Goal: Task Accomplishment & Management: Manage account settings

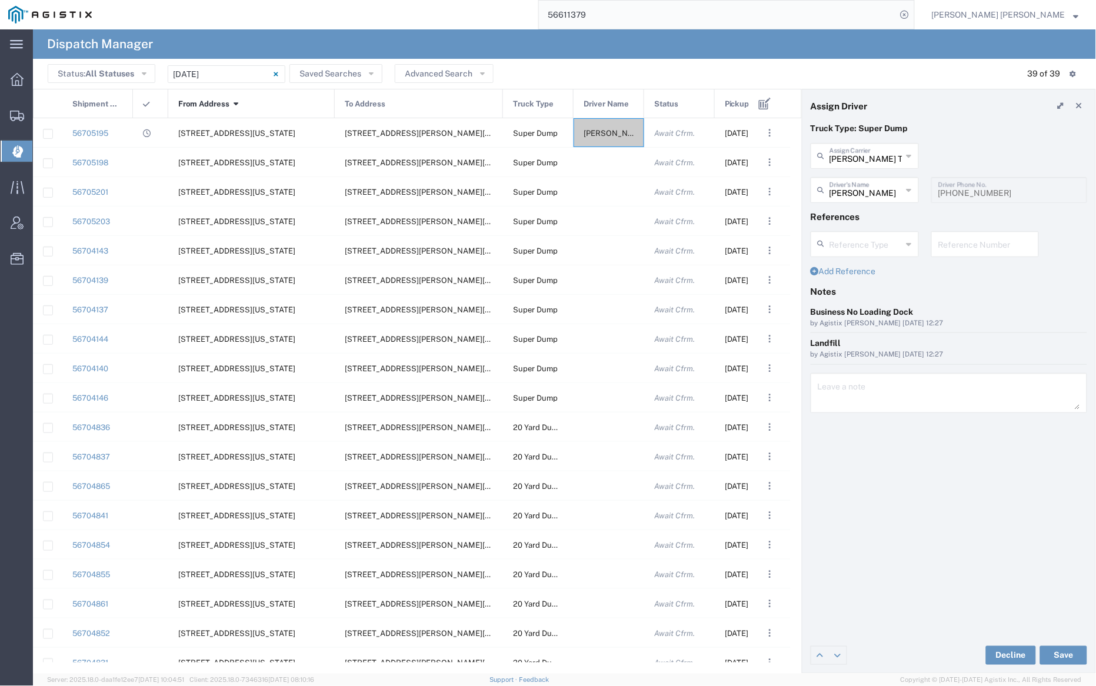
scroll to position [3, 0]
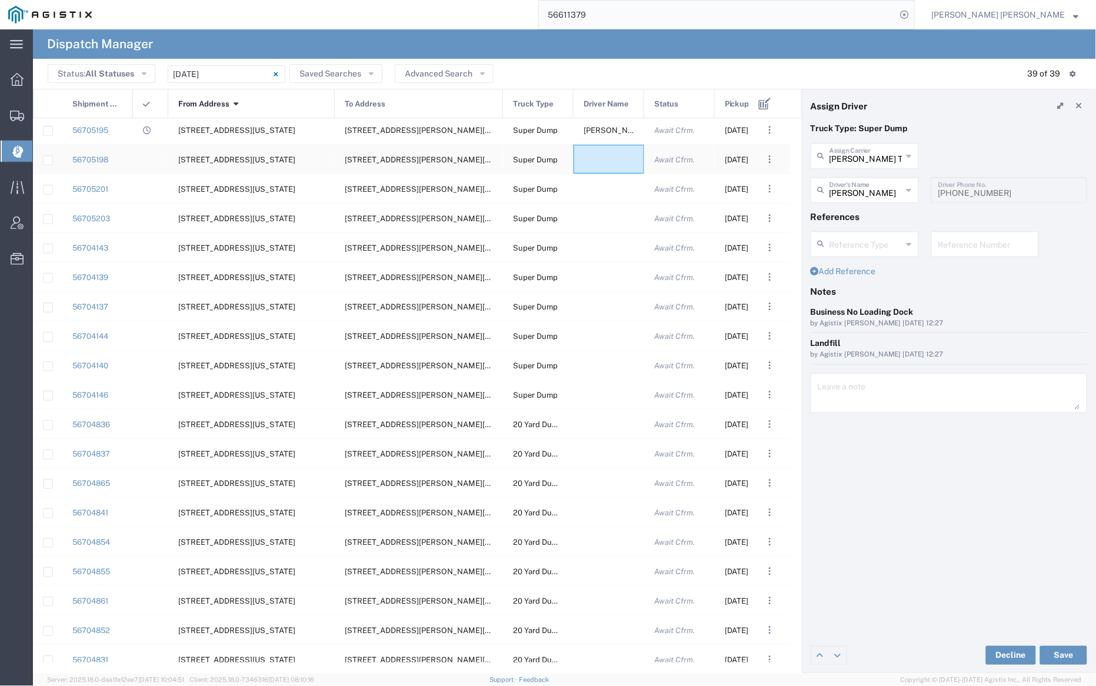
click at [626, 173] on div at bounding box center [608, 159] width 71 height 29
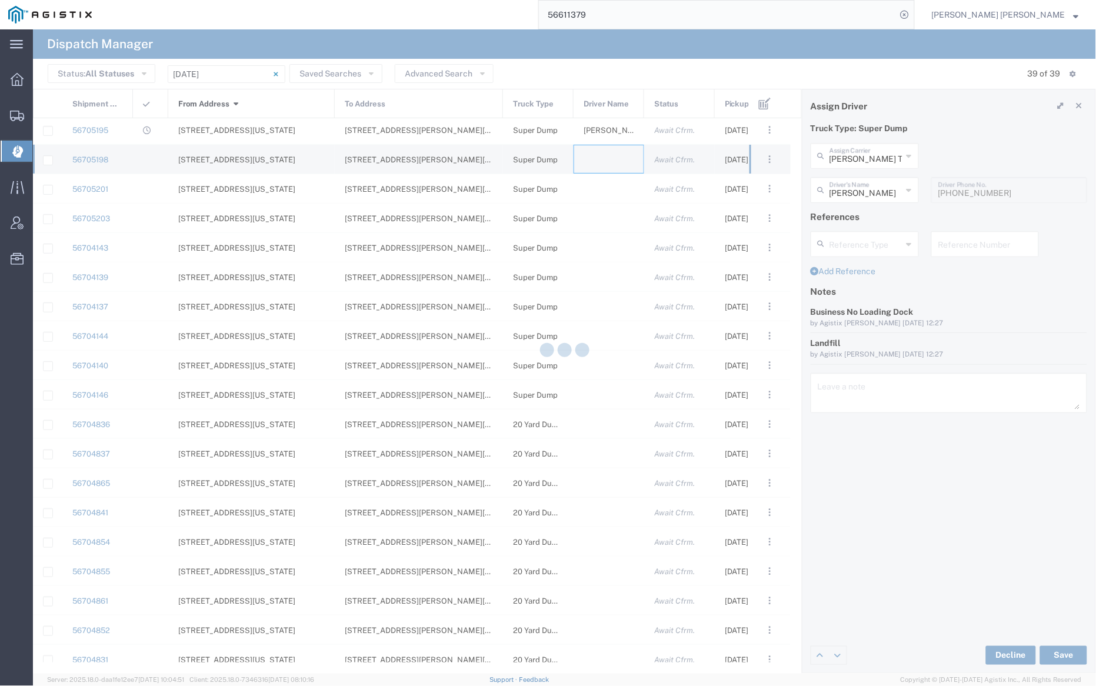
type input "[PERSON_NAME] Trucking"
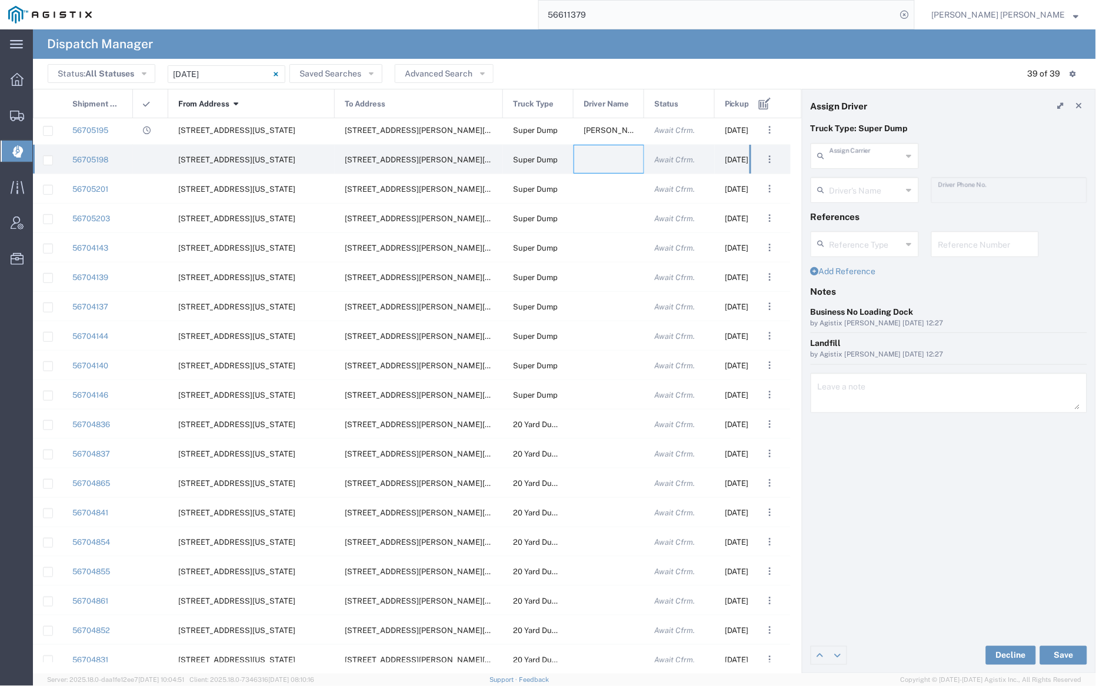
click at [873, 156] on input "text" at bounding box center [865, 155] width 73 height 21
click at [872, 178] on span "[PERSON_NAME] Trans Services" at bounding box center [864, 190] width 105 height 36
type input "[PERSON_NAME] Trans Services"
click at [866, 187] on input "text" at bounding box center [866, 189] width 74 height 21
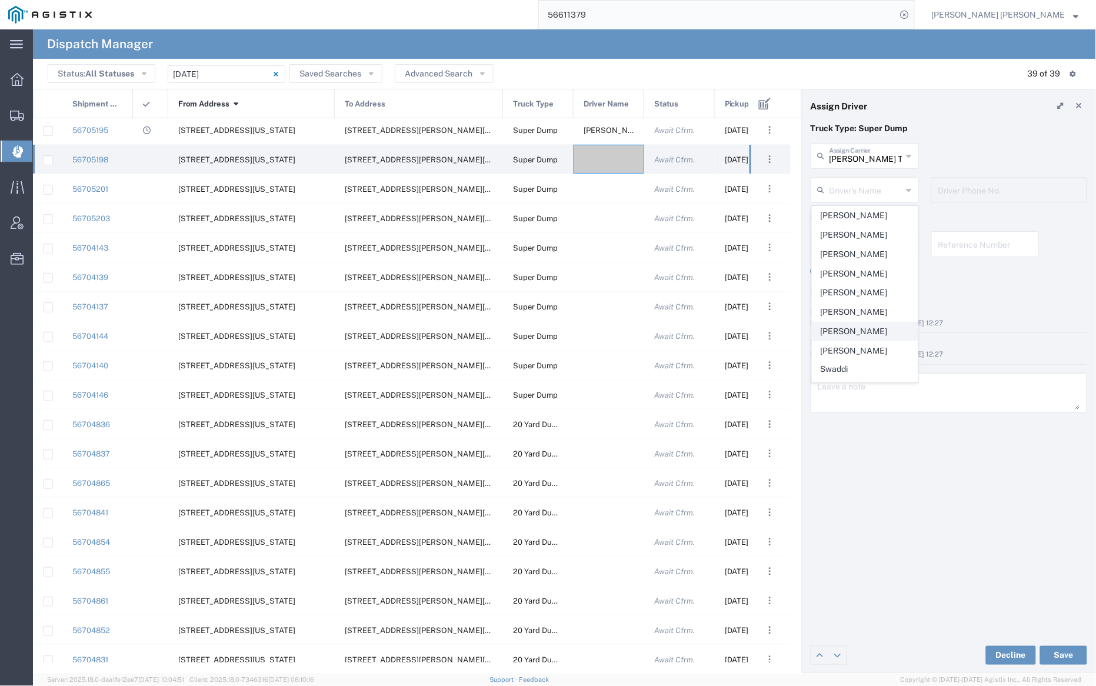
click at [867, 334] on span "[PERSON_NAME]" at bounding box center [864, 331] width 105 height 18
type input "[PERSON_NAME]"
type input "9255650374"
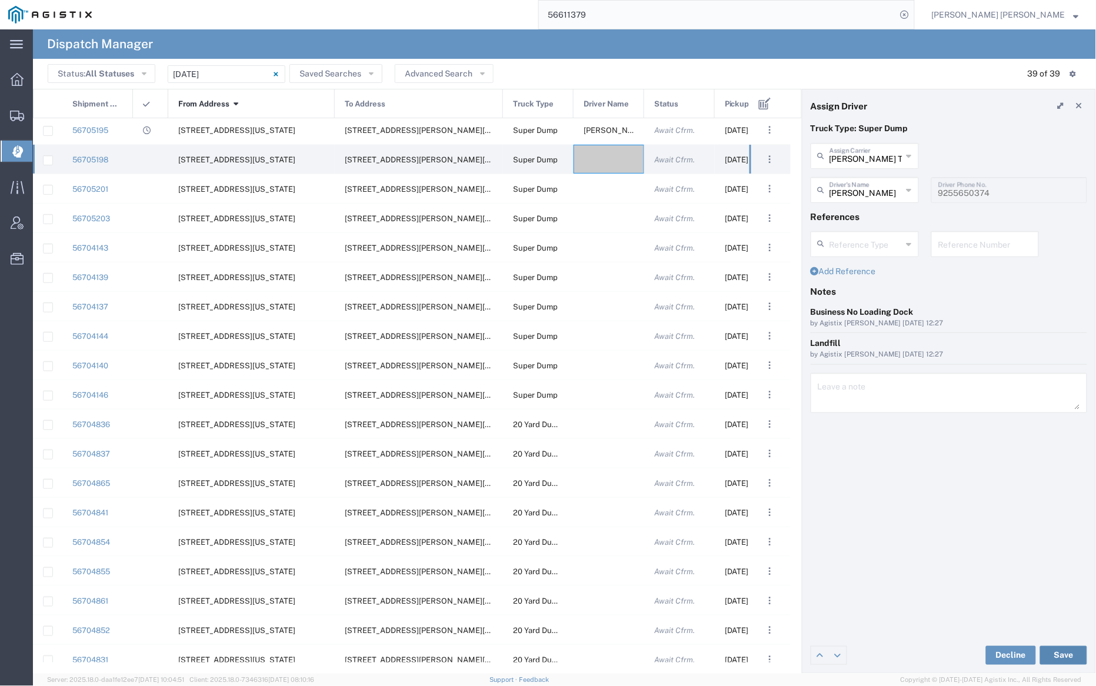
click at [1069, 657] on button "Save" at bounding box center [1063, 655] width 47 height 19
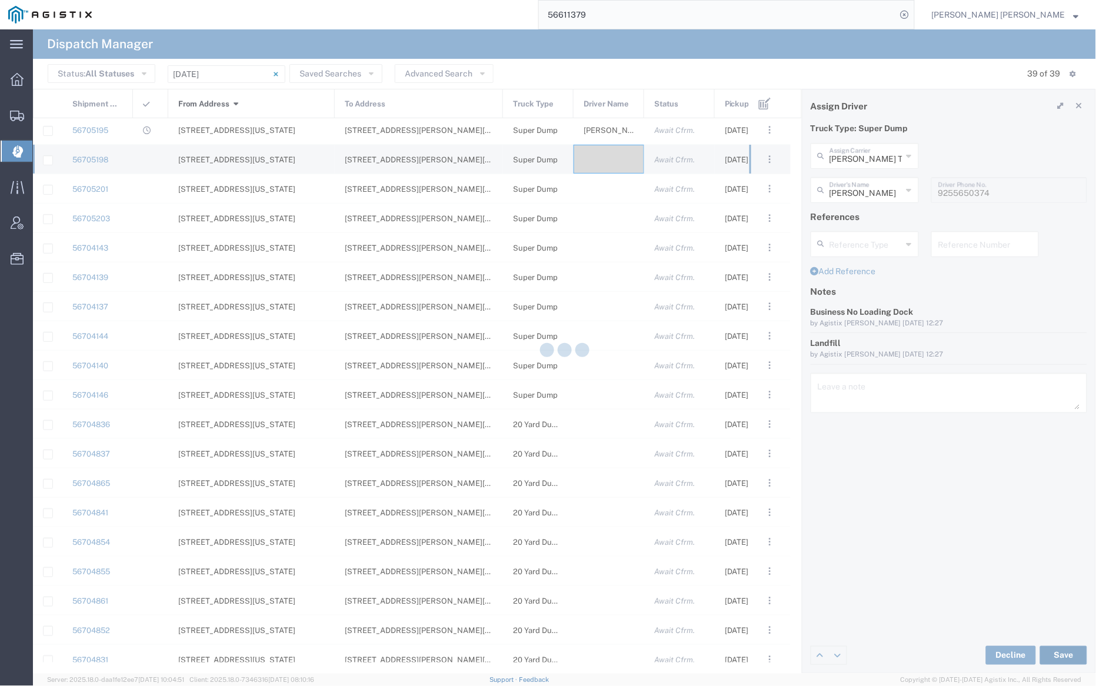
type input "[PERSON_NAME] Trans Services"
type input "[PERSON_NAME]"
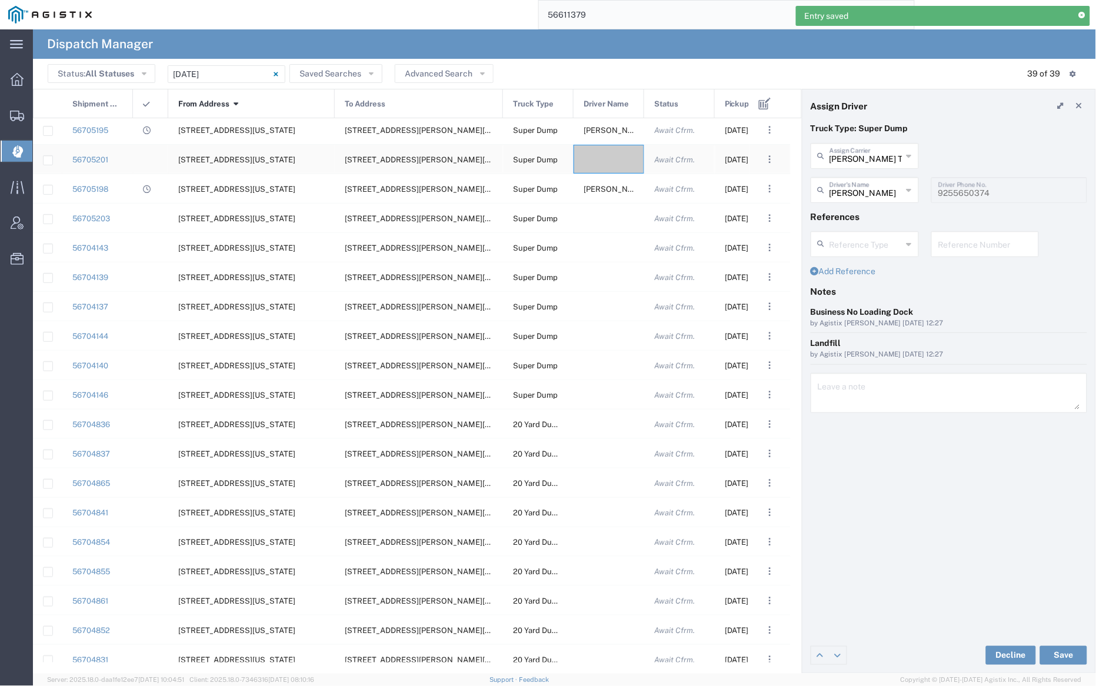
click at [608, 163] on div at bounding box center [608, 159] width 71 height 29
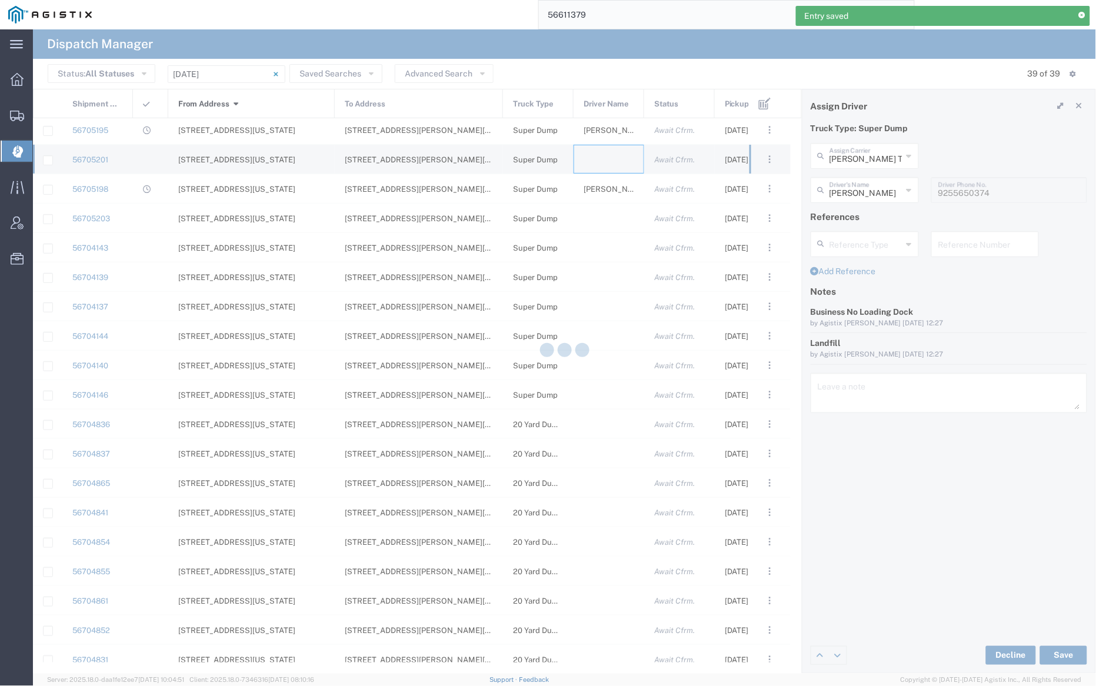
type input "[PERSON_NAME] Trucking"
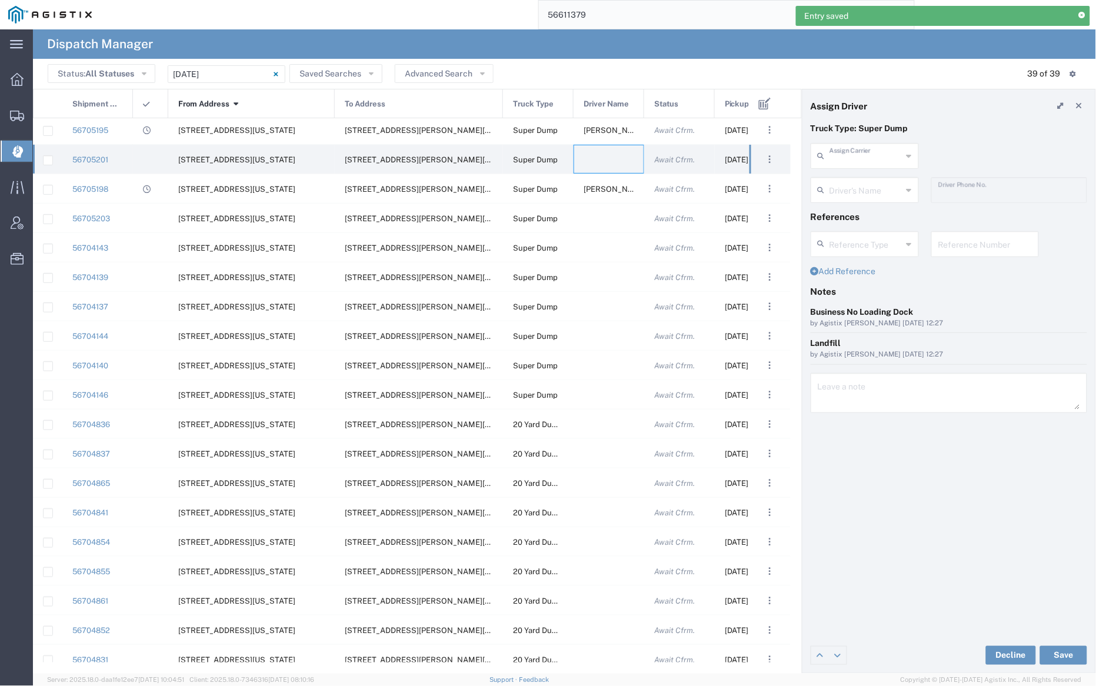
click at [851, 151] on input "text" at bounding box center [865, 155] width 73 height 21
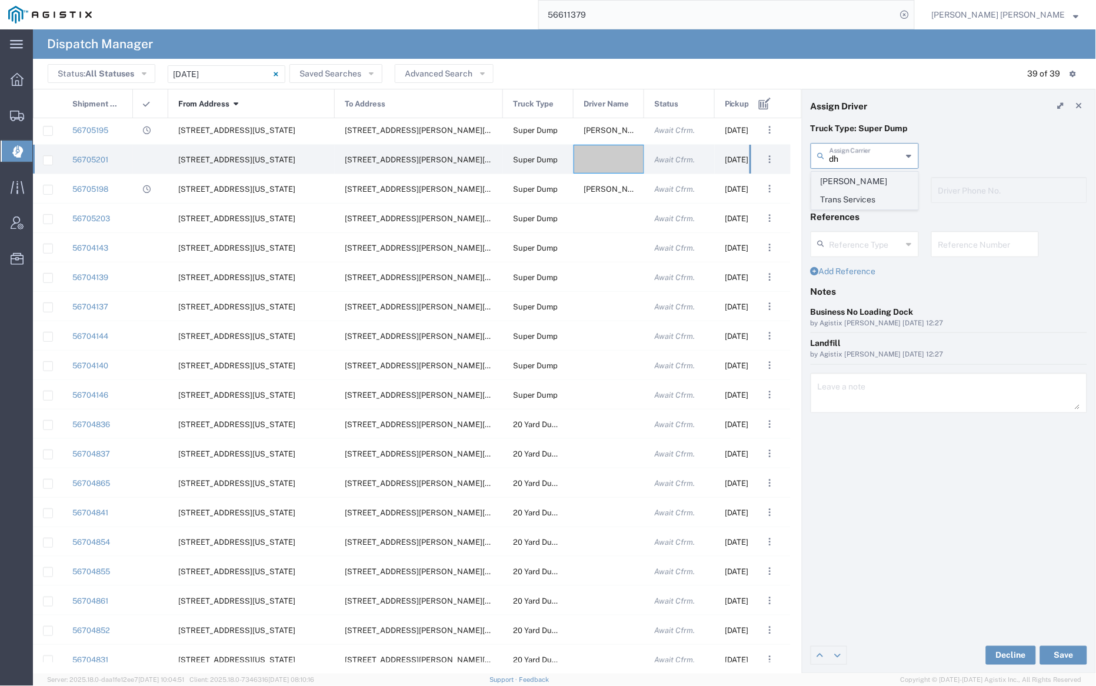
click at [847, 178] on span "[PERSON_NAME] Trans Services" at bounding box center [864, 190] width 105 height 36
click at [849, 183] on input "text" at bounding box center [866, 189] width 74 height 21
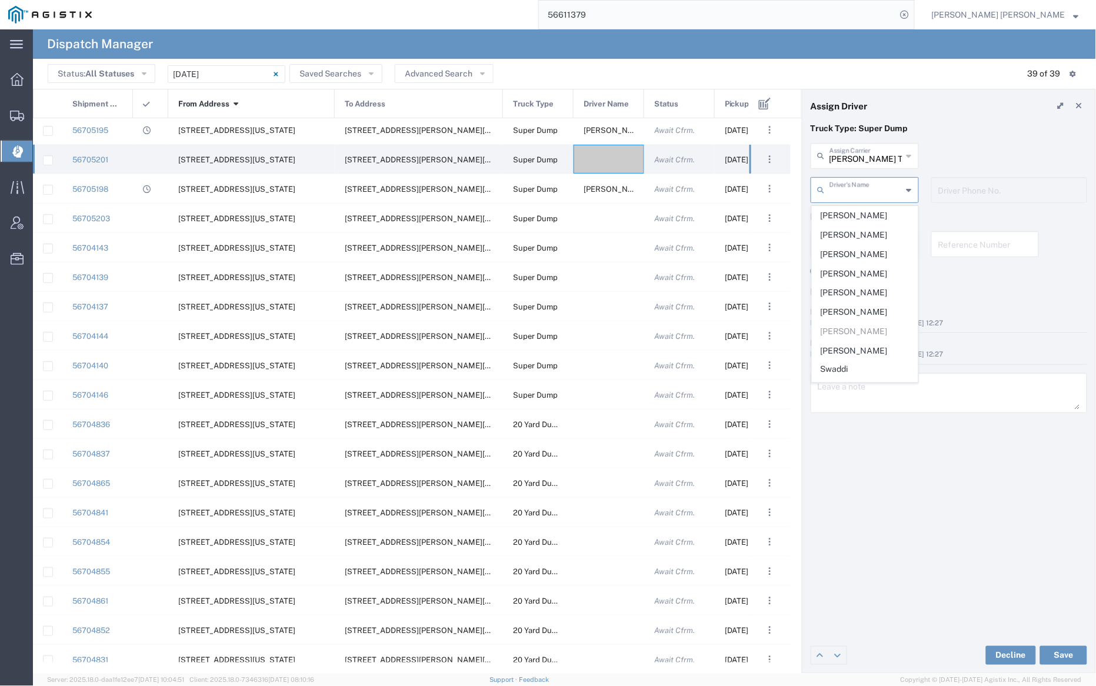
click at [847, 158] on input "[PERSON_NAME] Trans Services" at bounding box center [865, 155] width 73 height 21
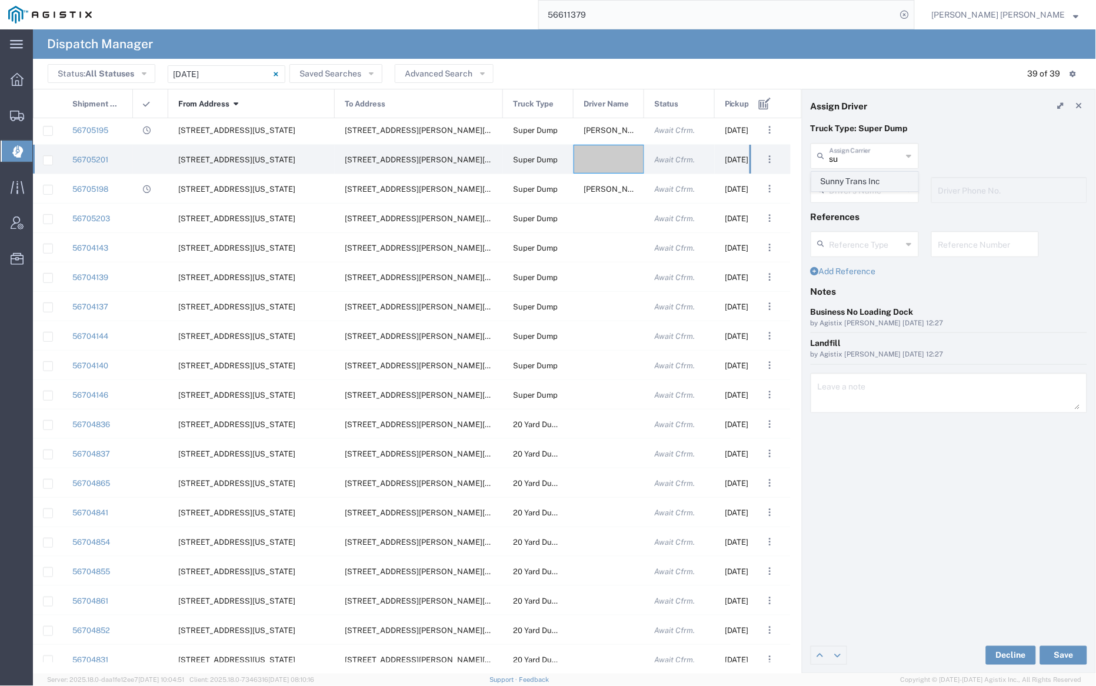
click at [852, 180] on span "Sunny Trans Inc" at bounding box center [864, 181] width 105 height 18
type input "Sunny Trans Inc"
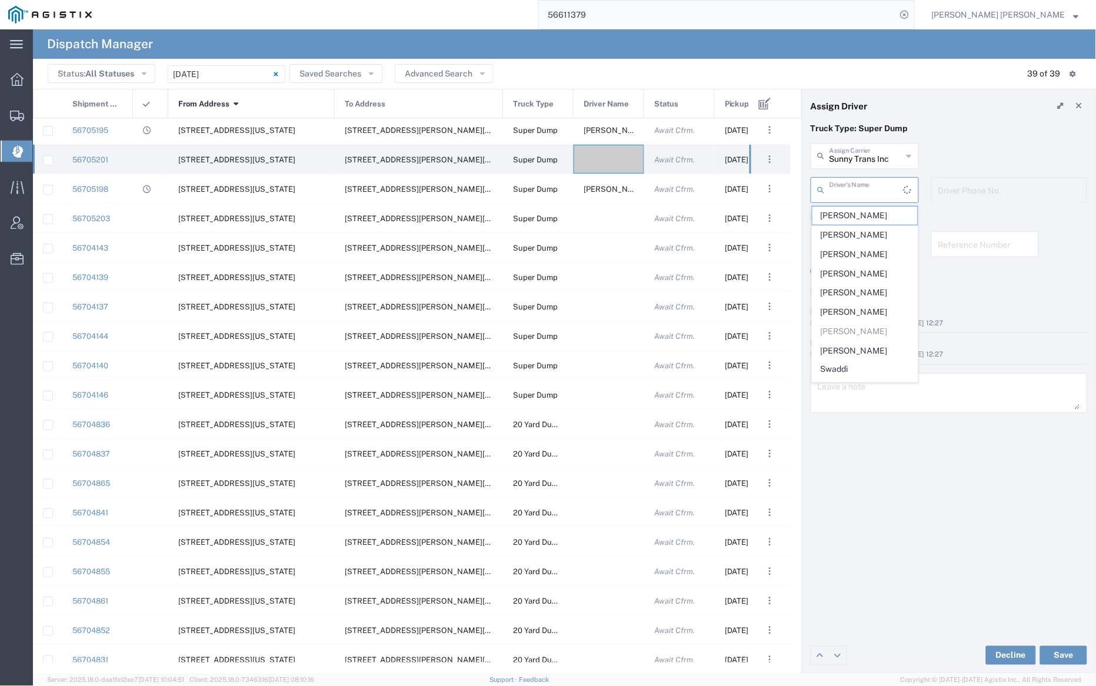
click at [852, 182] on input "text" at bounding box center [866, 189] width 74 height 21
click at [860, 229] on span "[PERSON_NAME]" at bounding box center [864, 235] width 105 height 18
type input "[PERSON_NAME]"
type input "[PHONE_NUMBER]"
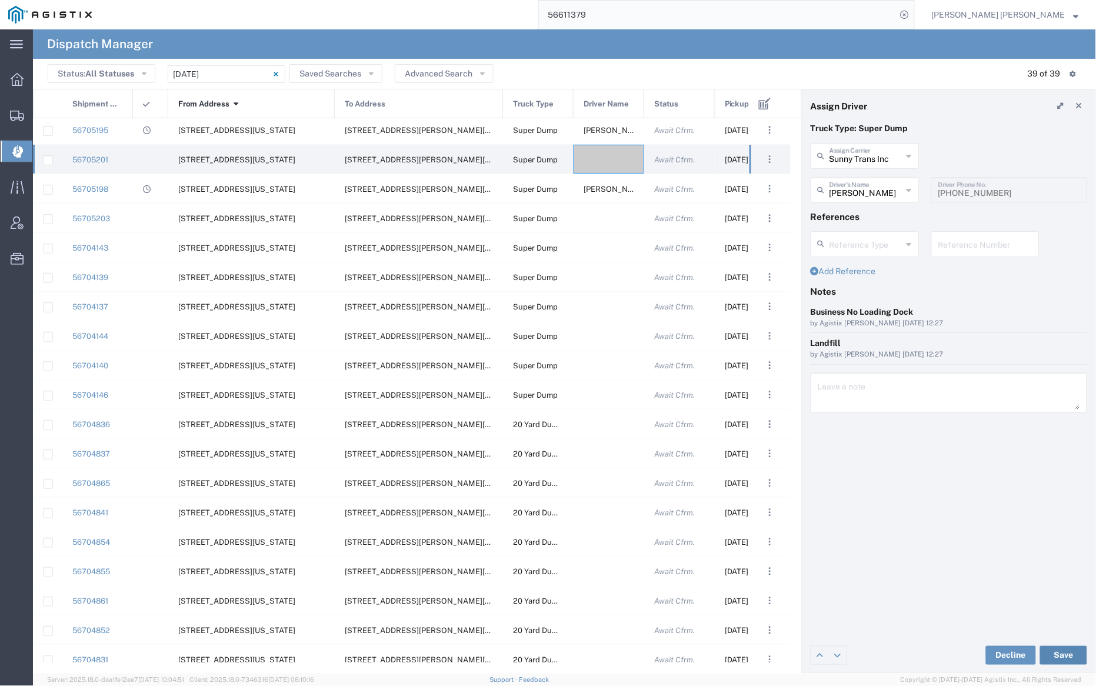
click at [1067, 656] on button "Save" at bounding box center [1063, 655] width 47 height 19
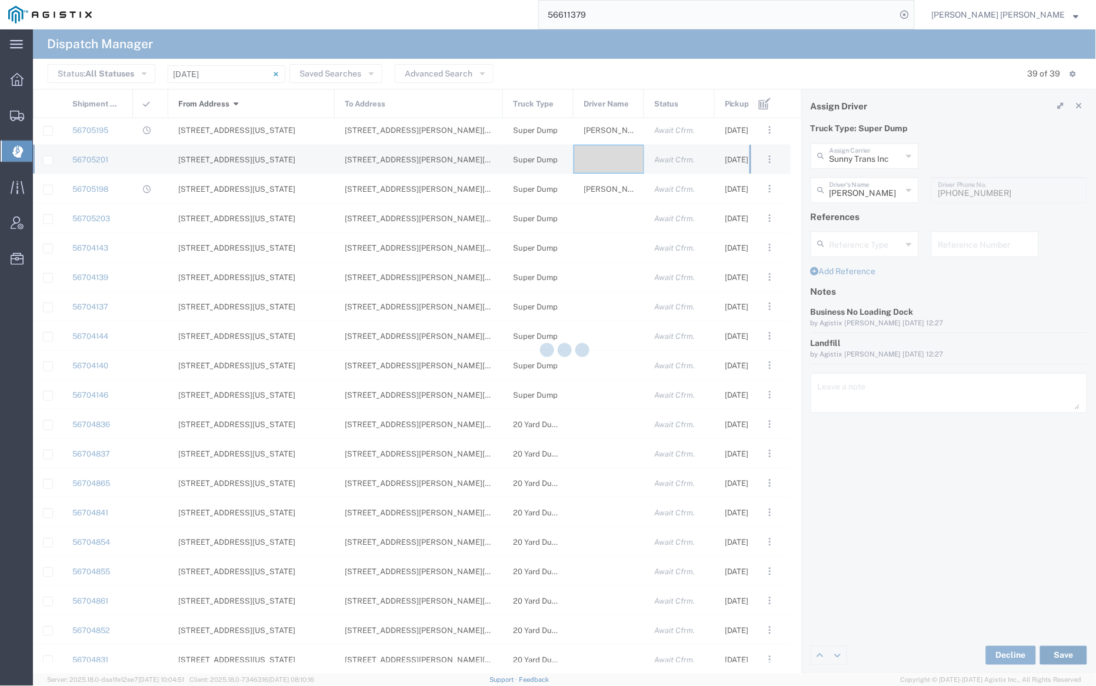
type input "Sunny Trans Inc"
type input "[PERSON_NAME]"
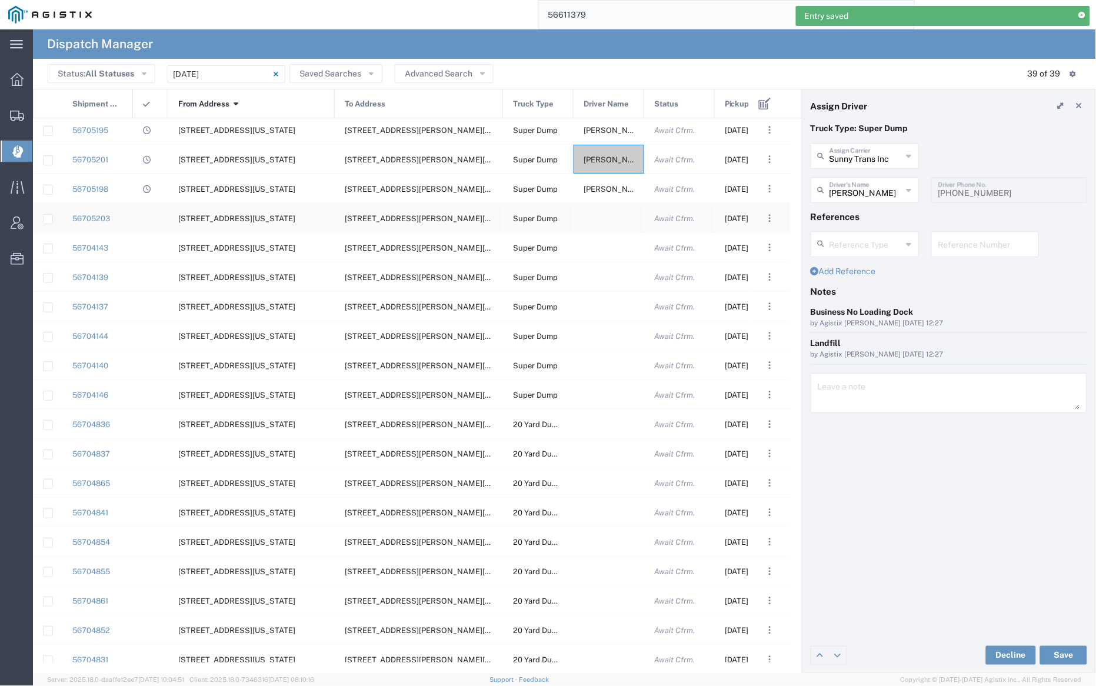
click at [606, 215] on div at bounding box center [608, 217] width 71 height 29
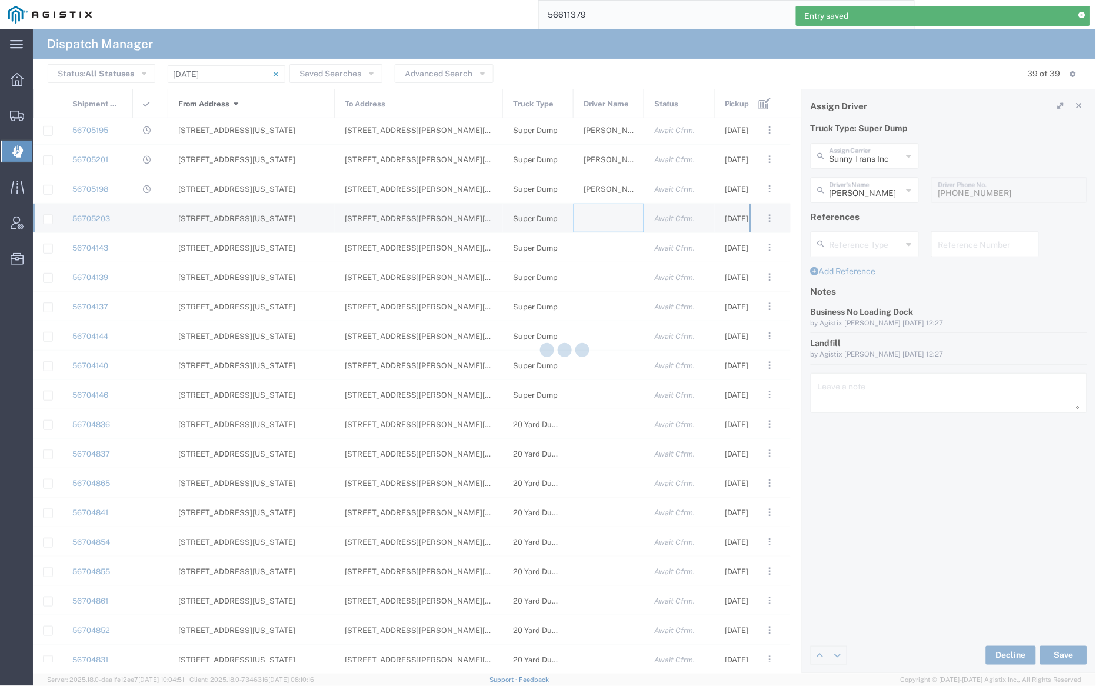
type input "[PERSON_NAME] Trucking"
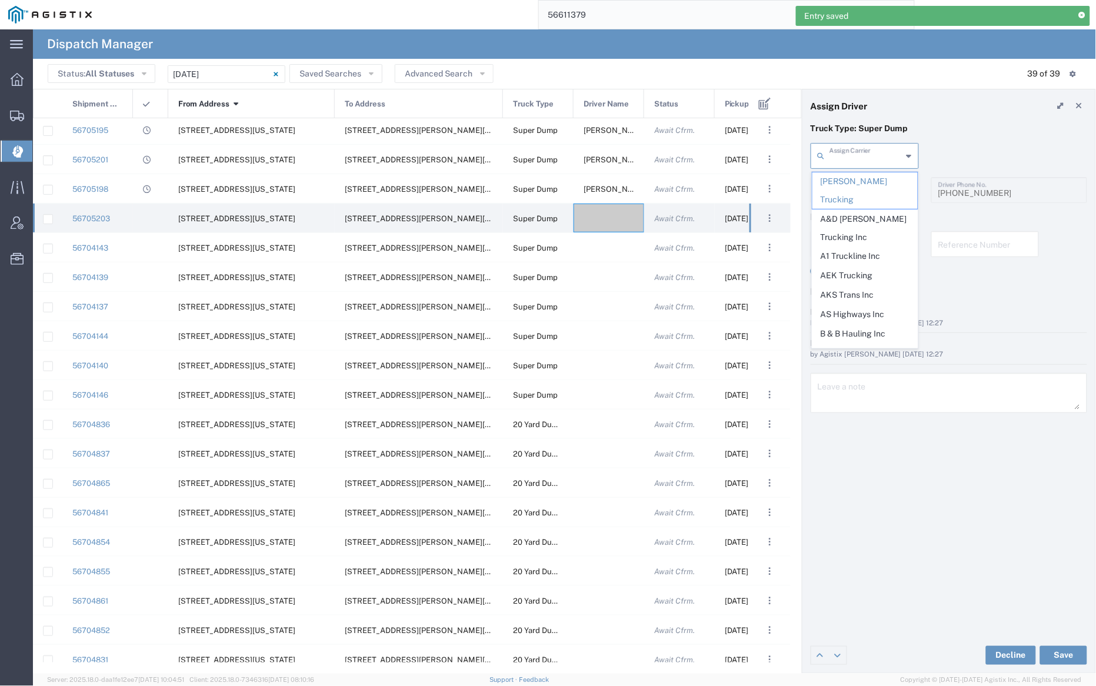
click at [867, 156] on input "text" at bounding box center [865, 155] width 73 height 21
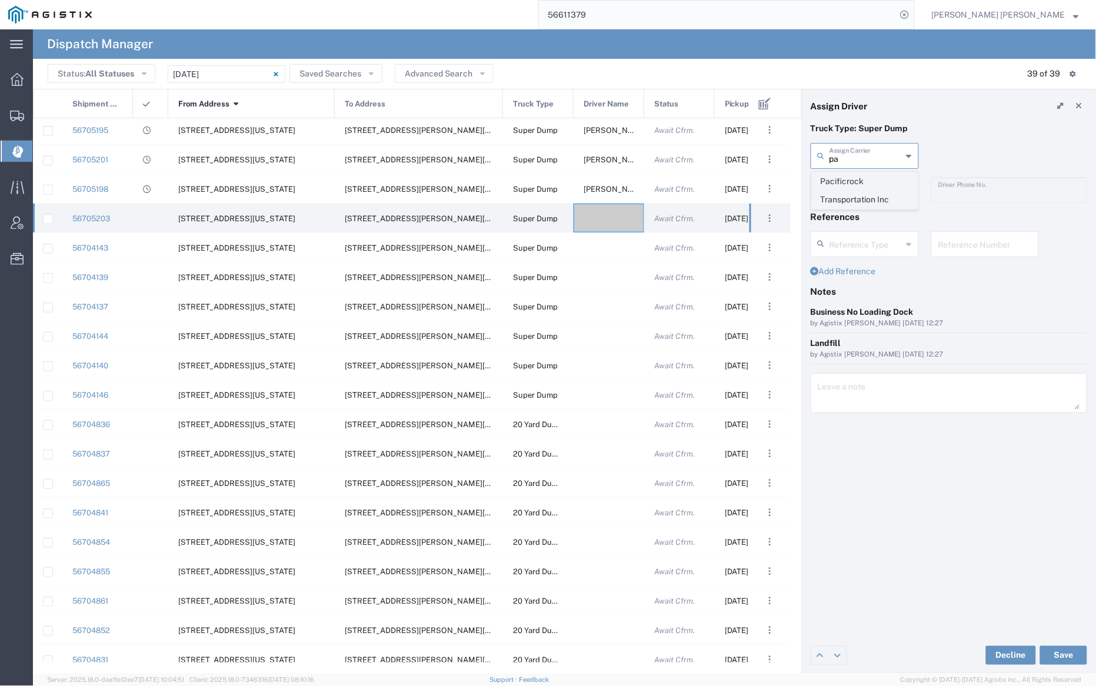
click at [863, 188] on span "Pacificrock Transportation Inc" at bounding box center [864, 190] width 105 height 36
type input "Pacificrock Transportation Inc"
click at [863, 189] on input "text" at bounding box center [866, 189] width 74 height 21
click at [859, 256] on span "[PERSON_NAME]" at bounding box center [864, 254] width 105 height 18
type input "[PERSON_NAME]"
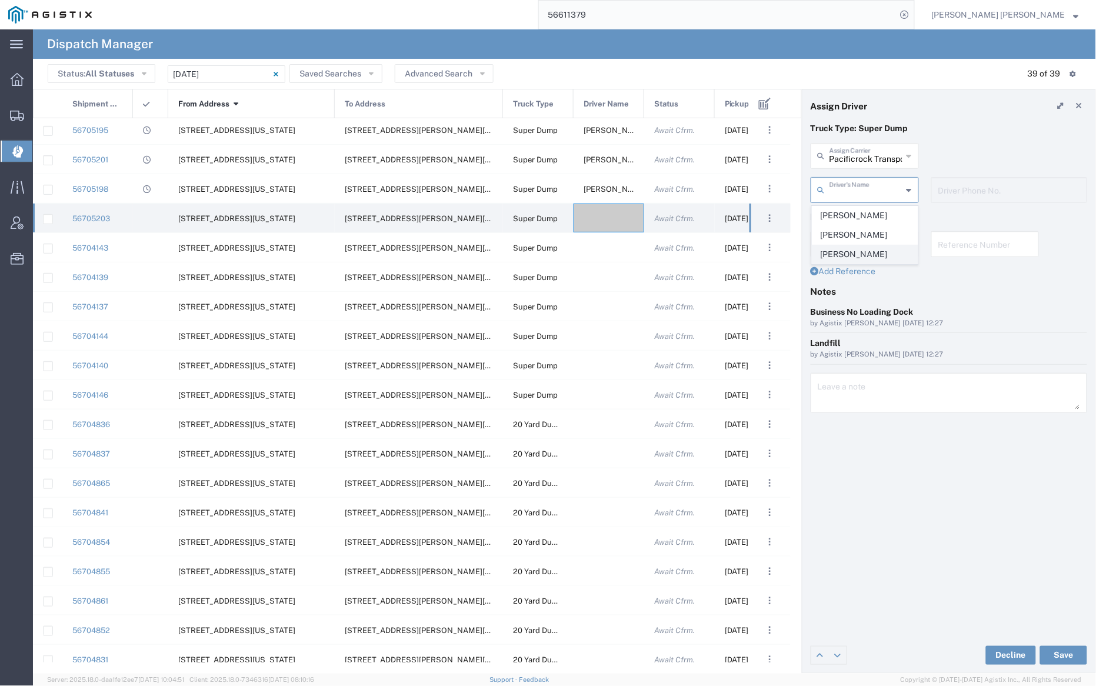
type input "5103647231"
click at [1068, 653] on button "Save" at bounding box center [1063, 655] width 47 height 19
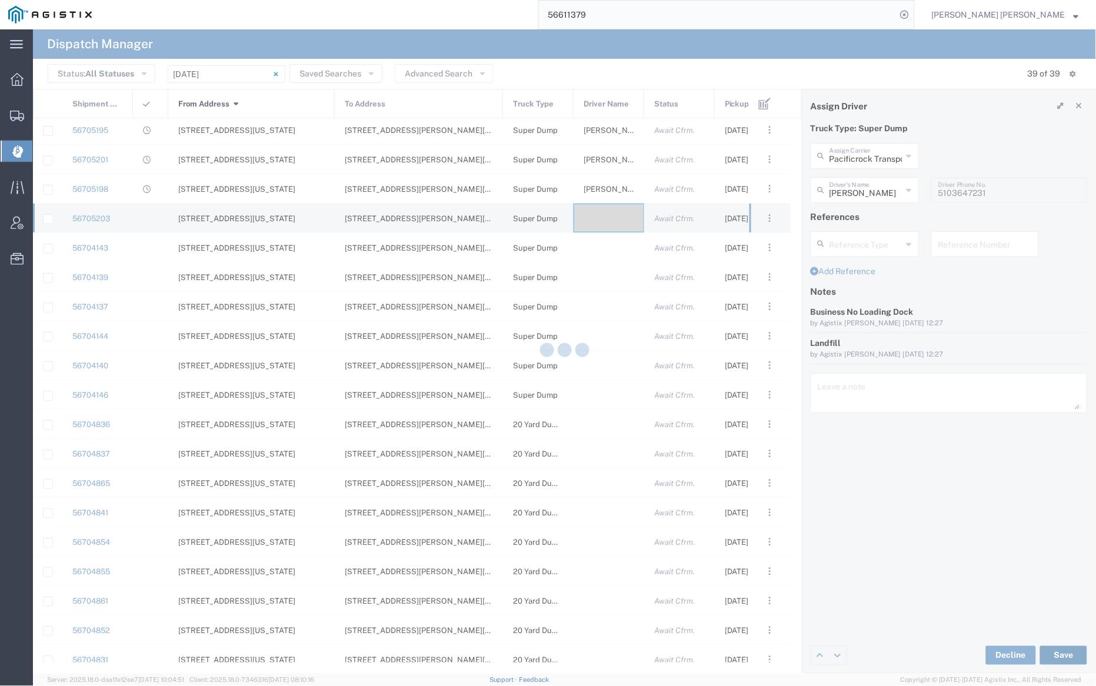
type input "Pacificrock Transportation Inc"
type input "[PERSON_NAME]"
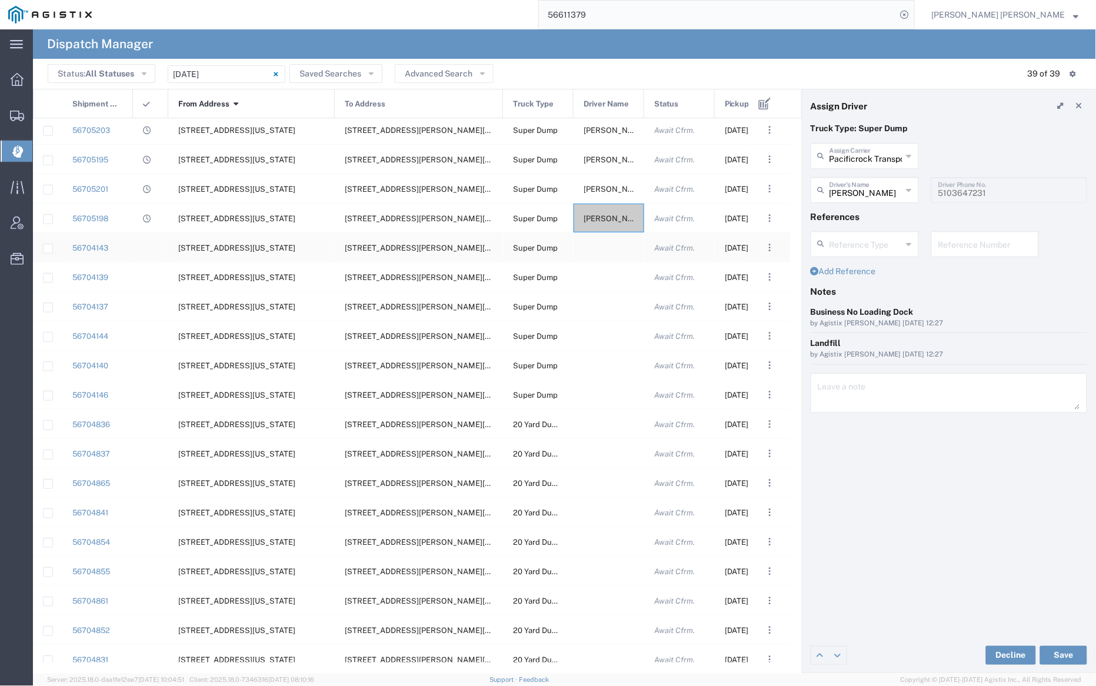
click at [609, 252] on div at bounding box center [608, 247] width 71 height 29
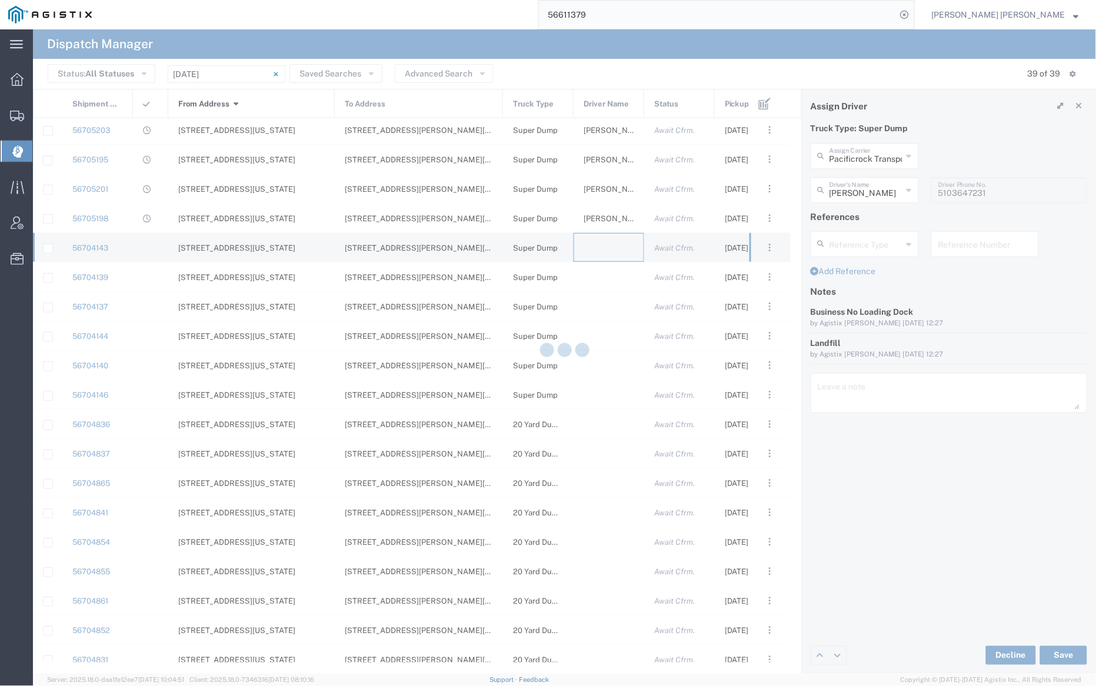
type input "[PERSON_NAME] Trucking"
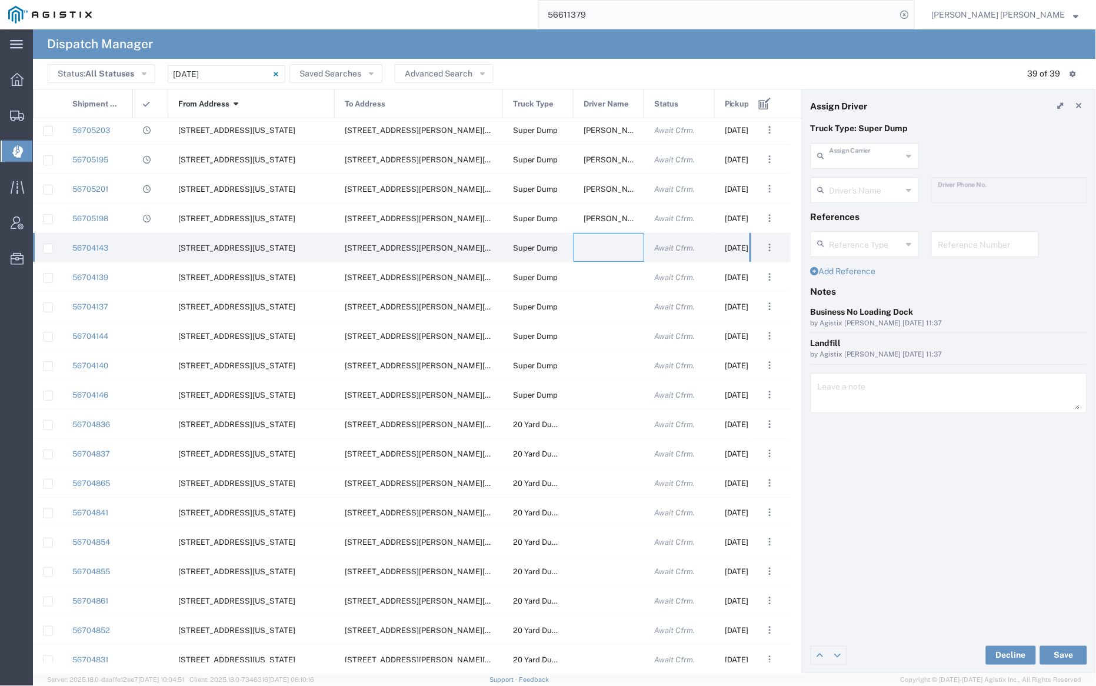
click at [869, 156] on input "text" at bounding box center [865, 155] width 73 height 21
click at [865, 178] on span "Sunny Trans Inc" at bounding box center [864, 181] width 105 height 18
type input "Sunny Trans Inc"
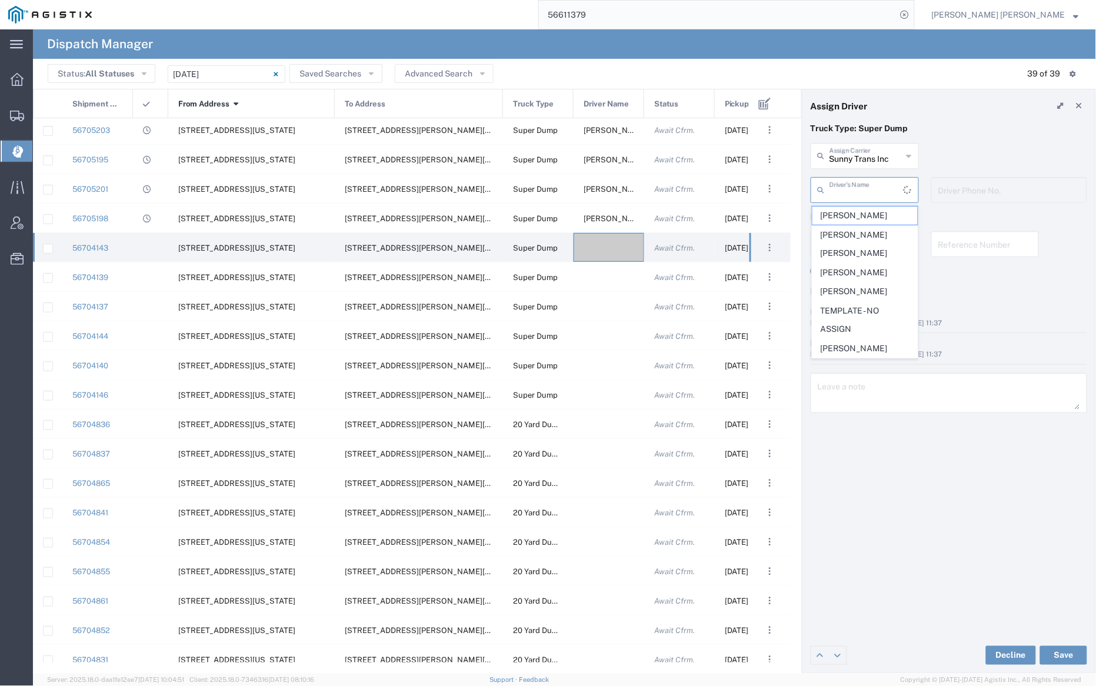
click at [865, 183] on input "text" at bounding box center [866, 189] width 74 height 21
click at [870, 272] on span "[PERSON_NAME]" at bounding box center [864, 274] width 105 height 18
type input "[PERSON_NAME]"
type input "[PHONE_NUMBER]"
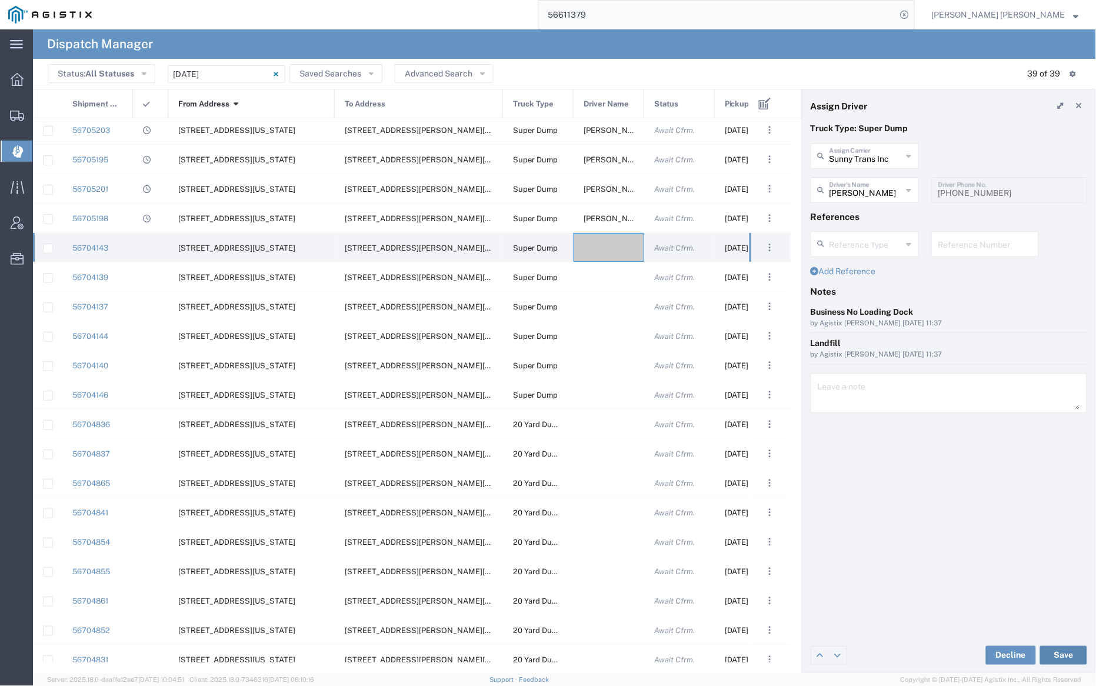
click at [1072, 656] on button "Save" at bounding box center [1063, 655] width 47 height 19
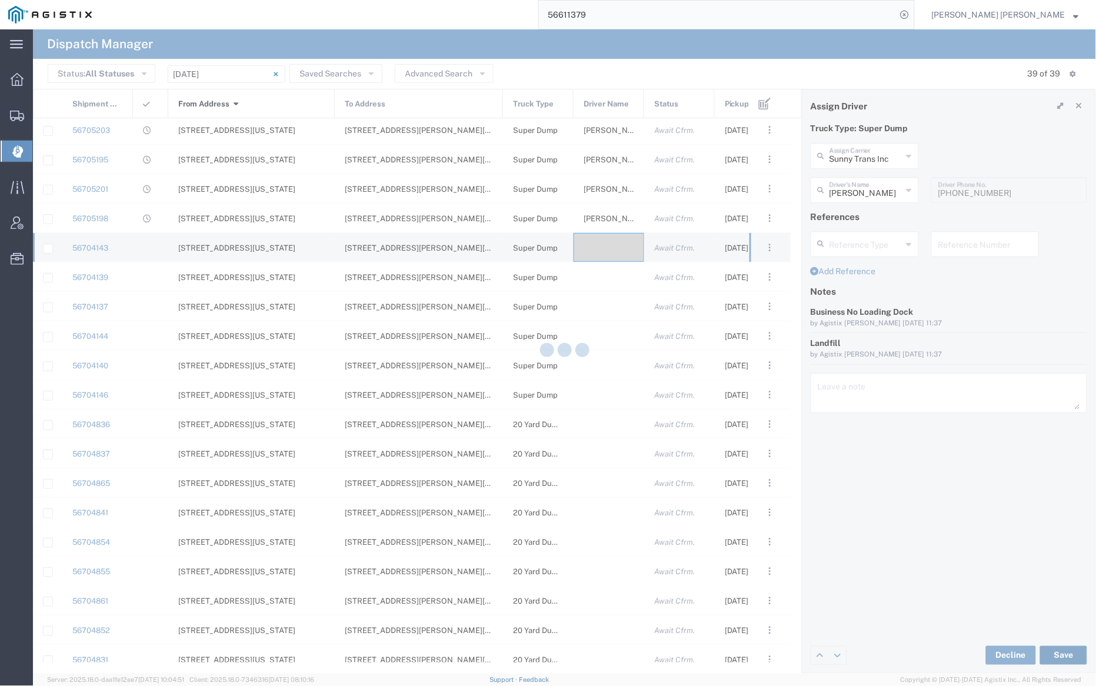
type input "Sunny Trans Inc"
type input "[PERSON_NAME]"
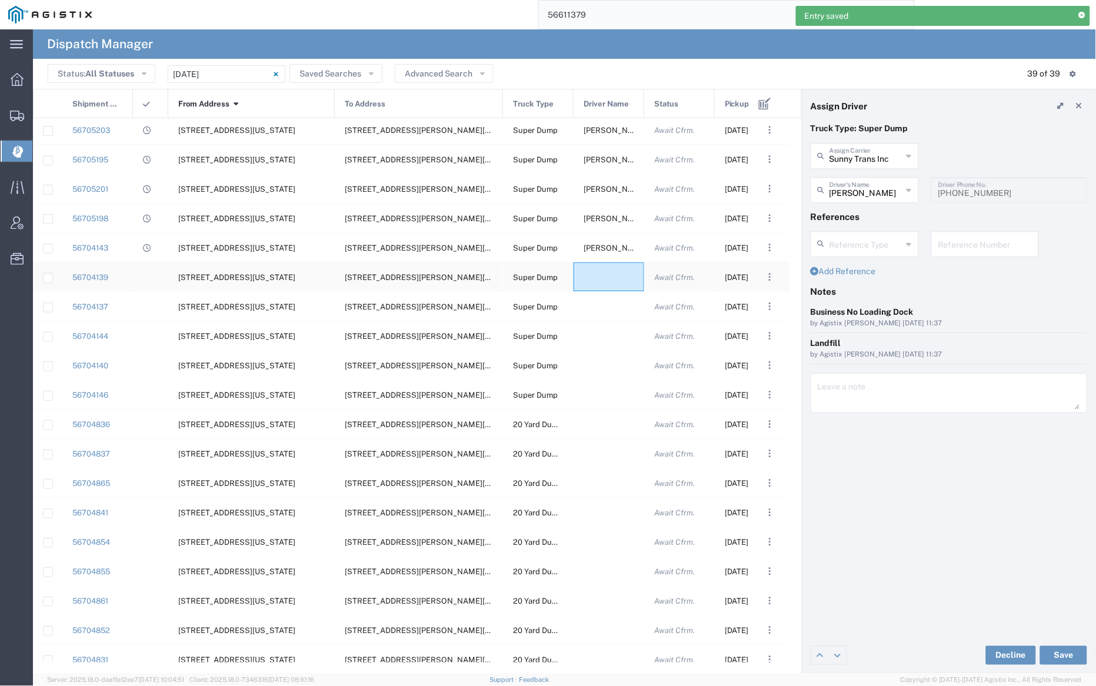
click at [605, 276] on div at bounding box center [608, 276] width 71 height 29
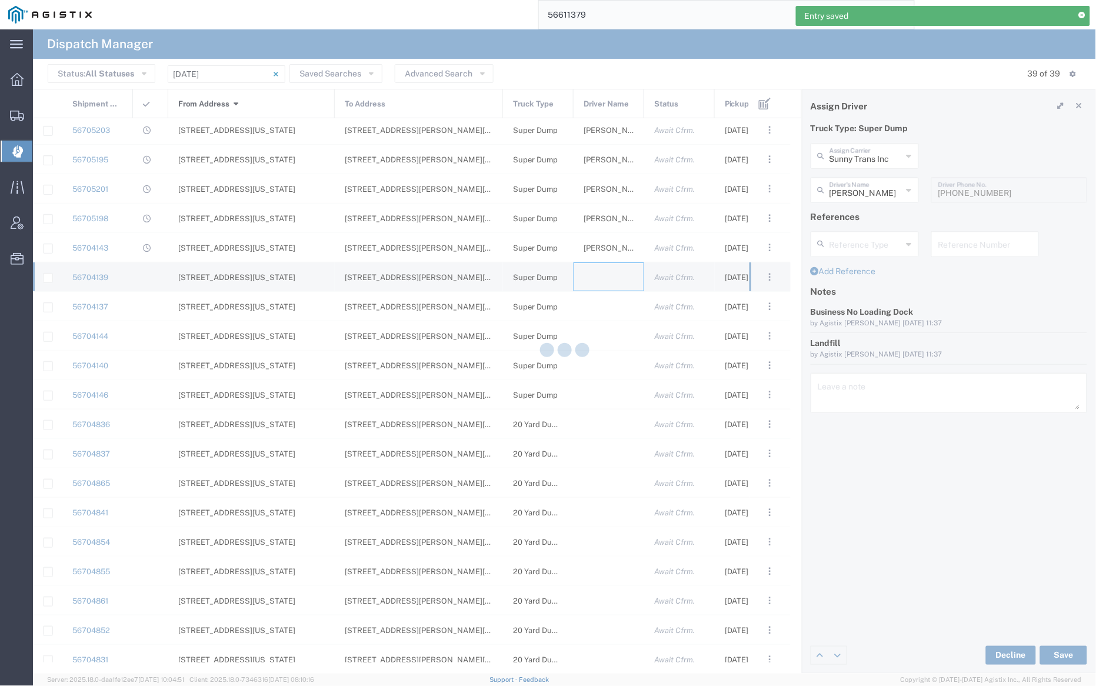
type input "[PERSON_NAME] Trucking"
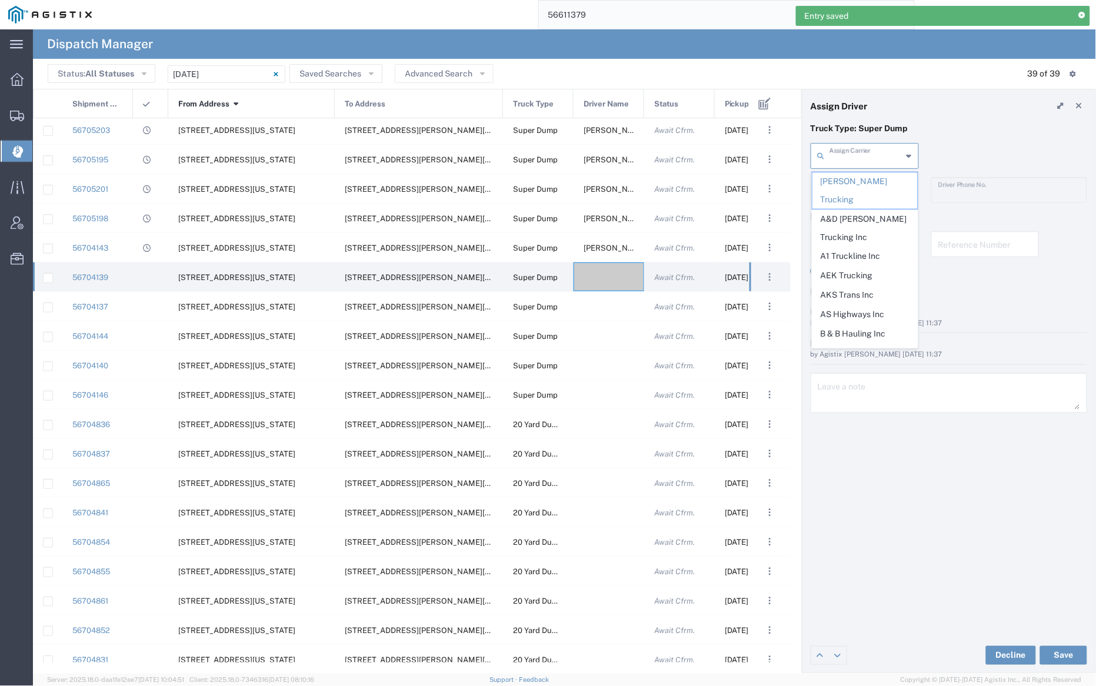
click at [863, 162] on input "text" at bounding box center [865, 155] width 73 height 21
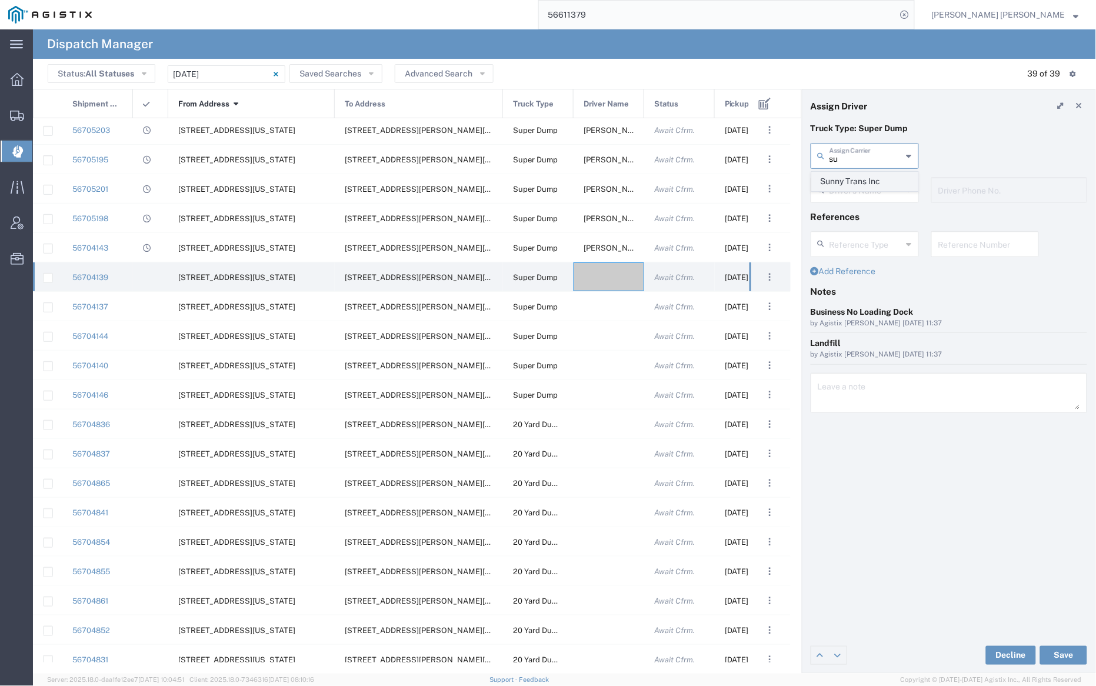
click at [863, 175] on span "Sunny Trans Inc" at bounding box center [864, 181] width 105 height 18
type input "Sunny Trans Inc"
click at [863, 184] on input "text" at bounding box center [866, 189] width 74 height 21
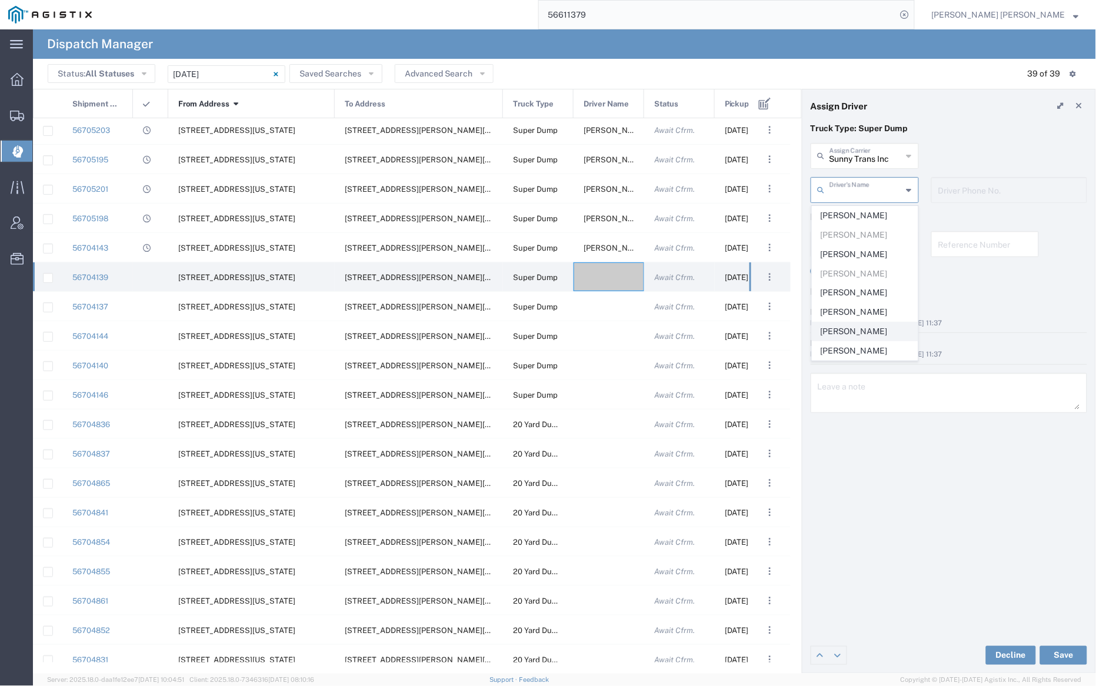
click at [875, 327] on span "[PERSON_NAME]" at bounding box center [864, 331] width 105 height 18
type input "[PERSON_NAME]"
type input "[PHONE_NUMBER]"
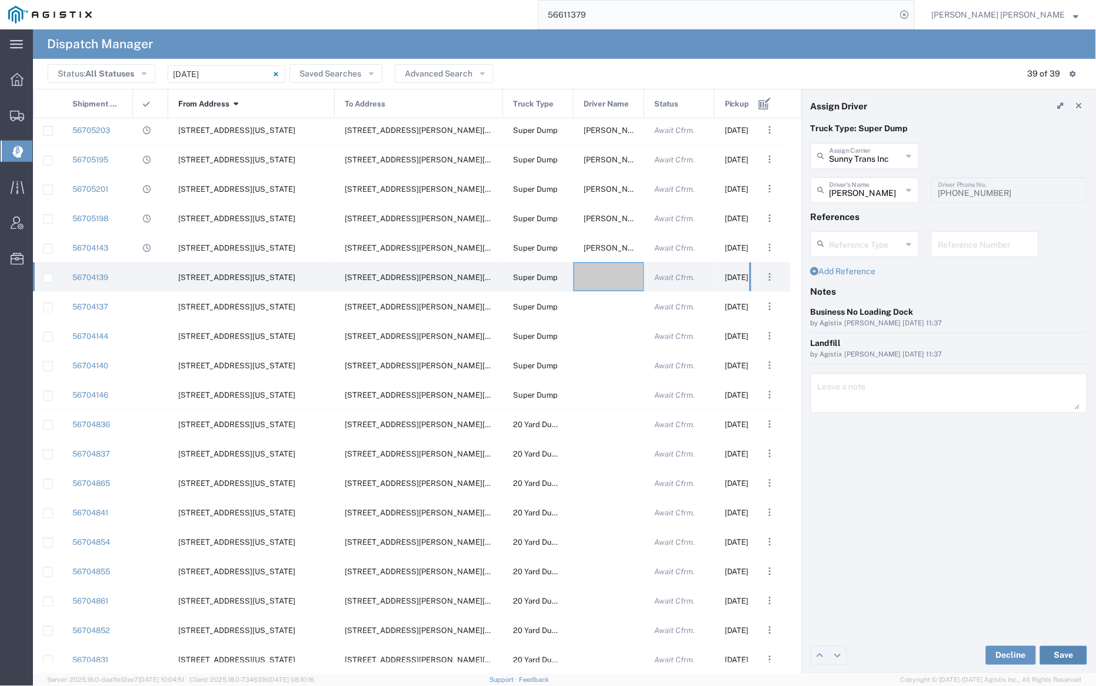
click at [1057, 648] on button "Save" at bounding box center [1063, 655] width 47 height 19
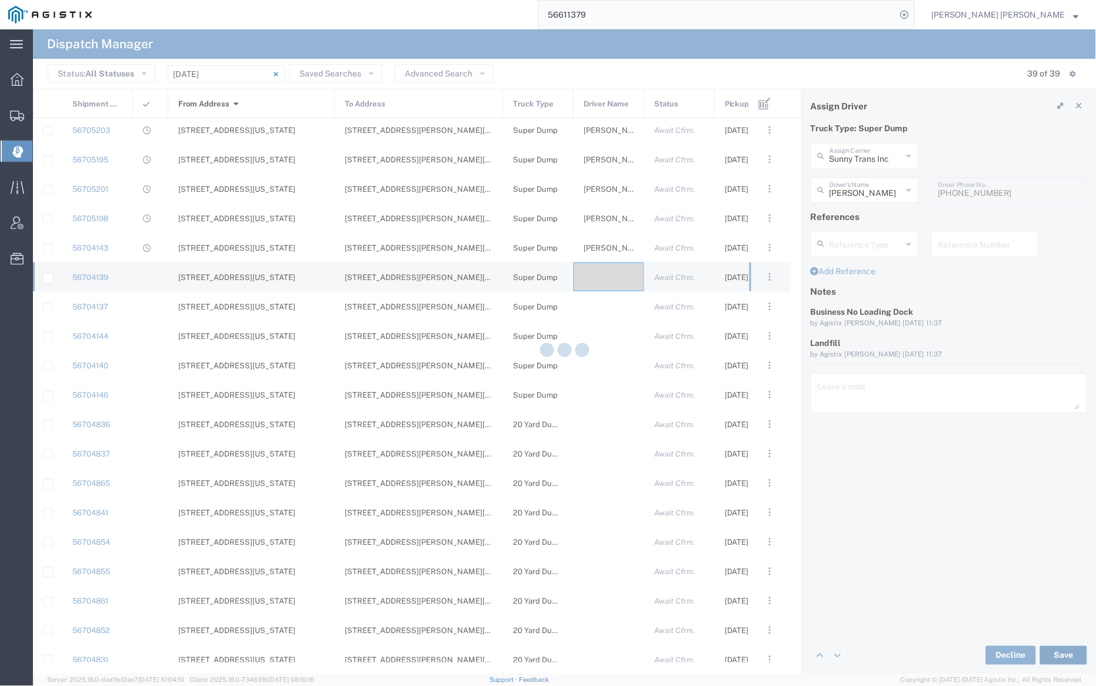
type input "Sunny Trans Inc"
type input "[PERSON_NAME]"
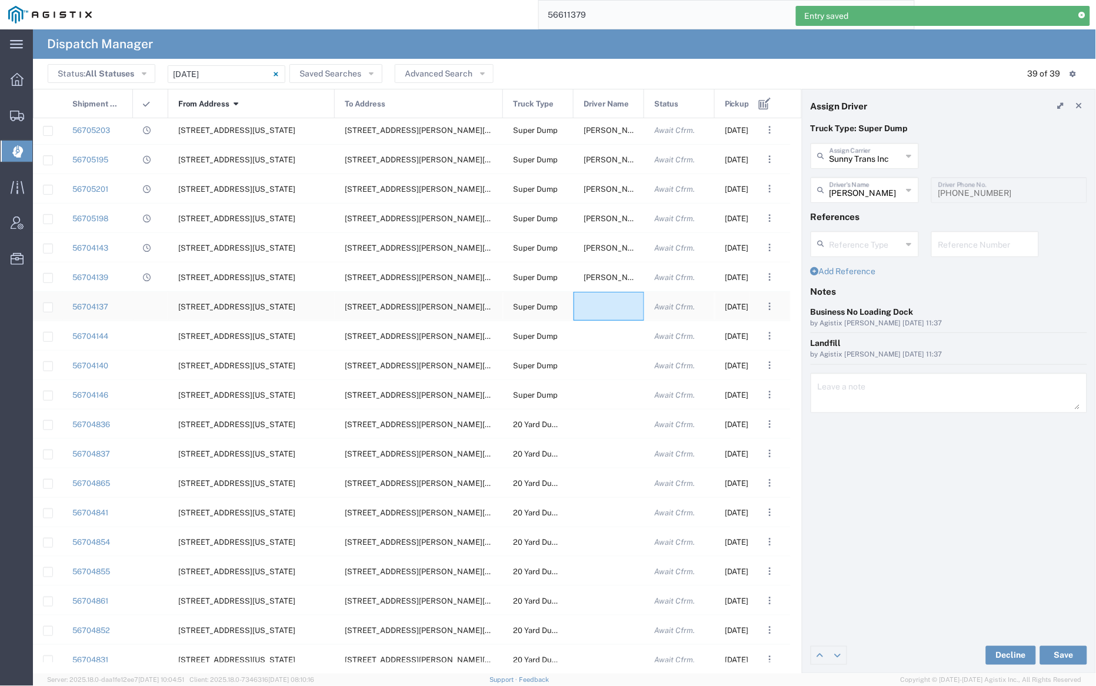
click at [608, 308] on div at bounding box center [608, 306] width 71 height 29
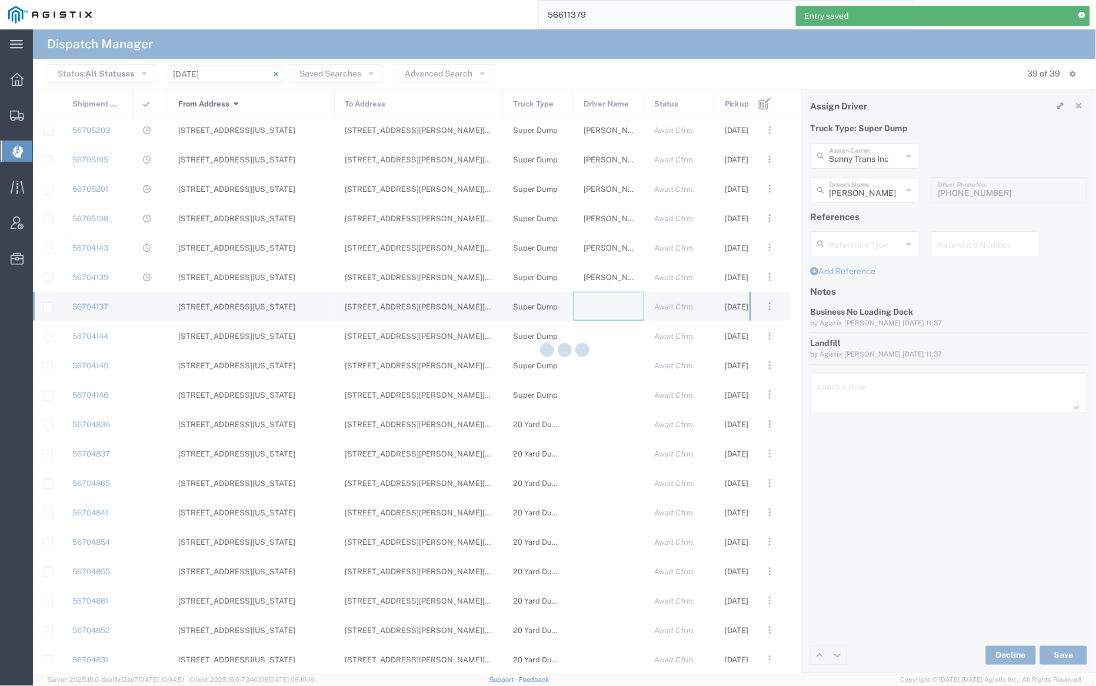
type input "[PERSON_NAME] Trucking"
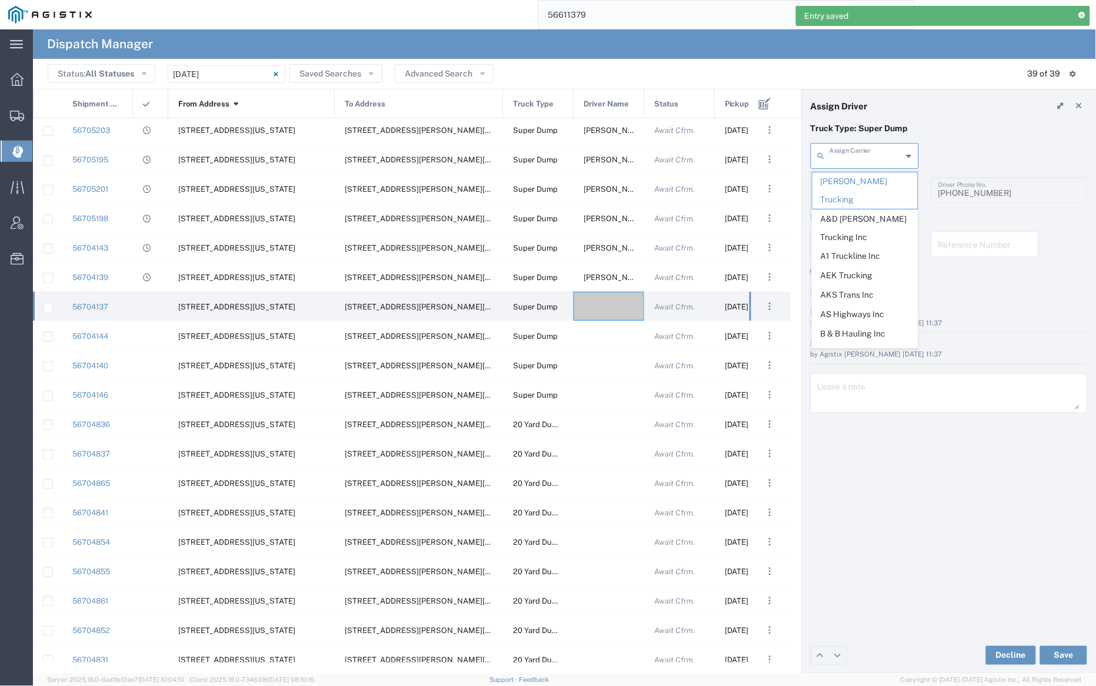
click at [859, 161] on input "text" at bounding box center [865, 155] width 73 height 21
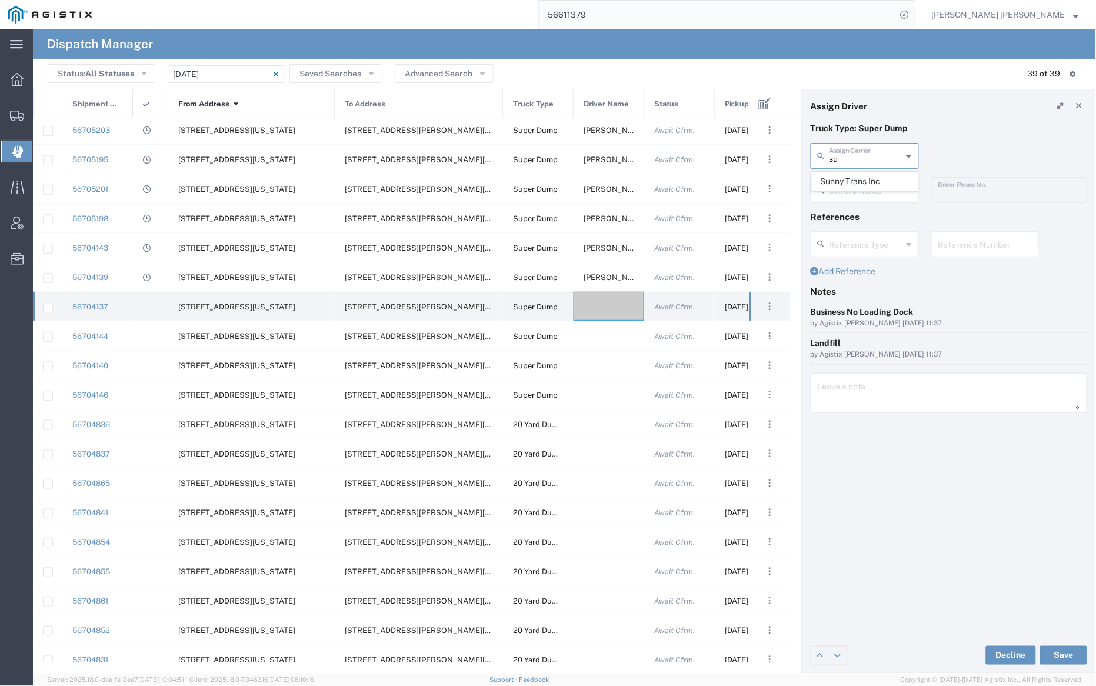
click at [858, 181] on span "Sunny Trans Inc" at bounding box center [864, 181] width 105 height 18
type input "Sunny Trans Inc"
click at [860, 191] on input "text" at bounding box center [866, 189] width 74 height 21
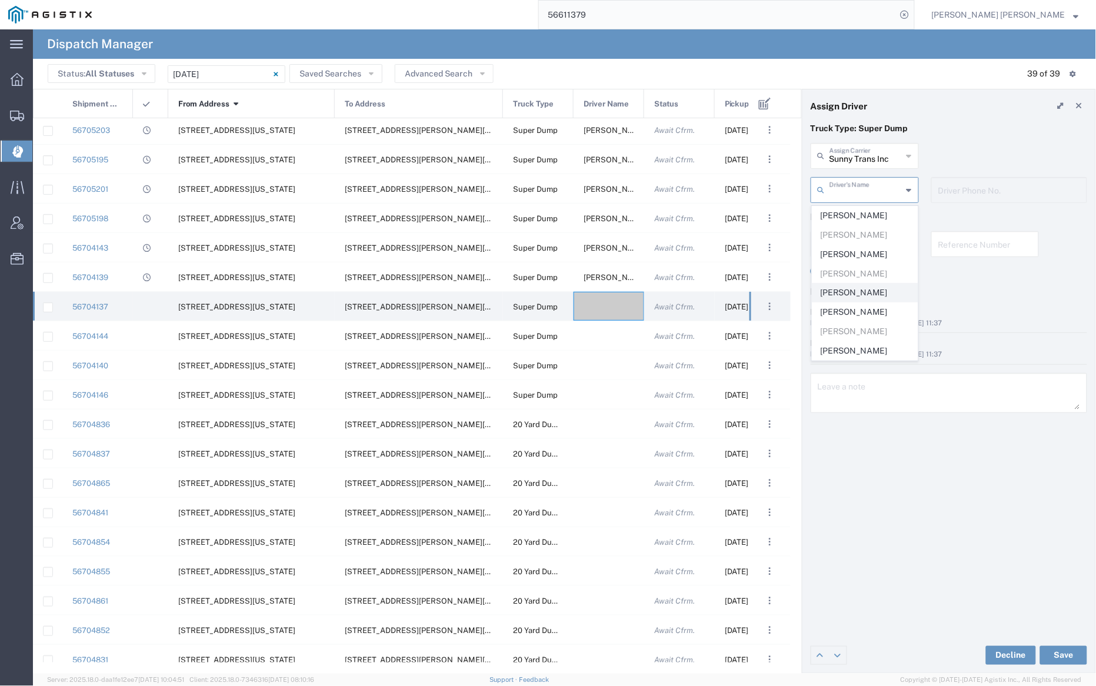
click at [879, 294] on span "[PERSON_NAME]" at bounding box center [864, 292] width 105 height 18
type input "[PERSON_NAME]"
type input "[PHONE_NUMBER]"
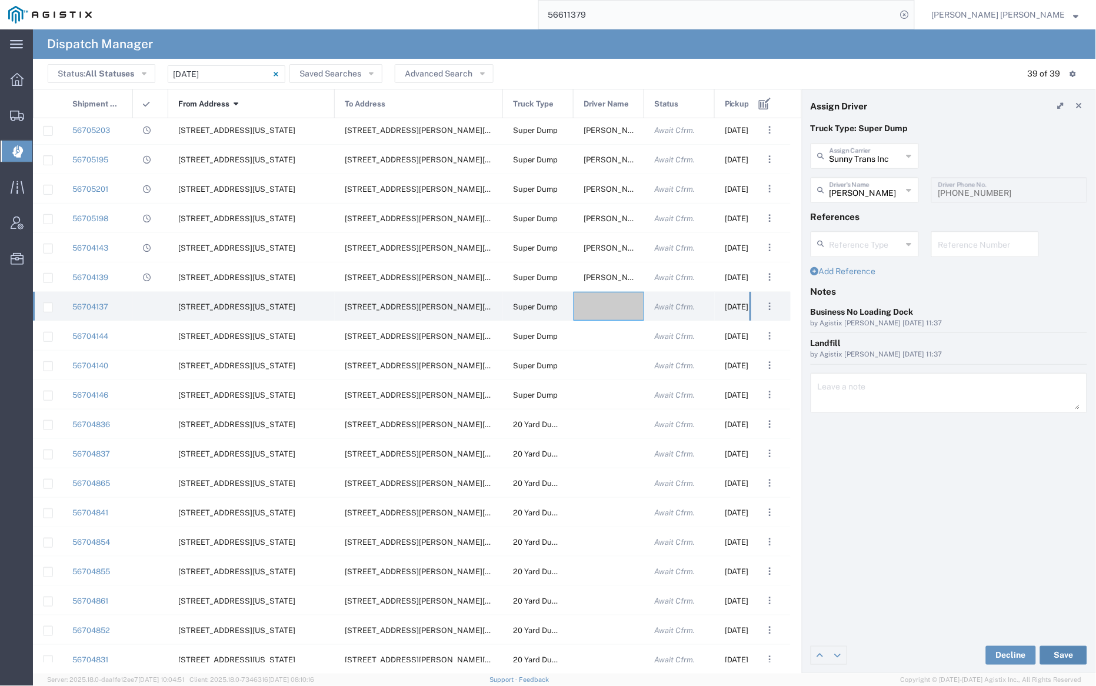
click at [1072, 653] on button "Save" at bounding box center [1063, 655] width 47 height 19
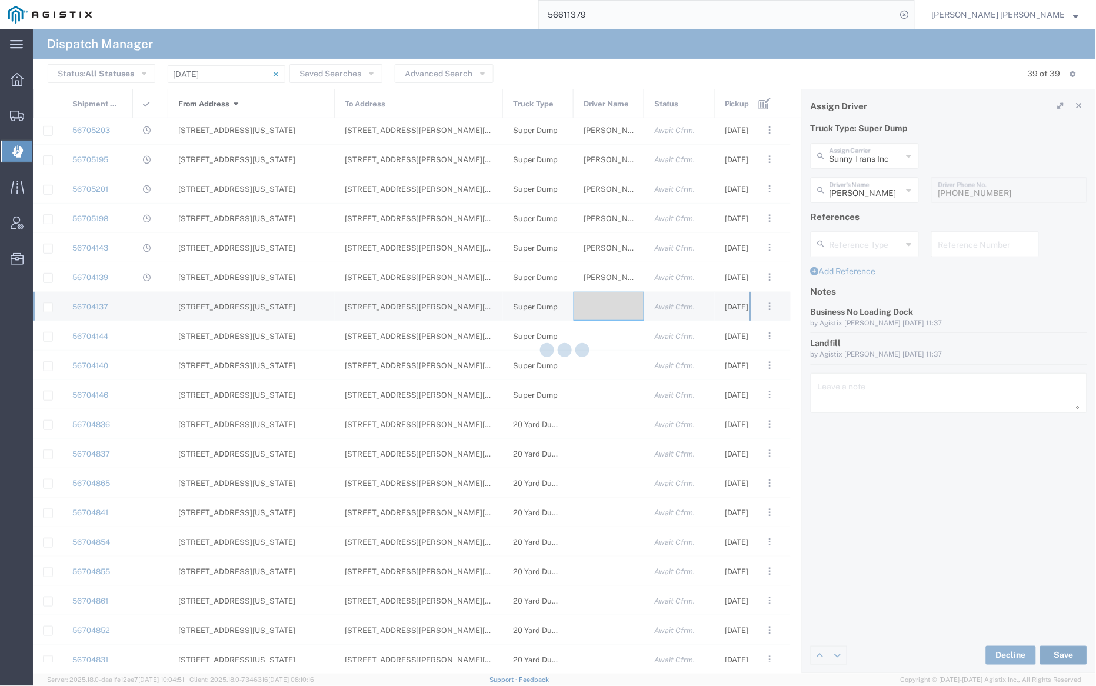
type input "Sunny Trans Inc"
type input "[PERSON_NAME]"
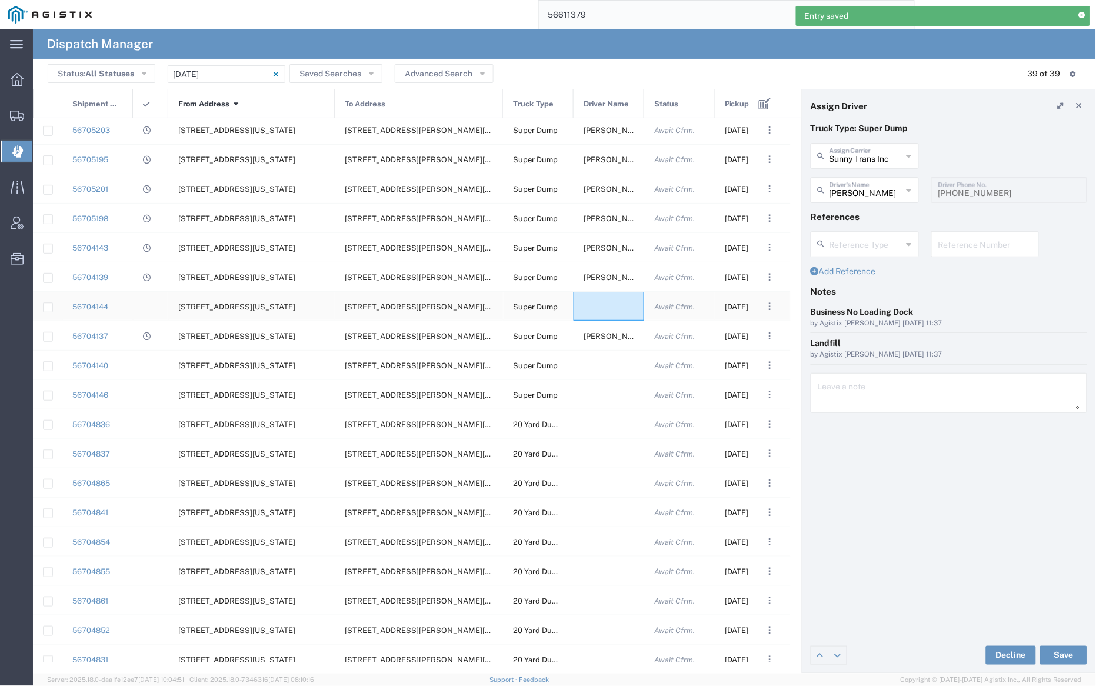
click at [605, 306] on div at bounding box center [608, 306] width 71 height 29
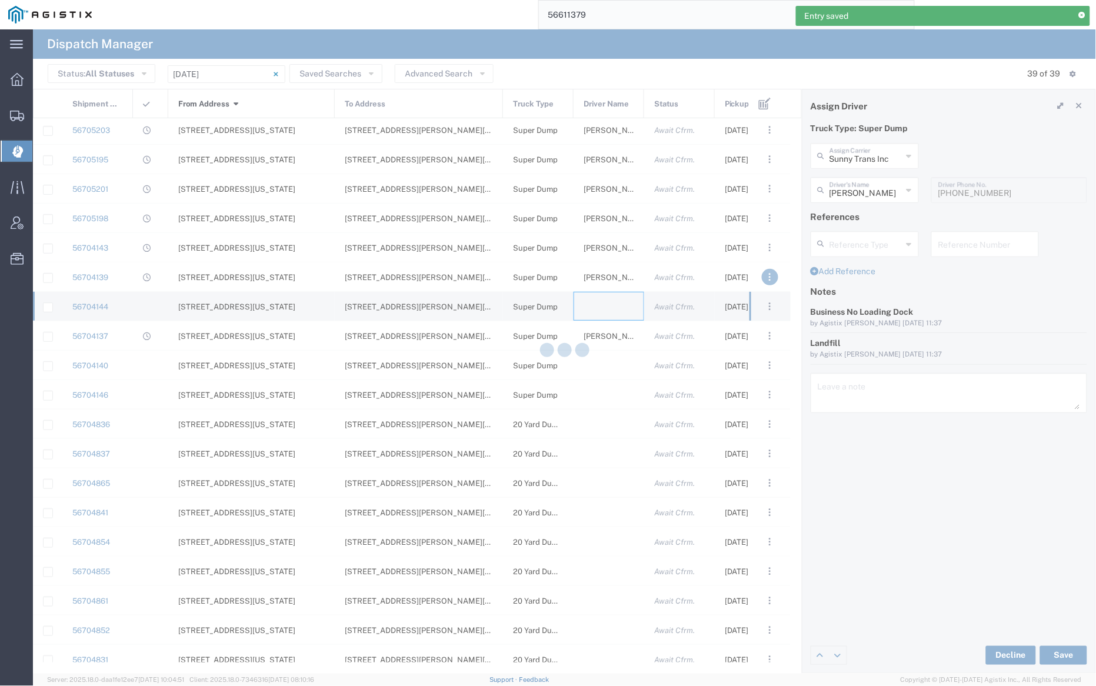
type input "[PERSON_NAME] Trucking"
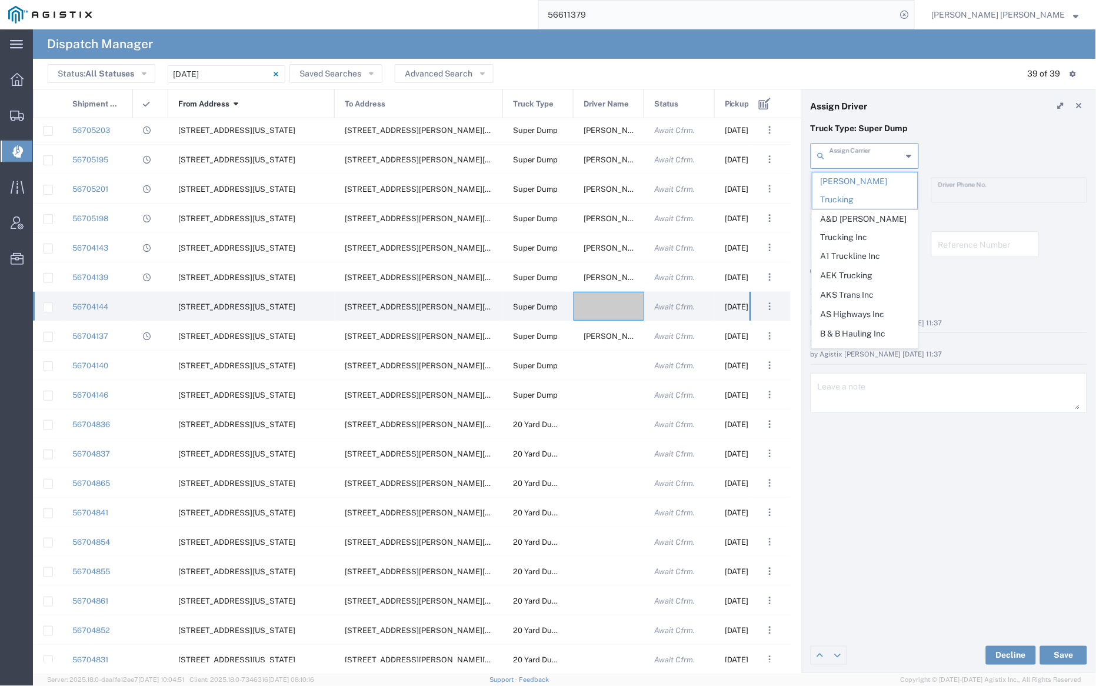
click at [869, 158] on input "text" at bounding box center [865, 155] width 73 height 21
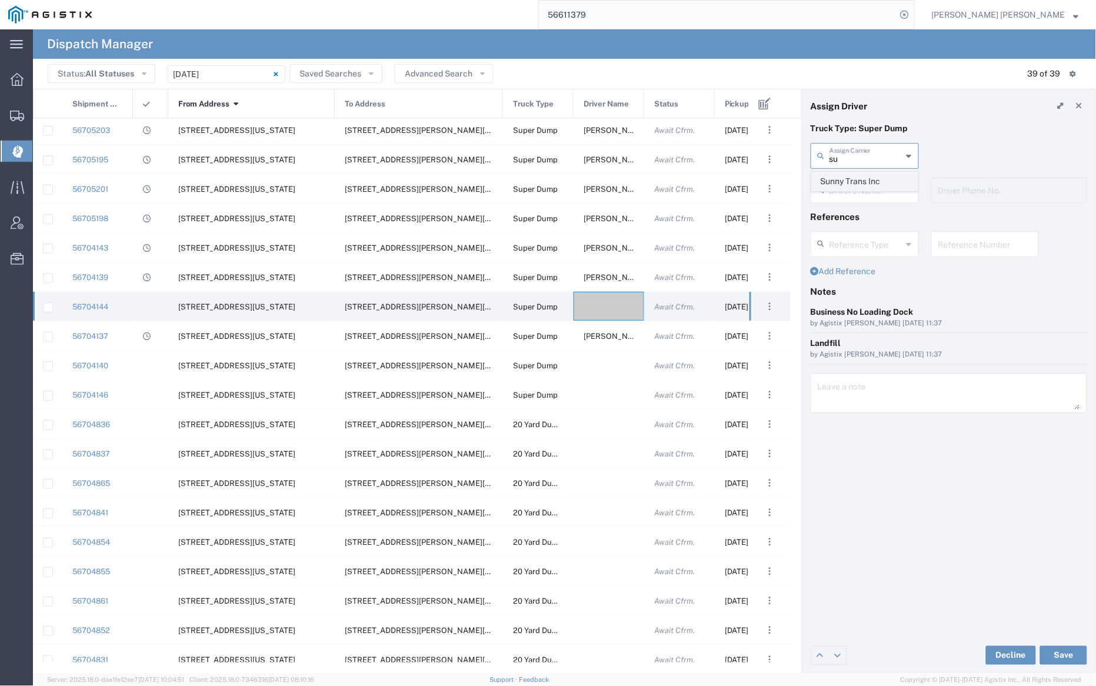
click at [870, 175] on span "Sunny Trans Inc" at bounding box center [864, 181] width 105 height 18
type input "Sunny Trans Inc"
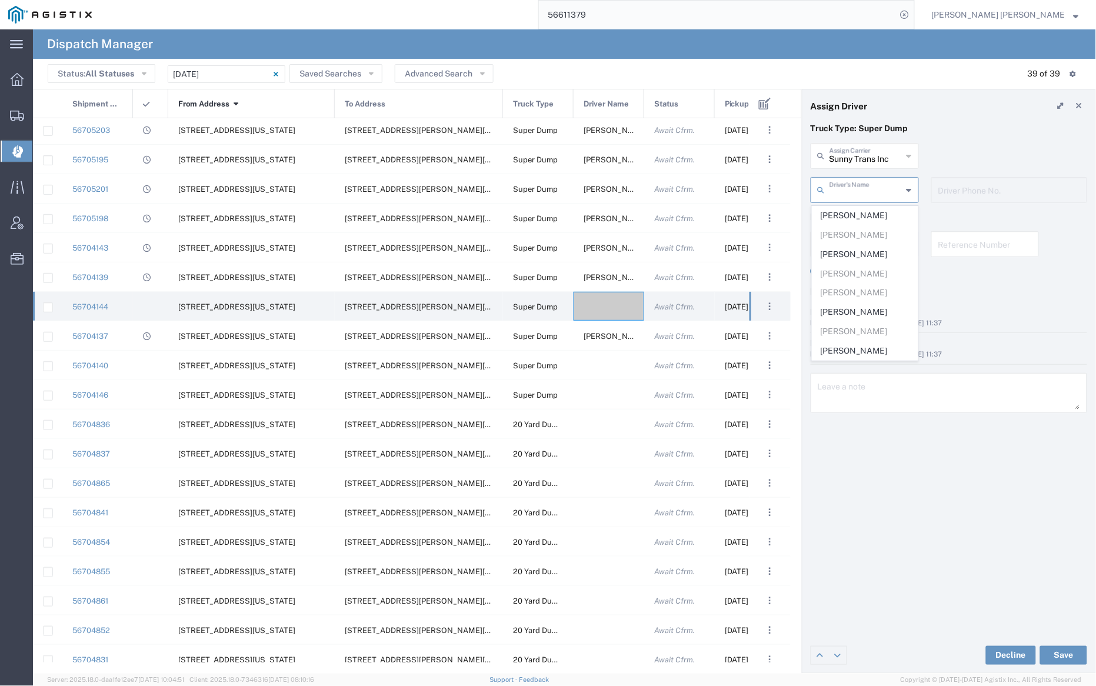
click at [868, 187] on input "text" at bounding box center [865, 189] width 73 height 21
click at [869, 211] on span "[PERSON_NAME]" at bounding box center [864, 215] width 105 height 18
type input "[PERSON_NAME]"
type input "[PHONE_NUMBER]"
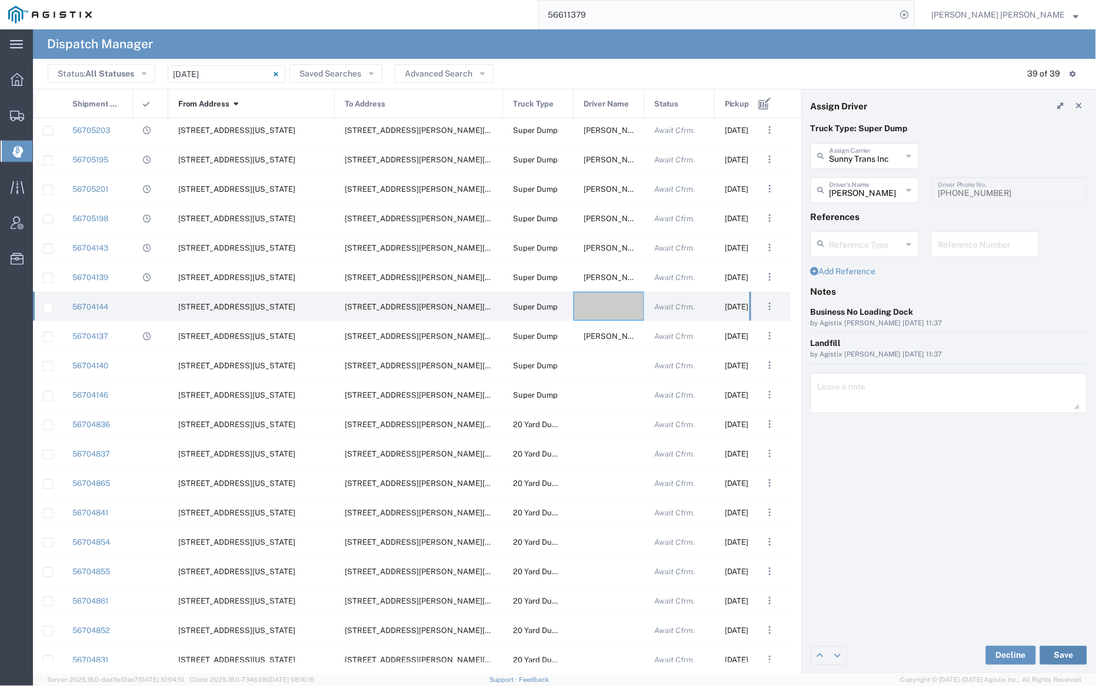
click at [1063, 657] on button "Save" at bounding box center [1063, 655] width 47 height 19
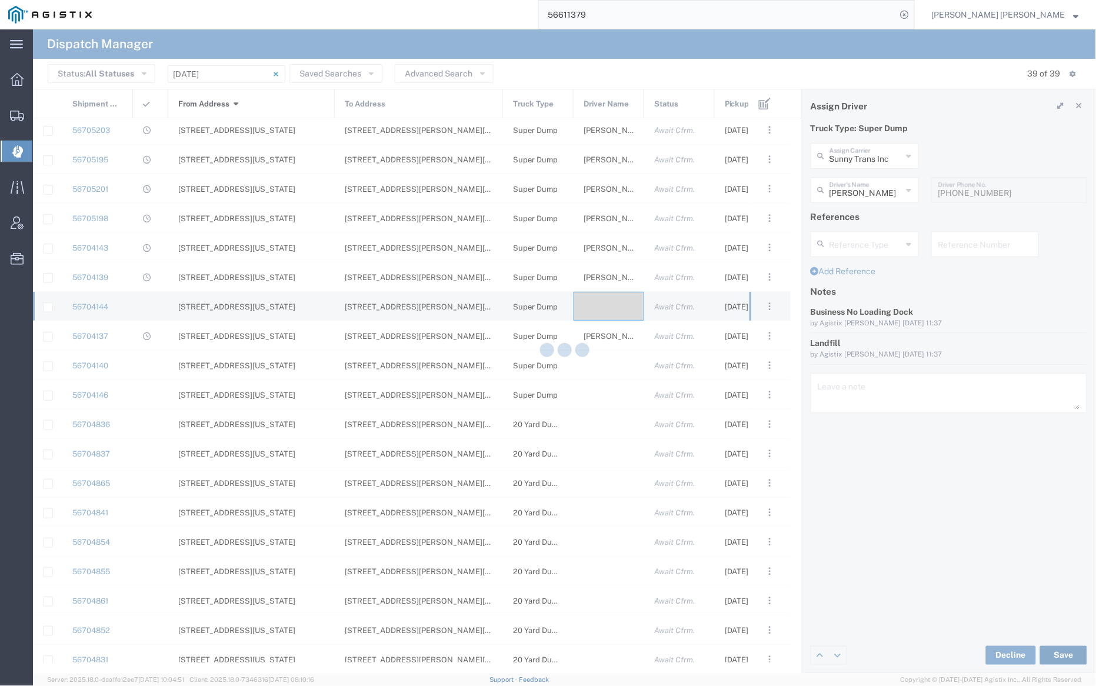
type input "Sunny Trans Inc"
type input "[PERSON_NAME]"
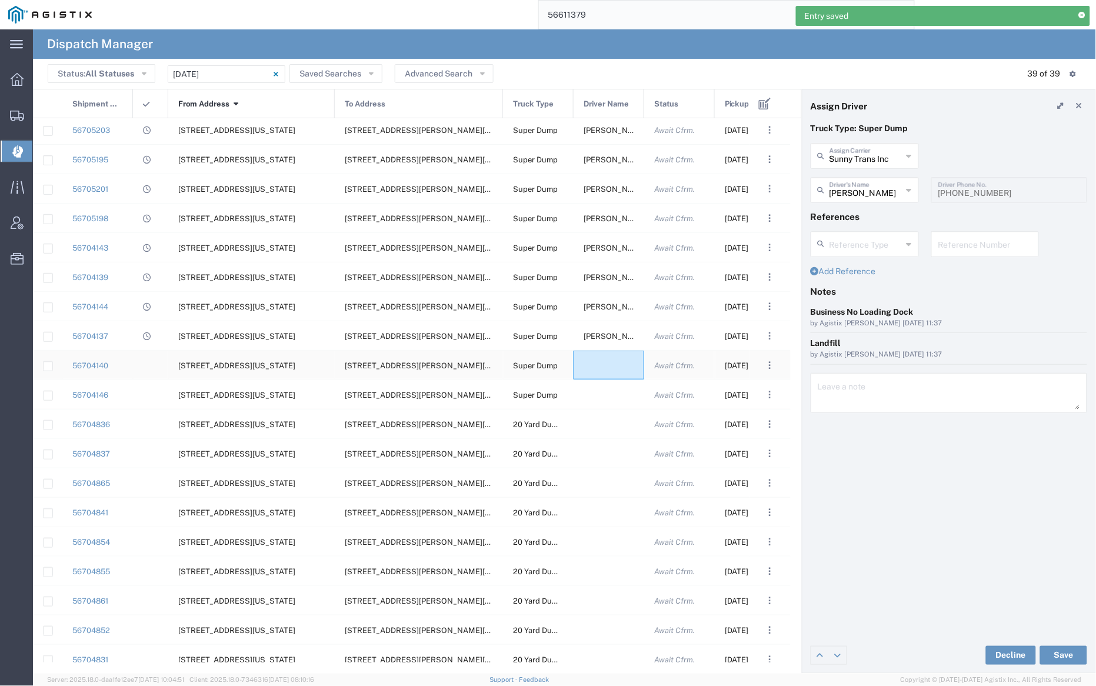
click at [607, 362] on div at bounding box center [608, 365] width 71 height 29
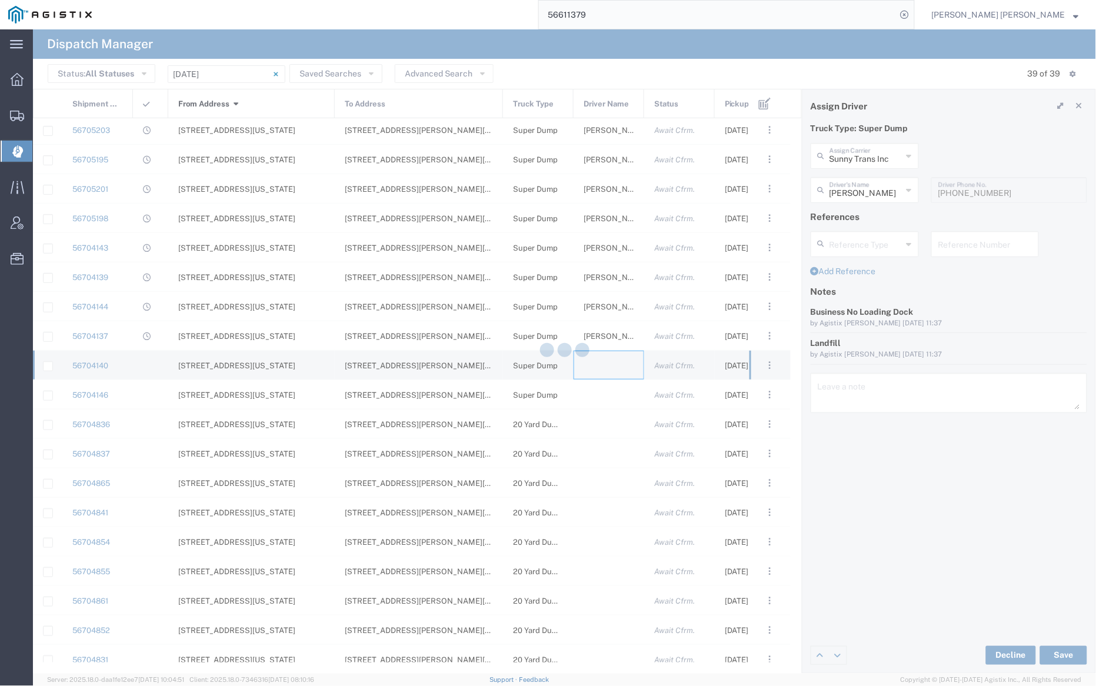
type input "[PERSON_NAME] Trucking"
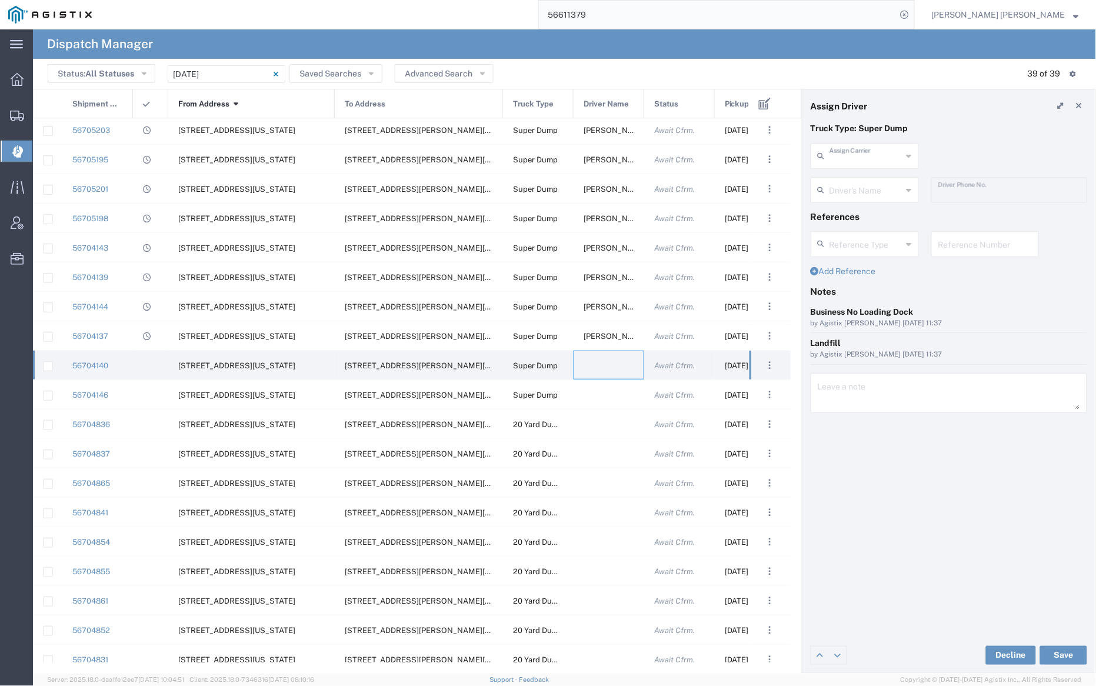
click at [859, 158] on input "text" at bounding box center [865, 155] width 73 height 21
click at [860, 179] on span "Sunny Trans Inc" at bounding box center [864, 181] width 105 height 18
type input "Sunny Trans Inc"
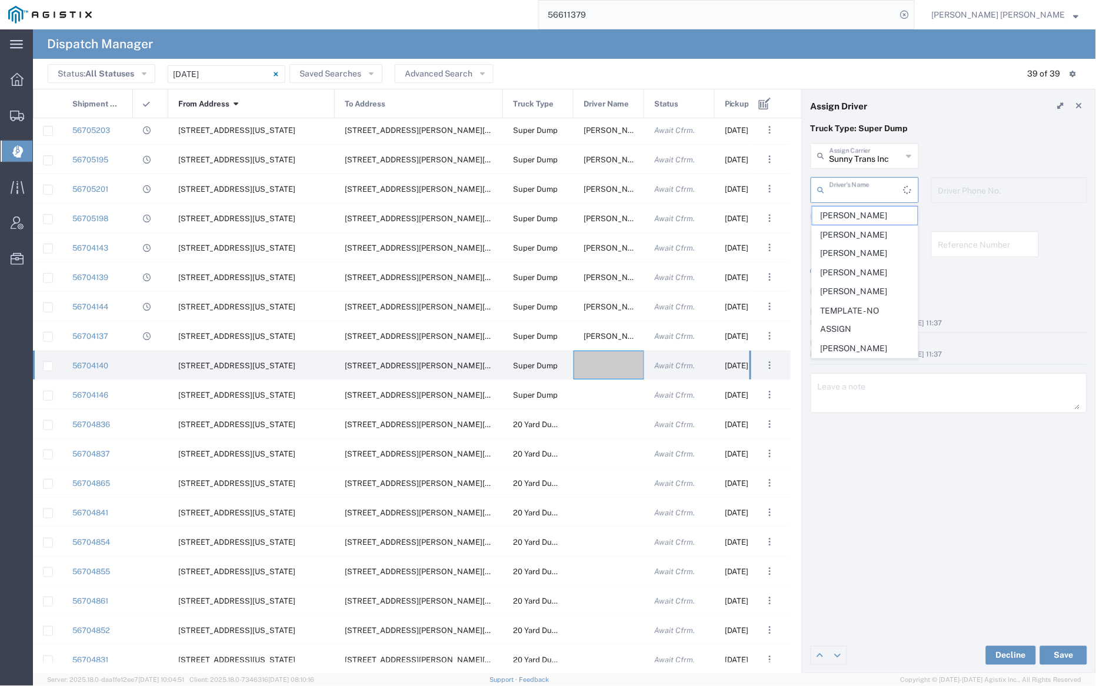
click at [859, 185] on input "text" at bounding box center [866, 189] width 74 height 21
click at [872, 319] on span "[PERSON_NAME]" at bounding box center [864, 312] width 105 height 18
type input "[PERSON_NAME]"
type input "[PHONE_NUMBER]"
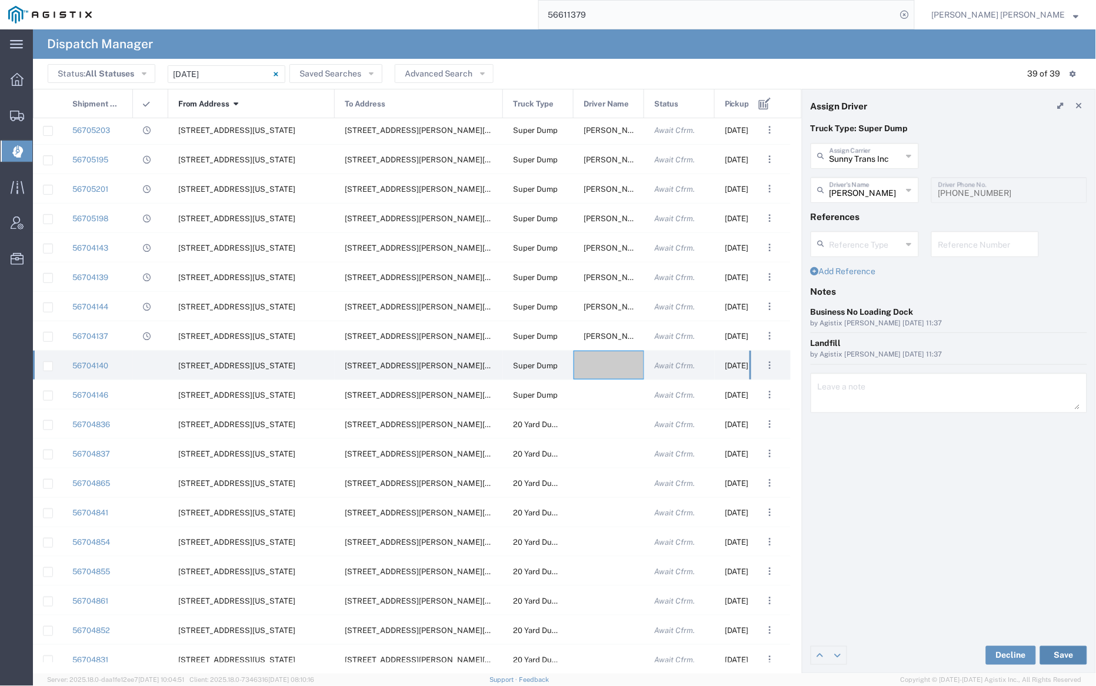
click at [1063, 650] on button "Save" at bounding box center [1063, 655] width 47 height 19
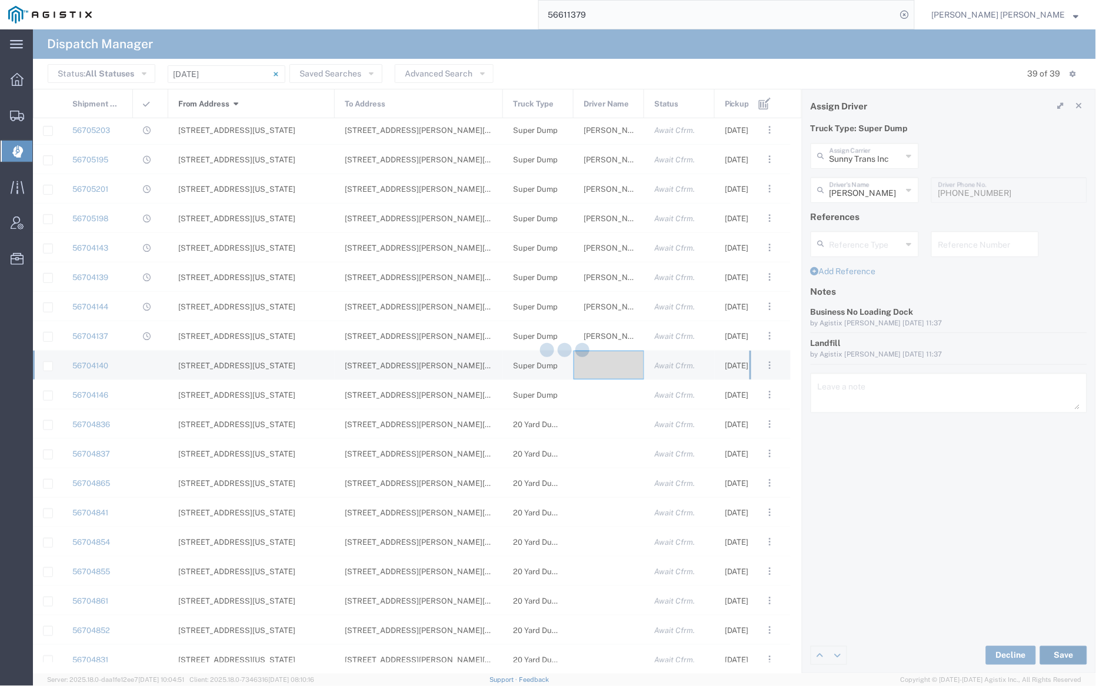
type input "Sunny Trans Inc"
type input "[PERSON_NAME]"
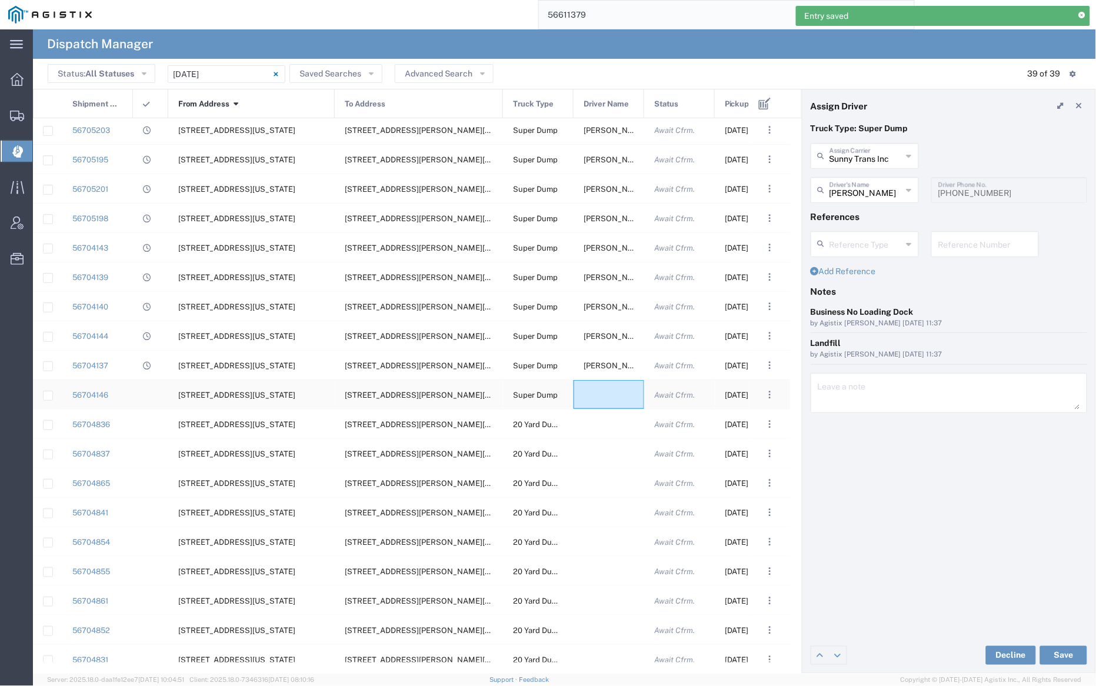
click at [605, 394] on div at bounding box center [608, 394] width 71 height 29
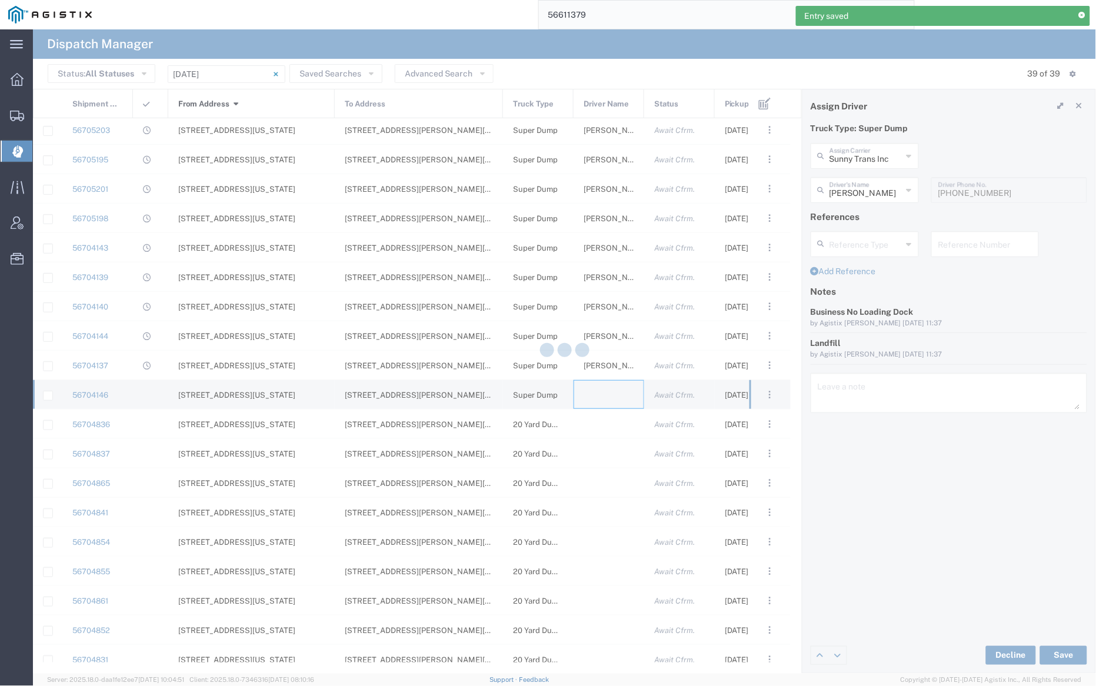
type input "[PERSON_NAME] Trucking"
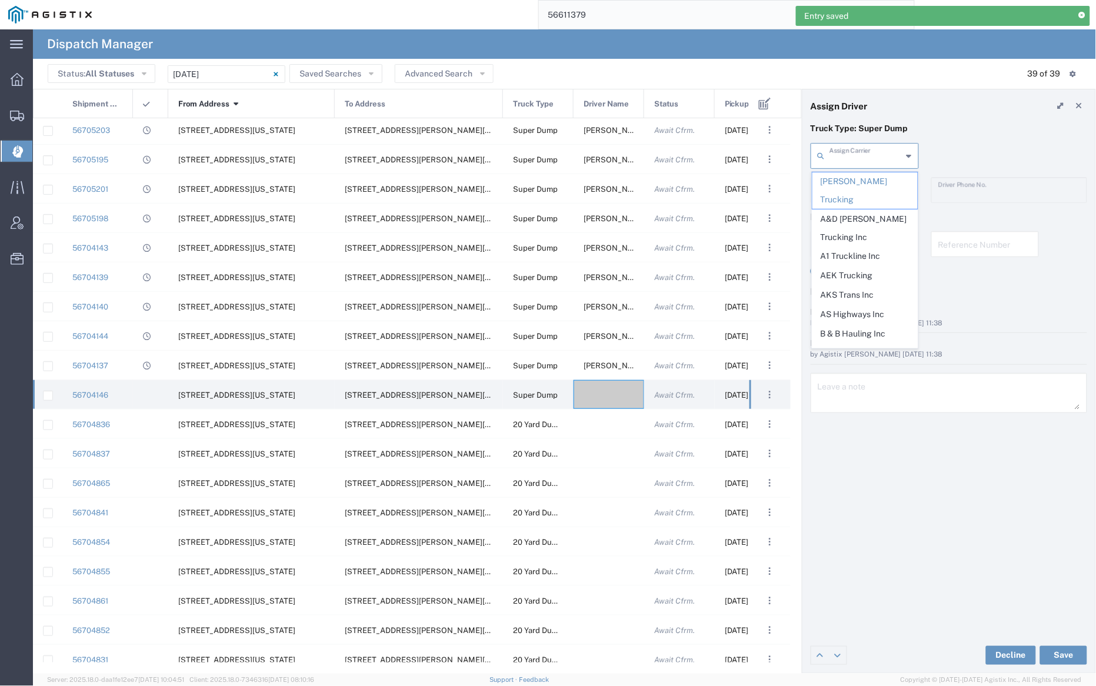
click at [863, 148] on input "text" at bounding box center [865, 155] width 73 height 21
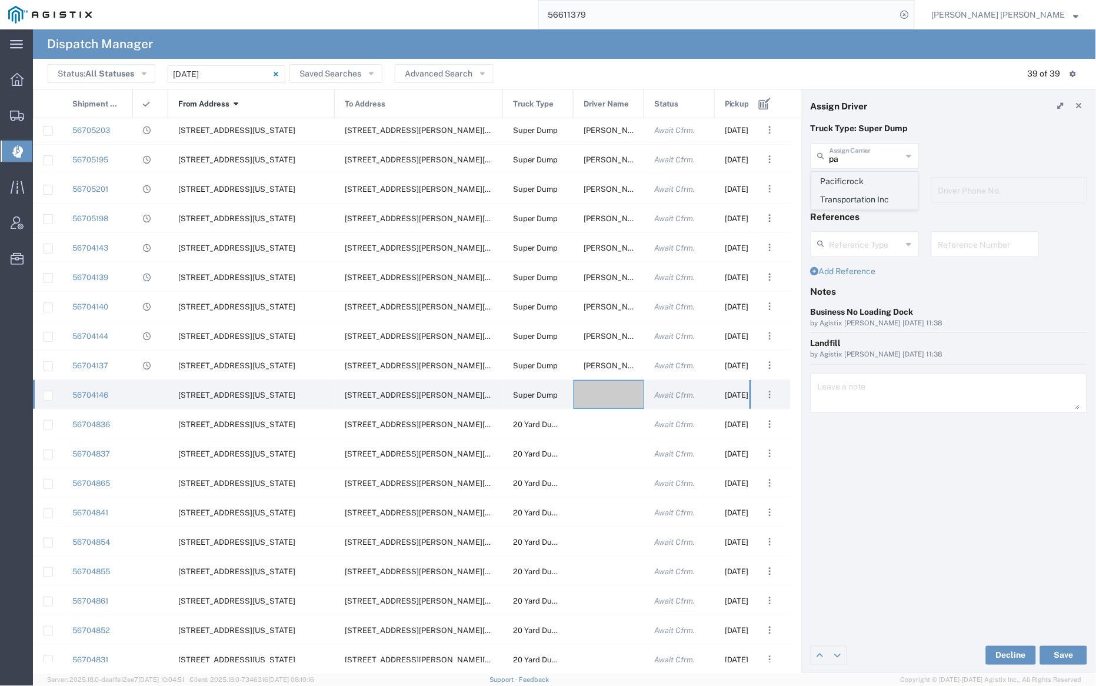
click at [867, 179] on span "Pacificrock Transportation Inc" at bounding box center [864, 190] width 105 height 36
type input "Pacificrock Transportation Inc"
click at [867, 188] on input "text" at bounding box center [865, 189] width 73 height 21
click at [867, 215] on span "[PERSON_NAME]" at bounding box center [864, 215] width 105 height 18
type input "[PERSON_NAME]"
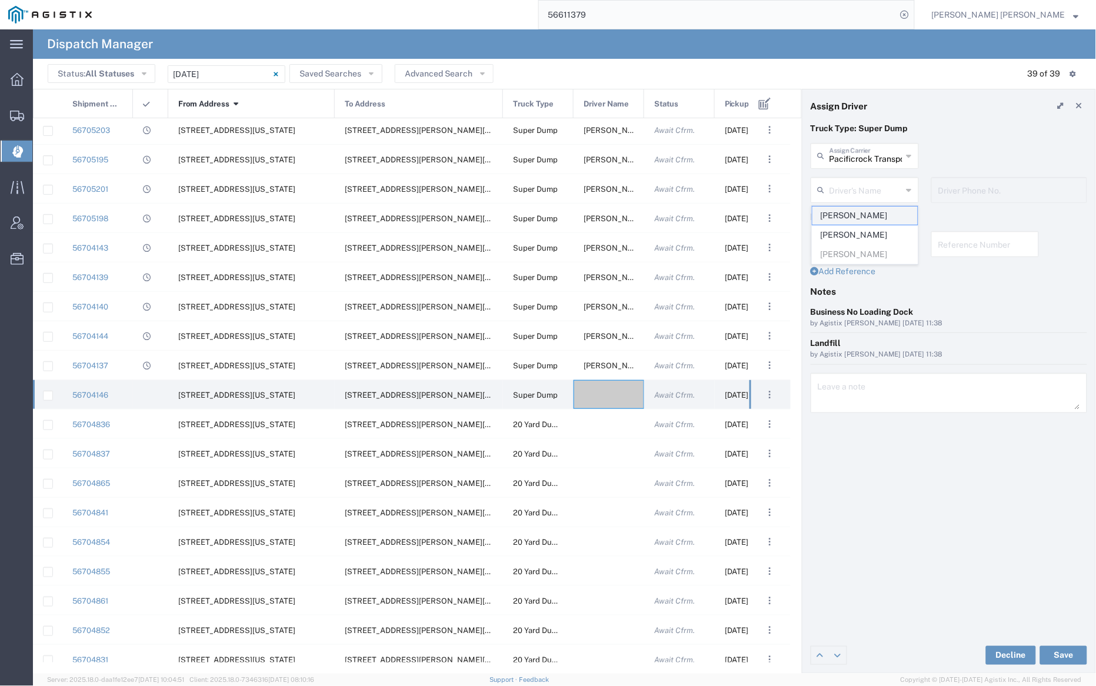
type input "[PHONE_NUMBER]"
click at [1064, 655] on button "Save" at bounding box center [1063, 655] width 47 height 19
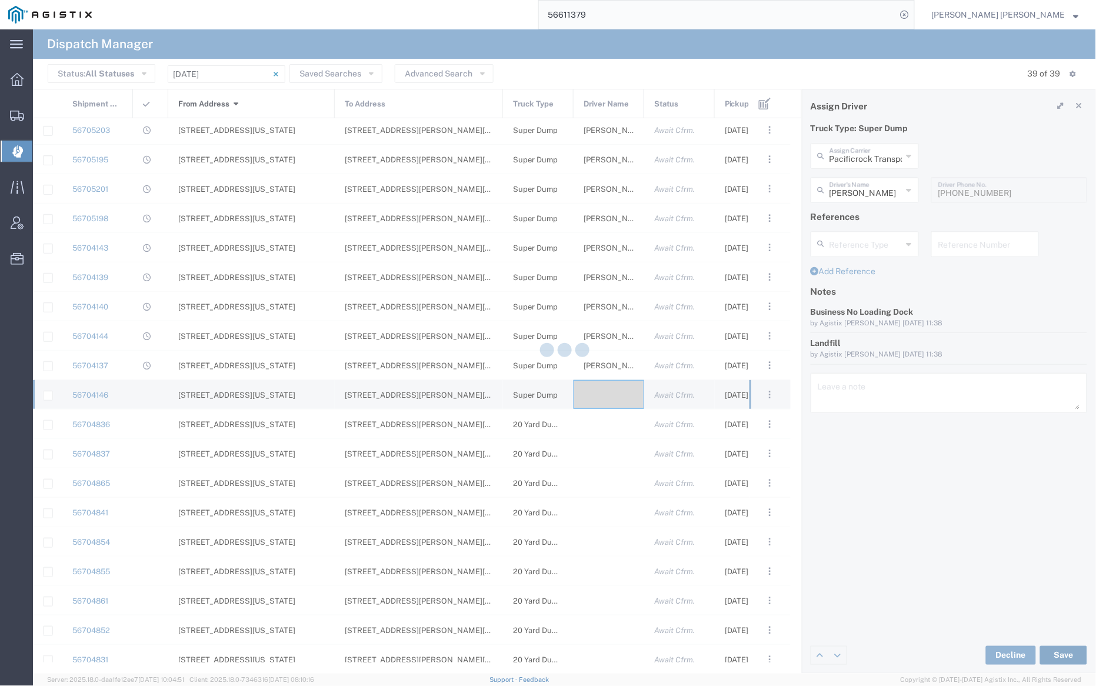
type input "Pacificrock Transportation Inc"
type input "[PERSON_NAME]"
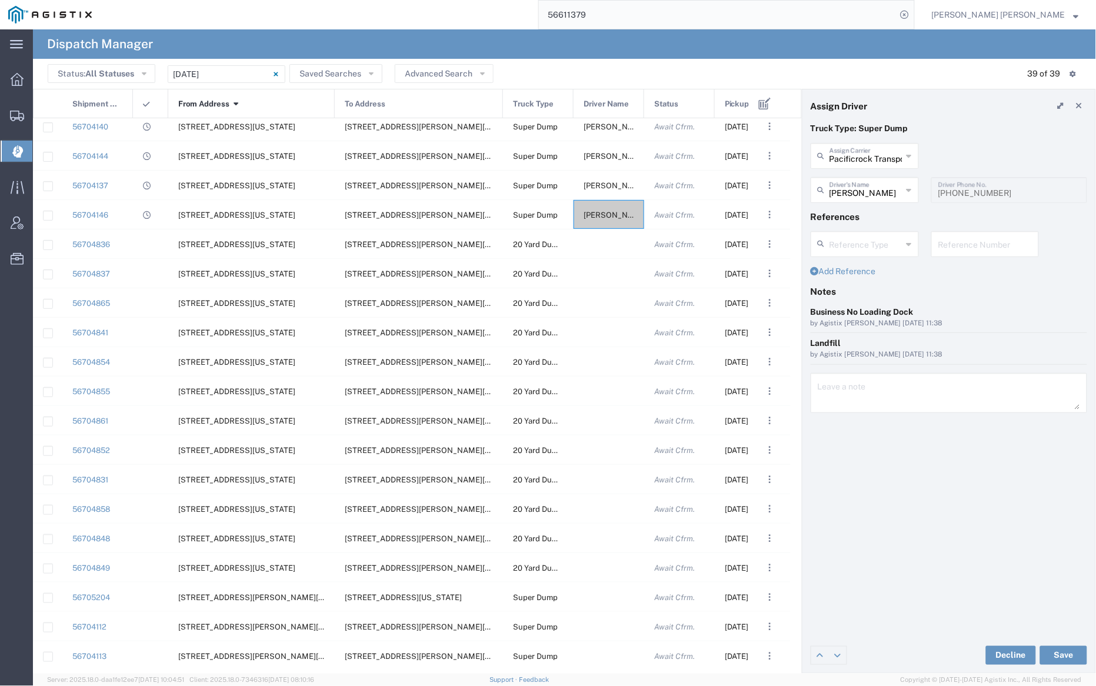
click at [745, 102] on span "Pickup Date and Time" at bounding box center [749, 103] width 48 height 29
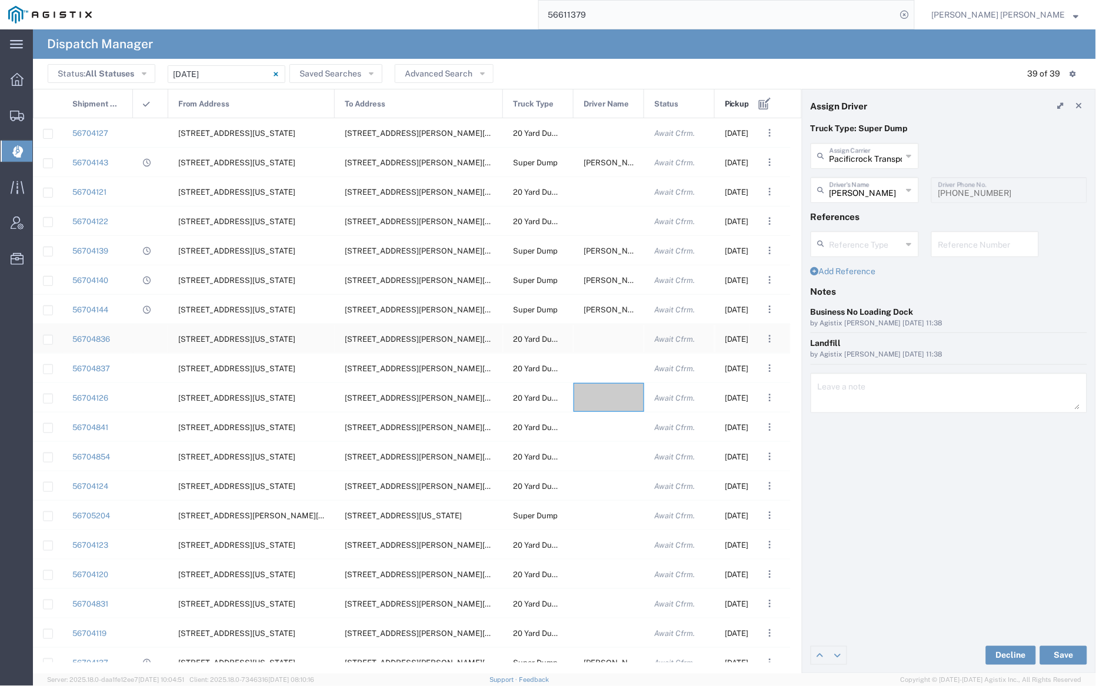
click at [601, 335] on div at bounding box center [608, 338] width 71 height 29
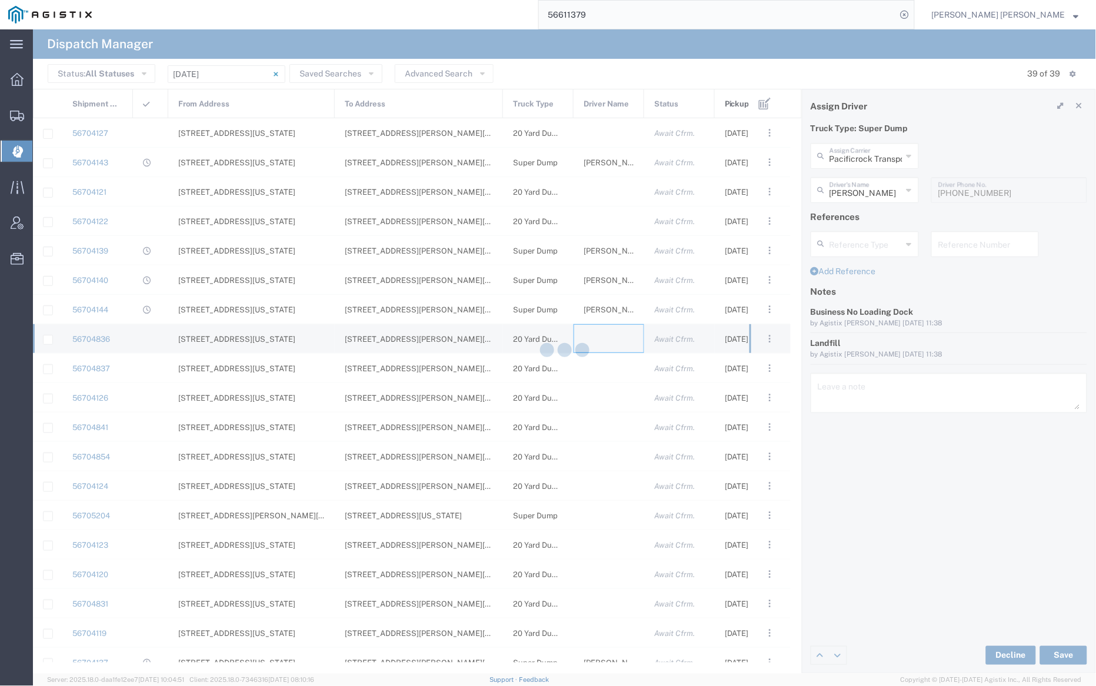
type input "[PERSON_NAME] Trucking"
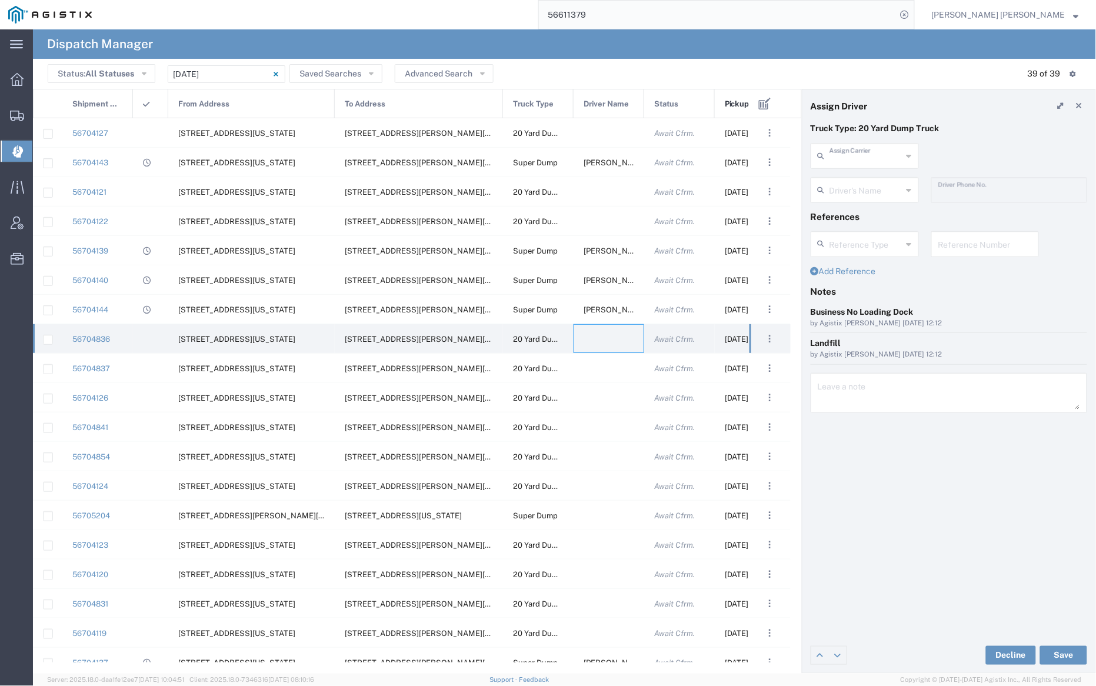
click at [875, 158] on input "text" at bounding box center [865, 155] width 73 height 21
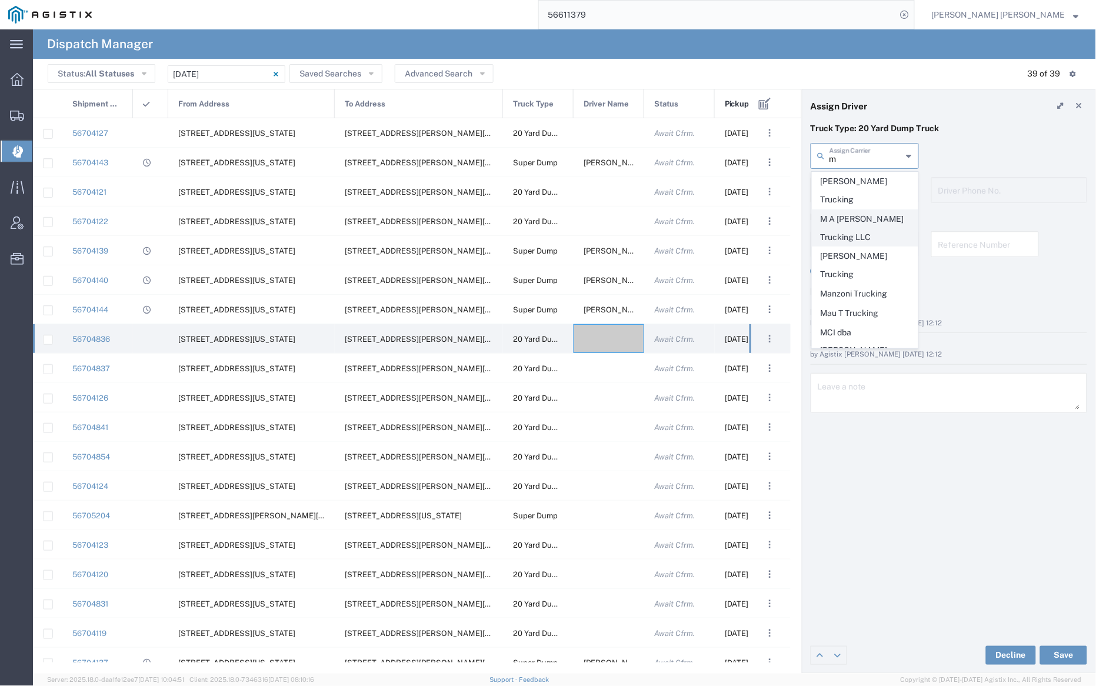
click at [873, 210] on span "M A [PERSON_NAME] Trucking LLC" at bounding box center [864, 228] width 105 height 36
type input "M A [PERSON_NAME] Trucking LLC"
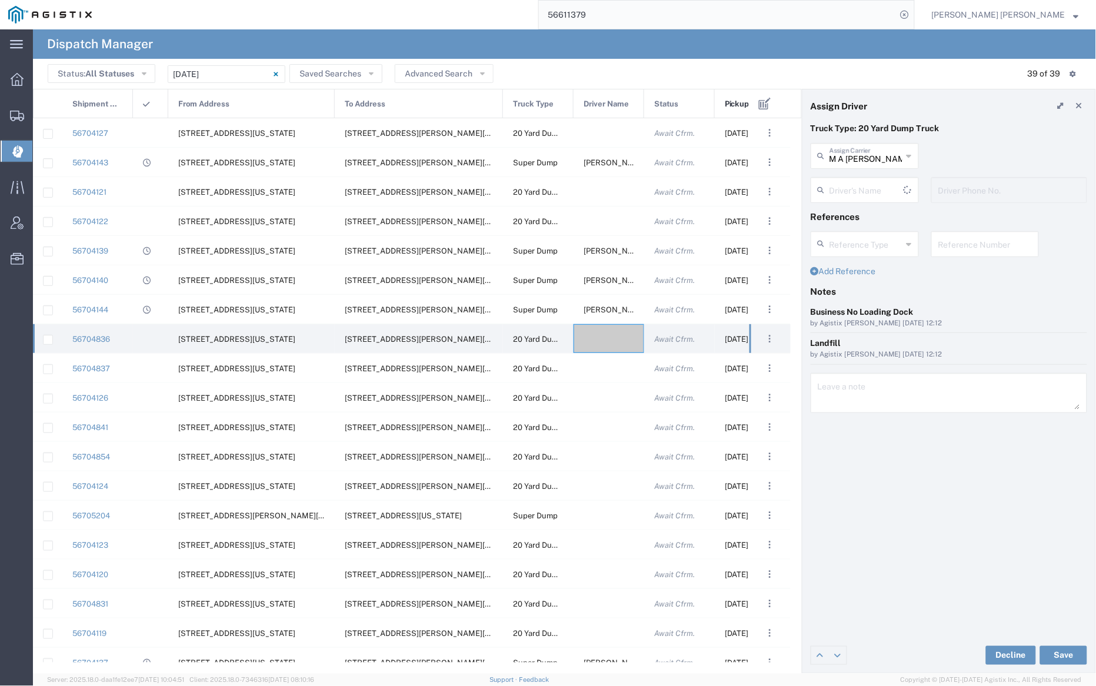
click at [858, 181] on input "text" at bounding box center [866, 189] width 74 height 21
click at [866, 211] on span "[PERSON_NAME]" at bounding box center [864, 215] width 105 height 18
type input "[PERSON_NAME]"
type input "[PHONE_NUMBER]"
click at [1072, 658] on button "Save" at bounding box center [1063, 655] width 47 height 19
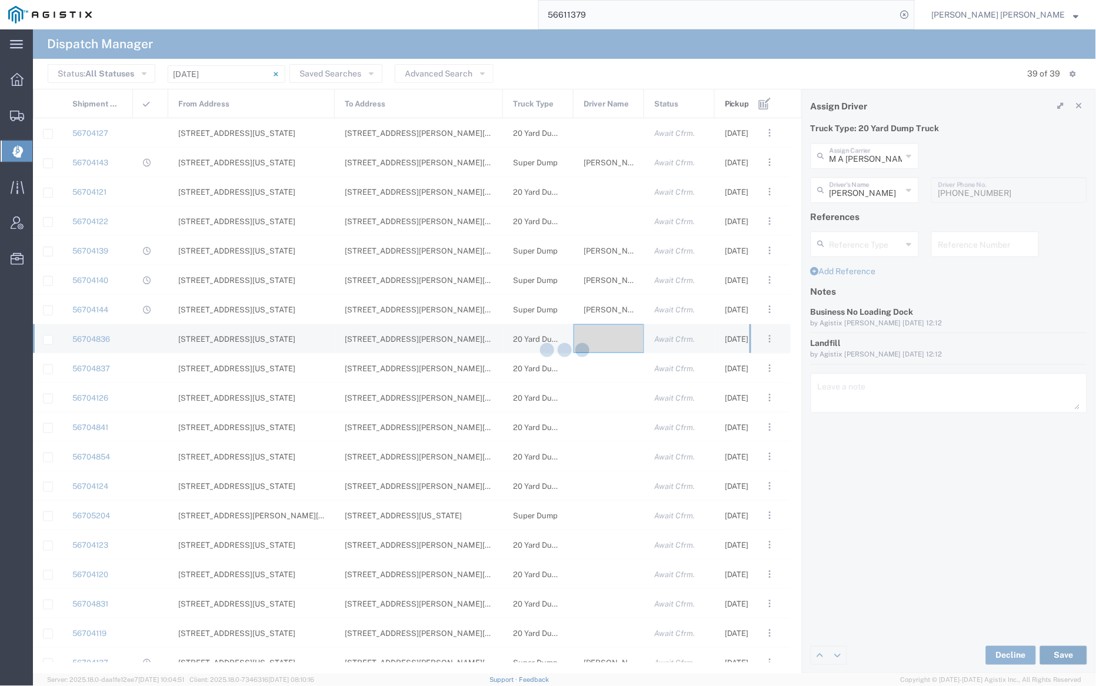
type input "M A [PERSON_NAME] Trucking LLC"
type input "[PERSON_NAME]"
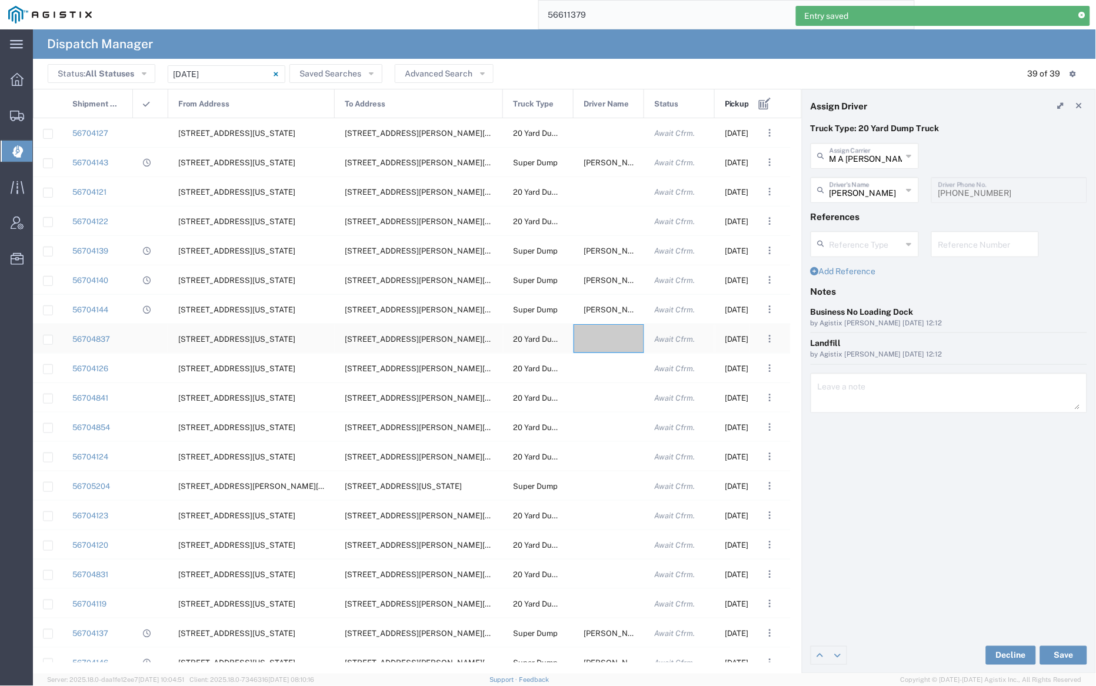
click at [603, 336] on div at bounding box center [608, 338] width 71 height 29
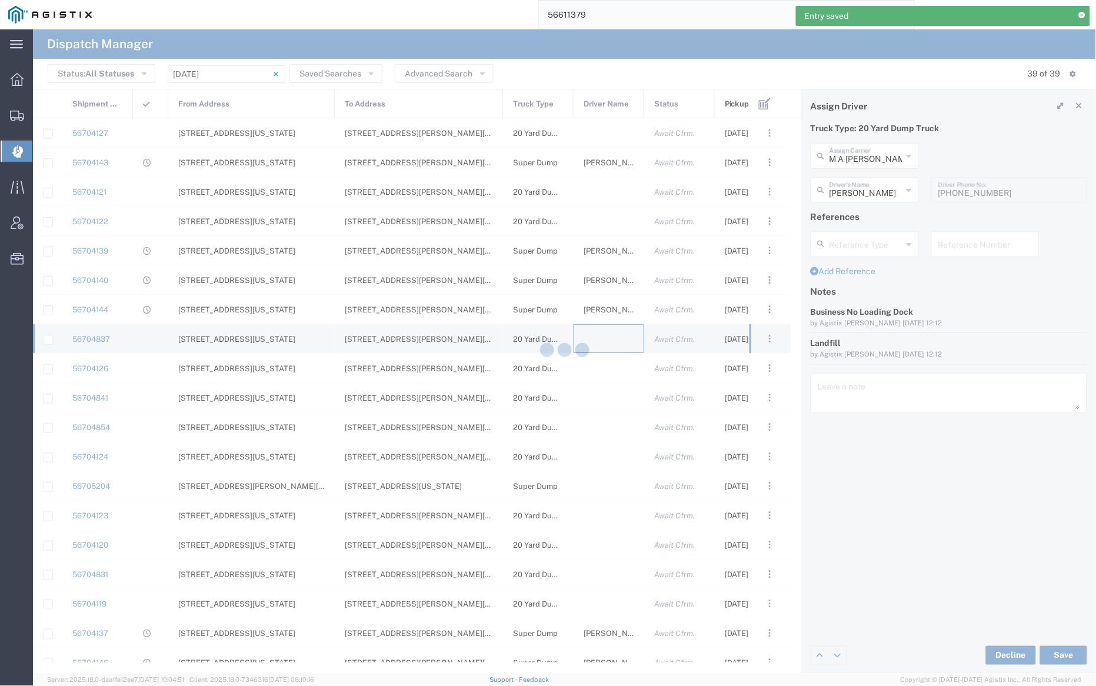
type input "[PERSON_NAME] Trucking"
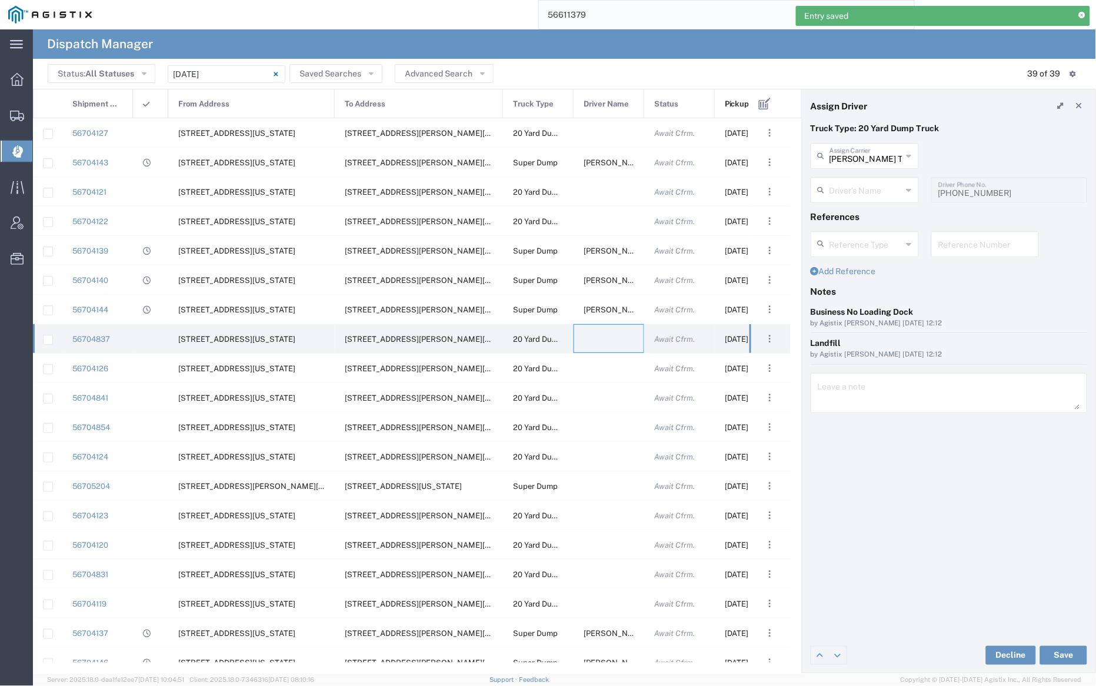
click at [876, 166] on div "[PERSON_NAME] Trucking Assign Carrier" at bounding box center [864, 156] width 108 height 26
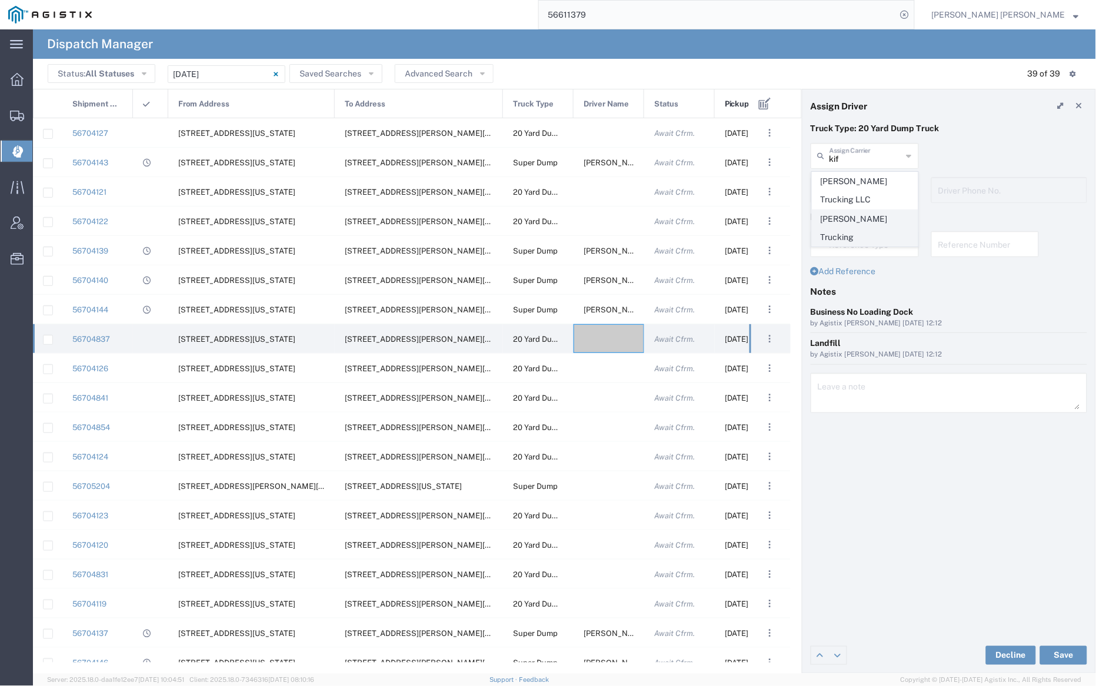
click at [884, 221] on span "[PERSON_NAME] Trucking" at bounding box center [864, 228] width 105 height 36
type input "[PERSON_NAME] Trucking"
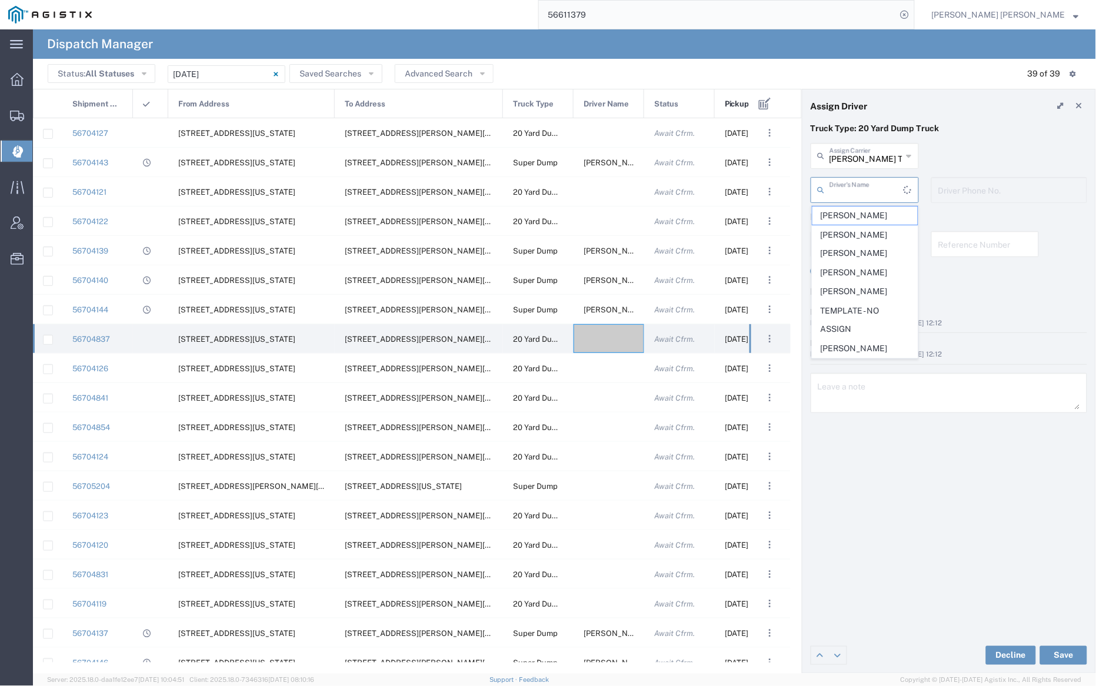
click at [879, 188] on input "text" at bounding box center [866, 189] width 74 height 21
click at [880, 218] on span "[PERSON_NAME]" at bounding box center [864, 215] width 105 height 18
type input "[PERSON_NAME]"
type input "9253838798"
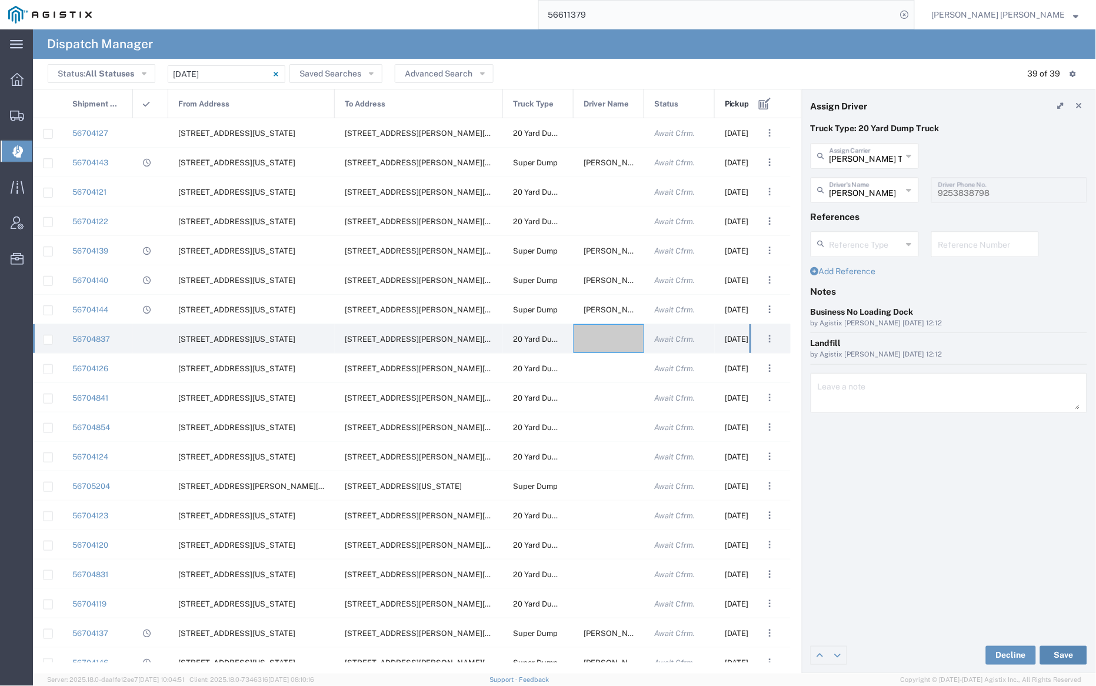
click at [1066, 655] on button "Save" at bounding box center [1063, 655] width 47 height 19
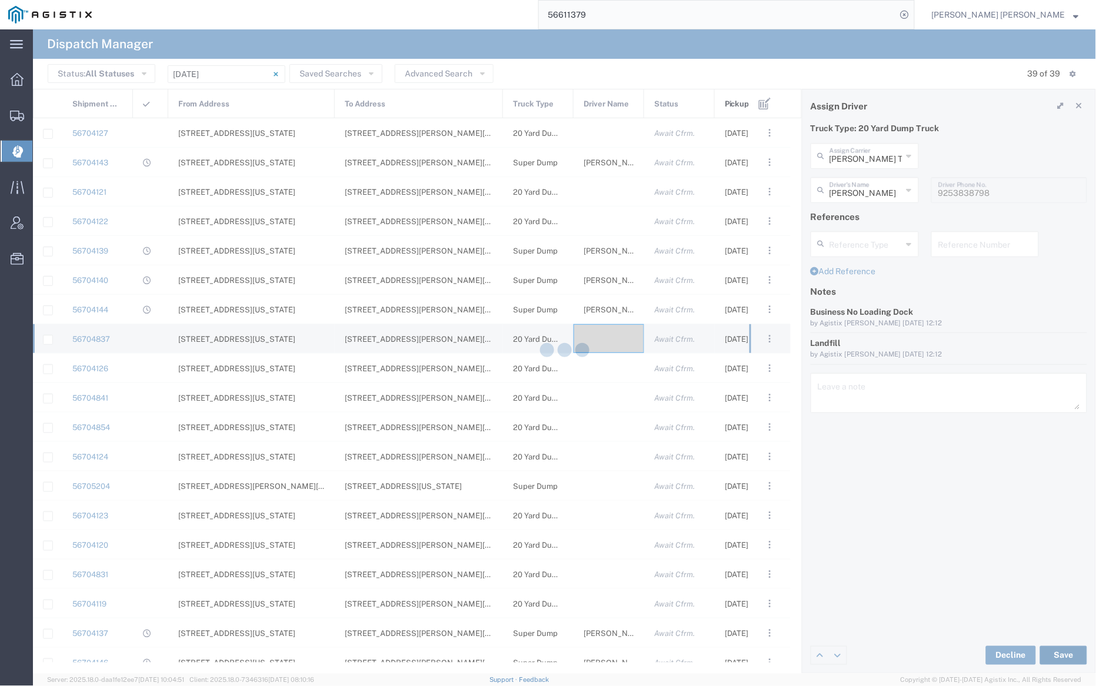
type input "[PERSON_NAME] Trucking"
type input "[PERSON_NAME]"
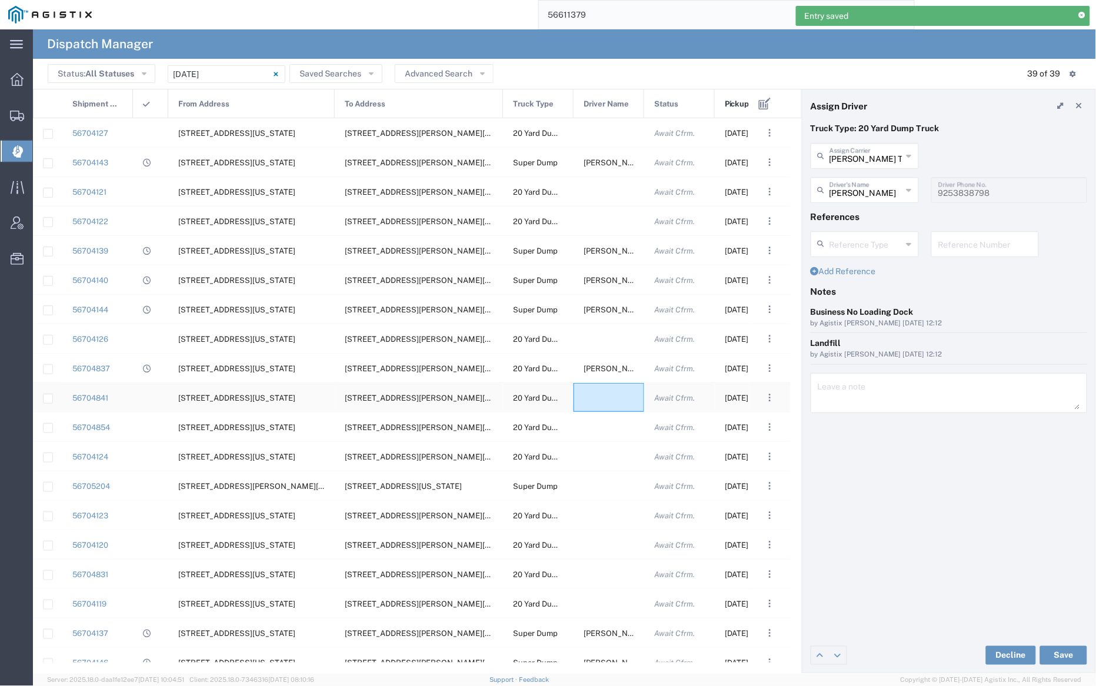
click at [605, 395] on div at bounding box center [608, 397] width 71 height 29
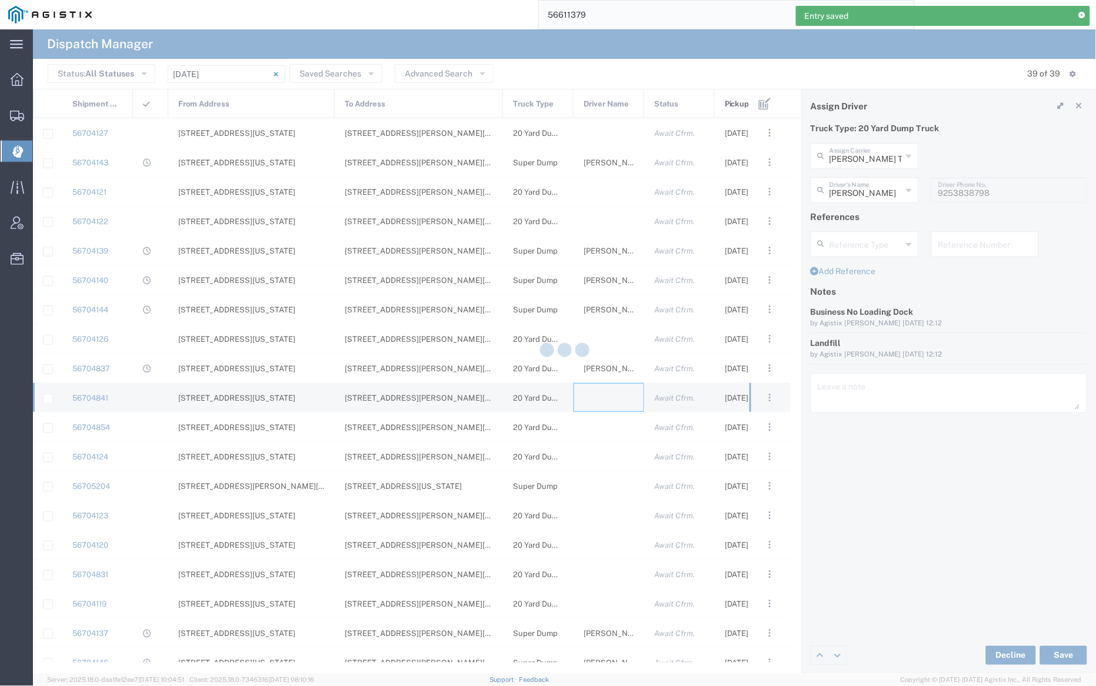
type input "[PERSON_NAME] Trucking"
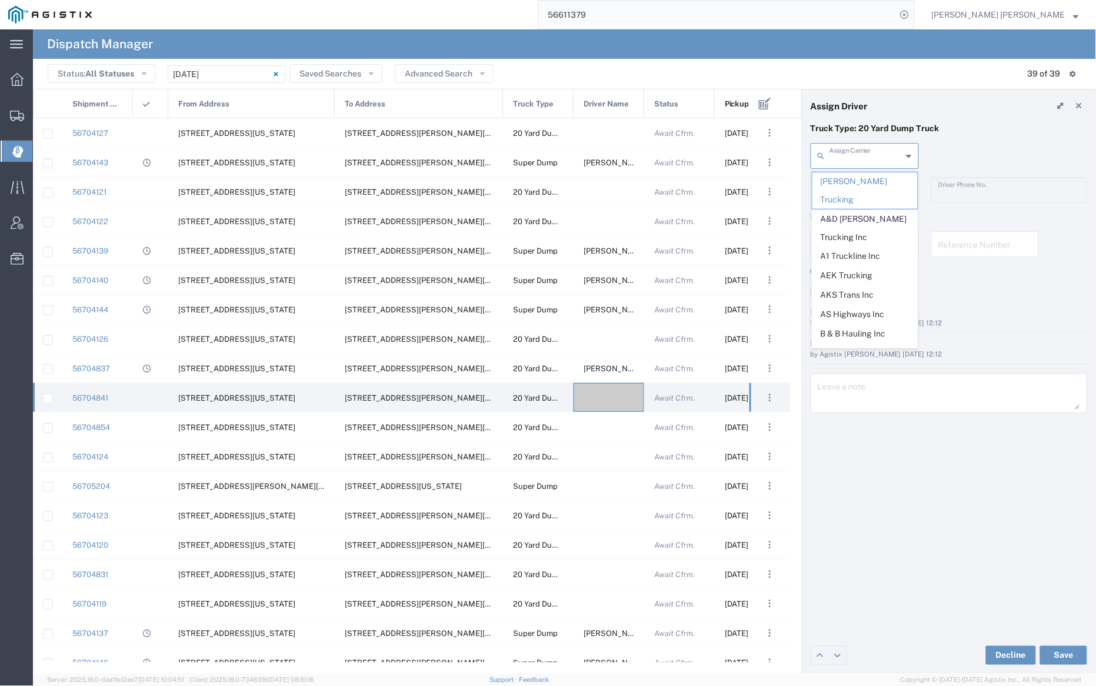
click at [855, 145] on input "text" at bounding box center [865, 155] width 73 height 21
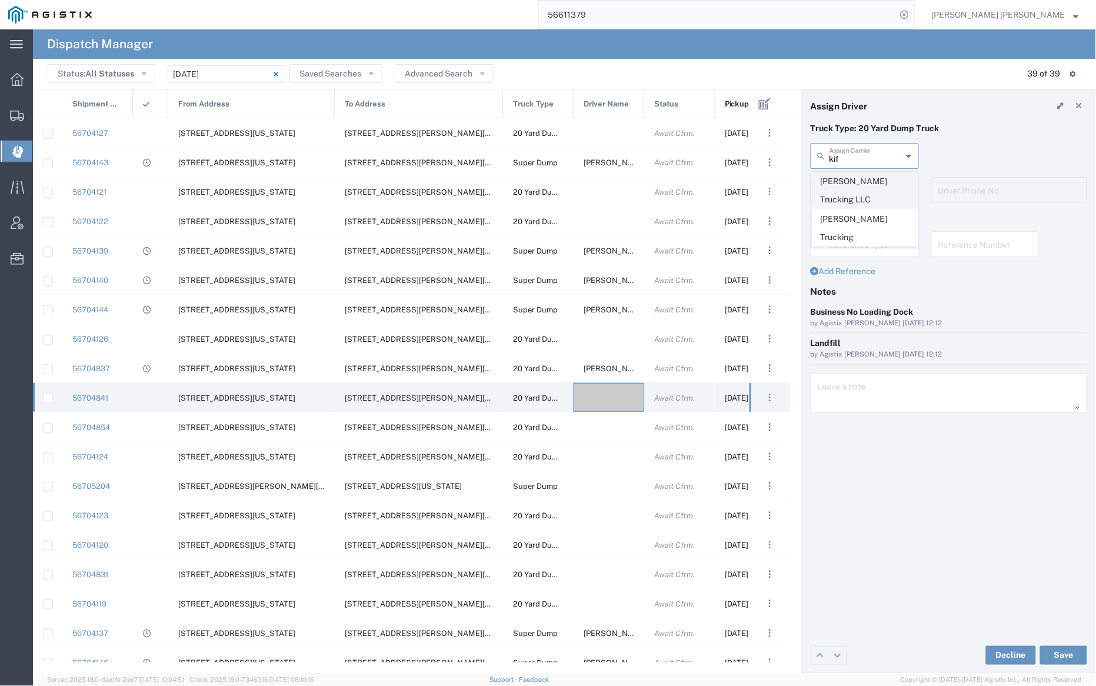
click at [856, 192] on span "[PERSON_NAME] Trucking LLC" at bounding box center [864, 190] width 105 height 36
type input "[PERSON_NAME] Trucking LLC"
click at [855, 198] on input "text" at bounding box center [866, 189] width 74 height 21
click at [863, 213] on span "[PERSON_NAME]" at bounding box center [864, 215] width 105 height 18
type input "[PERSON_NAME]"
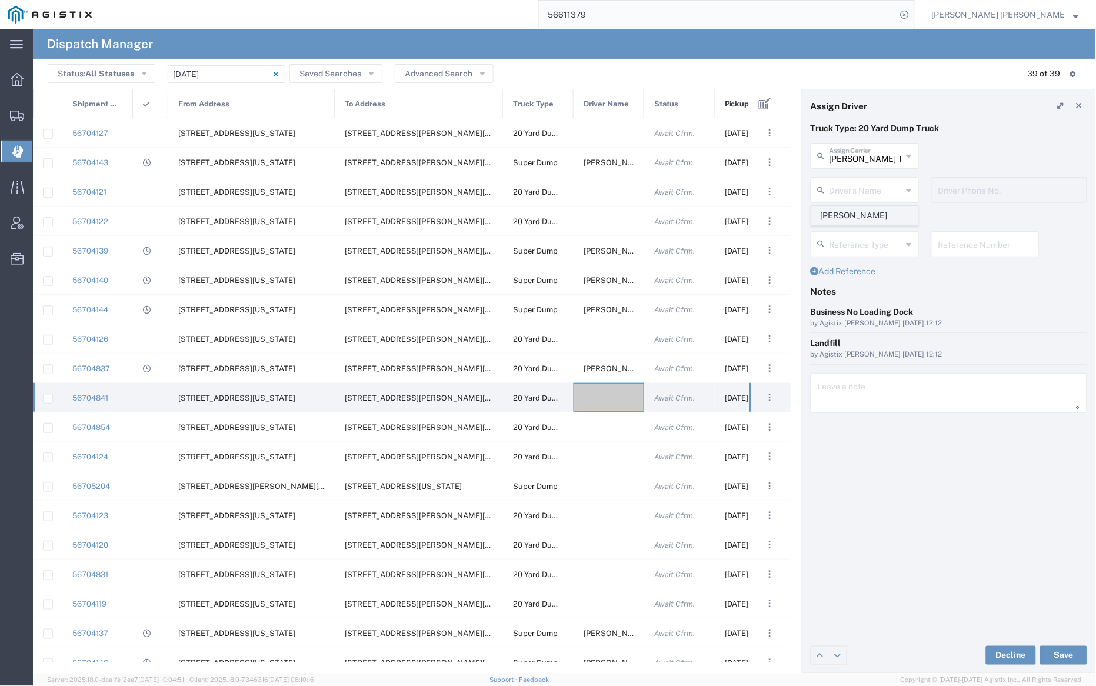
type input "9253838564"
click at [1077, 657] on button "Save" at bounding box center [1063, 655] width 47 height 19
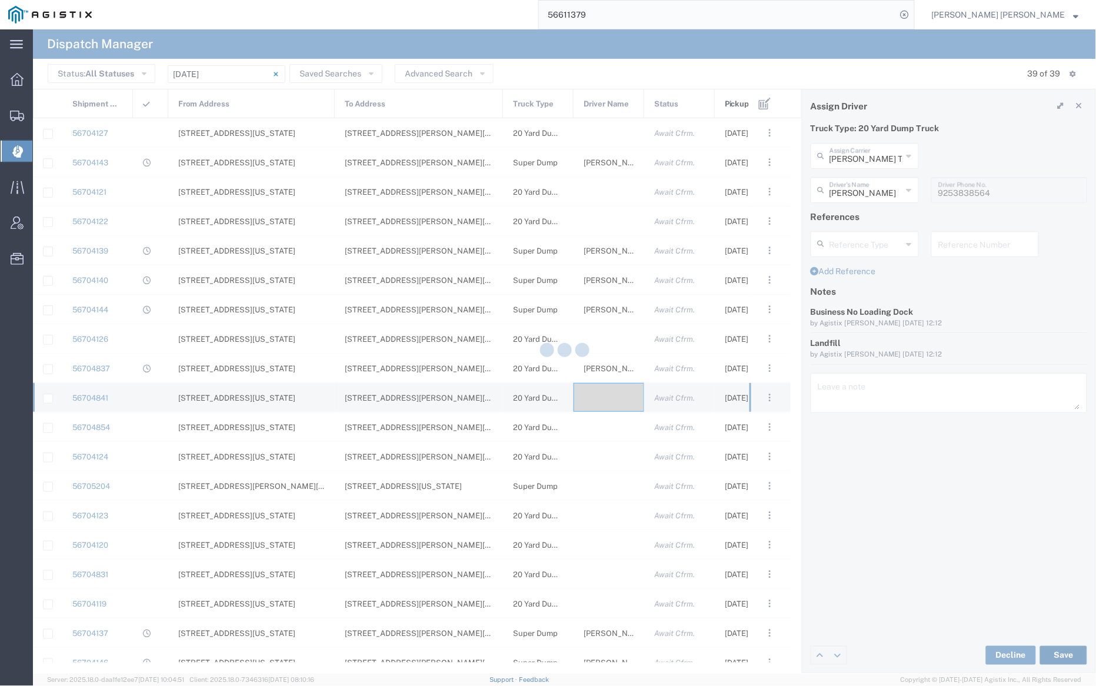
type input "[PERSON_NAME] Trucking LLC"
type input "[PERSON_NAME]"
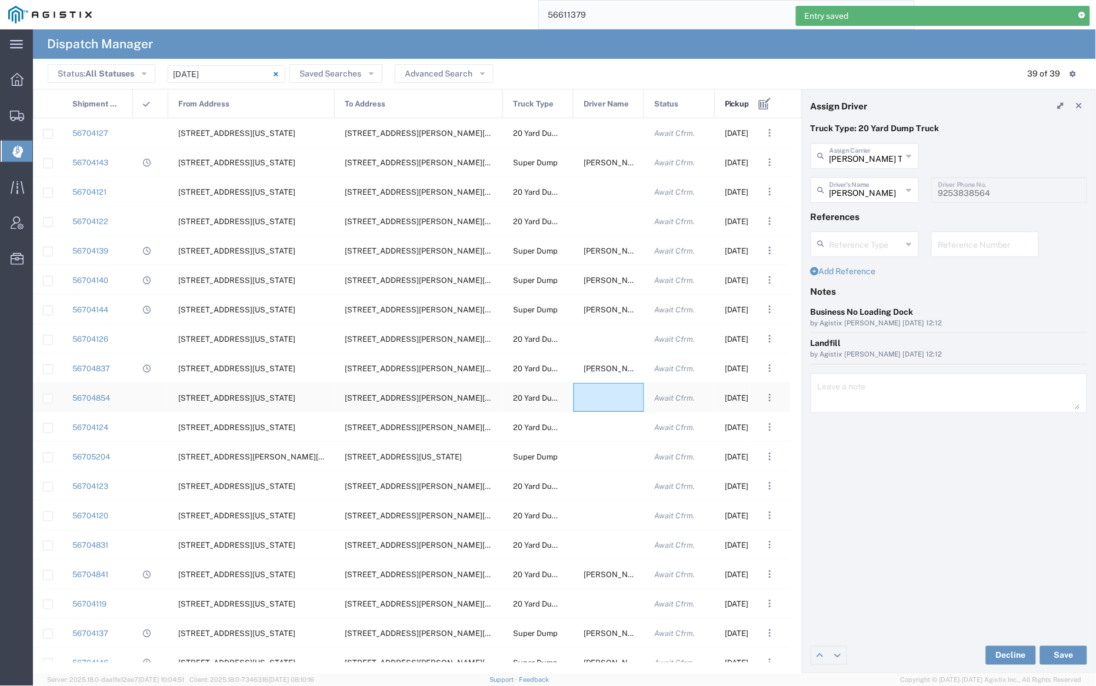
click at [608, 405] on div at bounding box center [608, 397] width 71 height 29
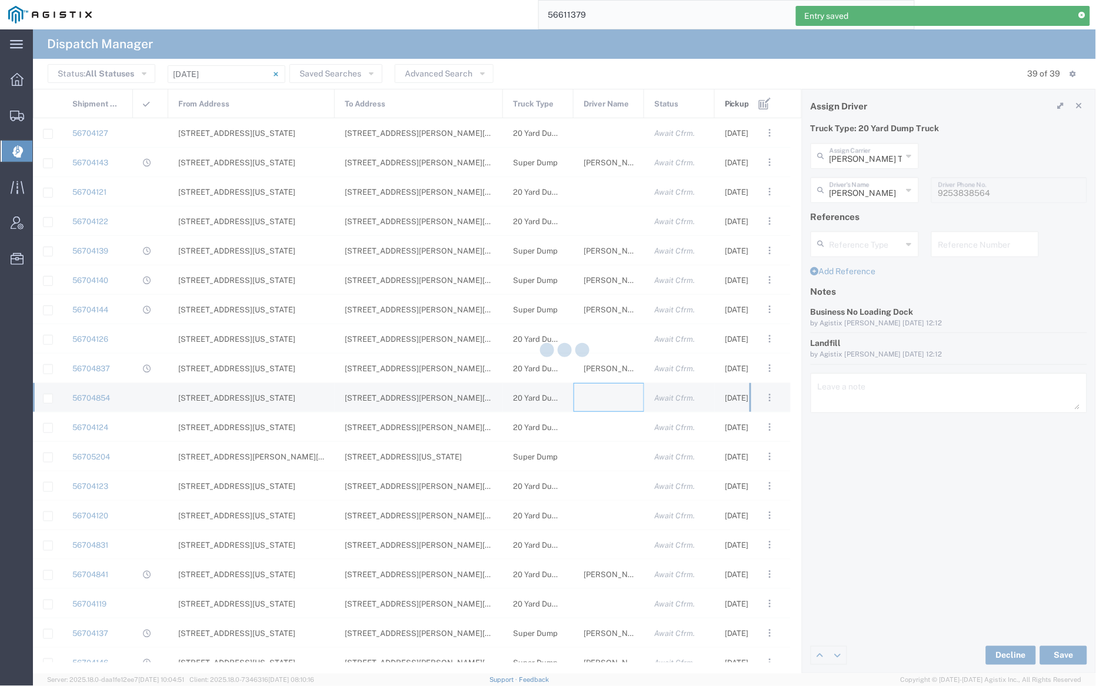
type input "[PERSON_NAME] Trucking"
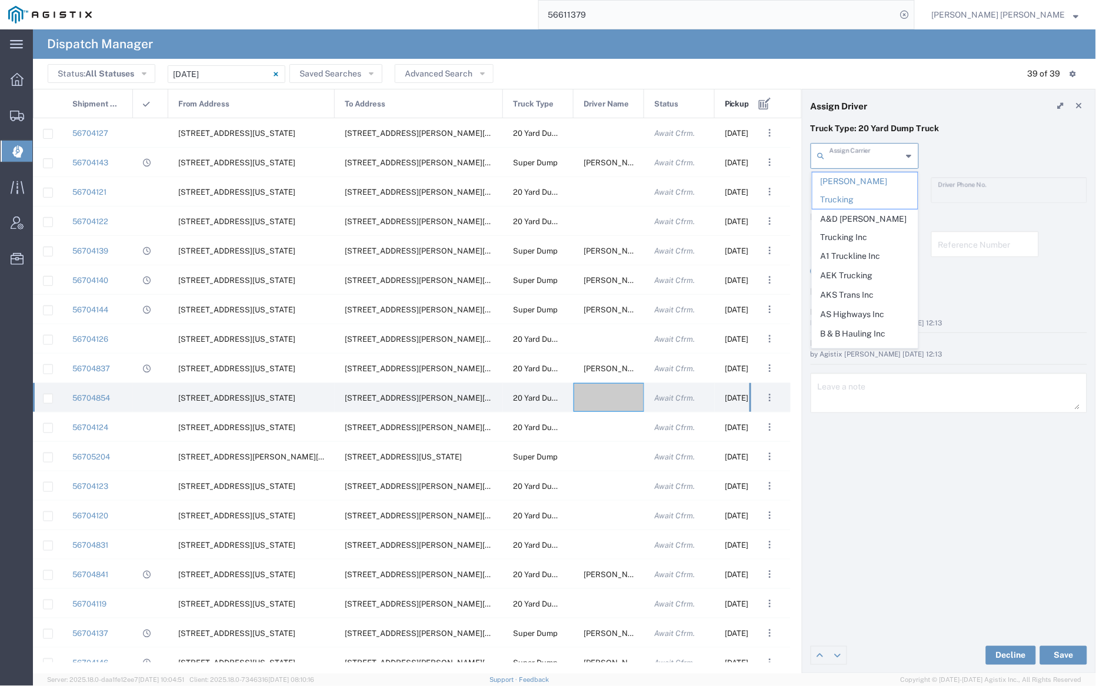
click at [852, 156] on input "text" at bounding box center [865, 155] width 73 height 21
click at [861, 266] on span "AEK Trucking" at bounding box center [864, 275] width 105 height 18
type input "AEK Trucking"
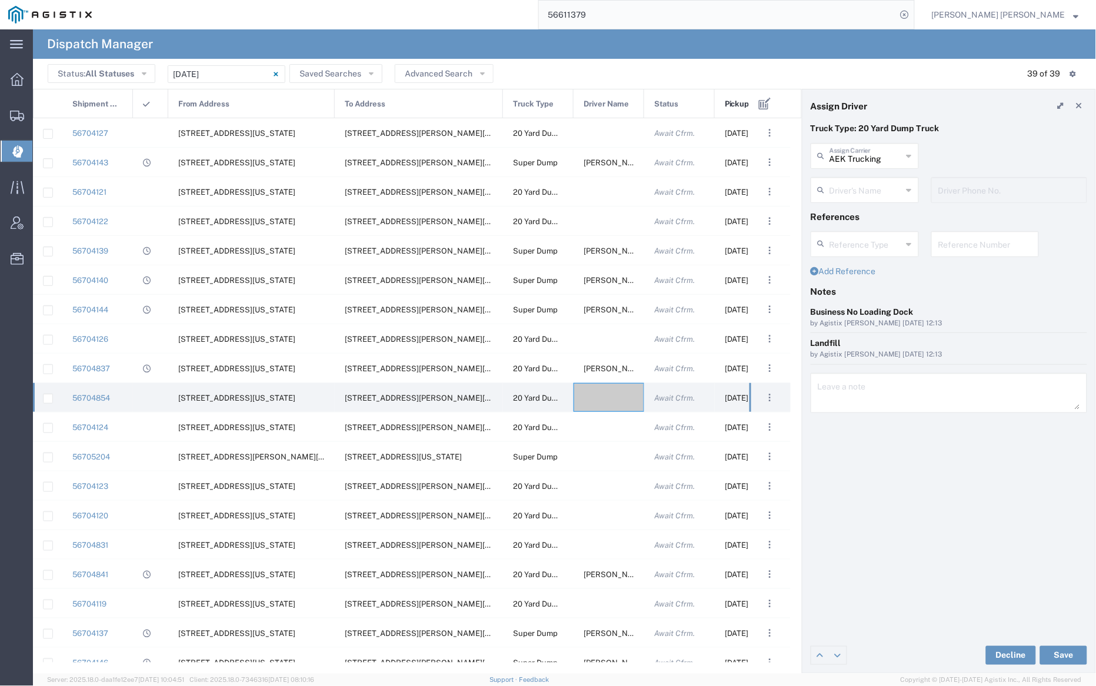
click at [862, 185] on input "text" at bounding box center [865, 189] width 73 height 21
click at [864, 212] on span "[PERSON_NAME]" at bounding box center [864, 215] width 105 height 18
type input "[PERSON_NAME]"
type input "7075800290"
click at [1066, 656] on button "Save" at bounding box center [1063, 655] width 47 height 19
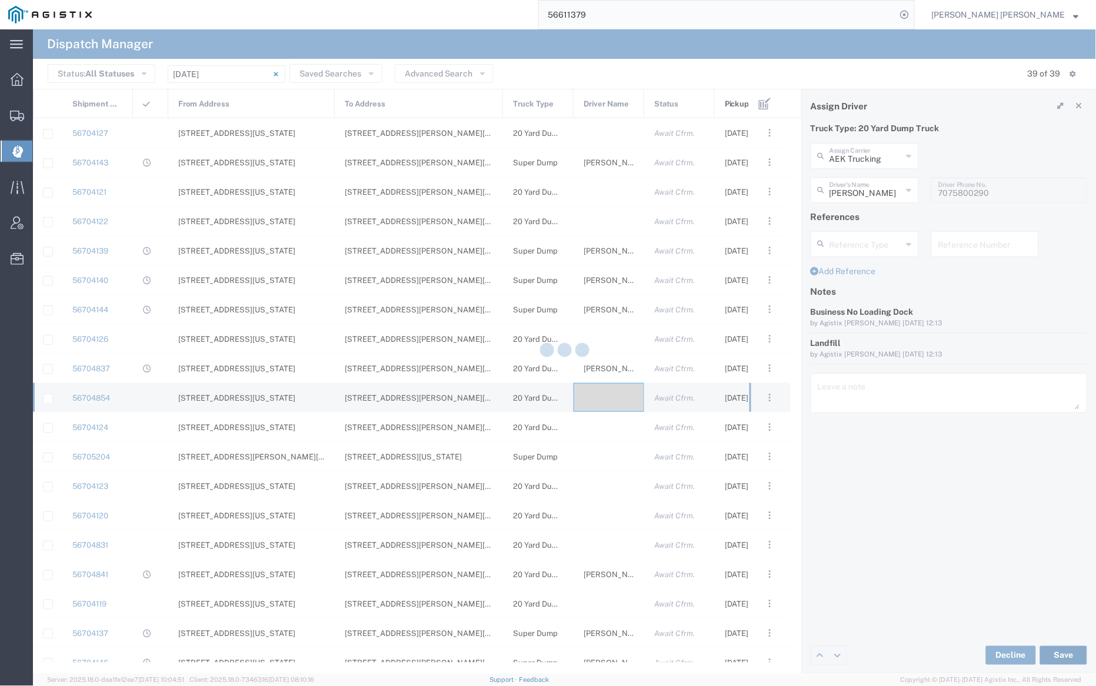
type input "AEK Trucking"
type input "[PERSON_NAME]"
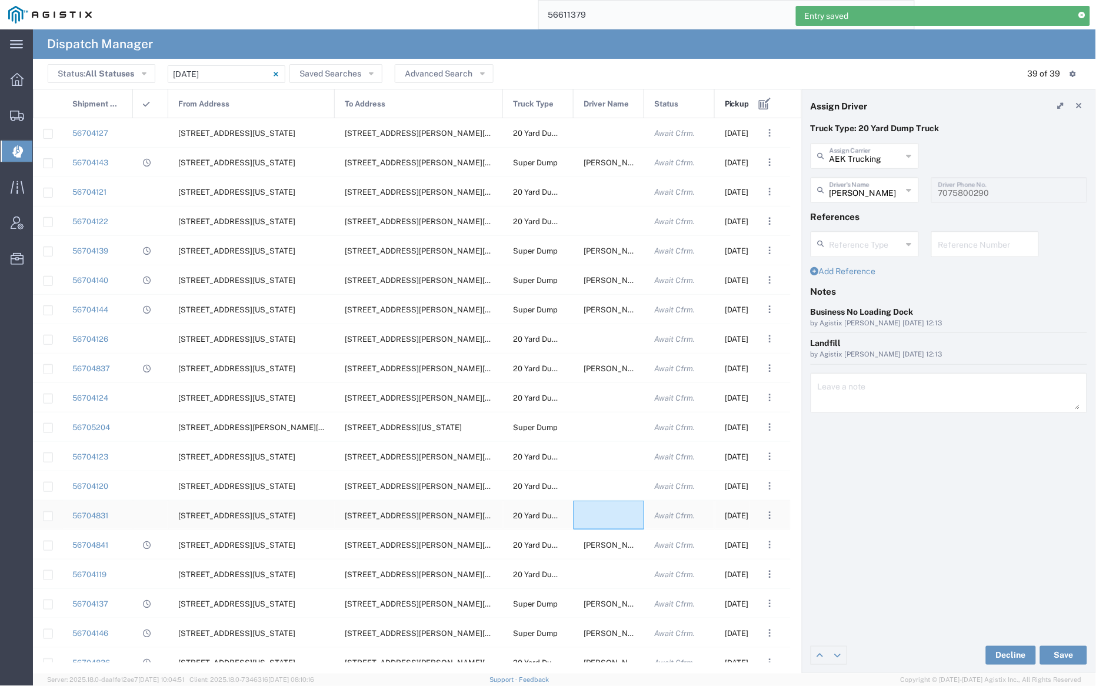
click at [605, 512] on div at bounding box center [608, 514] width 71 height 29
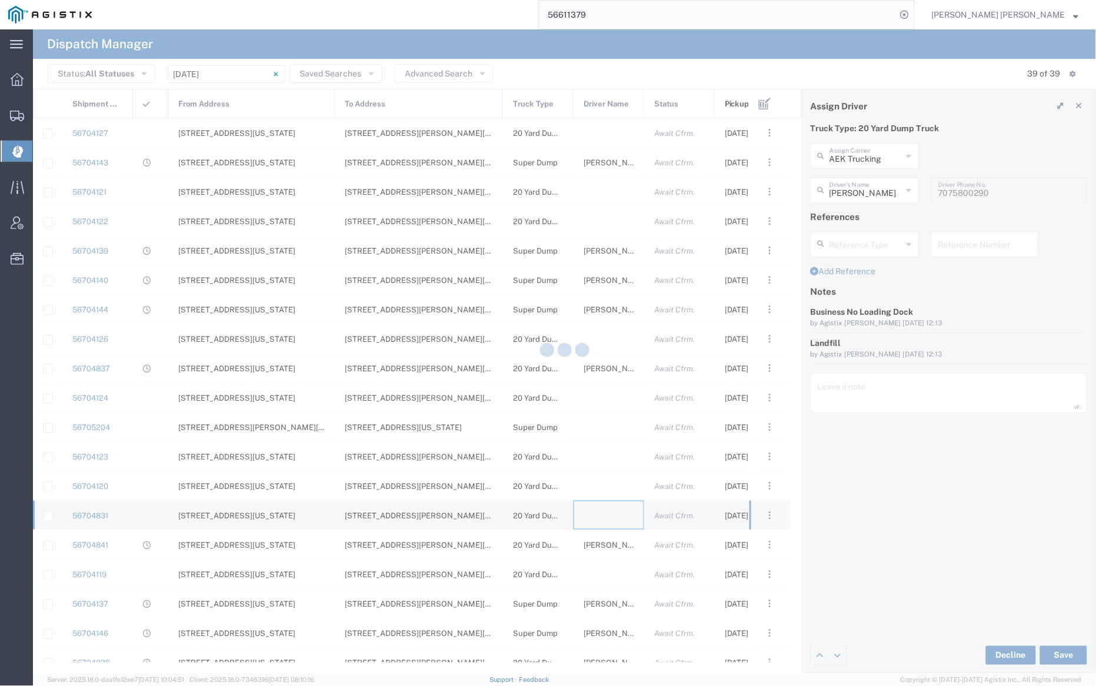
type input "[PERSON_NAME] Trucking"
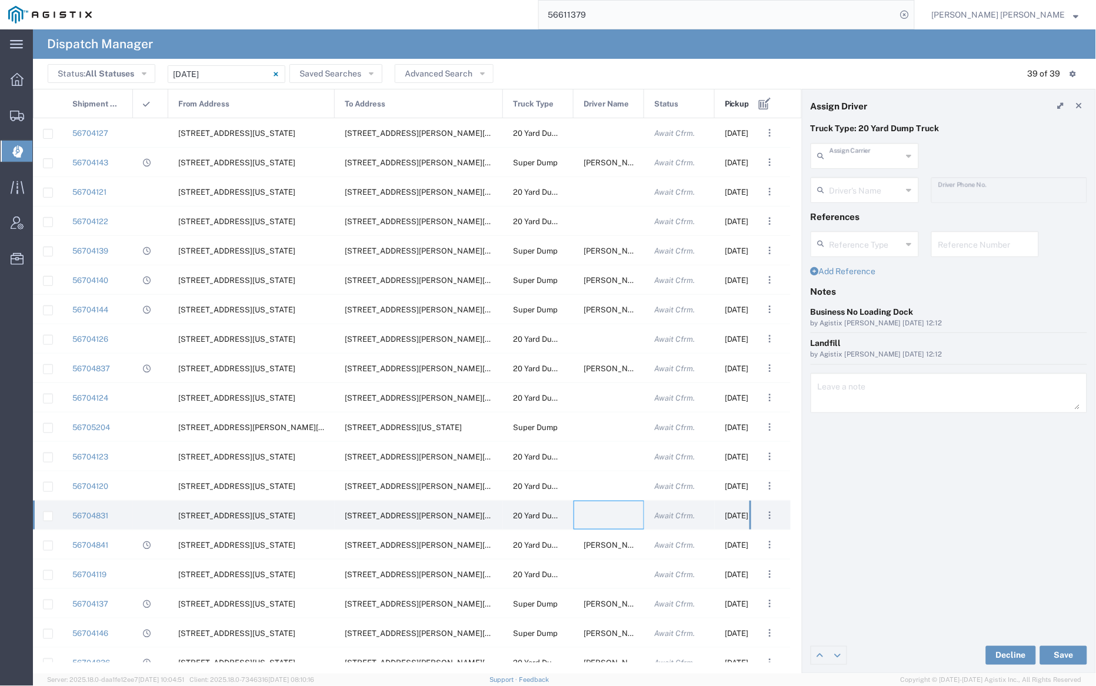
click at [872, 155] on input "text" at bounding box center [865, 155] width 73 height 21
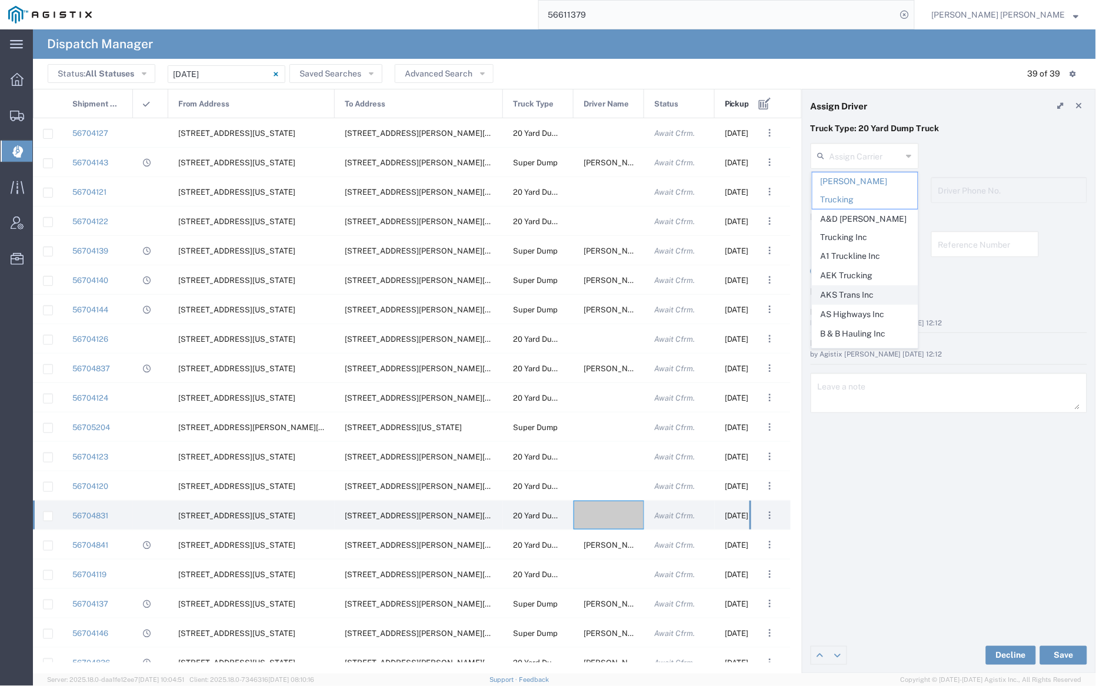
click at [850, 286] on span "AKS Trans Inc" at bounding box center [864, 295] width 105 height 18
type input "AKS Trans Inc"
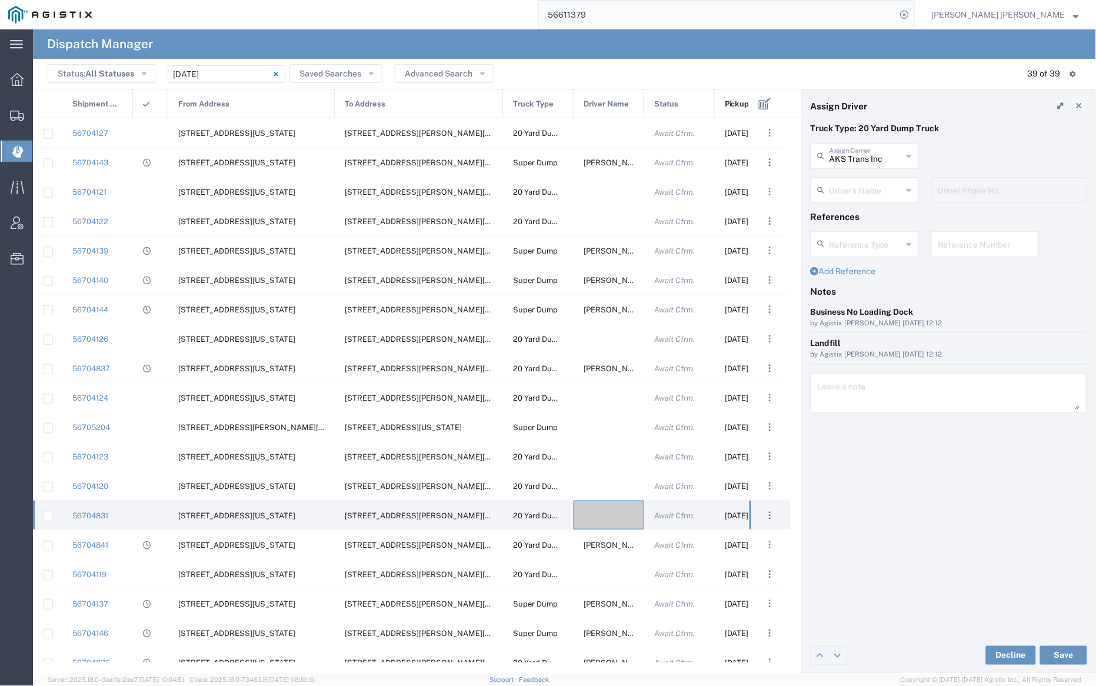
click at [857, 191] on input "text" at bounding box center [865, 189] width 73 height 21
click at [861, 214] on span "Ak Rohit" at bounding box center [864, 215] width 105 height 18
type input "Ak Rohit"
type input "7077313133"
click at [1069, 655] on button "Save" at bounding box center [1063, 655] width 47 height 19
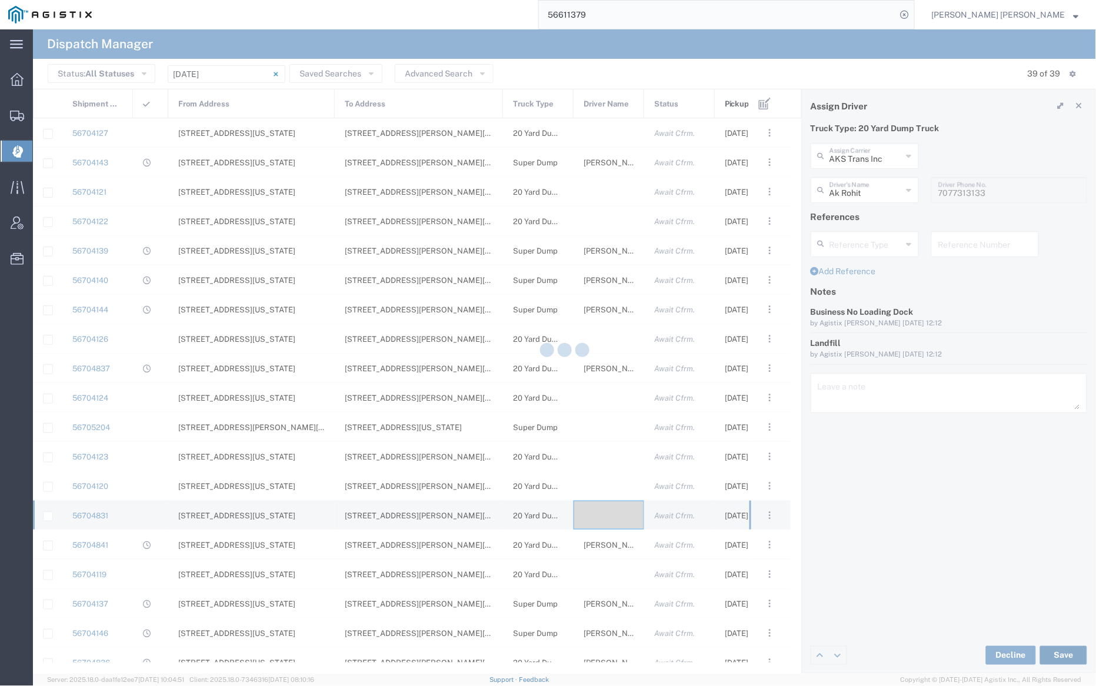
type input "AKS Trans Inc"
type input "Ak Rohit"
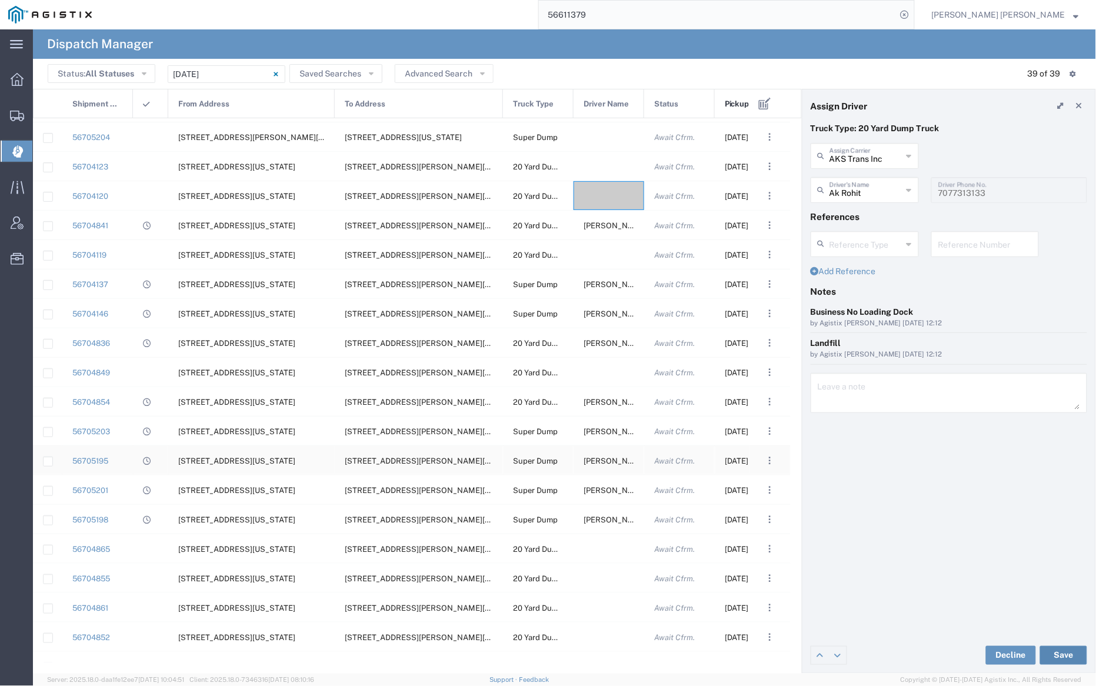
scroll to position [322, 0]
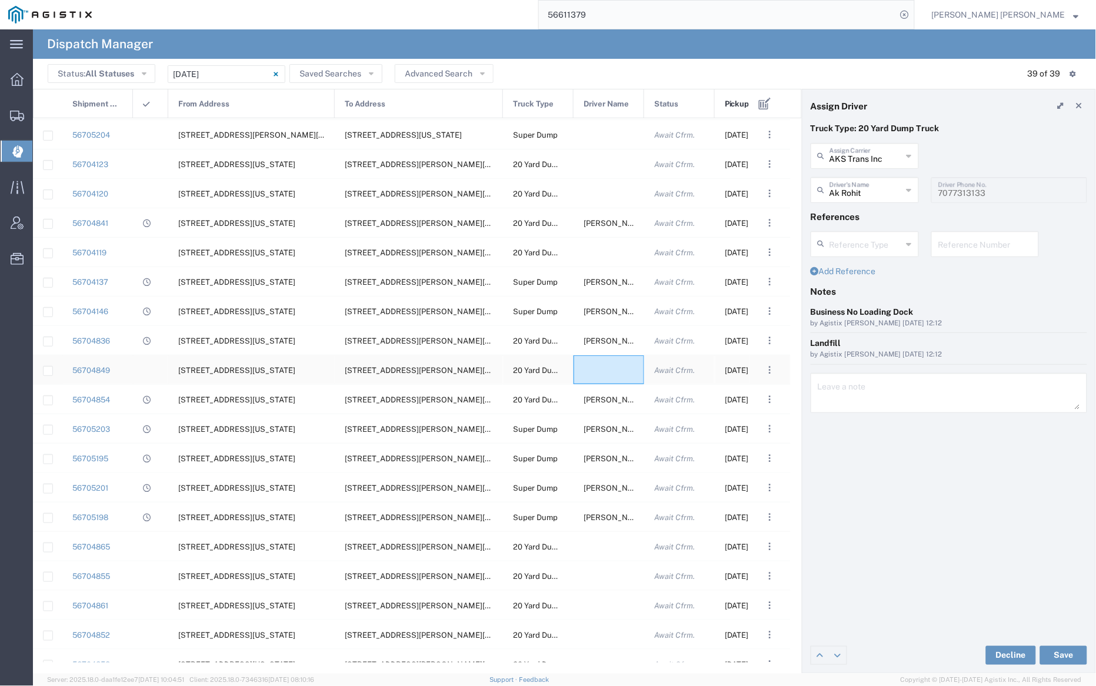
click at [606, 368] on div at bounding box center [608, 369] width 71 height 29
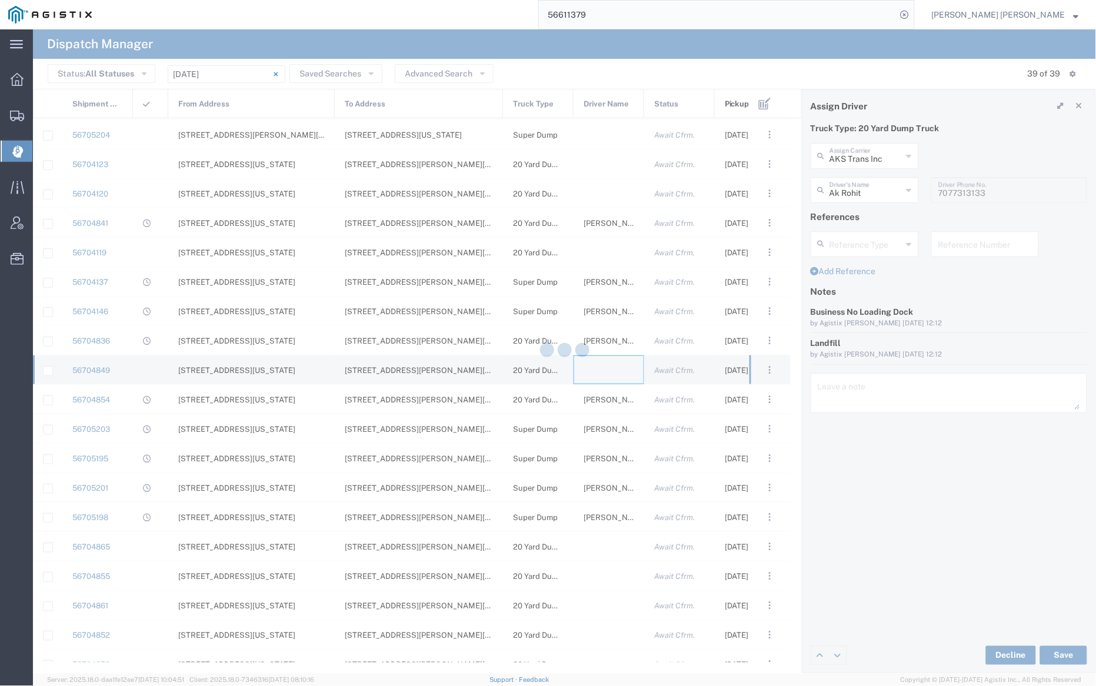
type input "[PERSON_NAME] Trucking"
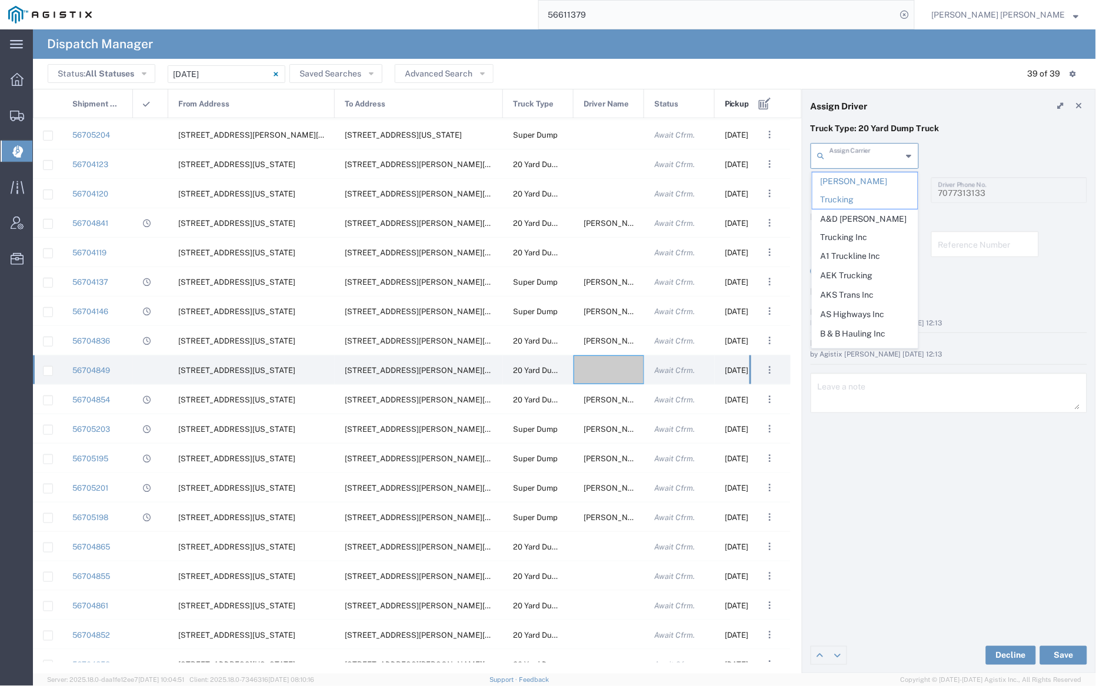
click at [856, 151] on input "text" at bounding box center [865, 155] width 73 height 21
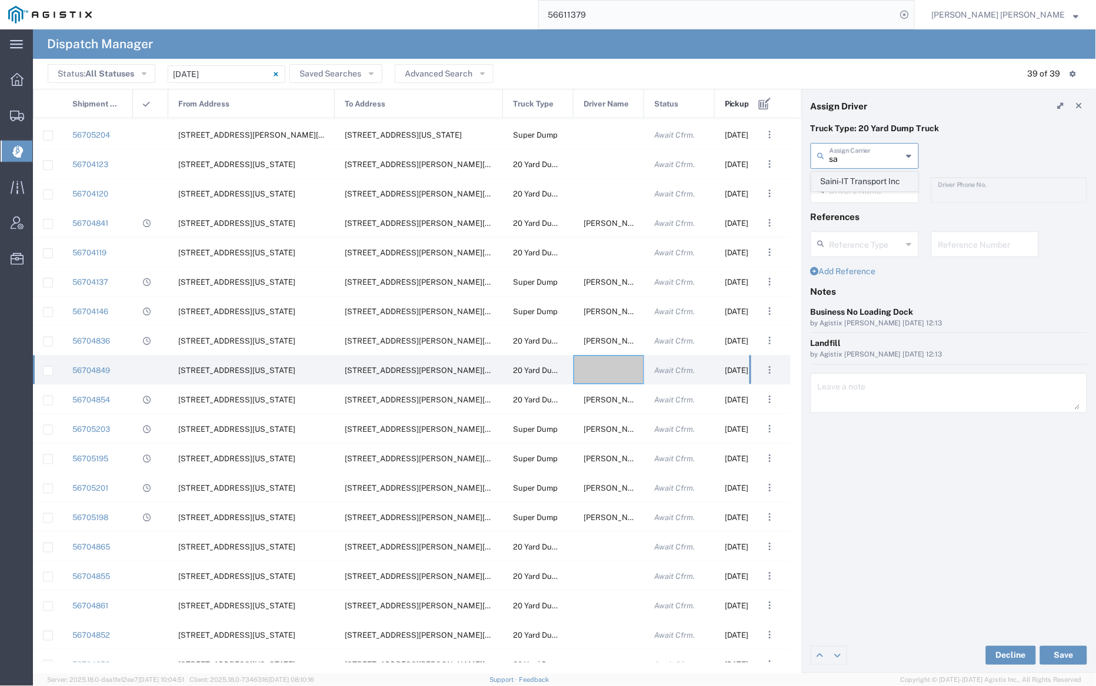
click at [864, 176] on span "Saini-IT Transport Inc" at bounding box center [864, 181] width 105 height 18
type input "Saini-IT Transport Inc"
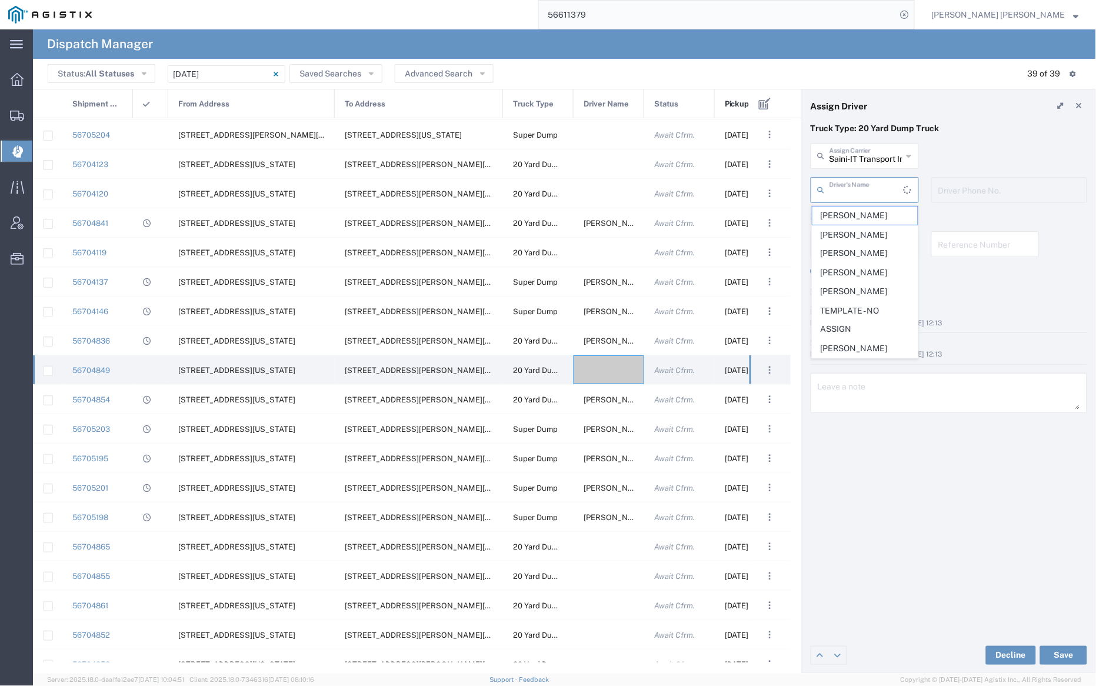
click at [865, 188] on input "text" at bounding box center [866, 189] width 74 height 21
click at [869, 209] on span "[PERSON_NAME]" at bounding box center [864, 215] width 105 height 18
type input "[PERSON_NAME]"
type input "7076486708"
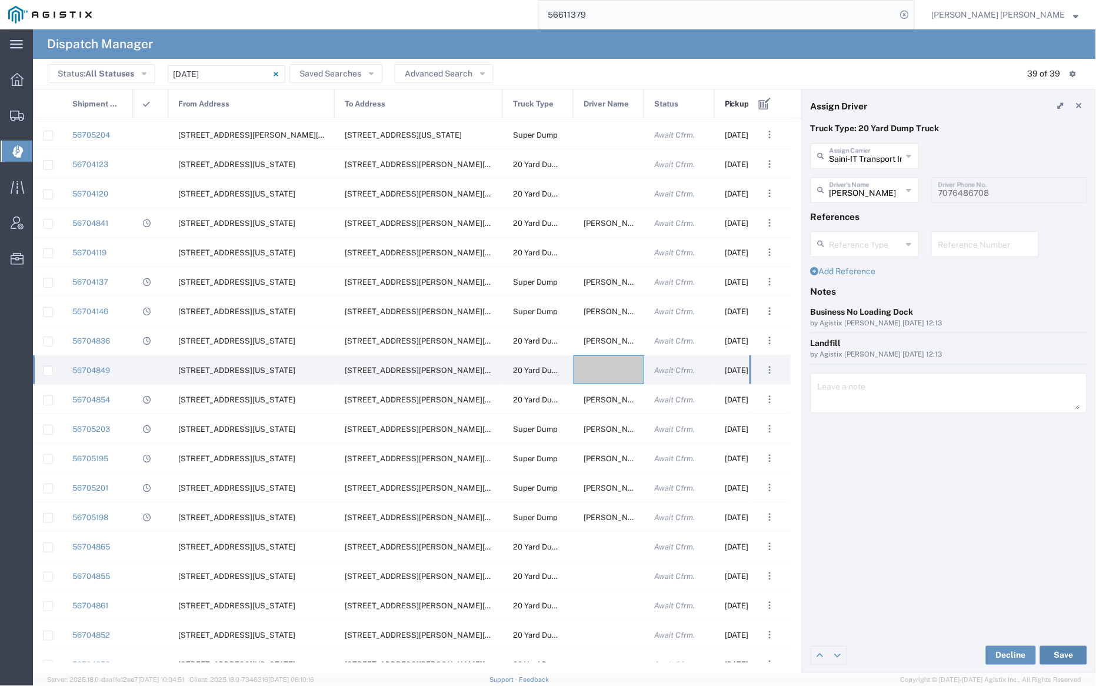
click at [1066, 655] on button "Save" at bounding box center [1063, 655] width 47 height 19
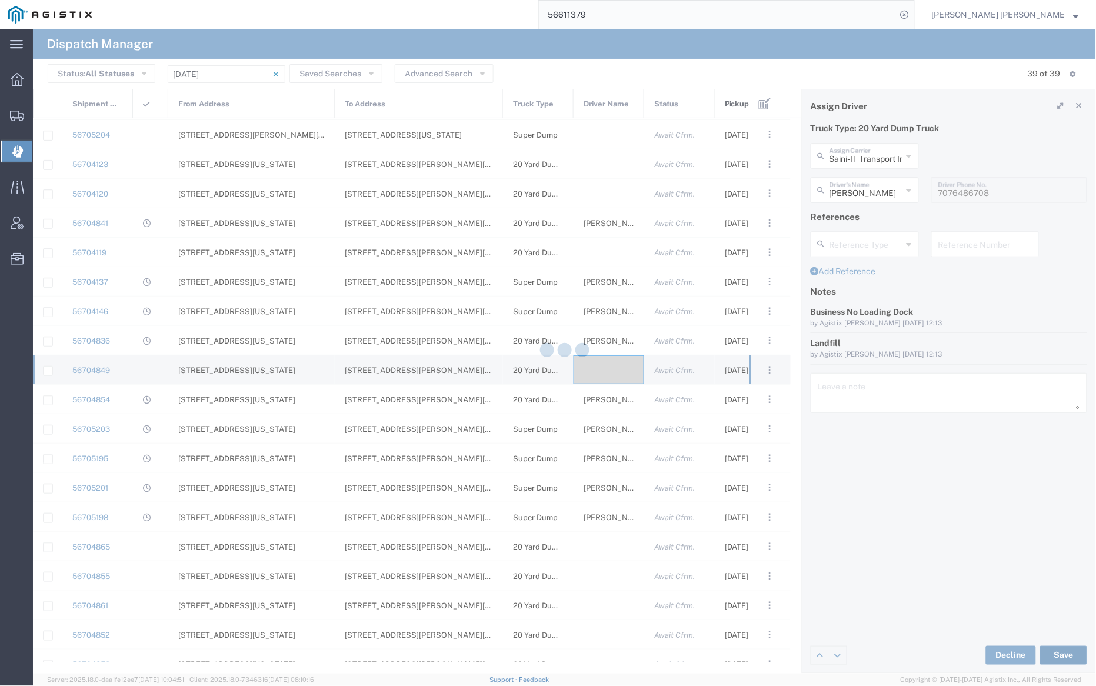
type input "Saini-IT Transport Inc"
type input "[PERSON_NAME]"
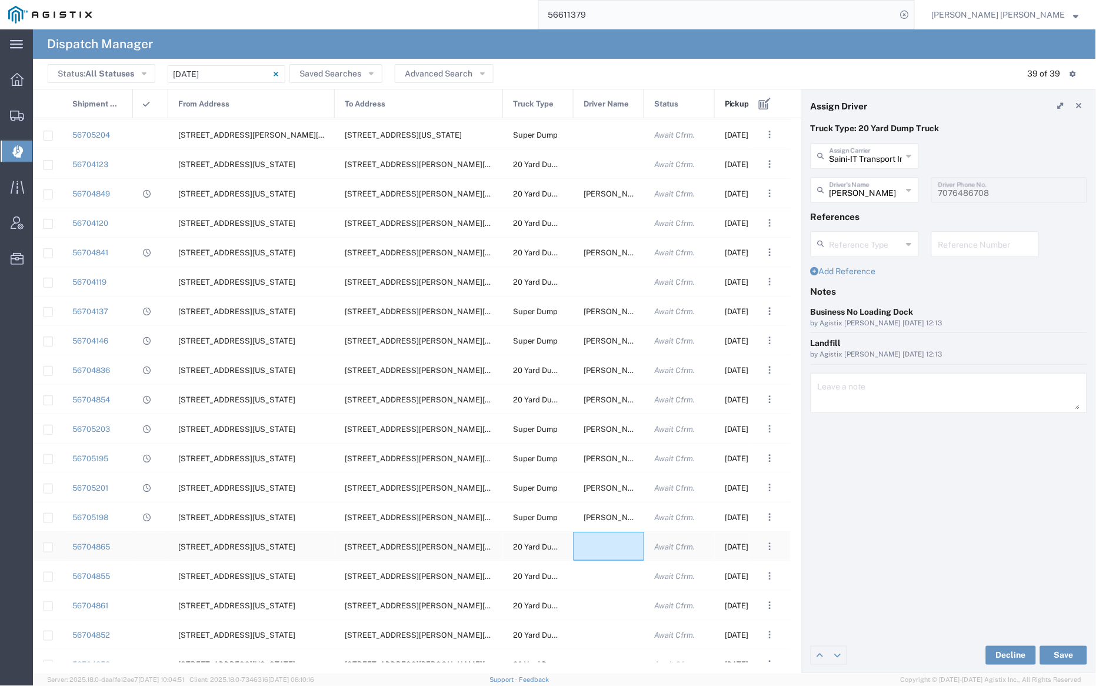
click at [605, 548] on div at bounding box center [608, 546] width 71 height 29
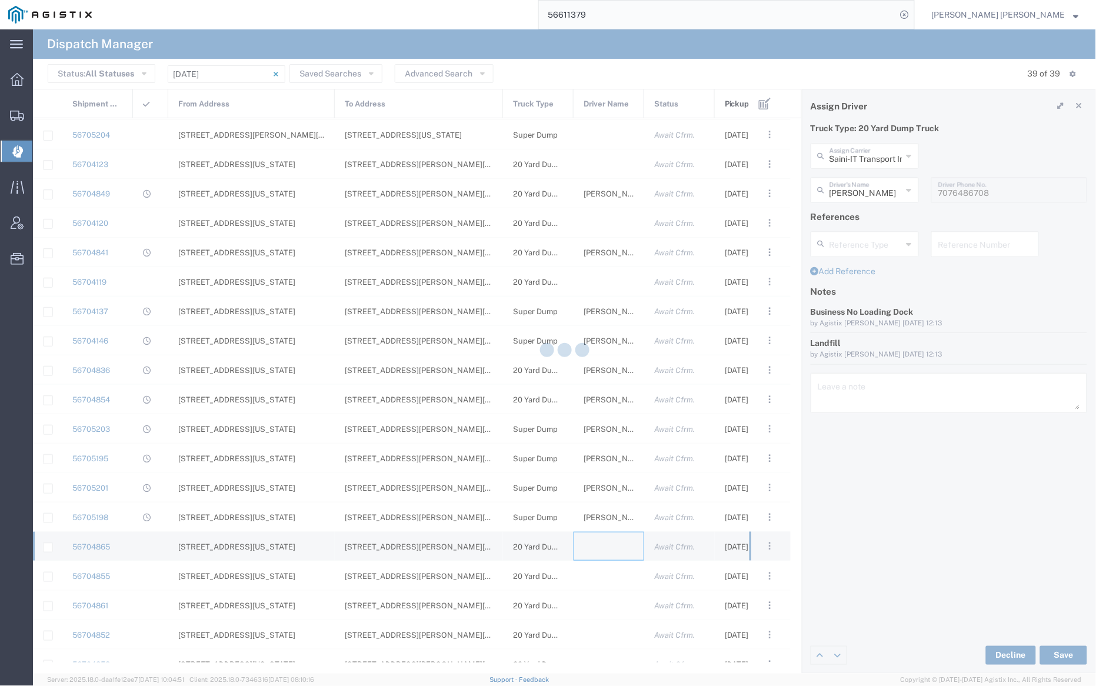
type input "[PERSON_NAME] Trucking"
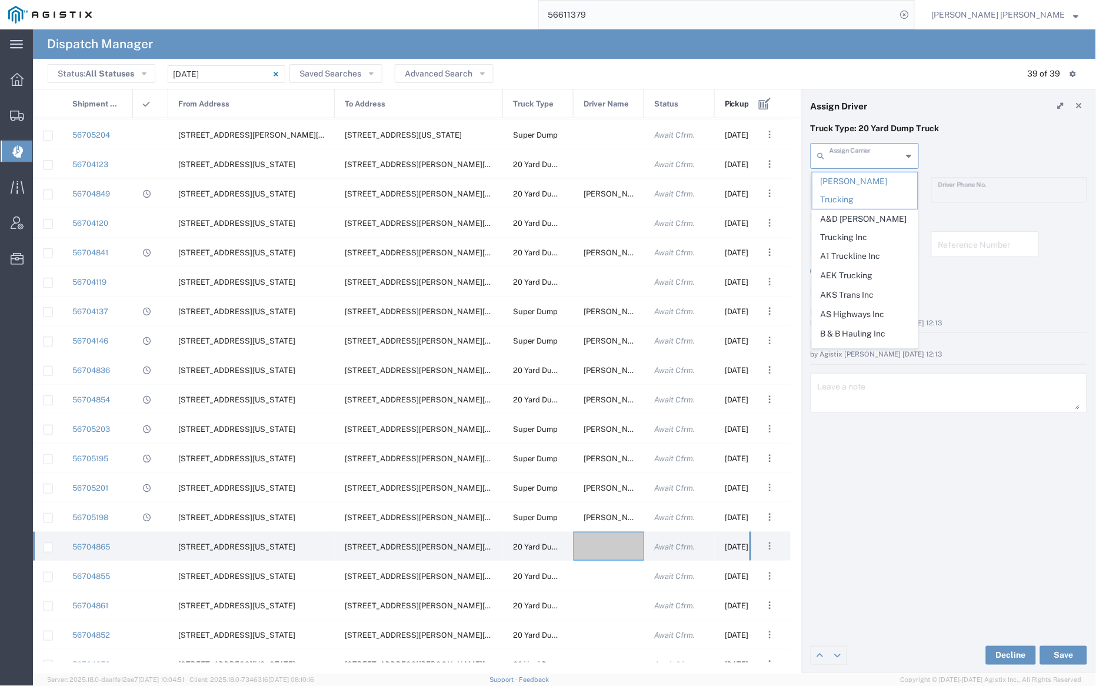
click at [867, 153] on input "text" at bounding box center [865, 155] width 73 height 21
click at [870, 247] on span "A1 Truckline Inc" at bounding box center [864, 256] width 105 height 18
type input "A1 Truckline Inc"
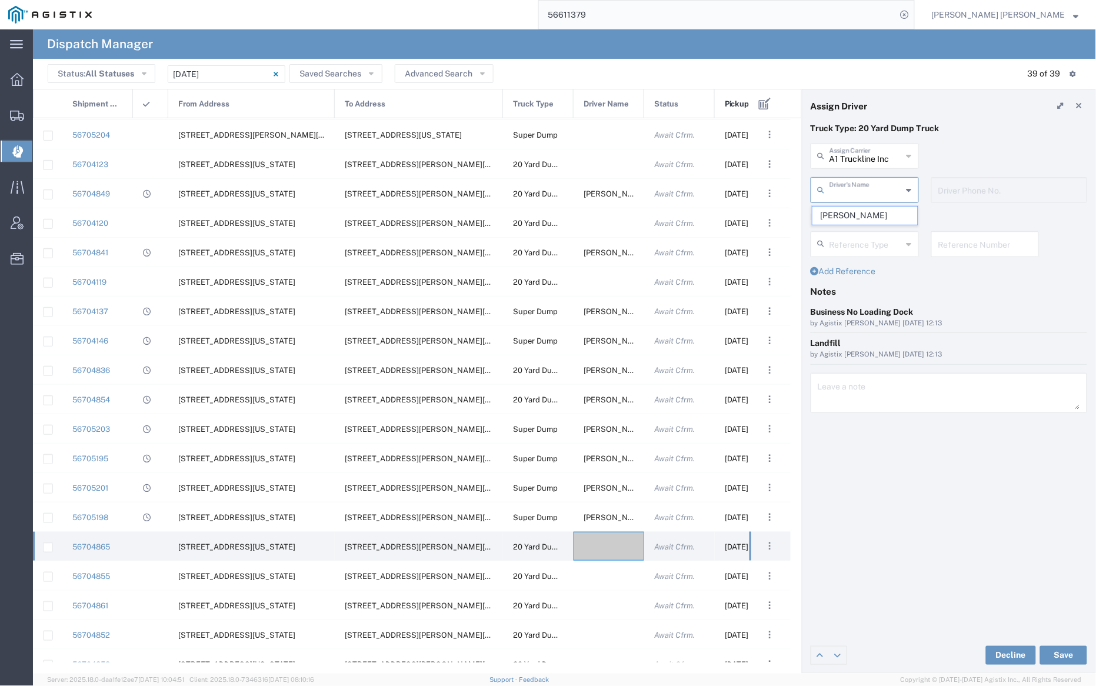
click at [870, 186] on input "text" at bounding box center [865, 189] width 73 height 21
drag, startPoint x: 875, startPoint y: 213, endPoint x: 880, endPoint y: 223, distance: 10.8
click at [875, 213] on span "[PERSON_NAME]" at bounding box center [864, 215] width 105 height 18
type input "[PERSON_NAME]"
type input "7076997422"
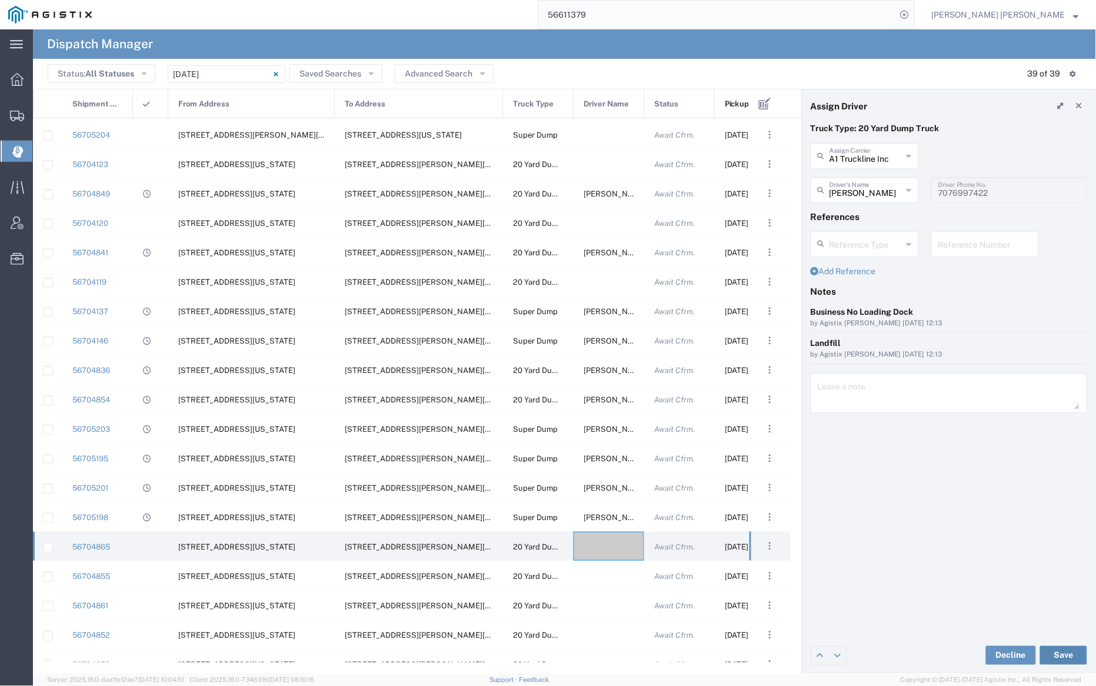
click at [1062, 658] on button "Save" at bounding box center [1063, 655] width 47 height 19
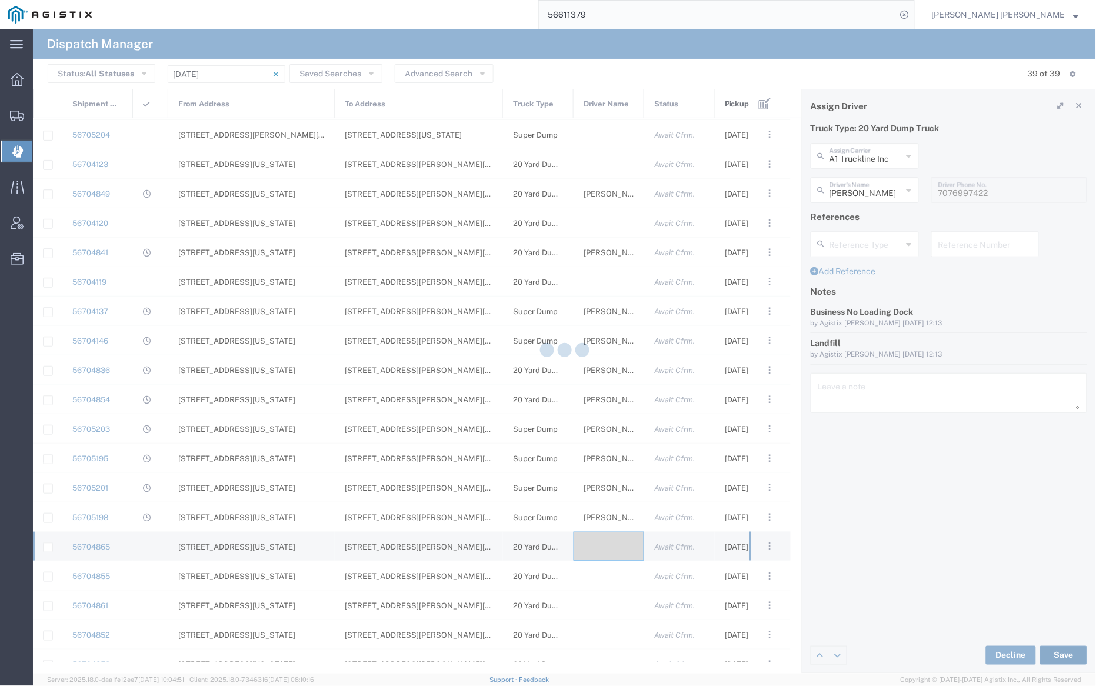
type input "A1 Truckline Inc"
type input "[PERSON_NAME]"
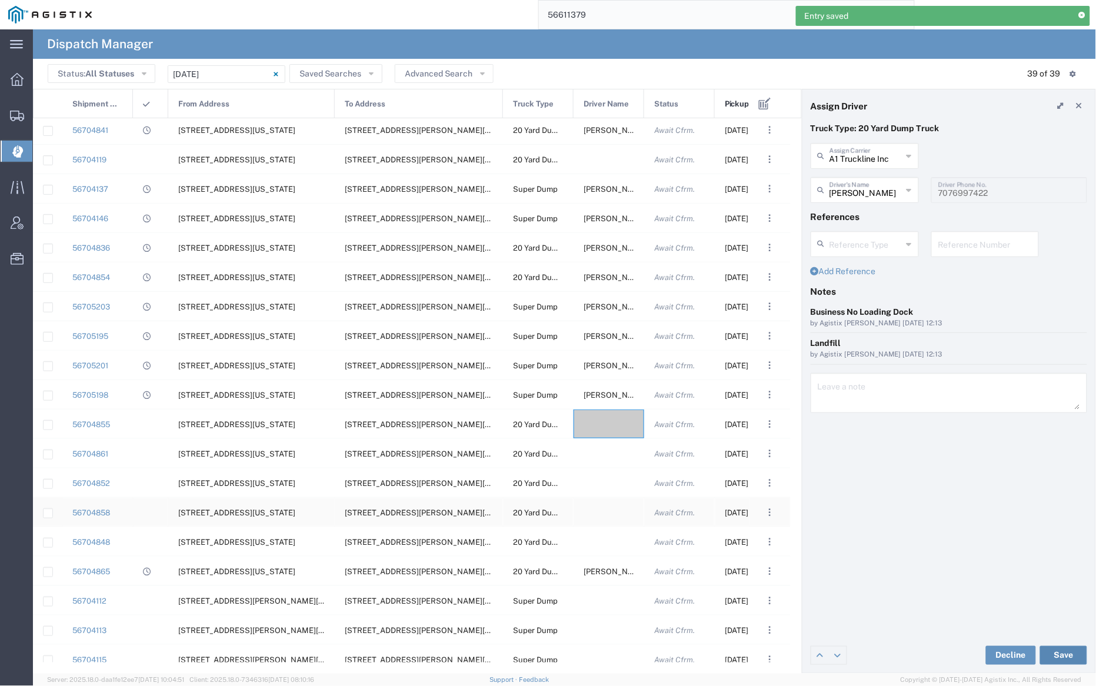
scroll to position [494, 0]
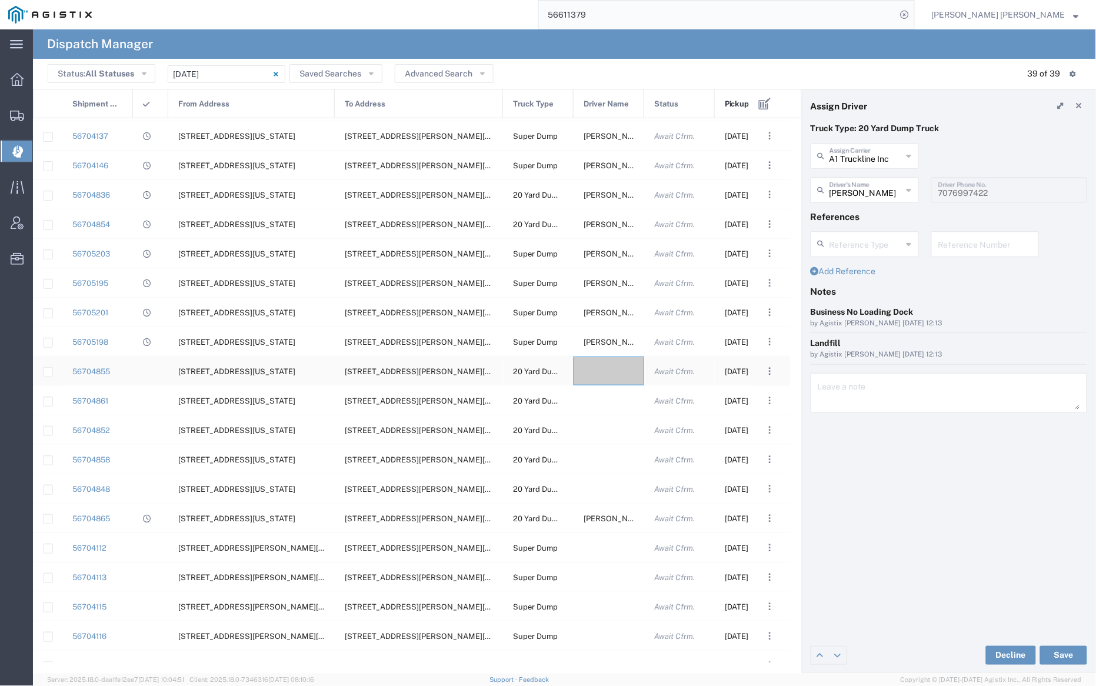
click at [606, 368] on div at bounding box center [608, 370] width 71 height 29
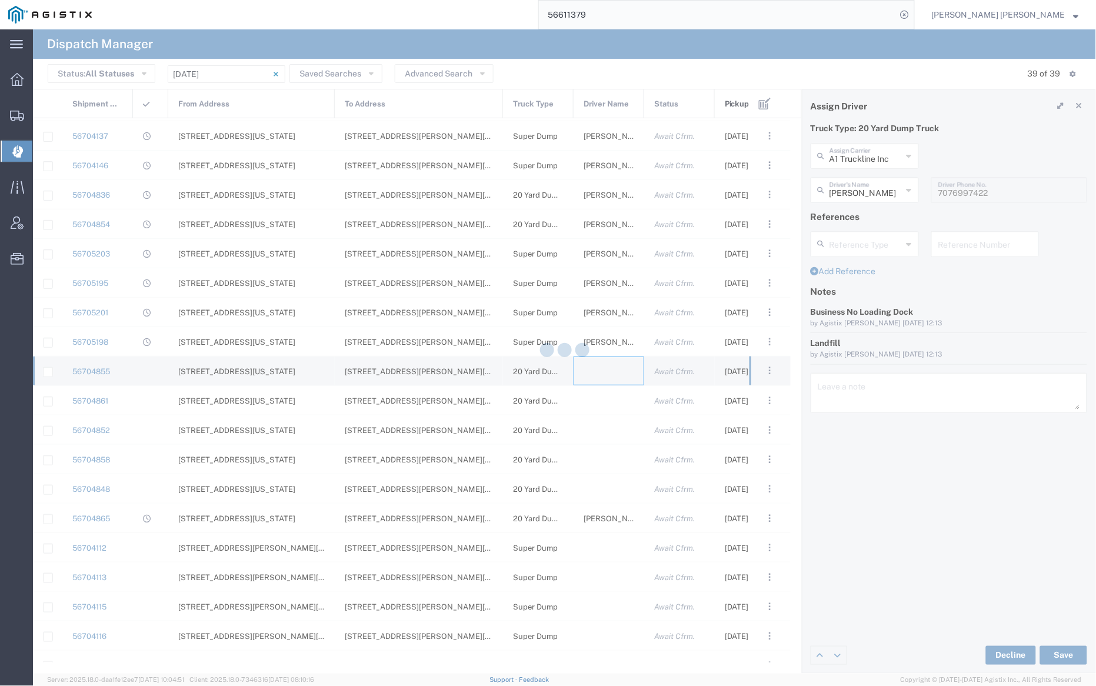
type input "[PERSON_NAME] Trucking"
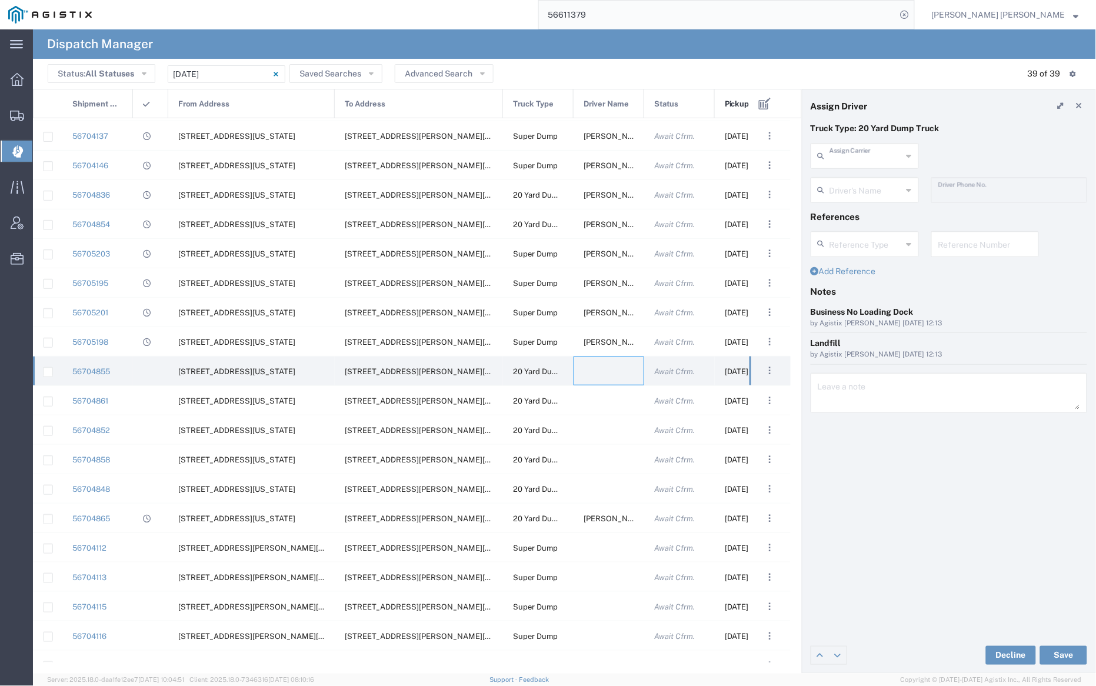
click at [875, 155] on input "text" at bounding box center [865, 155] width 73 height 21
click at [877, 181] on span "[PERSON_NAME] Trucking" at bounding box center [864, 190] width 105 height 36
type input "[PERSON_NAME] Trucking"
click at [845, 192] on input "text" at bounding box center [866, 189] width 74 height 21
click at [853, 212] on span "[PERSON_NAME]" at bounding box center [864, 215] width 105 height 18
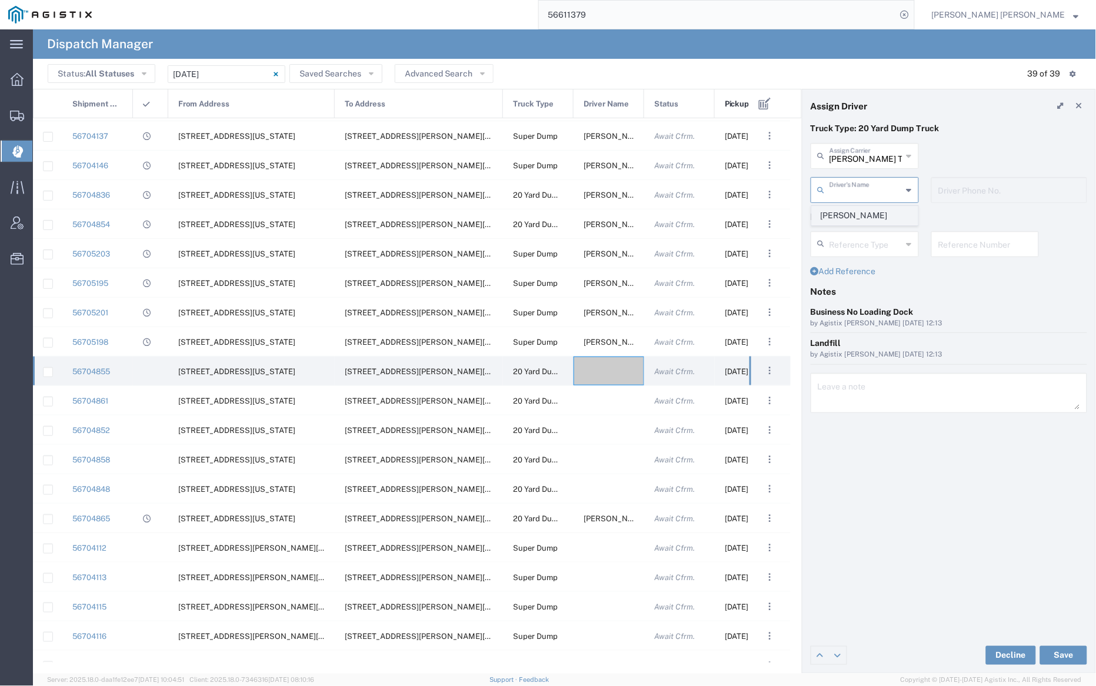
type input "[PERSON_NAME]"
type input "5107505775"
click at [1070, 654] on button "Save" at bounding box center [1063, 655] width 47 height 19
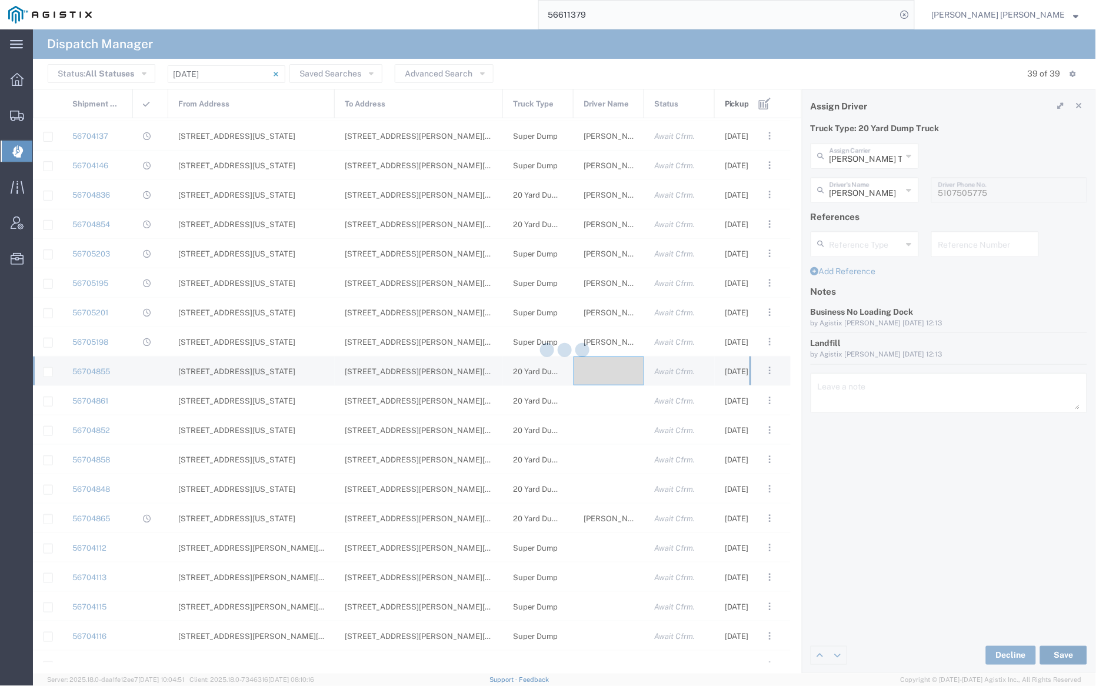
type input "[PERSON_NAME] Trucking"
type input "[PERSON_NAME]"
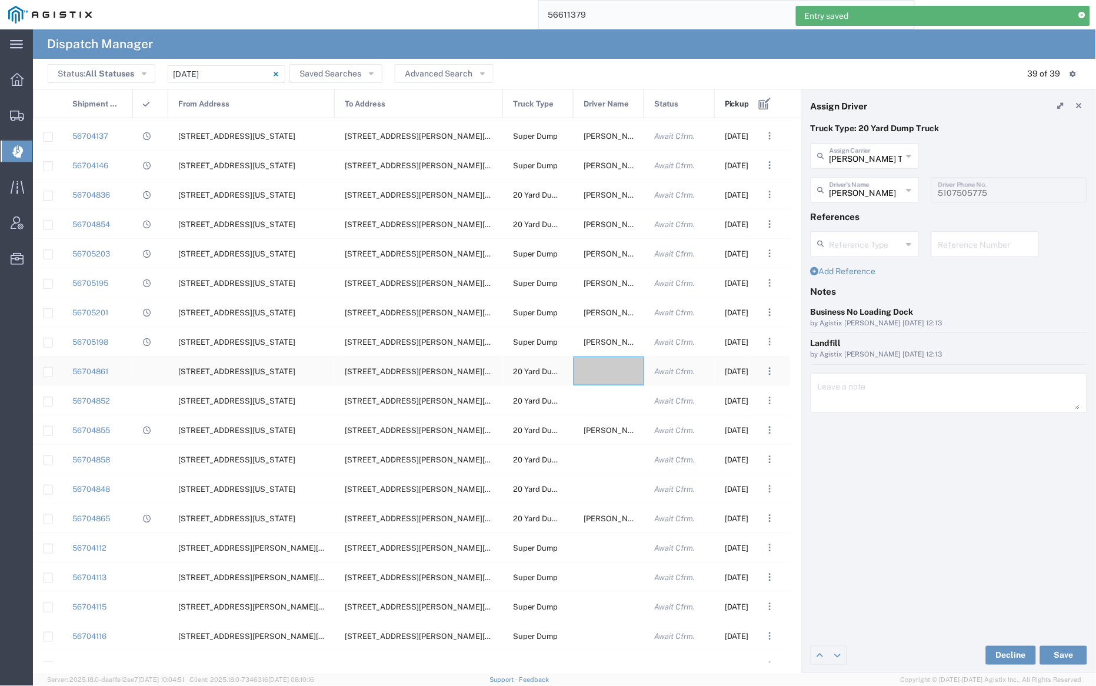
click at [606, 372] on div at bounding box center [608, 370] width 71 height 29
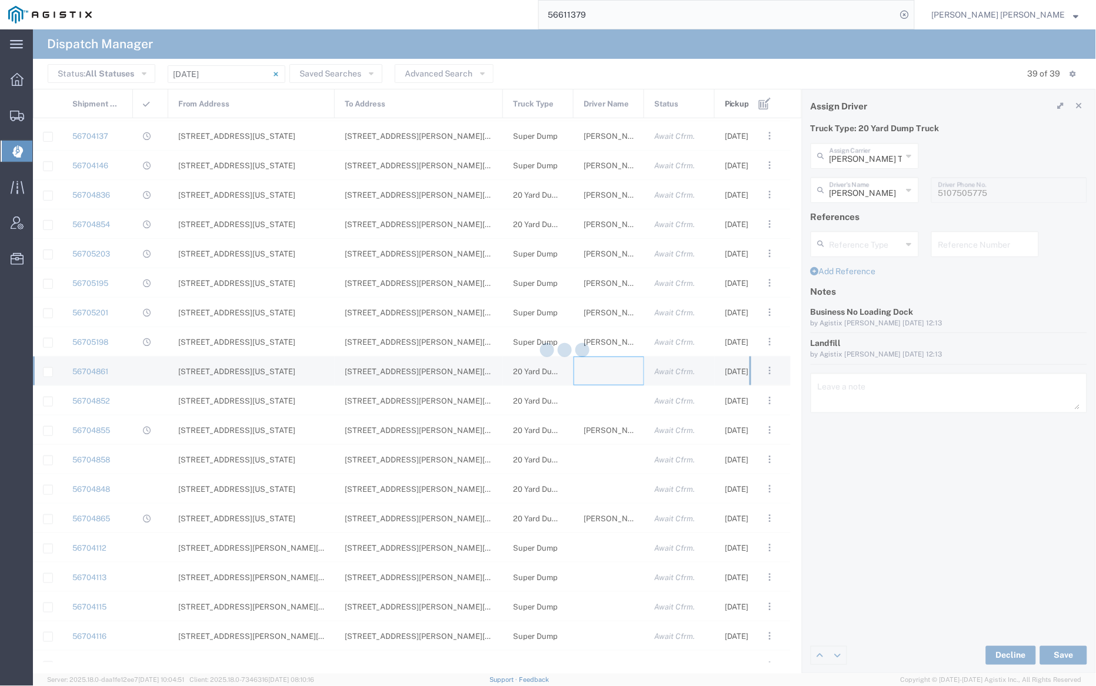
type input "[PERSON_NAME] Trucking"
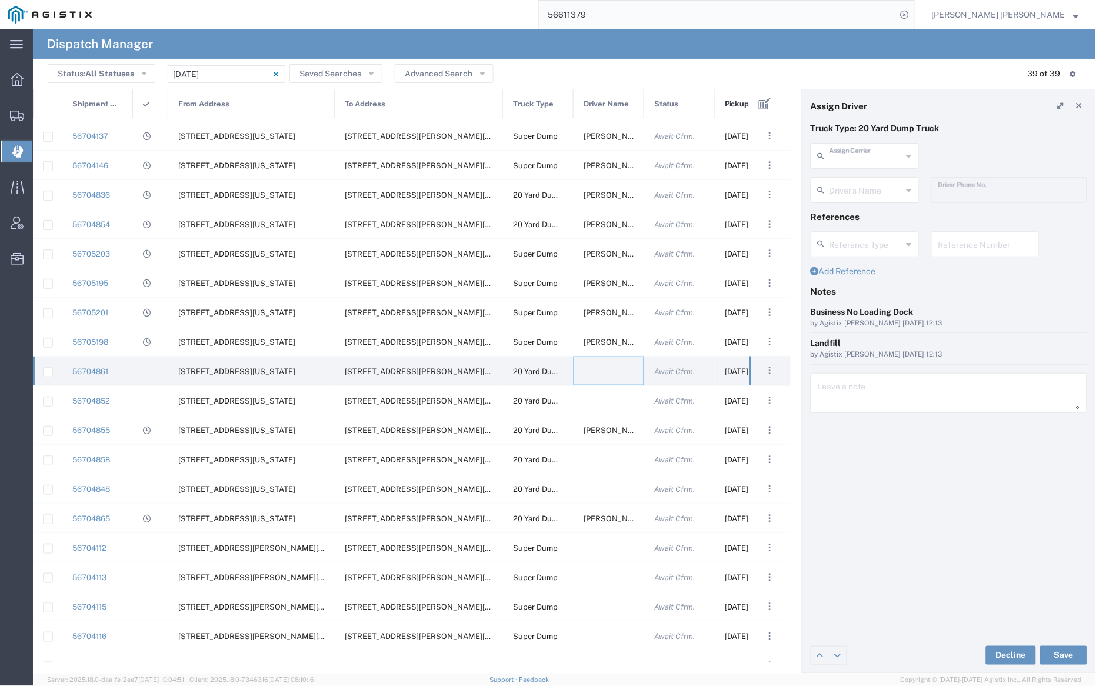
click at [868, 149] on input "text" at bounding box center [865, 155] width 73 height 21
click at [872, 178] on span "[PERSON_NAME] Trans Services" at bounding box center [864, 190] width 105 height 36
type input "[PERSON_NAME] Trans Services"
click at [867, 183] on input "text" at bounding box center [866, 189] width 74 height 21
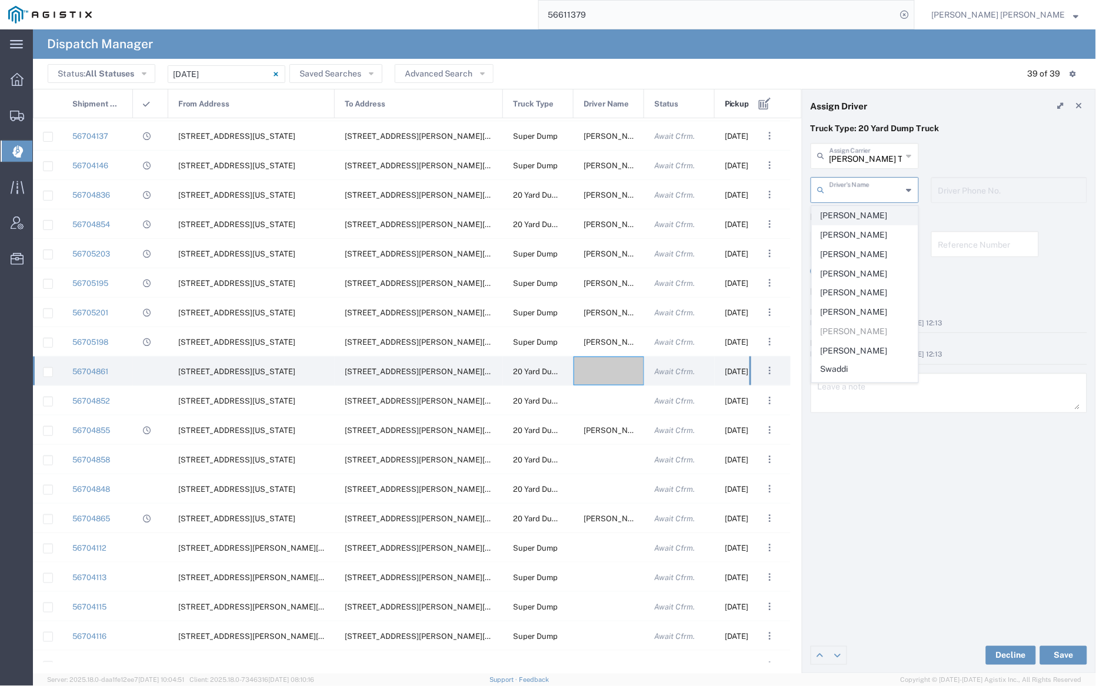
click at [867, 209] on span "[PERSON_NAME]" at bounding box center [864, 215] width 105 height 18
type input "[PERSON_NAME]"
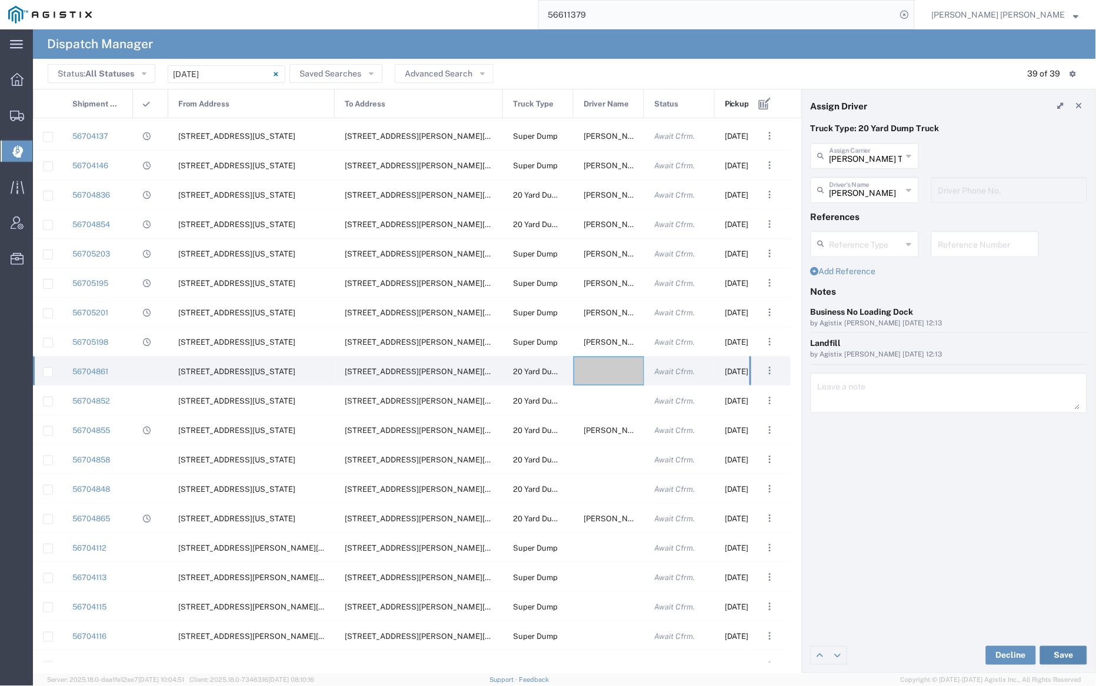
click at [1066, 654] on button "Save" at bounding box center [1063, 655] width 47 height 19
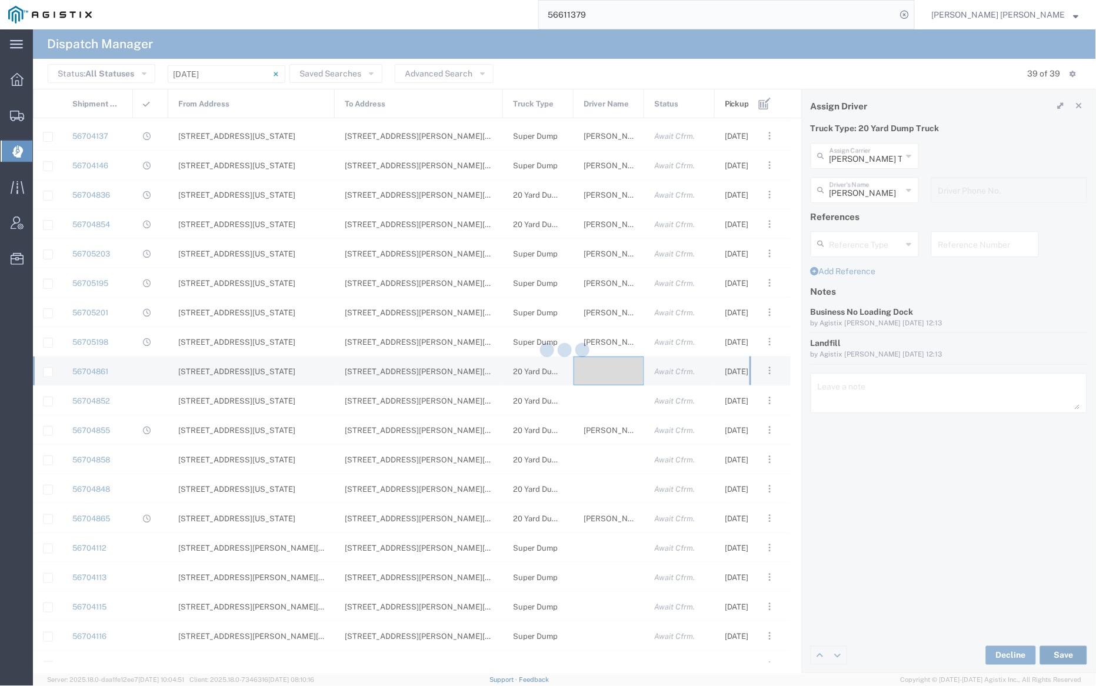
type input "[PERSON_NAME] Trans Services"
type input "[PERSON_NAME]"
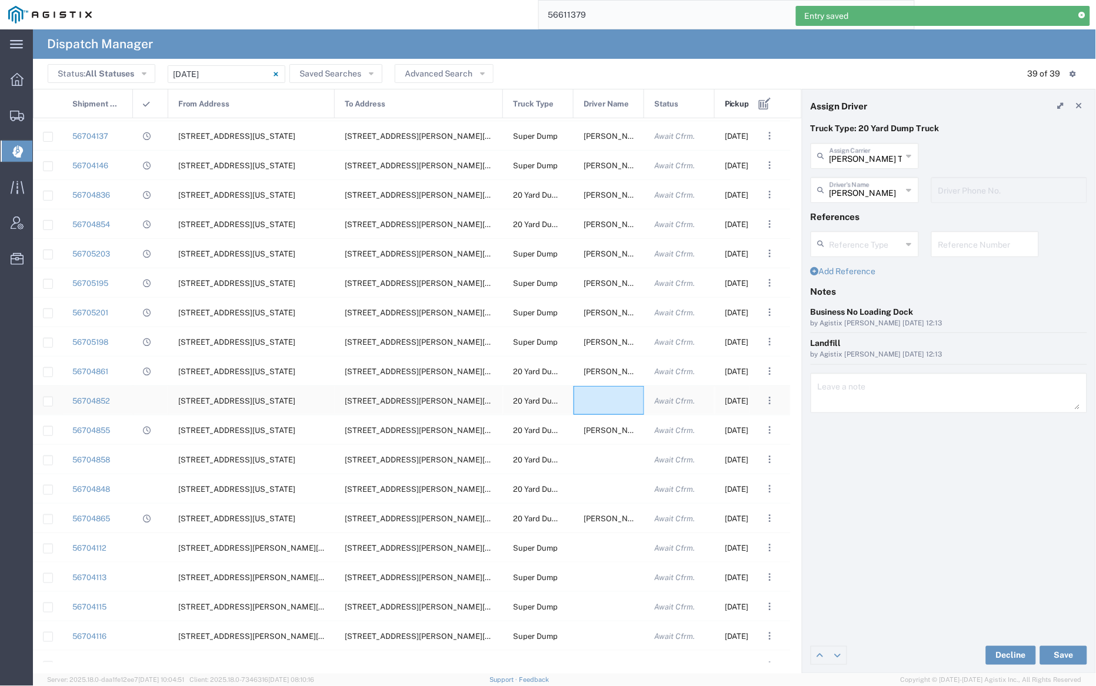
click at [606, 401] on div at bounding box center [608, 400] width 71 height 29
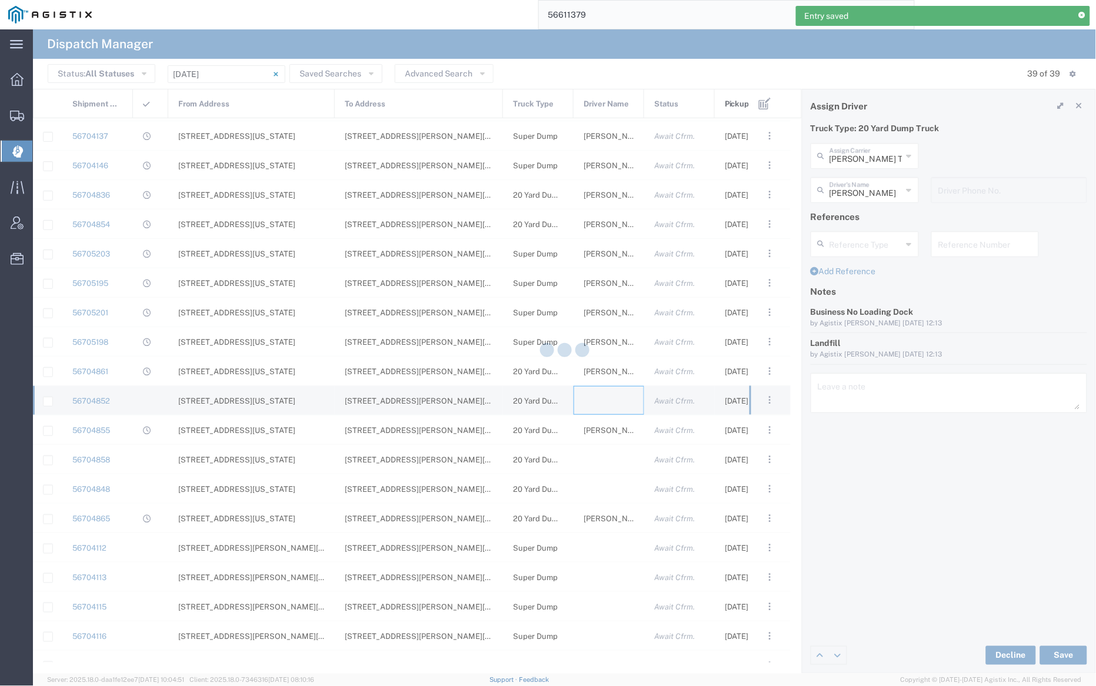
type input "[PERSON_NAME] Trucking"
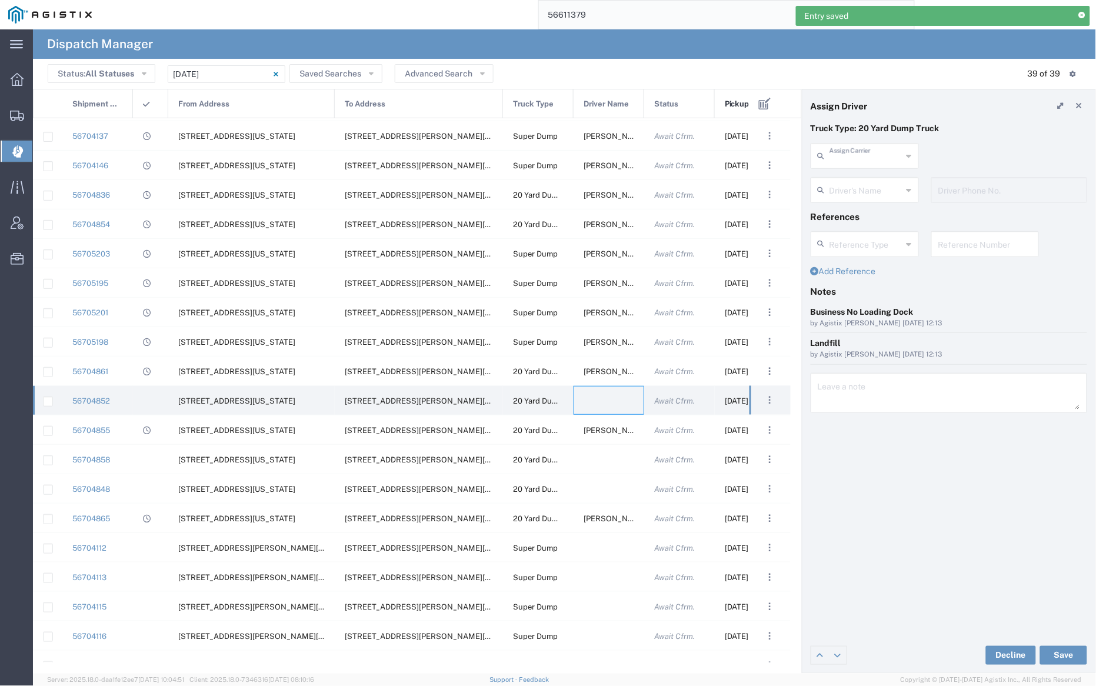
click at [863, 156] on input "text" at bounding box center [865, 155] width 73 height 21
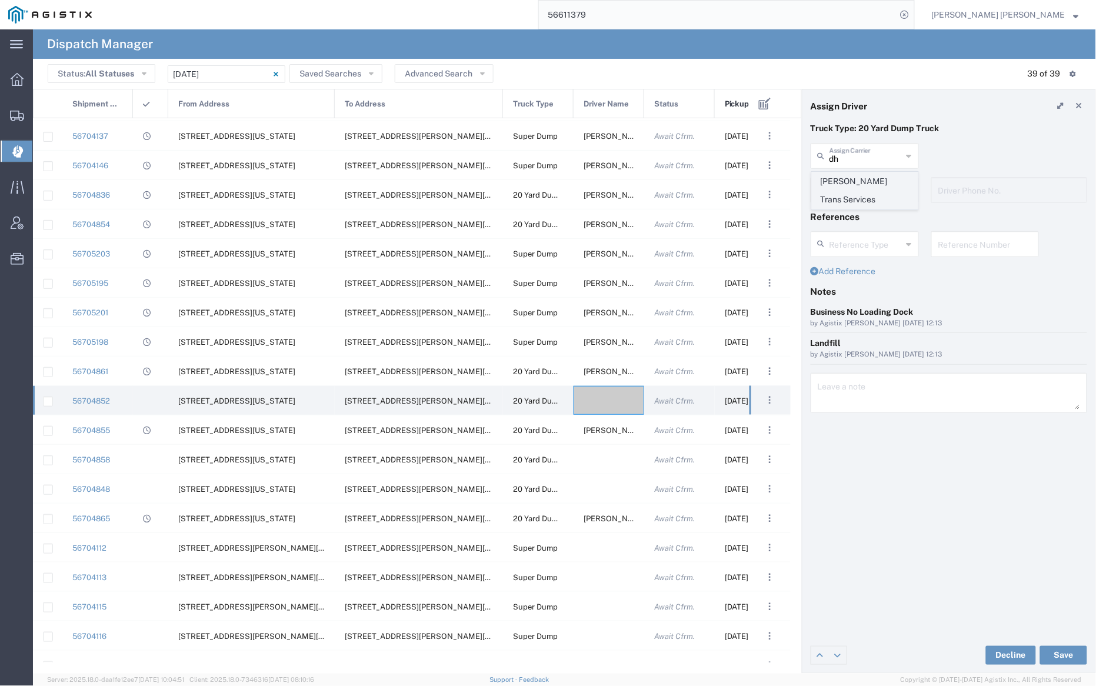
click at [866, 179] on span "[PERSON_NAME] Trans Services" at bounding box center [864, 190] width 105 height 36
type input "[PERSON_NAME] Trans Services"
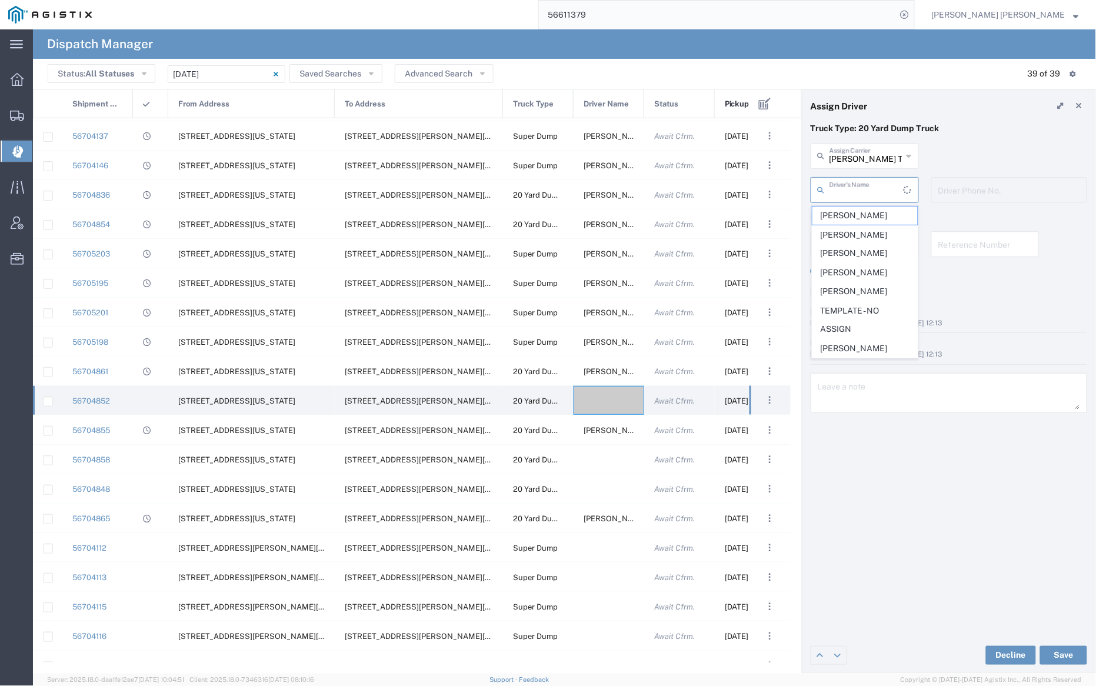
click at [865, 188] on input "text" at bounding box center [866, 189] width 74 height 21
click at [875, 256] on span "[PERSON_NAME]" at bounding box center [864, 254] width 105 height 18
type input "[PERSON_NAME]"
type input "9255656443"
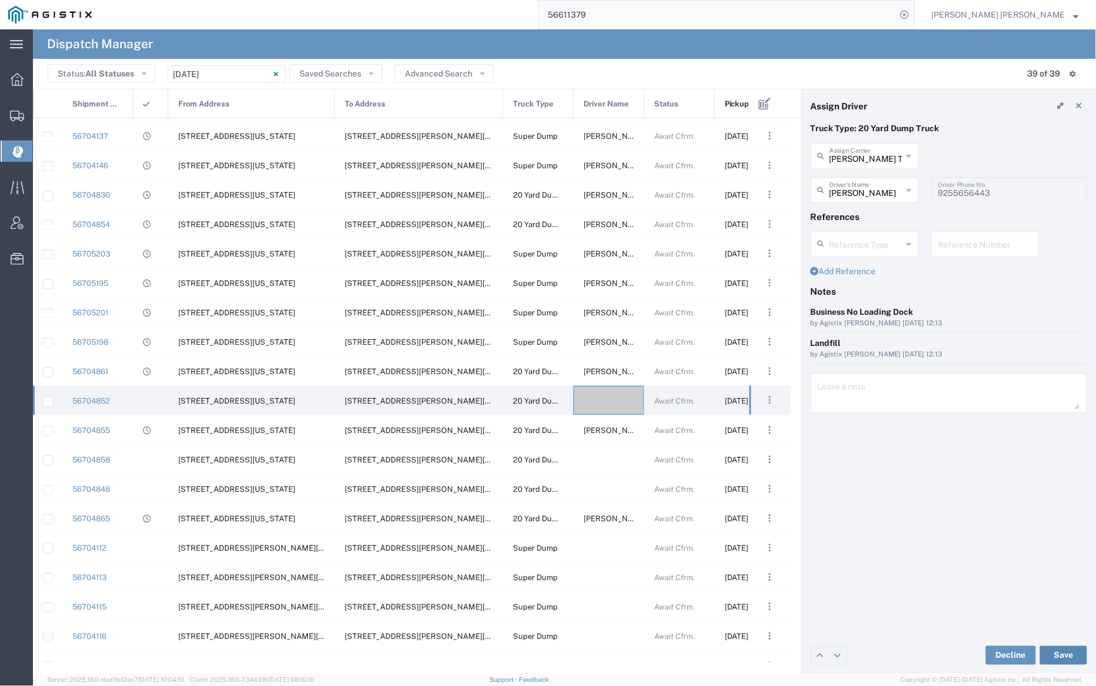
click at [1067, 656] on button "Save" at bounding box center [1063, 655] width 47 height 19
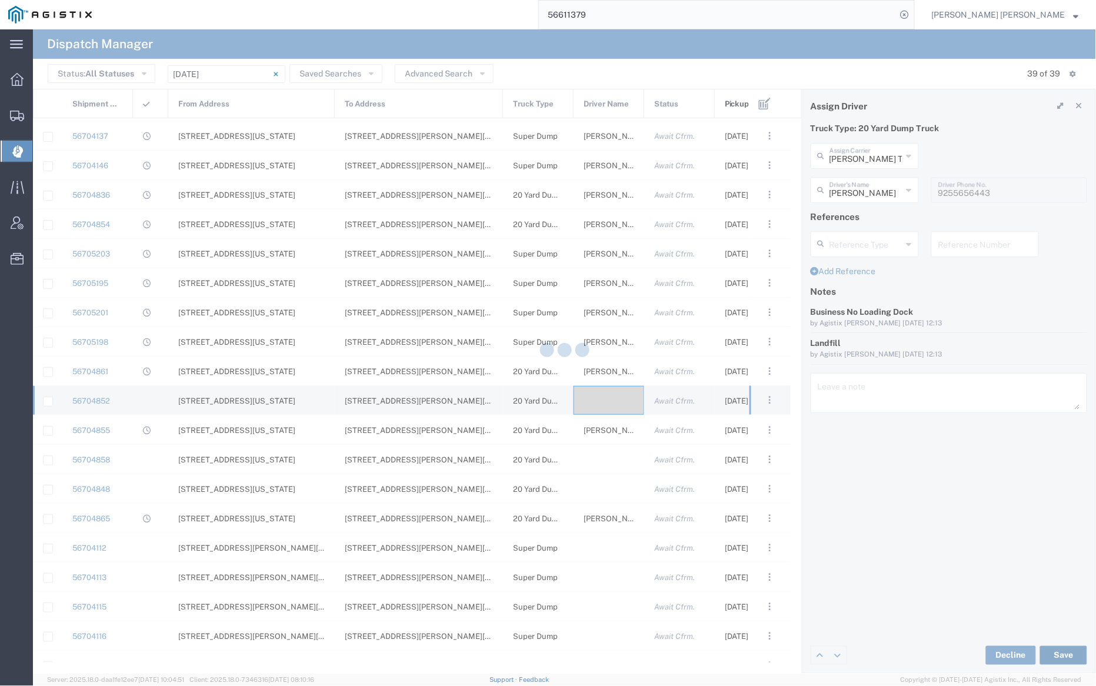
type input "[PERSON_NAME] Trans Services"
type input "[PERSON_NAME]"
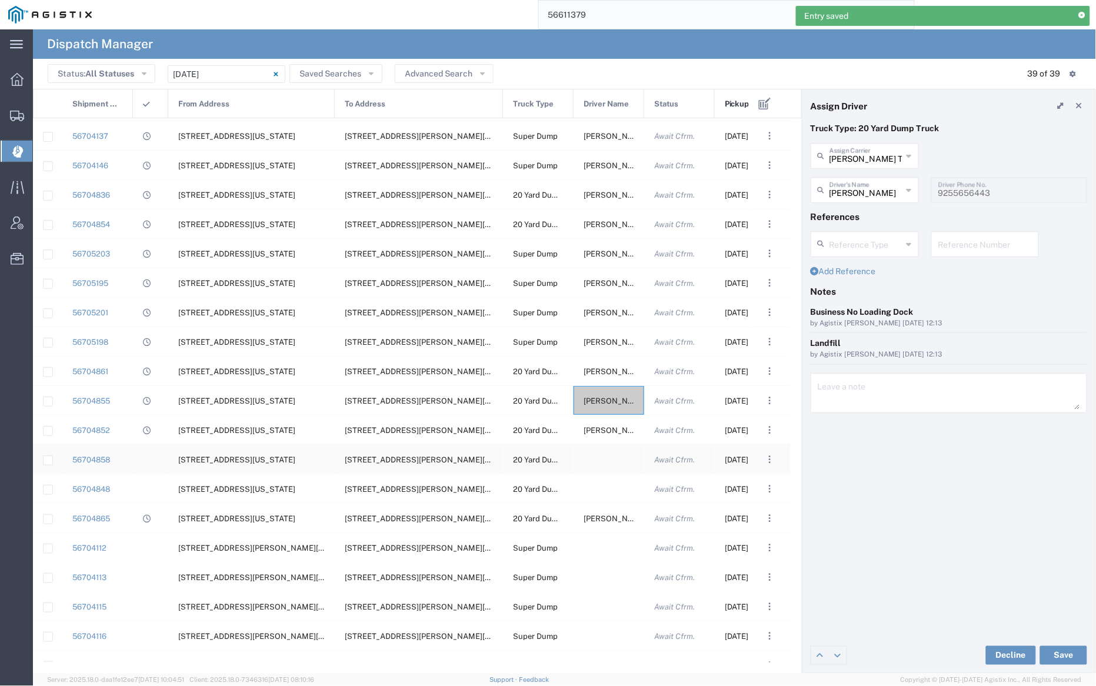
click at [603, 456] on div at bounding box center [608, 459] width 71 height 29
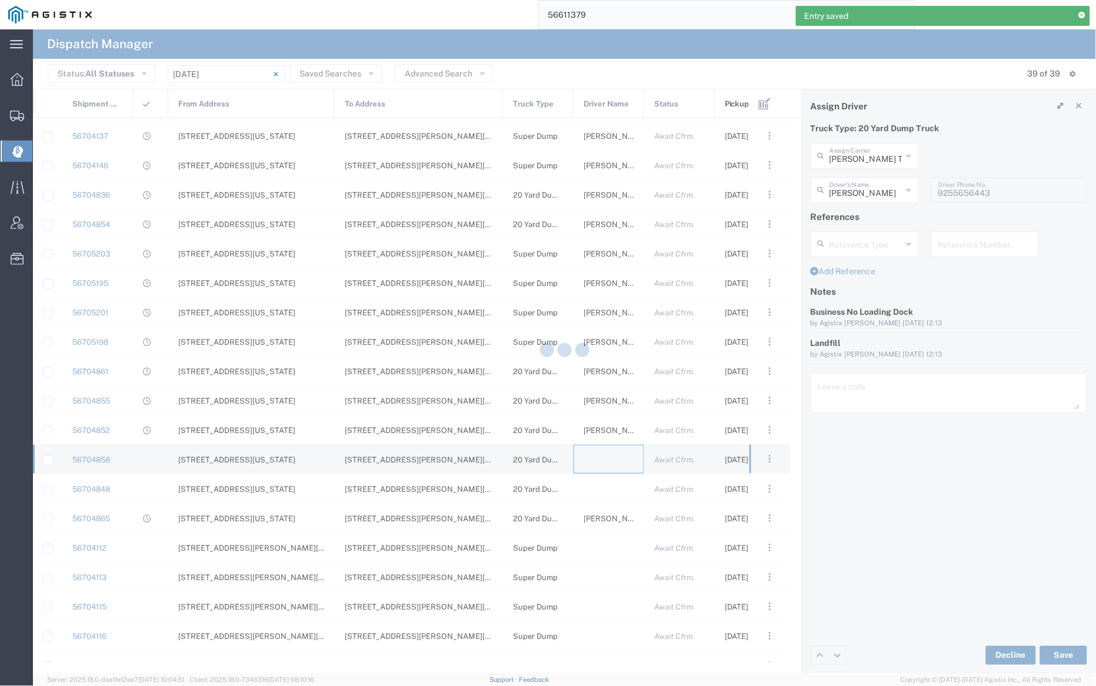
type input "[PERSON_NAME] Trucking"
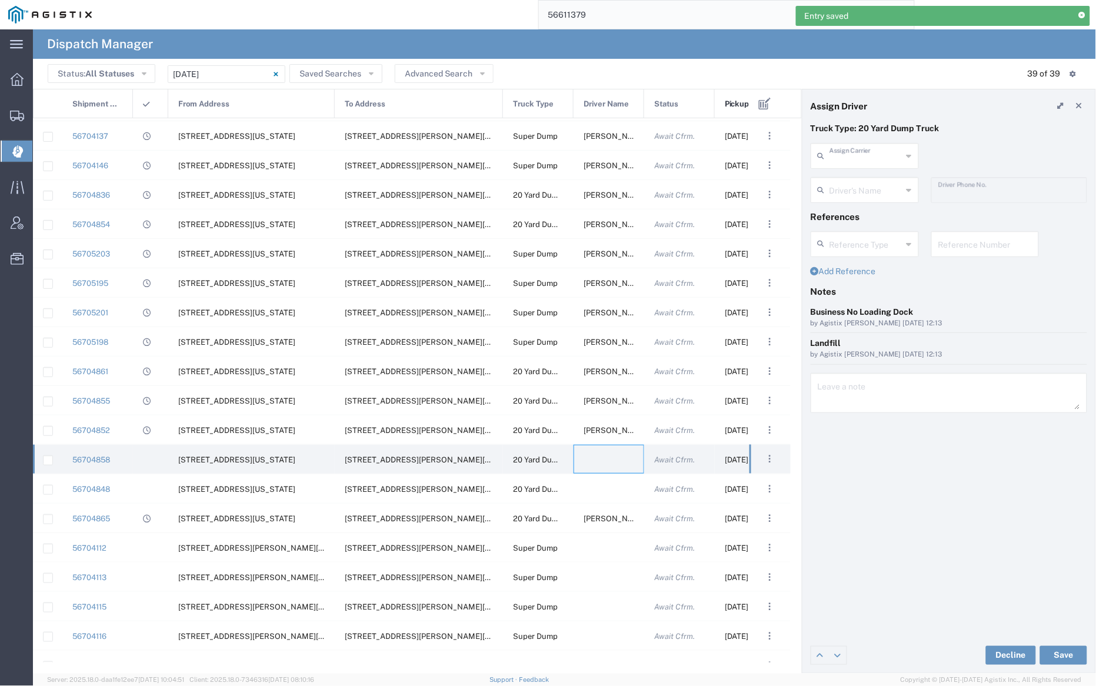
click at [850, 159] on input "text" at bounding box center [865, 155] width 73 height 21
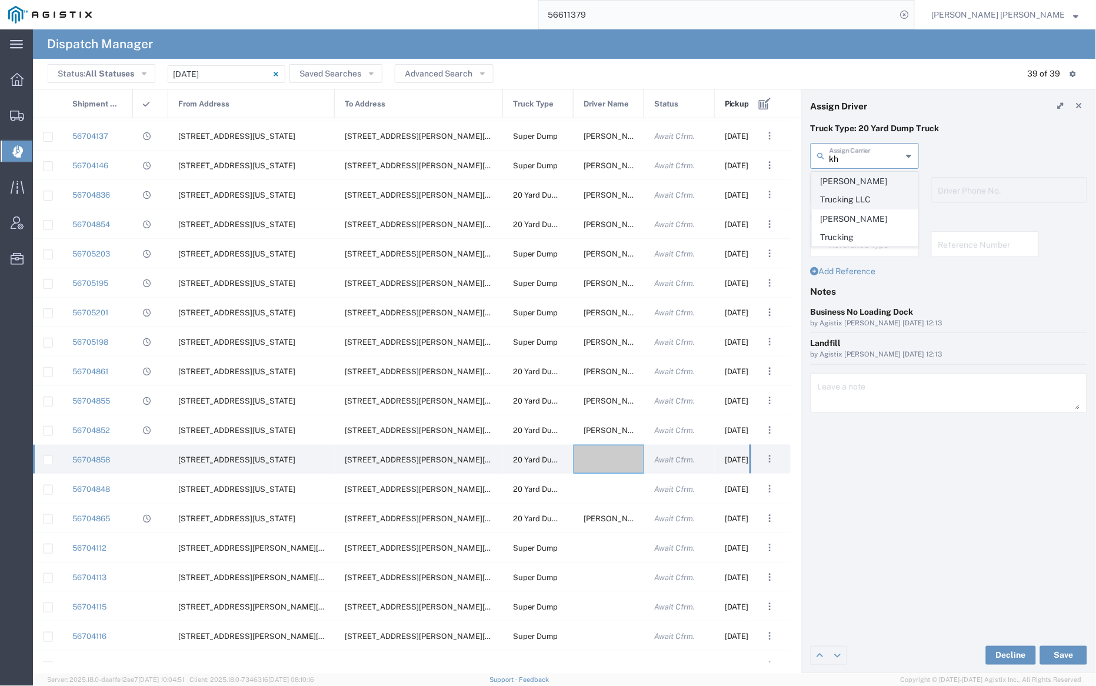
click at [854, 181] on span "[PERSON_NAME] Trucking LLC" at bounding box center [864, 190] width 105 height 36
type input "[PERSON_NAME] Trucking LLC"
click at [855, 188] on input "text" at bounding box center [866, 189] width 74 height 21
click at [862, 216] on span "[PERSON_NAME]" at bounding box center [864, 215] width 105 height 18
type input "[PERSON_NAME]"
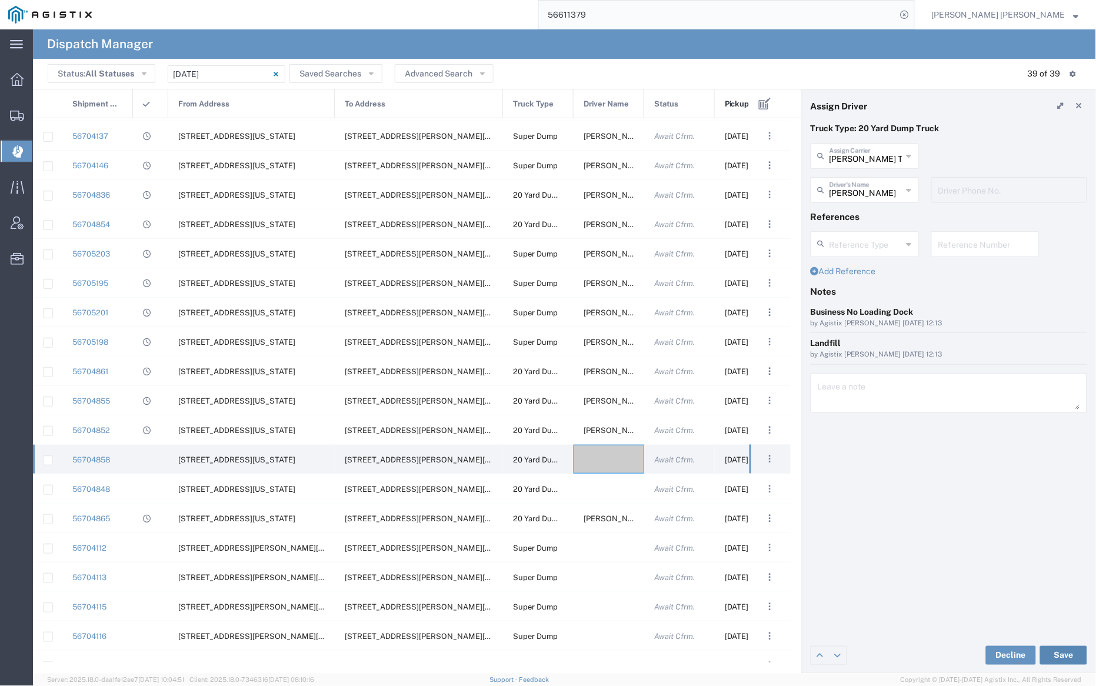
click at [1068, 653] on button "Save" at bounding box center [1063, 655] width 47 height 19
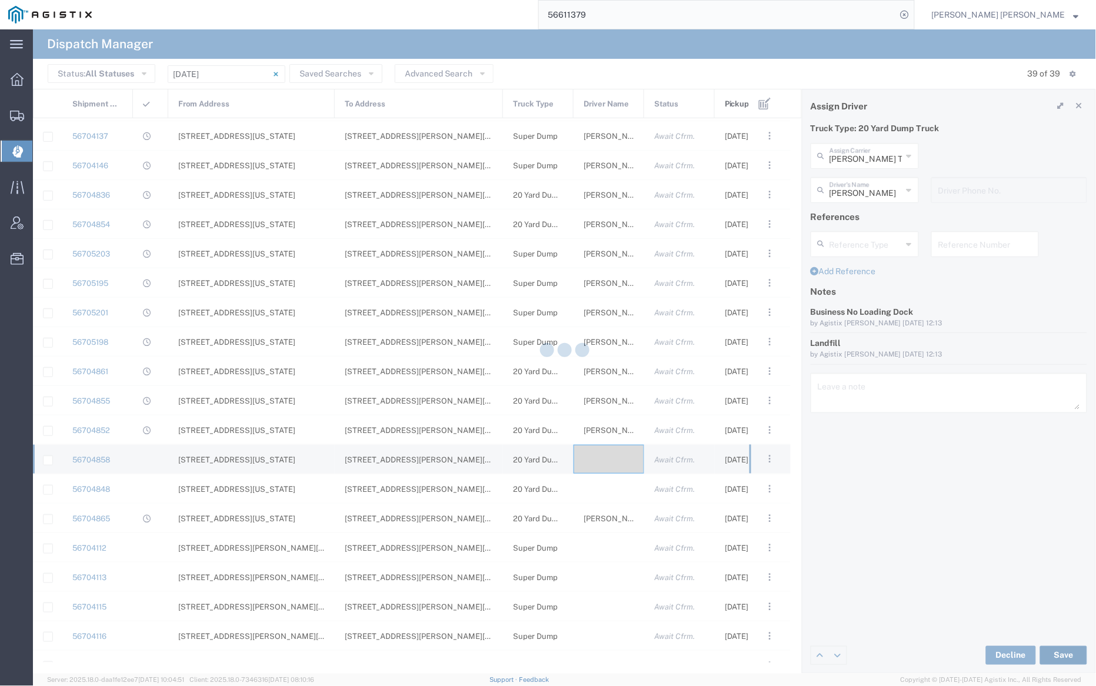
type input "[PERSON_NAME] Trucking LLC"
type input "[PERSON_NAME]"
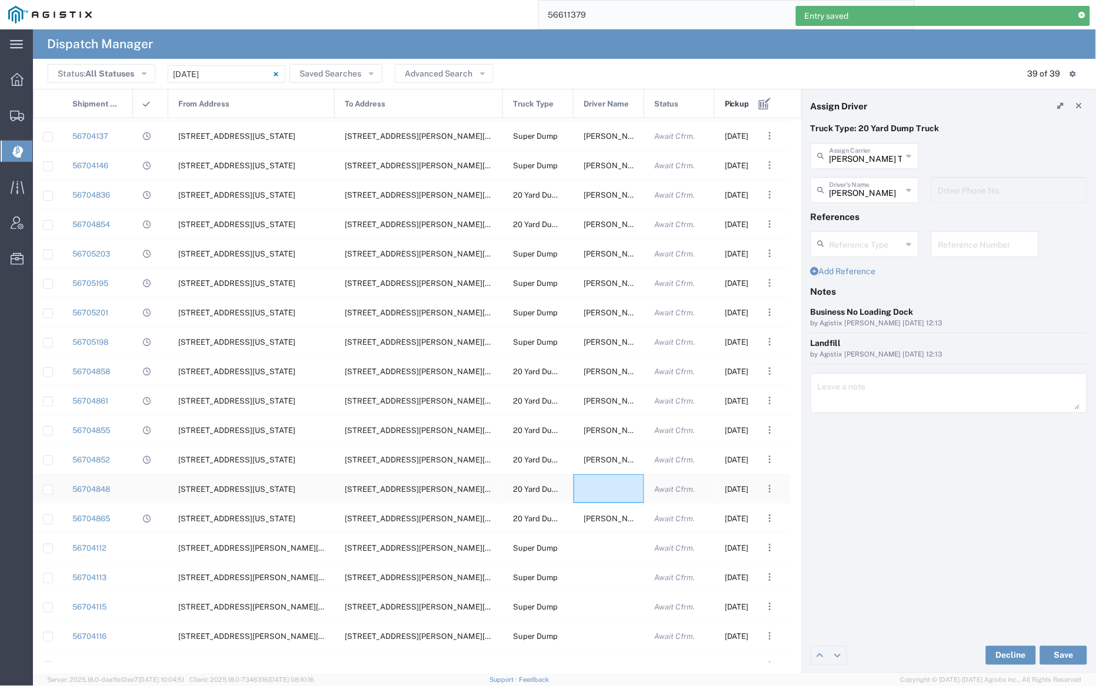
click at [604, 485] on div at bounding box center [608, 488] width 71 height 29
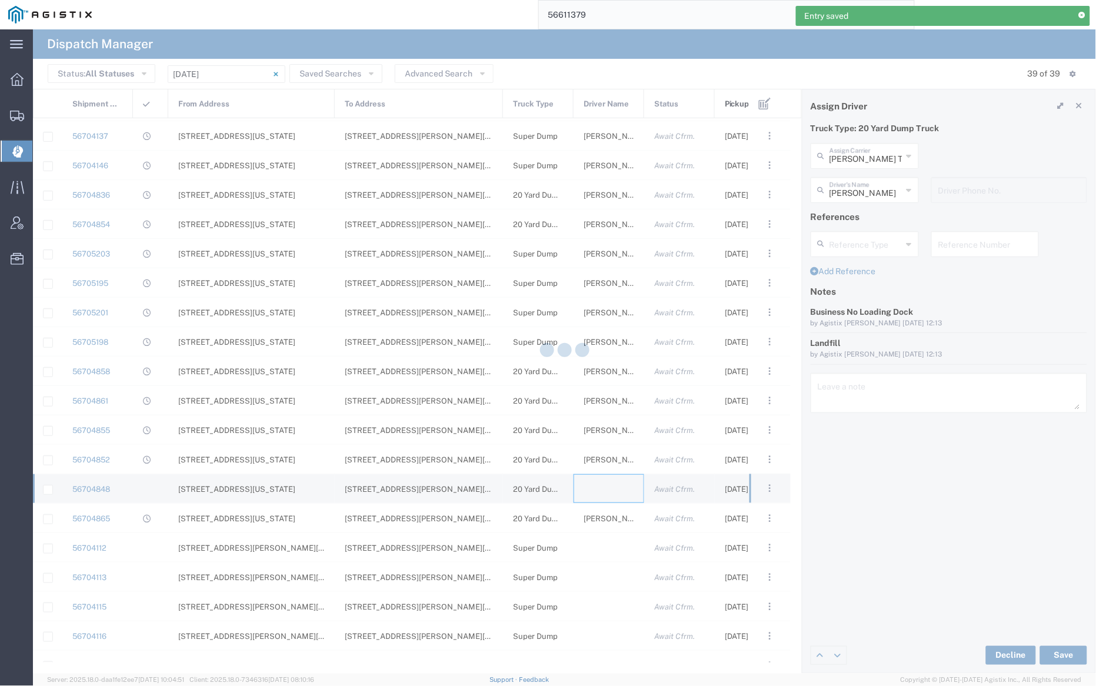
type input "[PERSON_NAME] Trucking"
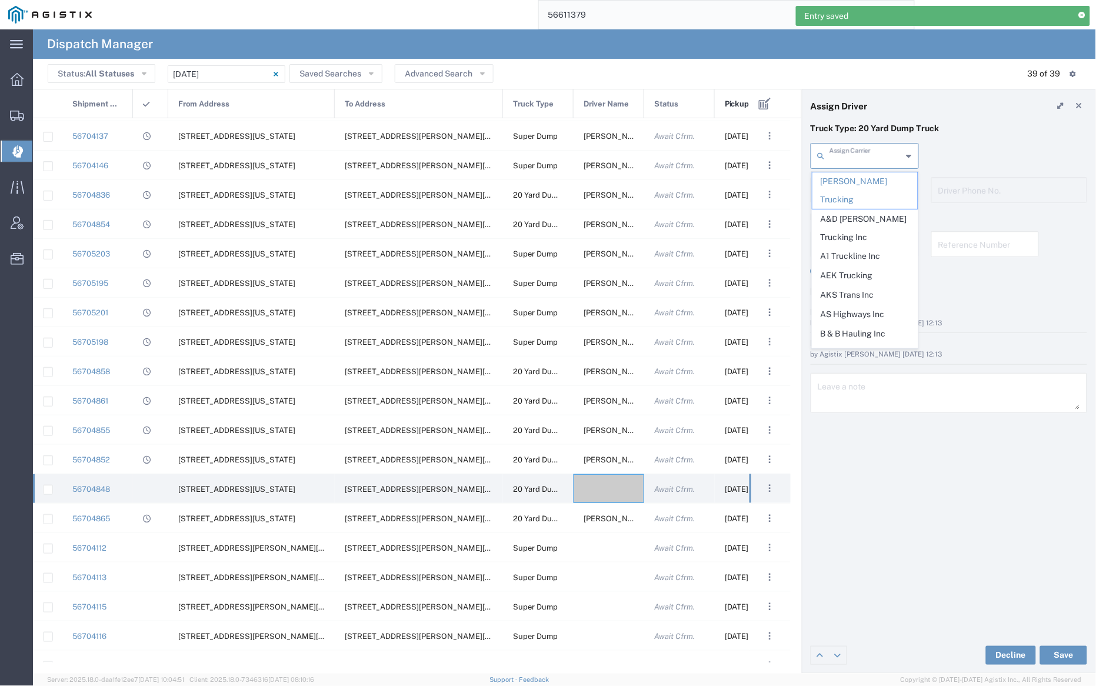
click at [872, 151] on input "text" at bounding box center [865, 155] width 73 height 21
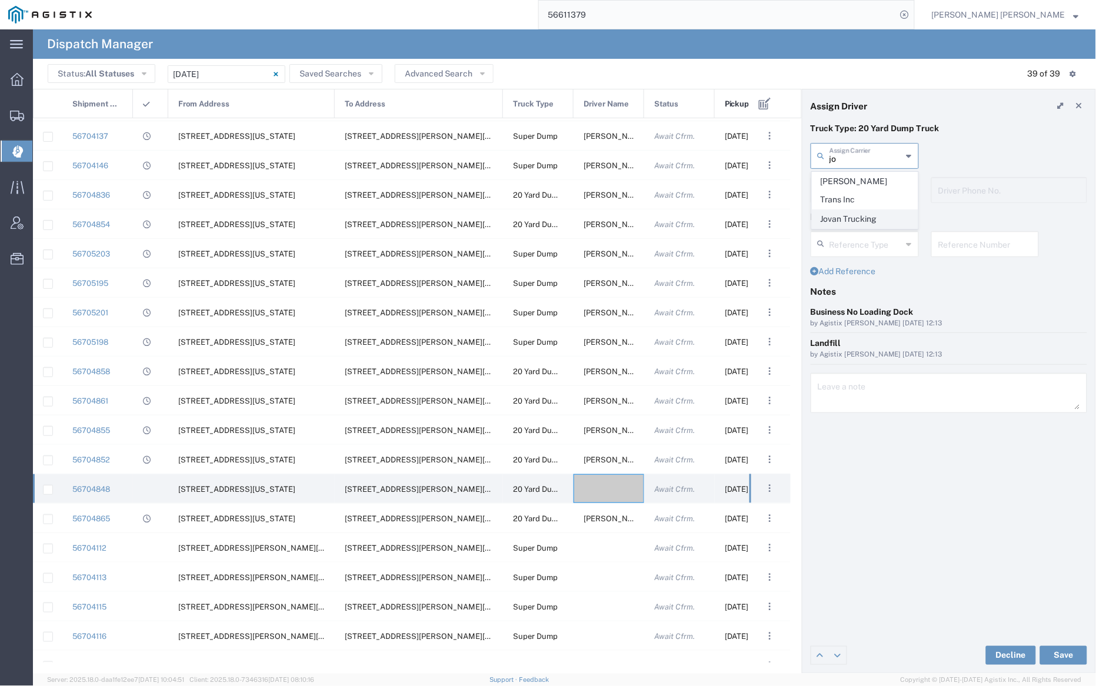
click at [866, 210] on span "Jovan Trucking" at bounding box center [864, 219] width 105 height 18
type input "Jovan Trucking"
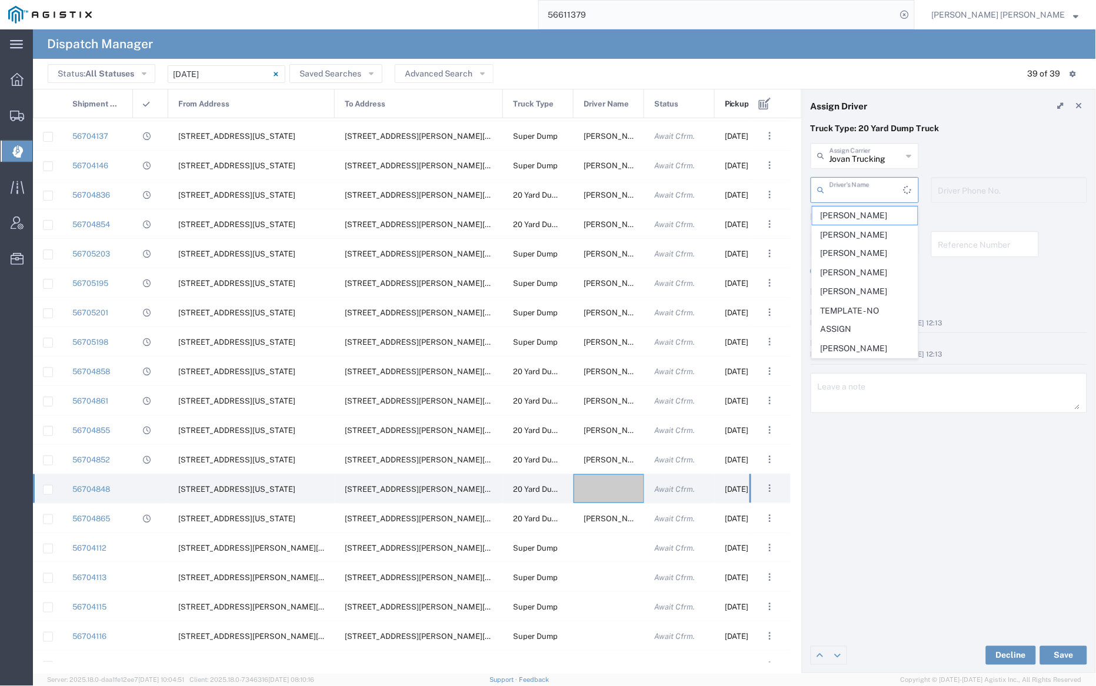
click at [858, 183] on input "text" at bounding box center [866, 189] width 74 height 21
click at [863, 208] on span "[PERSON_NAME]" at bounding box center [864, 215] width 105 height 18
type input "[PERSON_NAME]"
type input "[PHONE_NUMBER]"
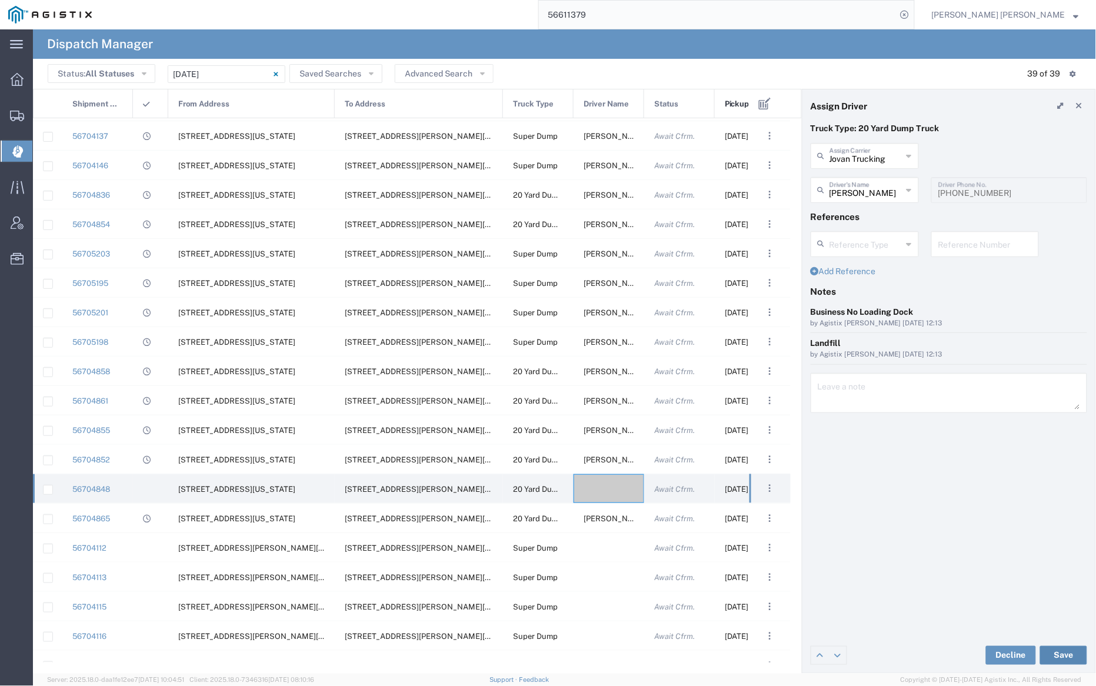
click at [1066, 656] on button "Save" at bounding box center [1063, 655] width 47 height 19
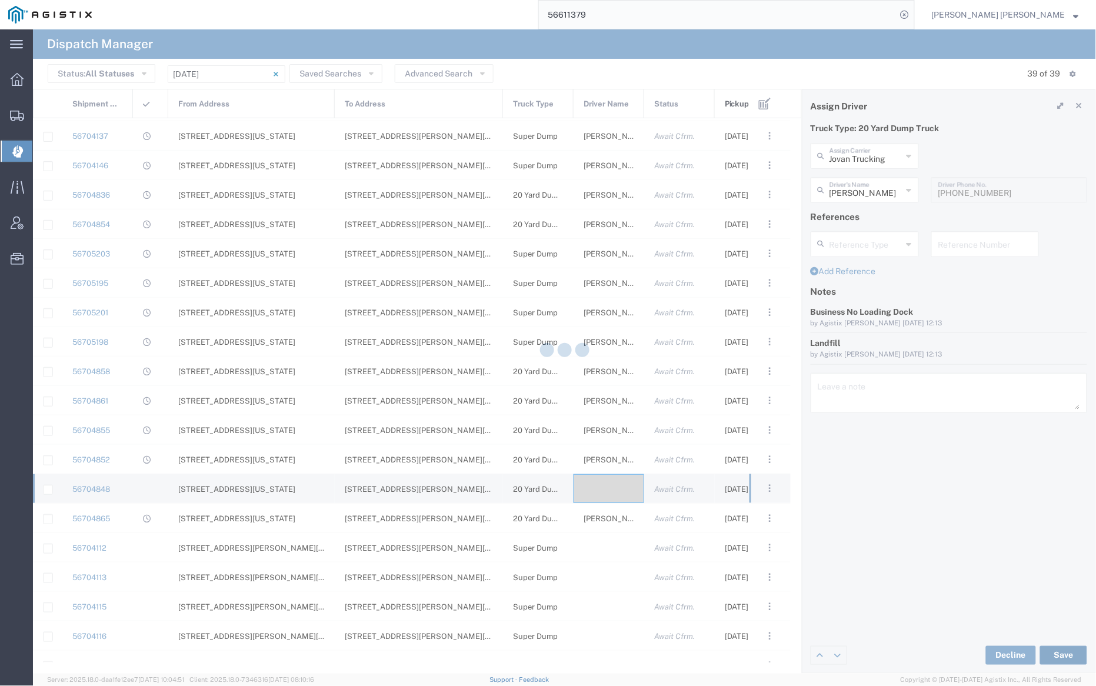
type input "Jovan Trucking"
type input "[PERSON_NAME]"
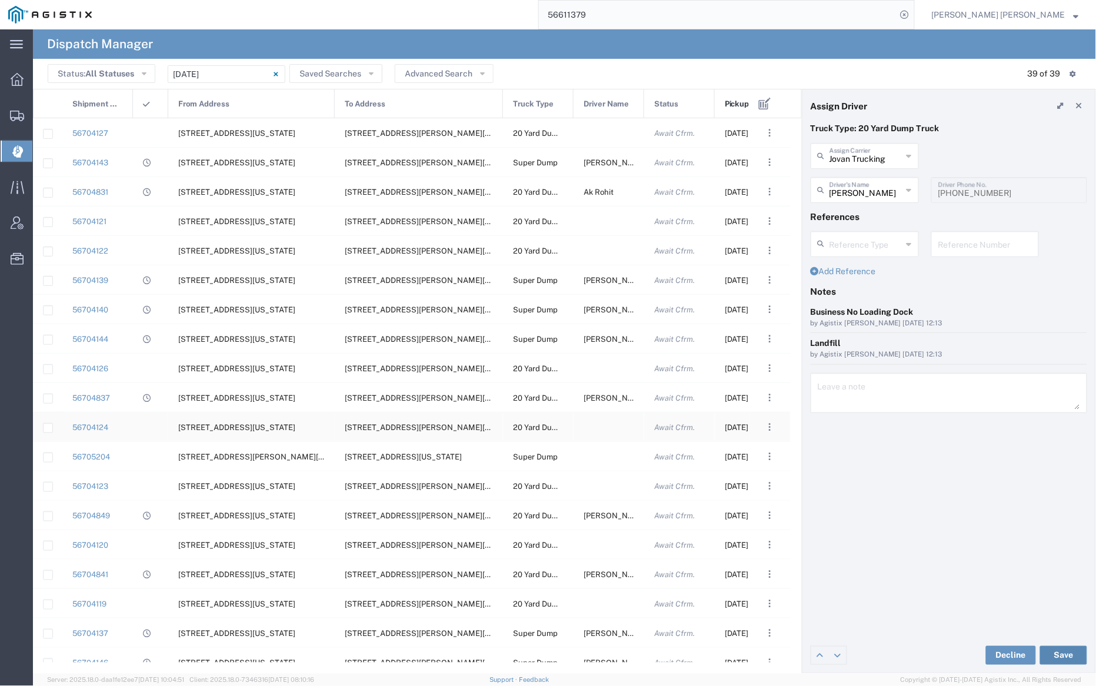
scroll to position [603, 0]
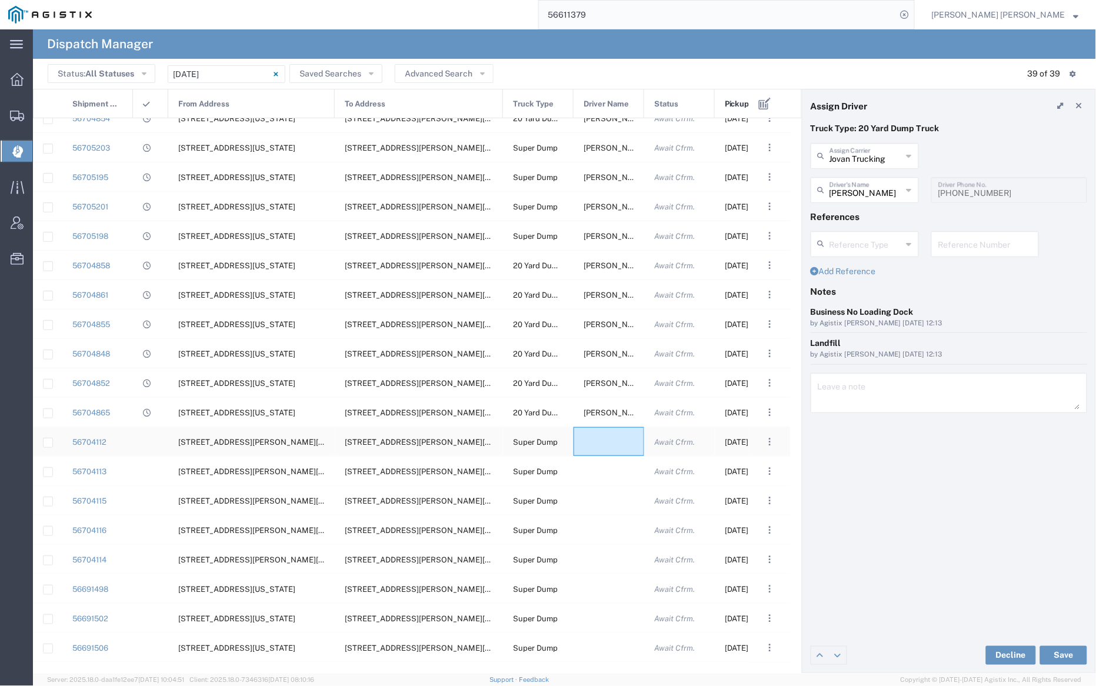
click at [605, 445] on div at bounding box center [608, 441] width 71 height 29
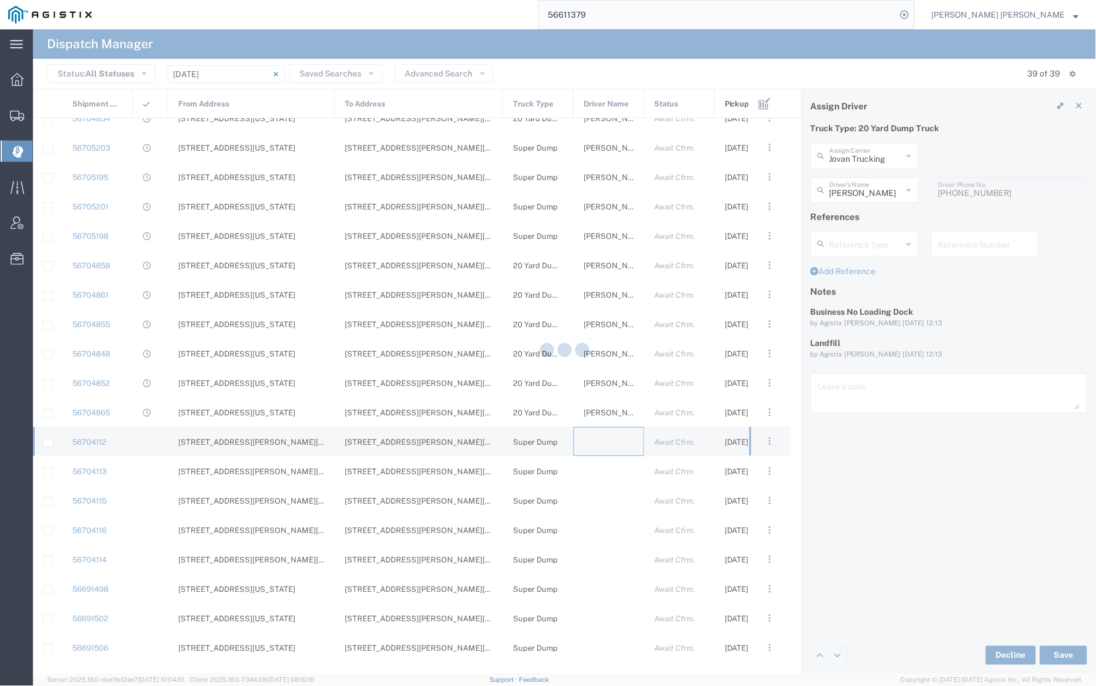
type input "[PERSON_NAME] Trucking"
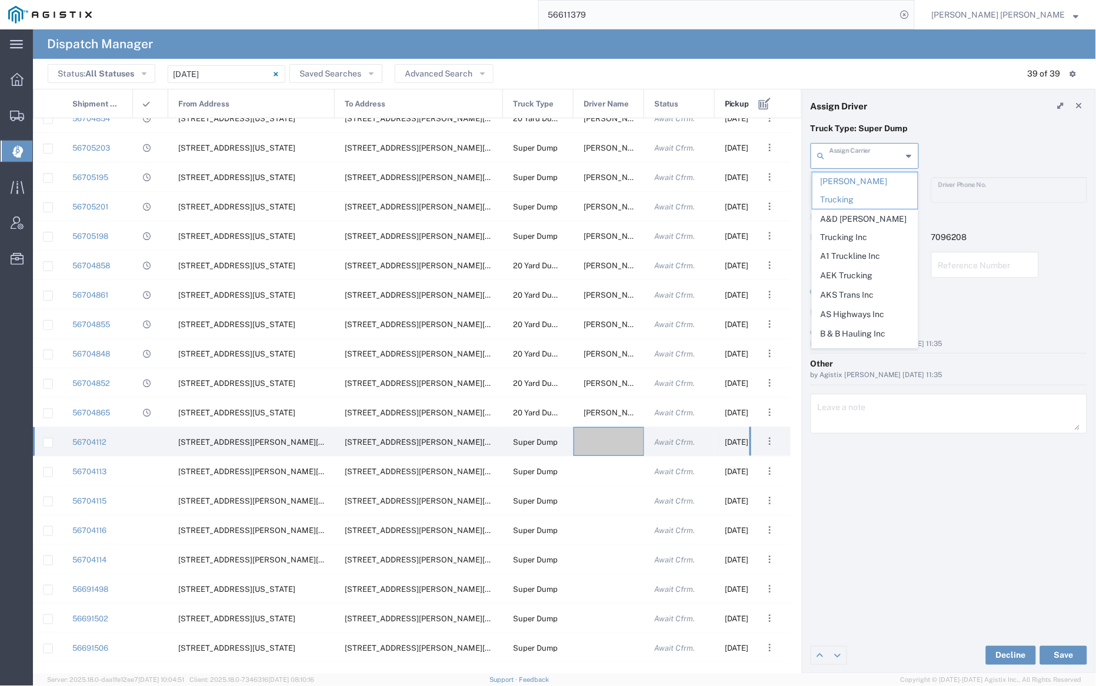
click at [859, 156] on input "text" at bounding box center [865, 155] width 73 height 21
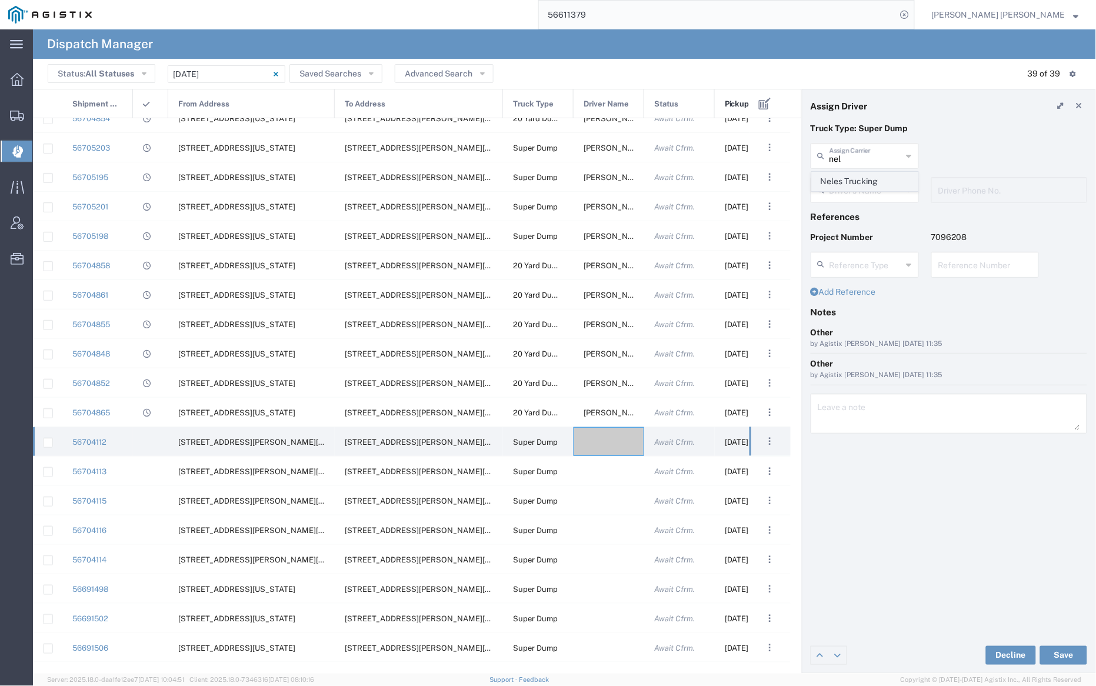
click at [862, 178] on span "Neles Trucking" at bounding box center [864, 181] width 105 height 18
type input "Neles Trucking"
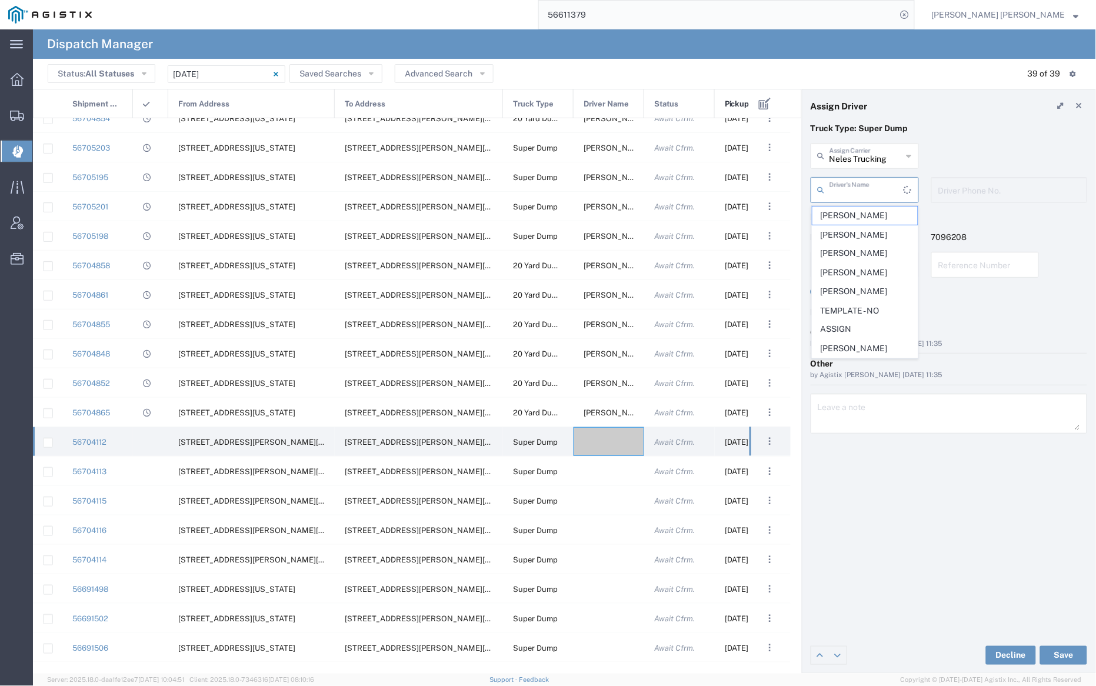
click at [862, 187] on input "text" at bounding box center [866, 189] width 74 height 21
click at [856, 219] on span "[PERSON_NAME]" at bounding box center [864, 210] width 105 height 18
type input "[PERSON_NAME]"
type input "[PHONE_NUMBER]"
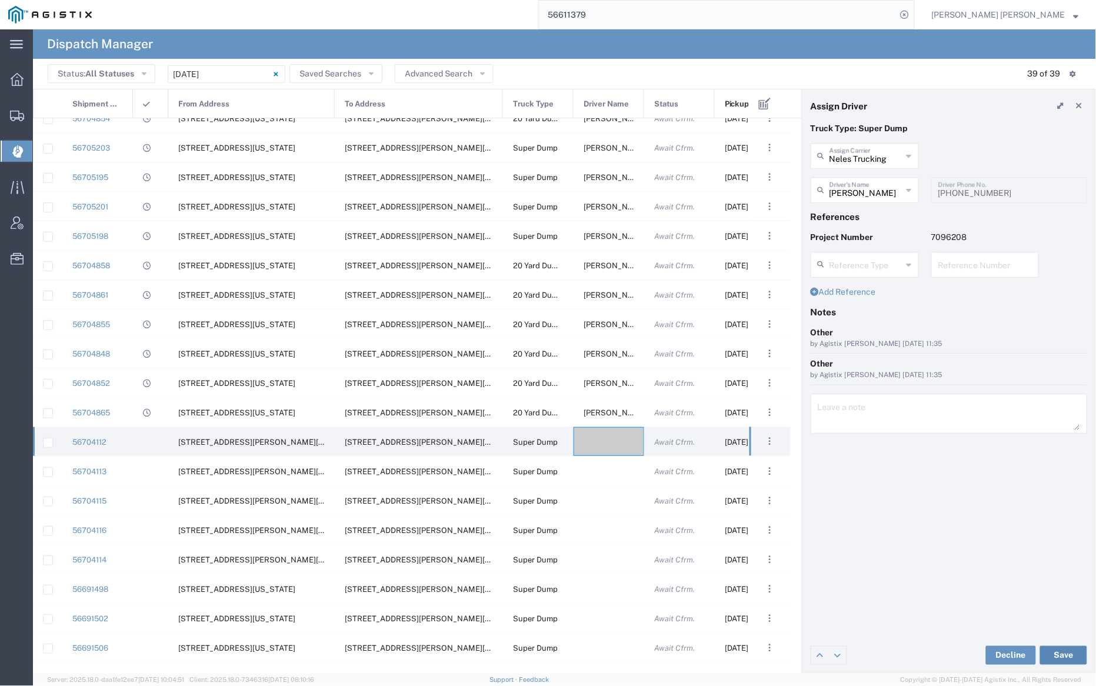
click at [1072, 653] on button "Save" at bounding box center [1063, 655] width 47 height 19
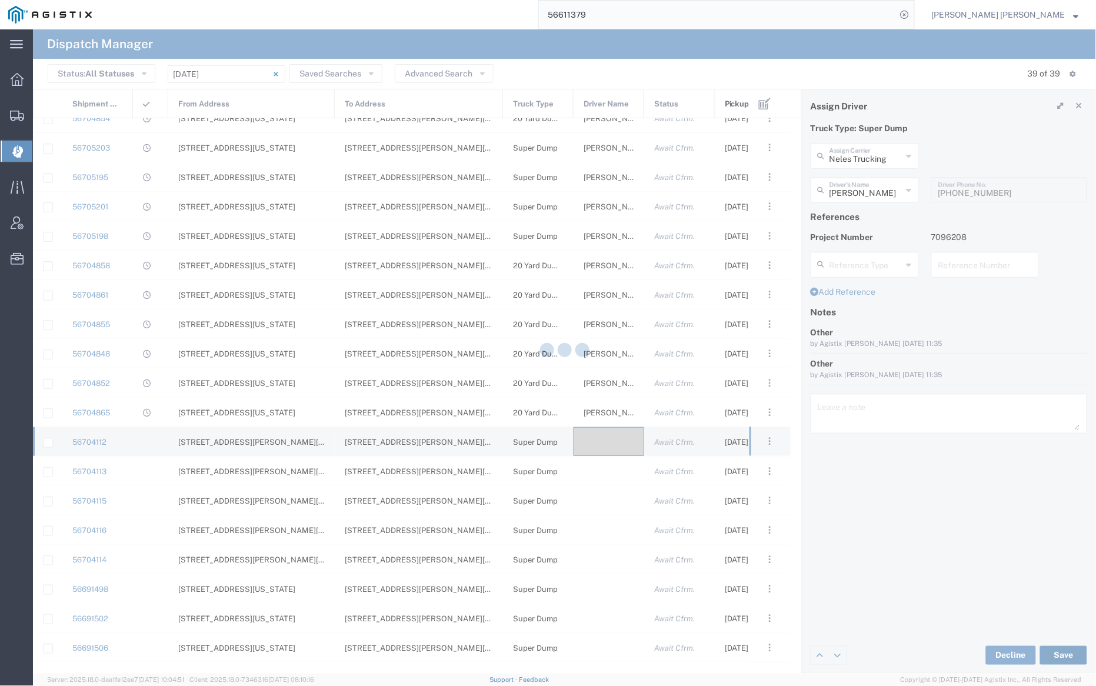
type input "Neles Trucking"
type input "[PERSON_NAME]"
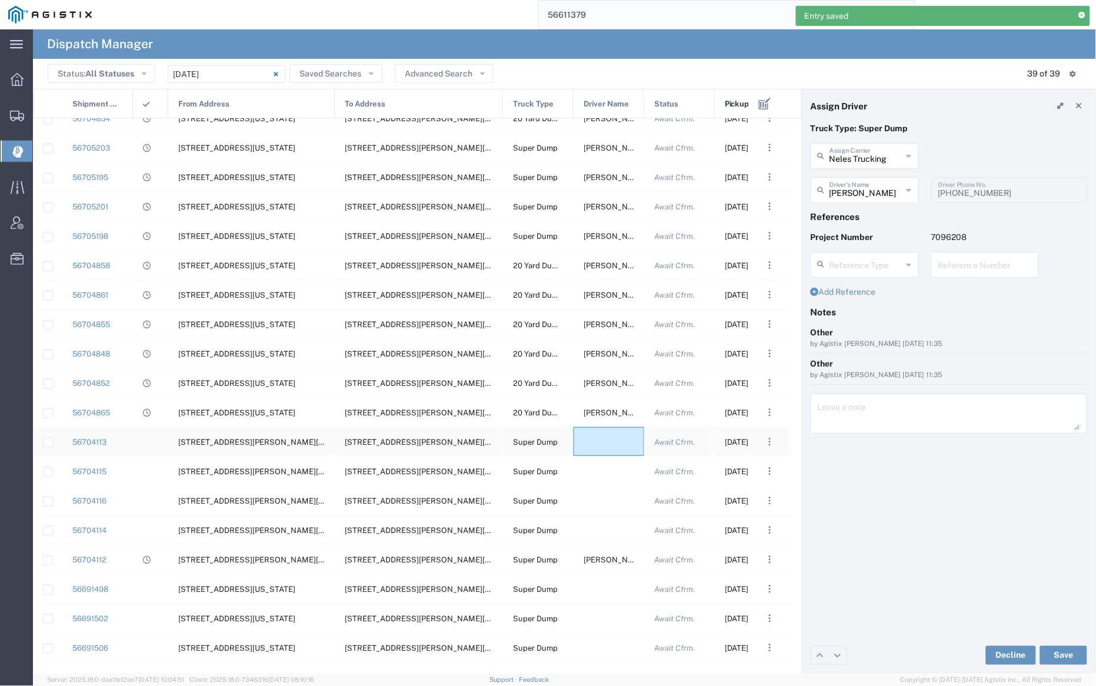
click at [601, 446] on div at bounding box center [608, 441] width 71 height 29
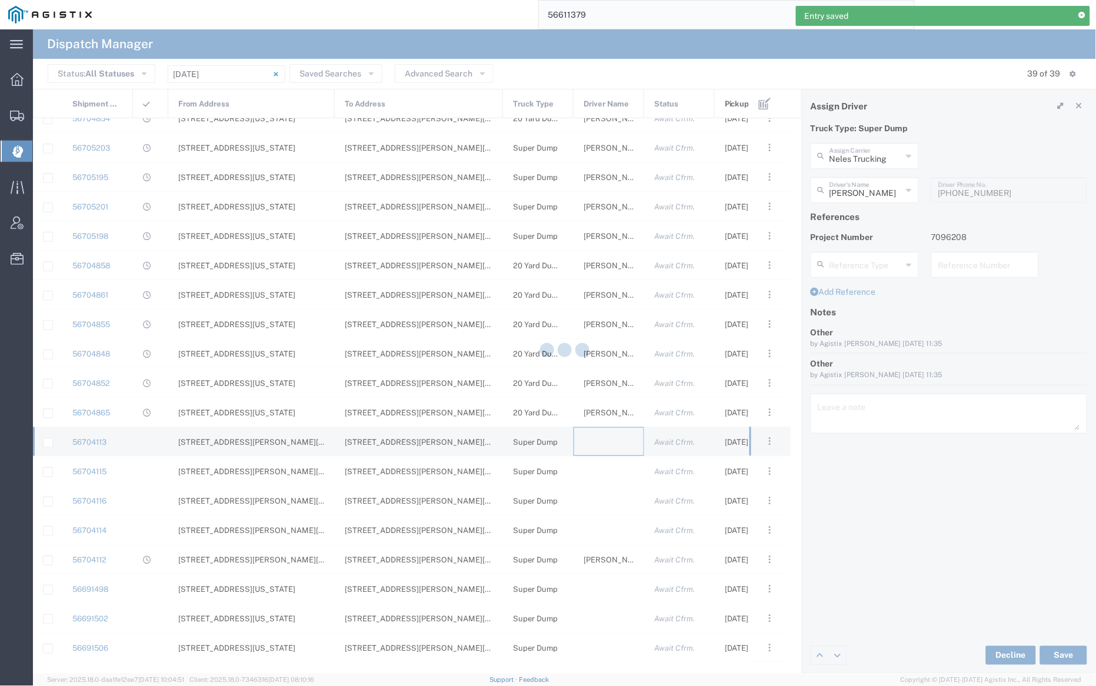
type input "[PERSON_NAME] Trucking"
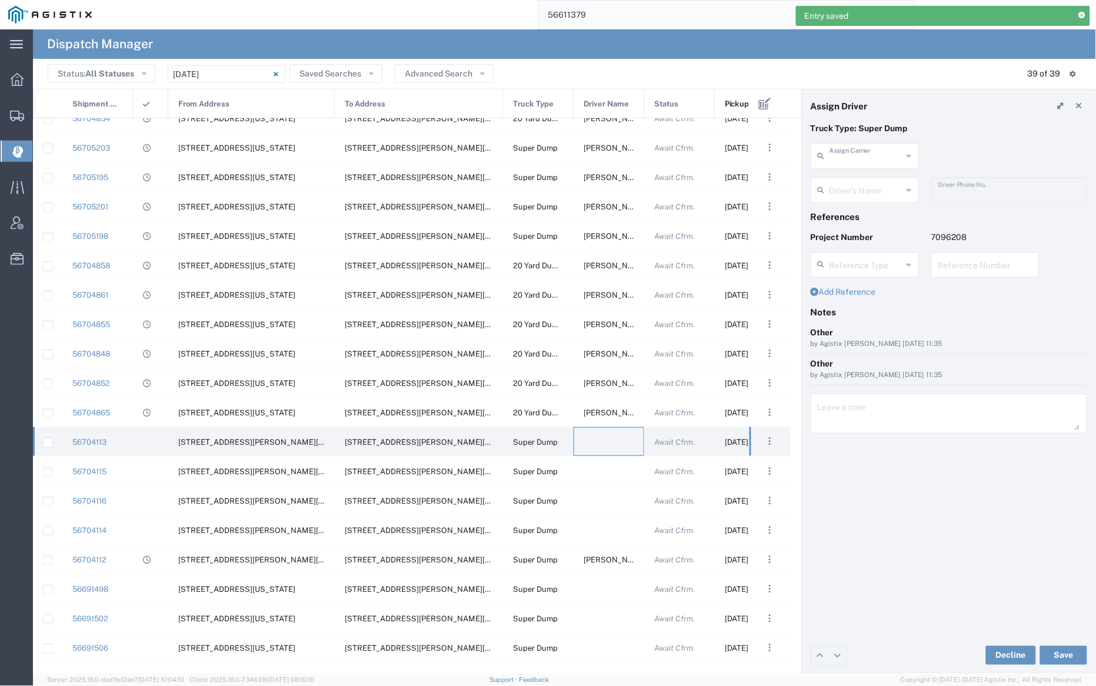
click at [866, 159] on input "text" at bounding box center [865, 155] width 73 height 21
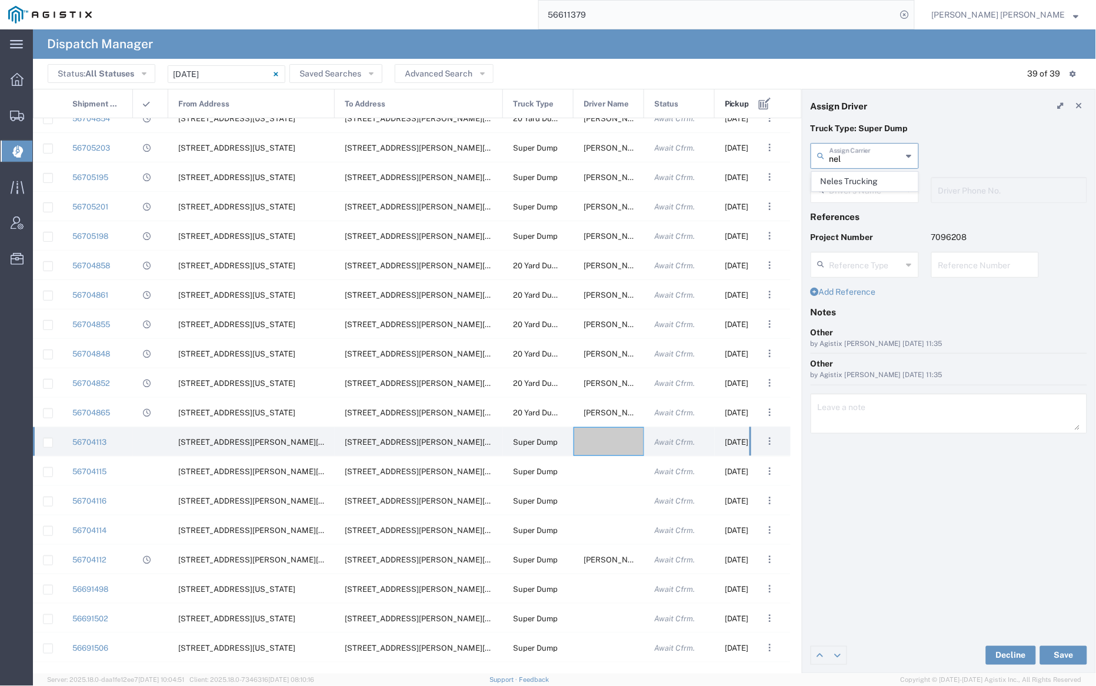
click at [867, 179] on span "Neles Trucking" at bounding box center [864, 181] width 105 height 18
type input "Neles Trucking"
click at [865, 184] on input "text" at bounding box center [866, 189] width 74 height 21
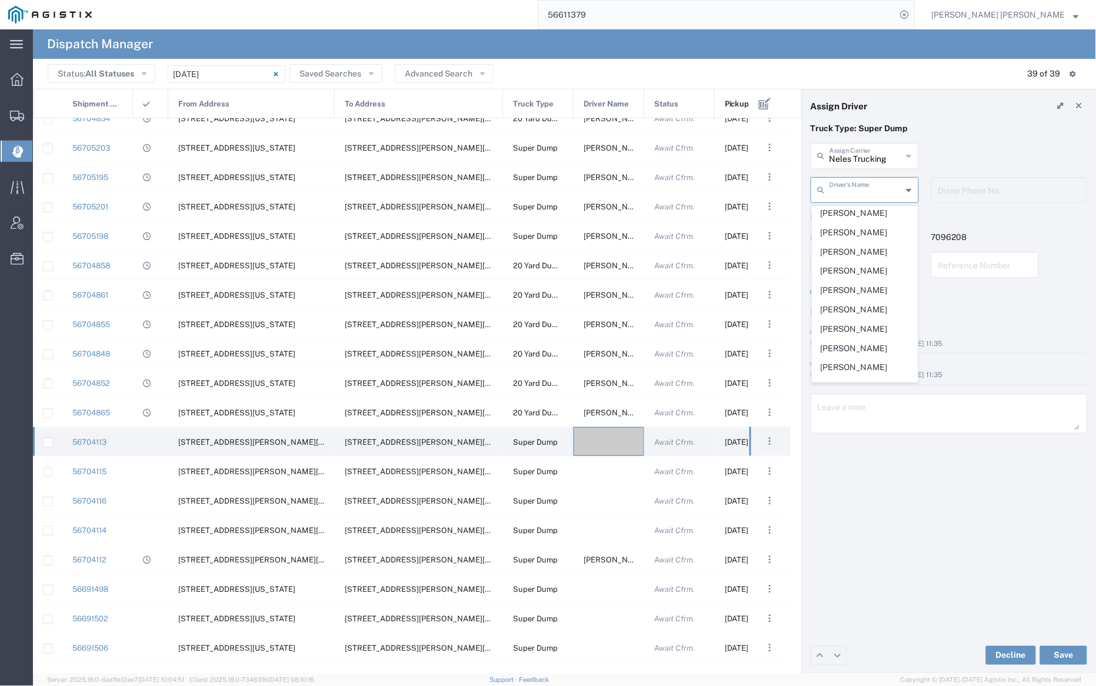
scroll to position [394, 0]
click at [864, 332] on span "[PERSON_NAME]" at bounding box center [864, 323] width 105 height 18
type input "[PERSON_NAME]"
type input "[PHONE_NUMBER]"
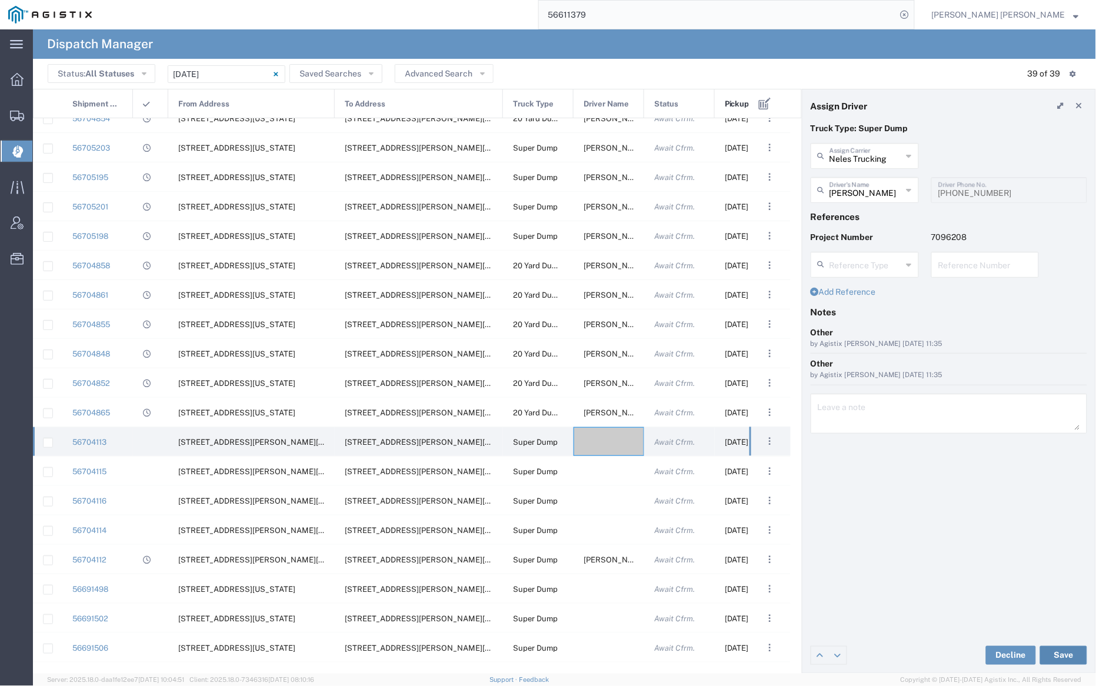
click at [1067, 654] on button "Save" at bounding box center [1063, 655] width 47 height 19
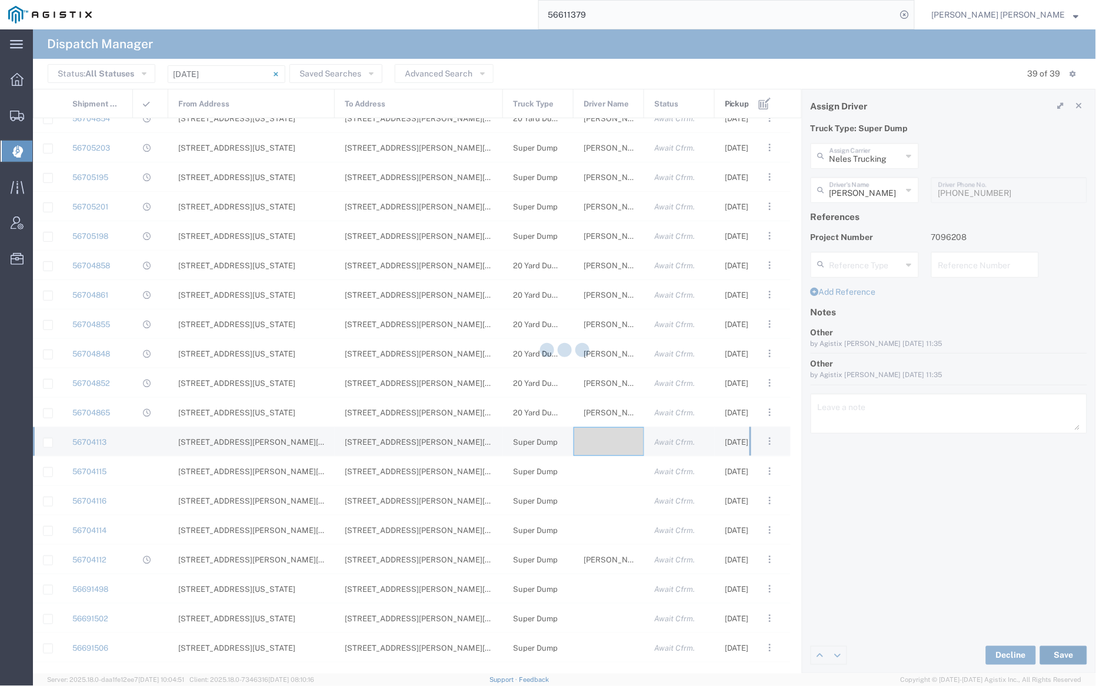
type input "Neles Trucking"
type input "[PERSON_NAME]"
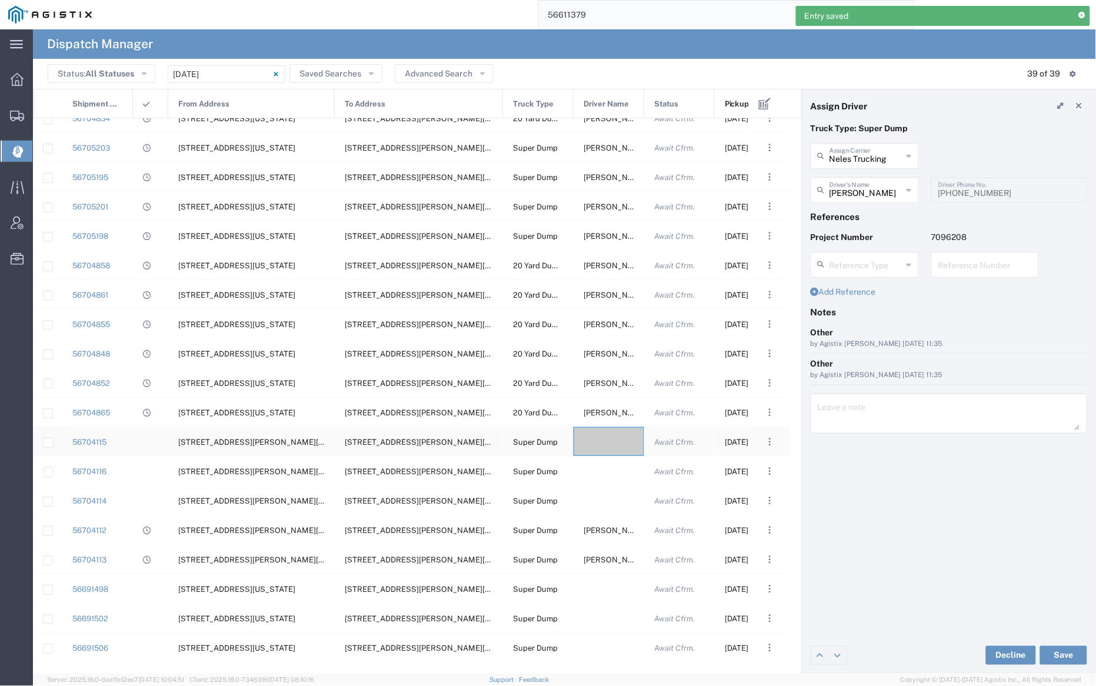
click at [600, 438] on div at bounding box center [608, 441] width 71 height 29
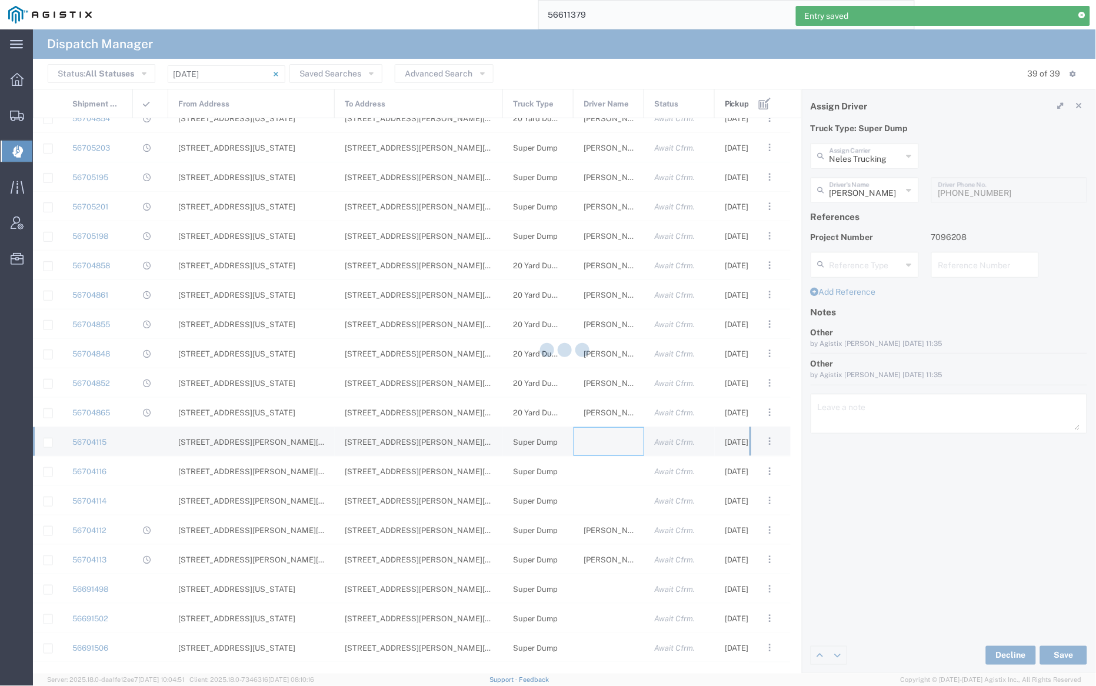
type input "[PERSON_NAME] Trucking"
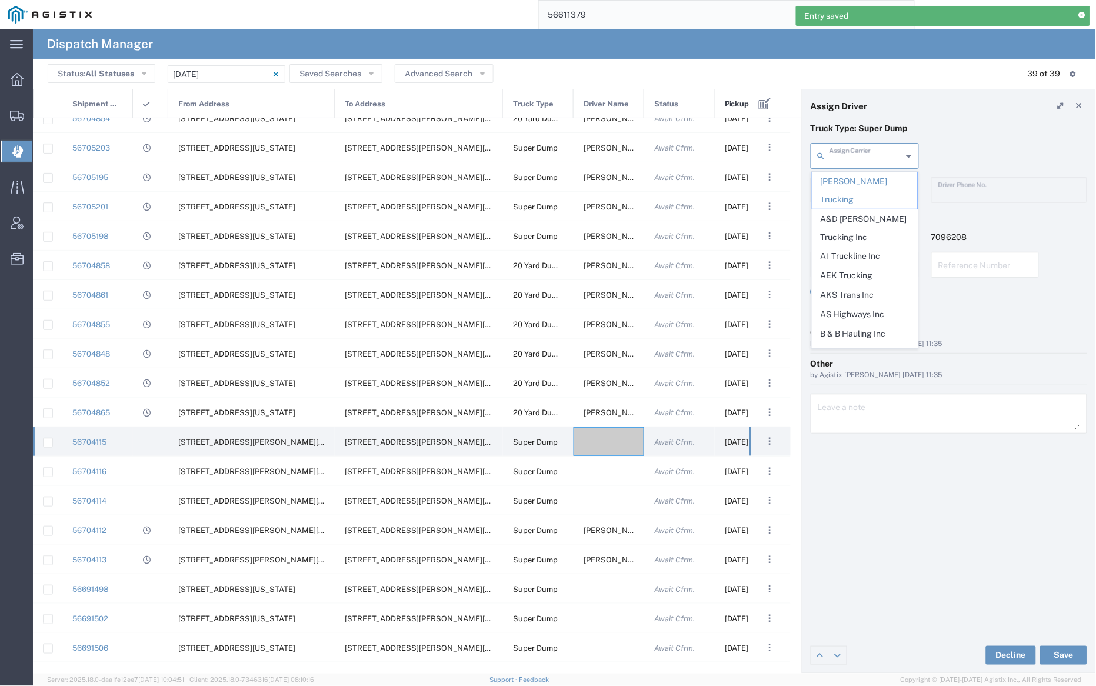
click at [858, 157] on input "text" at bounding box center [865, 155] width 73 height 21
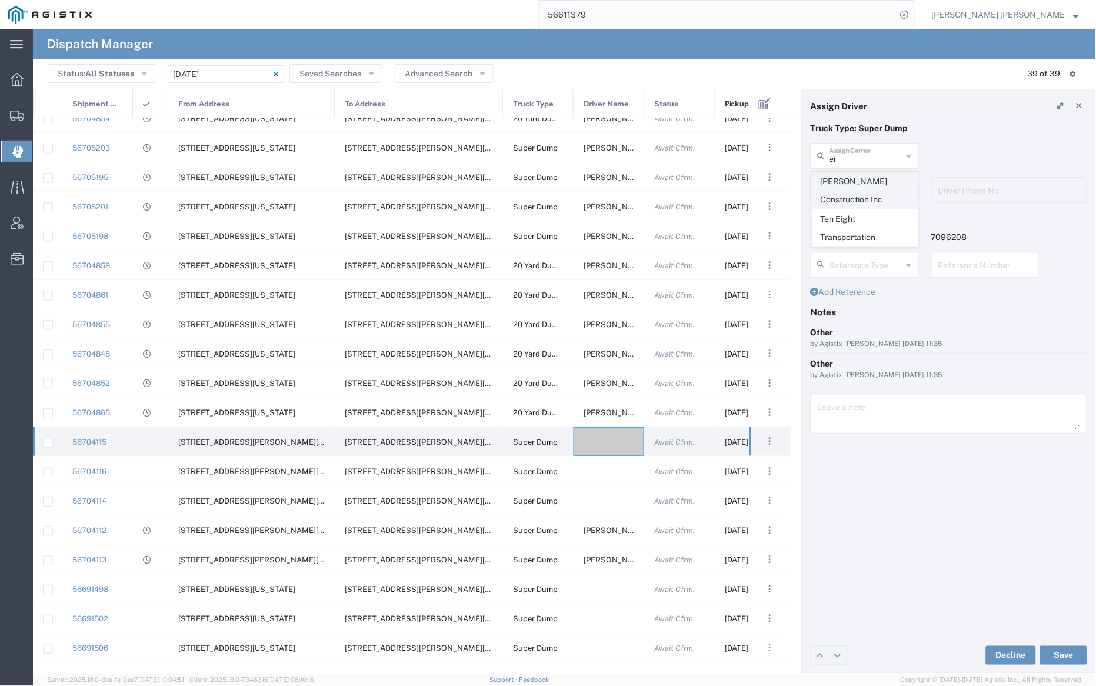
click at [865, 188] on span "[PERSON_NAME] Construction Inc" at bounding box center [864, 190] width 105 height 36
type input "[PERSON_NAME] Construction Inc"
click at [863, 191] on input "text" at bounding box center [866, 189] width 74 height 21
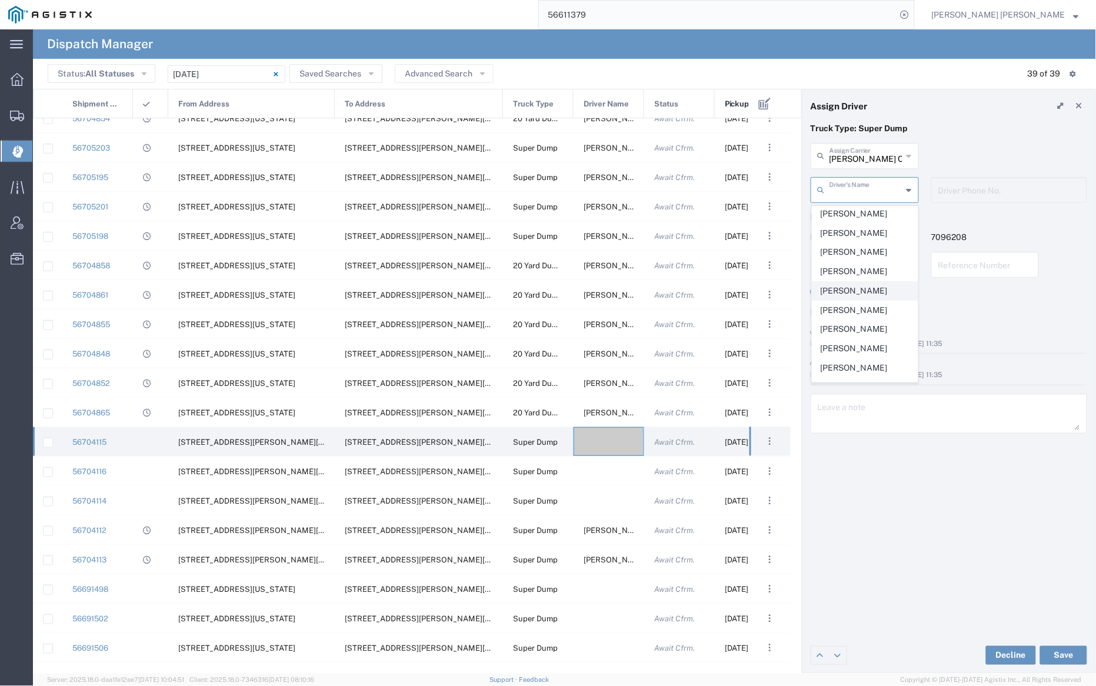
scroll to position [227, 0]
click at [850, 241] on span "[PERSON_NAME]" at bounding box center [864, 239] width 105 height 18
type input "[PERSON_NAME]"
type input "[PHONE_NUMBER]"
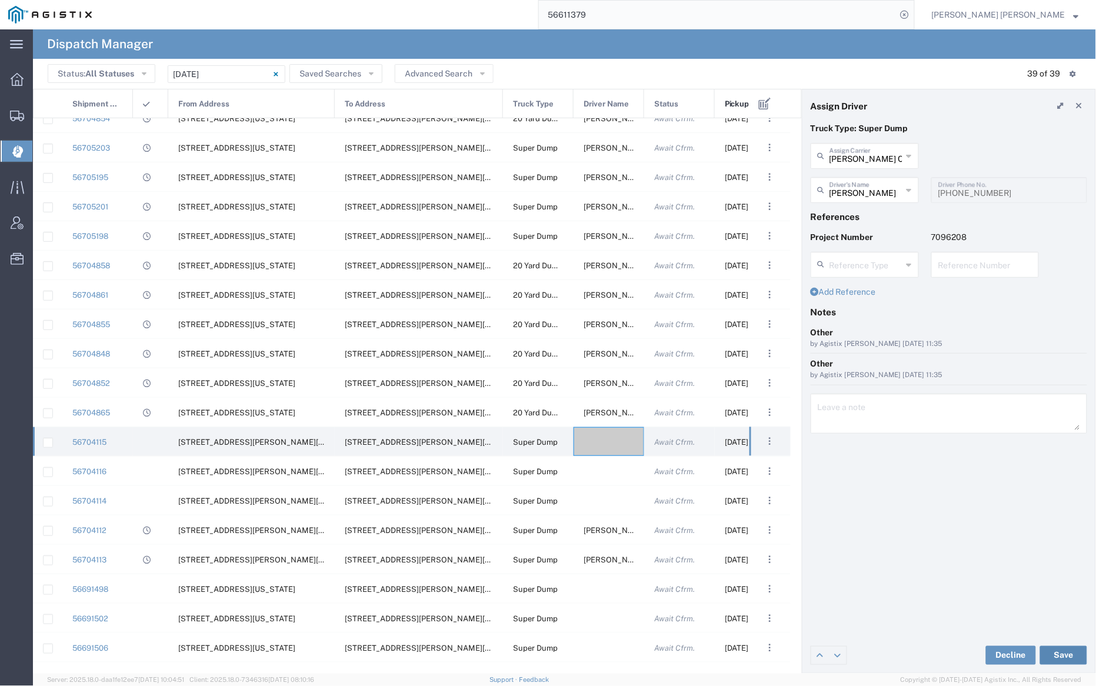
click at [1069, 653] on button "Save" at bounding box center [1063, 655] width 47 height 19
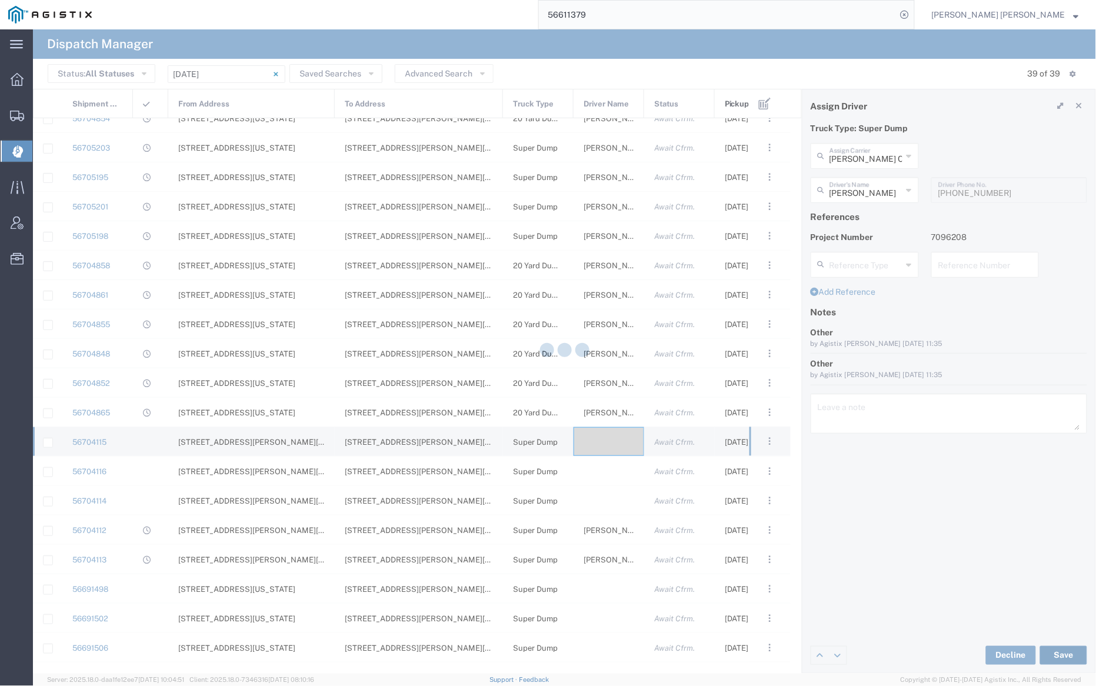
type input "[PERSON_NAME] Construction Inc"
type input "[PERSON_NAME]"
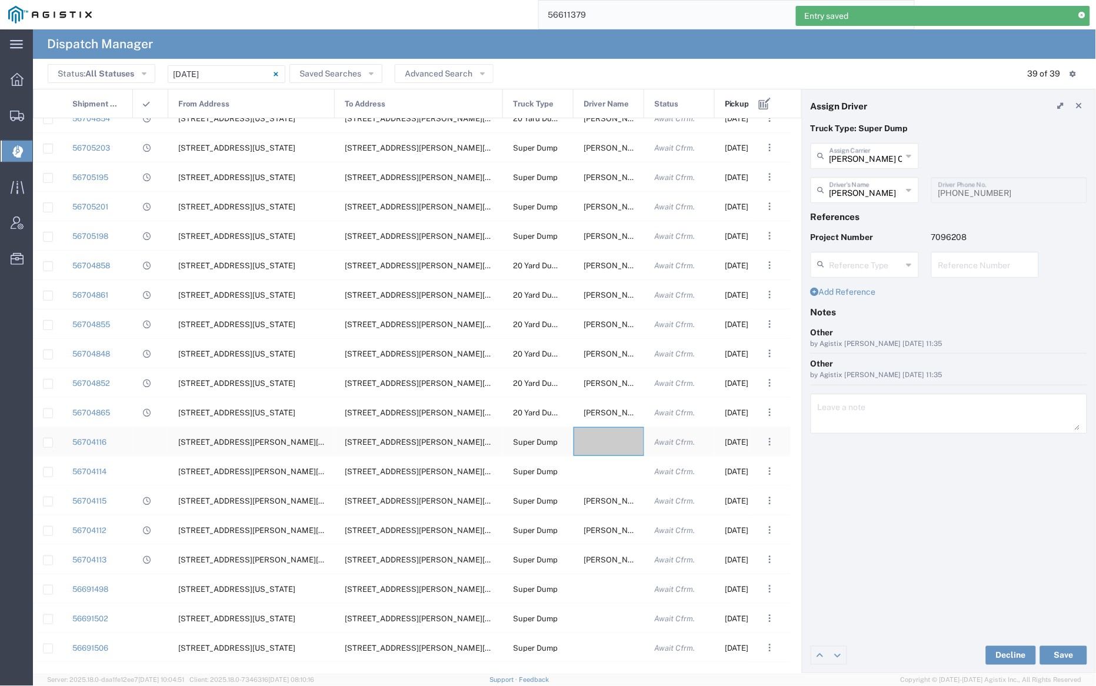
click at [607, 441] on div at bounding box center [608, 441] width 71 height 29
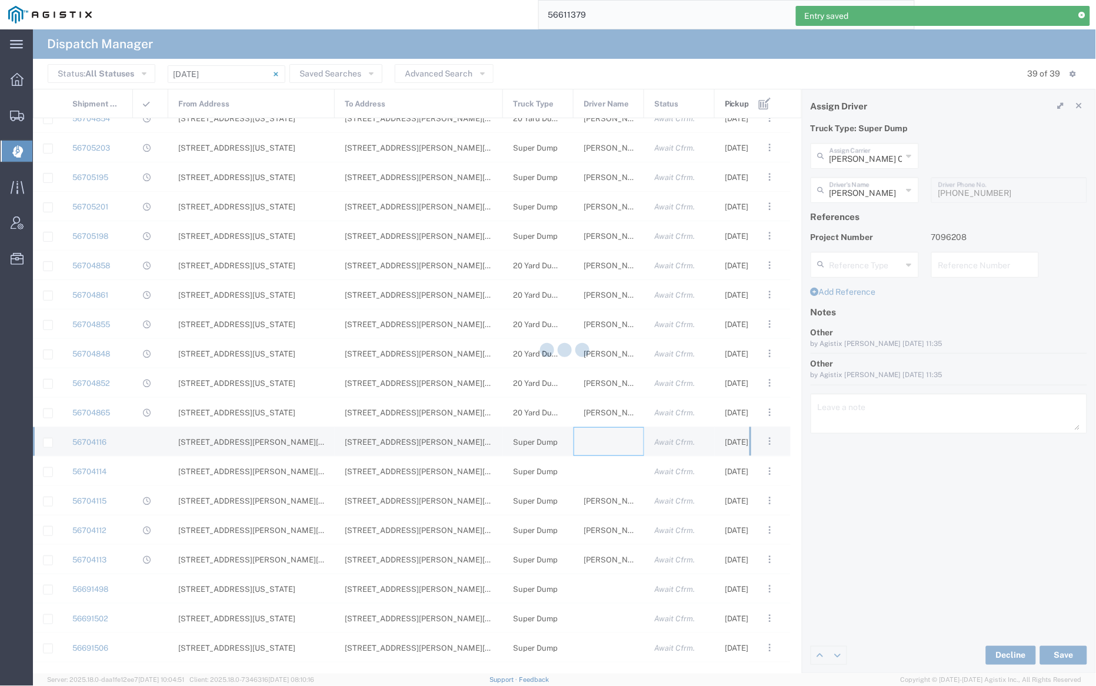
type input "[PERSON_NAME] Trucking"
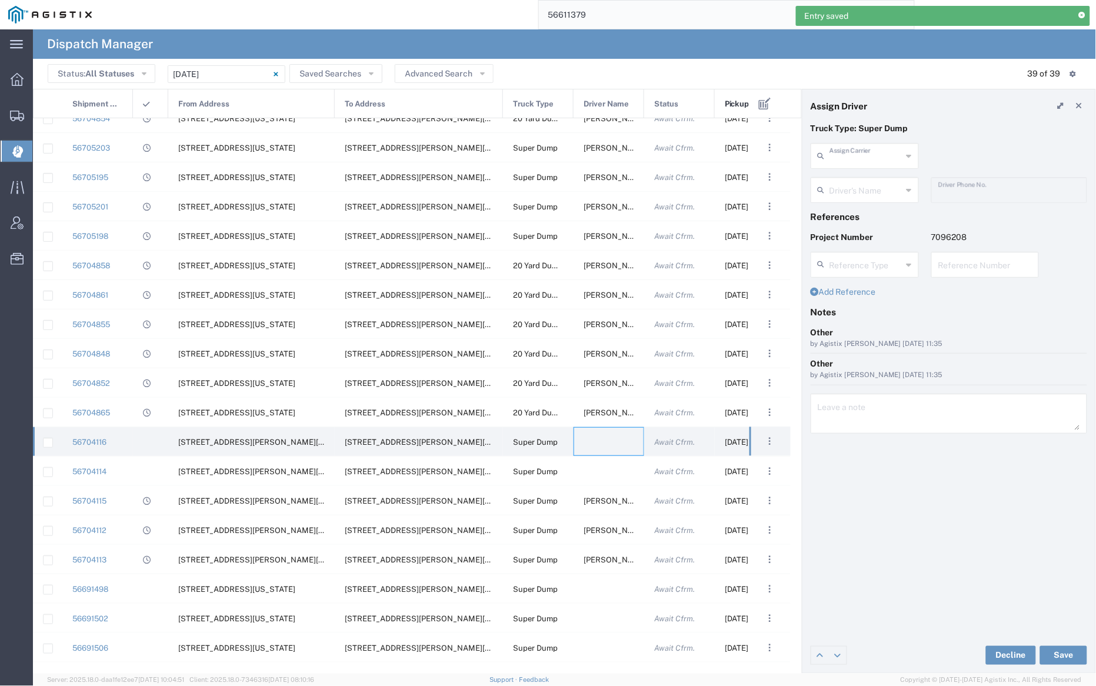
click at [867, 153] on input "text" at bounding box center [865, 155] width 73 height 21
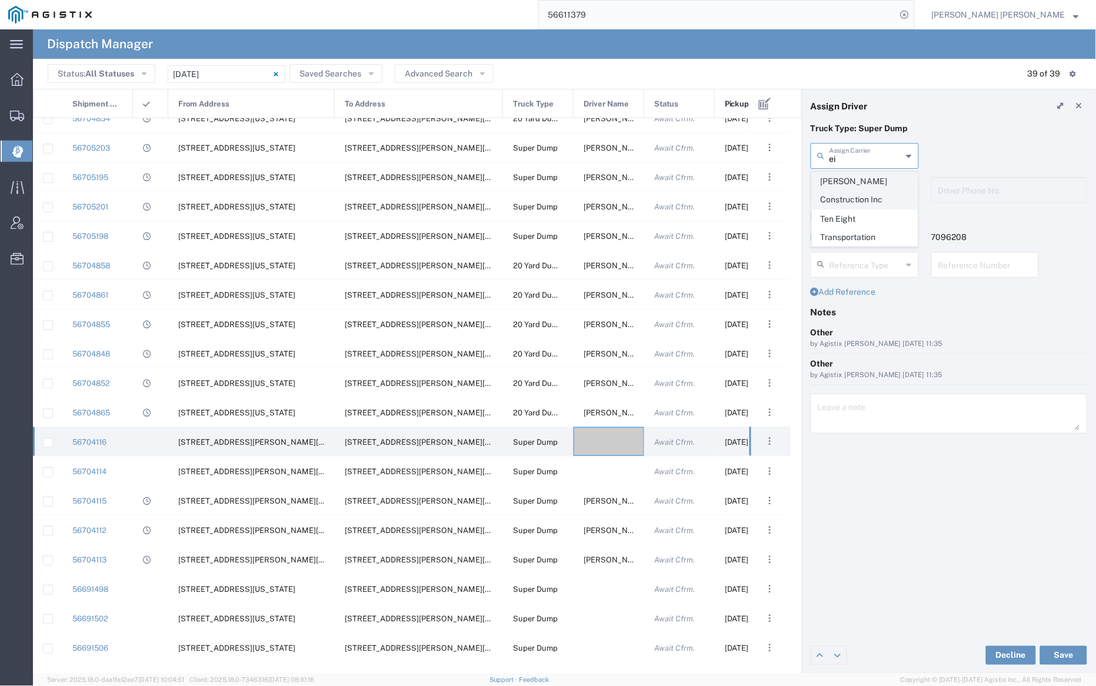
click at [867, 186] on span "[PERSON_NAME] Construction Inc" at bounding box center [864, 190] width 105 height 36
click at [853, 184] on input "text" at bounding box center [865, 189] width 73 height 21
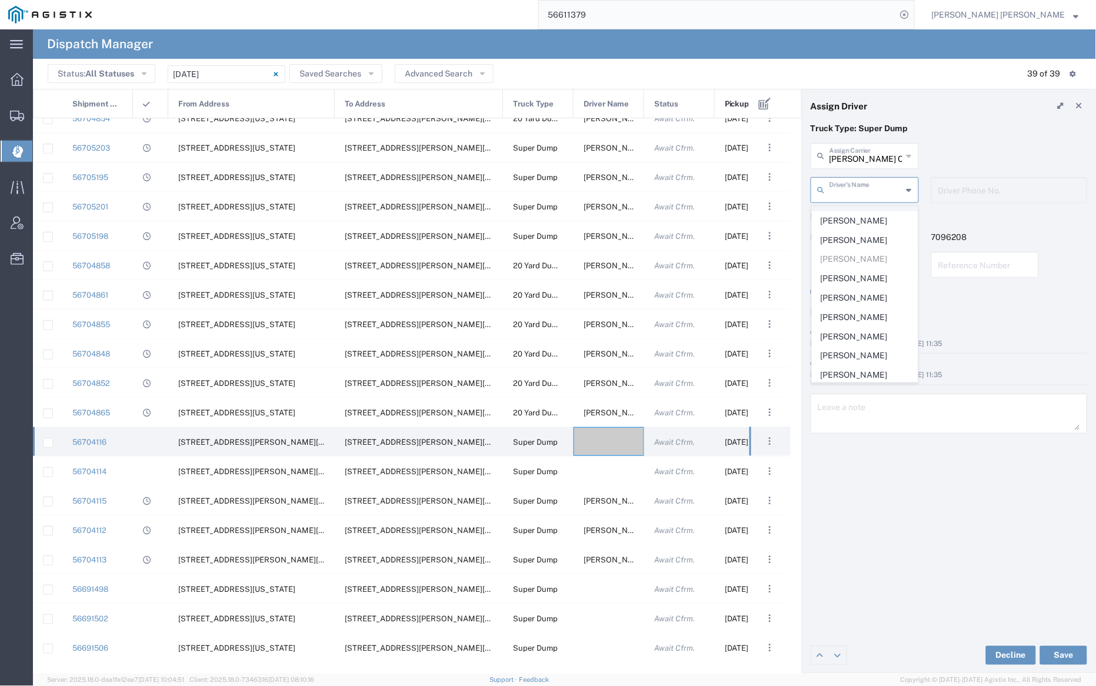
scroll to position [213, 0]
click at [855, 318] on span "[PERSON_NAME]" at bounding box center [864, 311] width 105 height 18
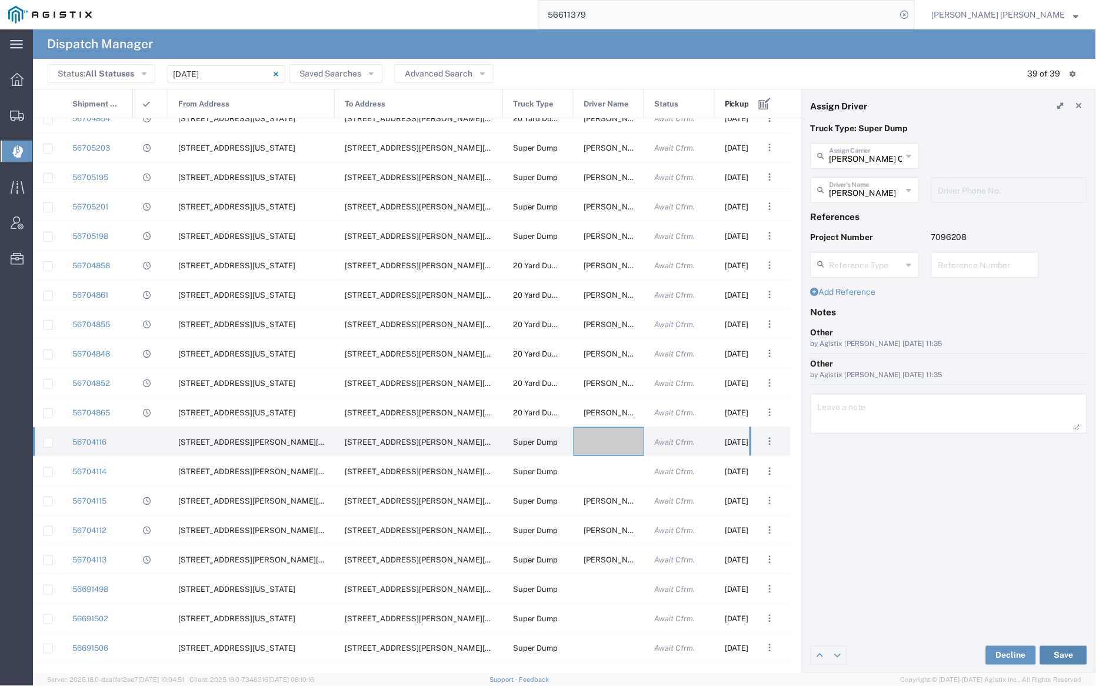
click at [1063, 653] on button "Save" at bounding box center [1063, 655] width 47 height 19
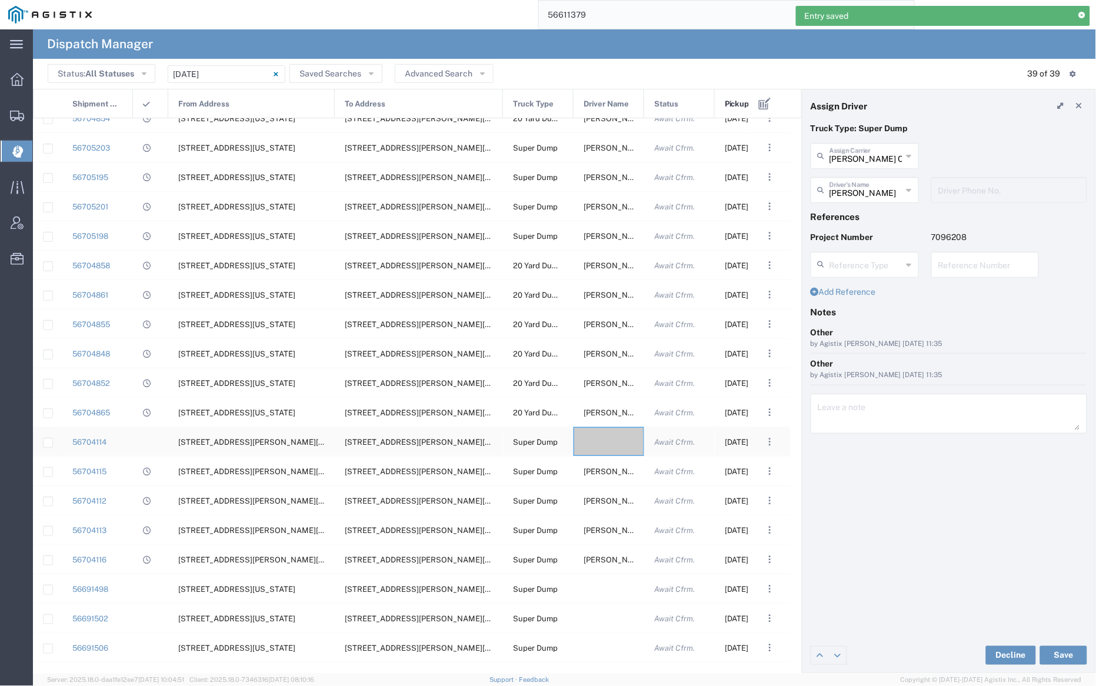
click at [598, 442] on div at bounding box center [608, 441] width 71 height 29
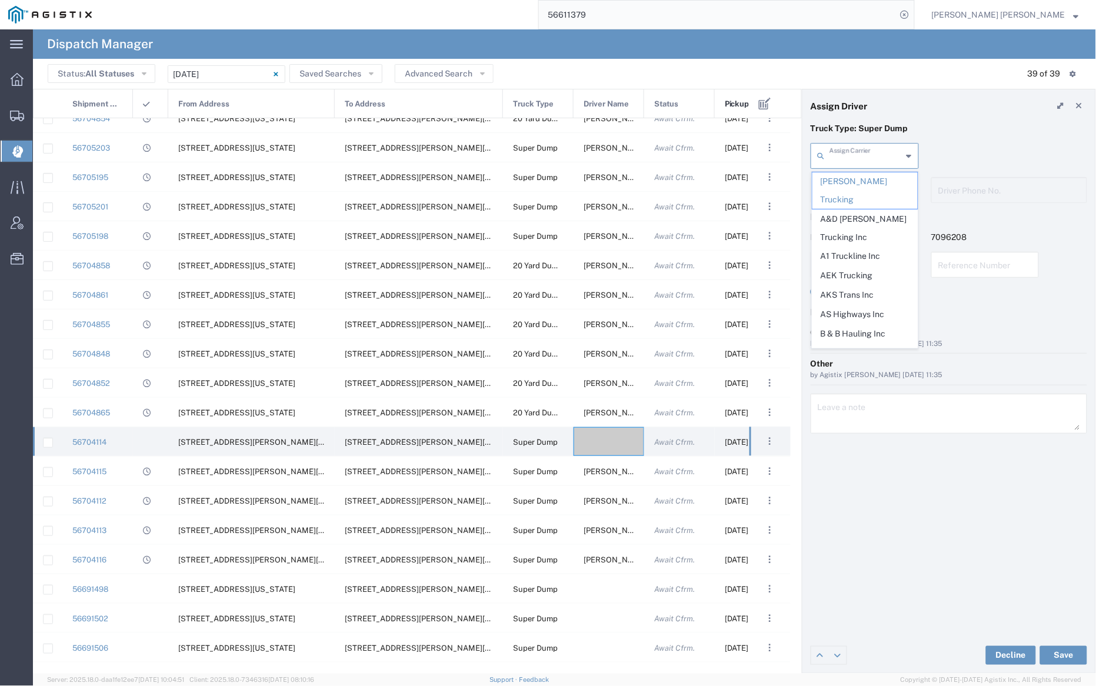
click at [880, 154] on input "text" at bounding box center [865, 155] width 73 height 21
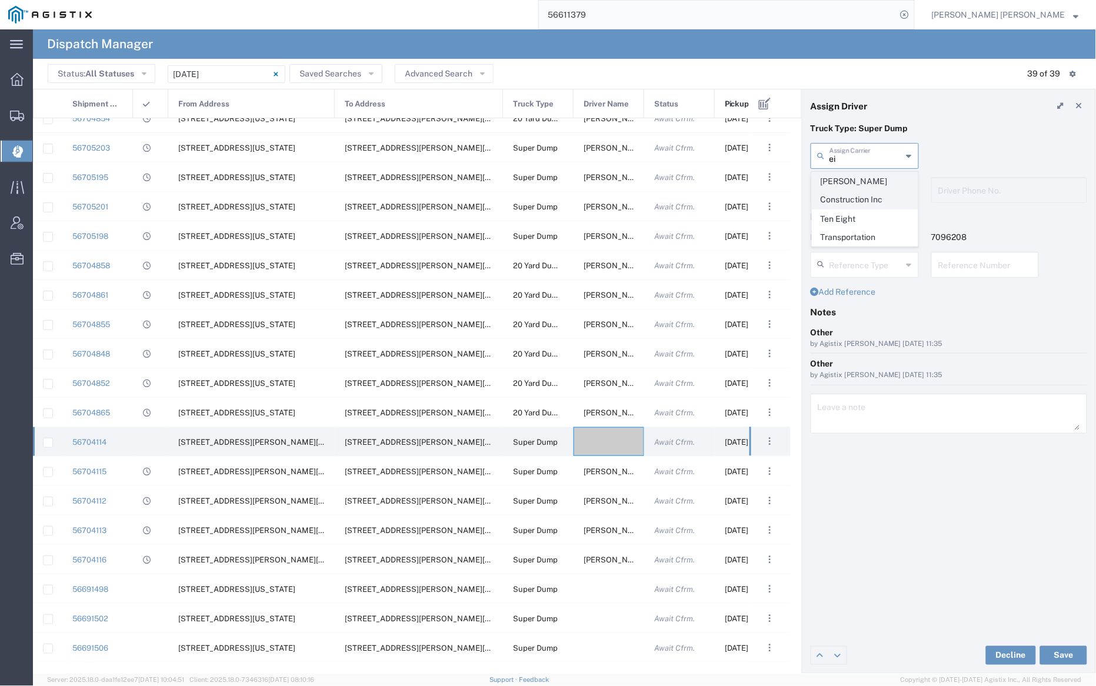
click at [877, 179] on span "[PERSON_NAME] Construction Inc" at bounding box center [864, 190] width 105 height 36
click at [877, 179] on input "text" at bounding box center [866, 189] width 74 height 21
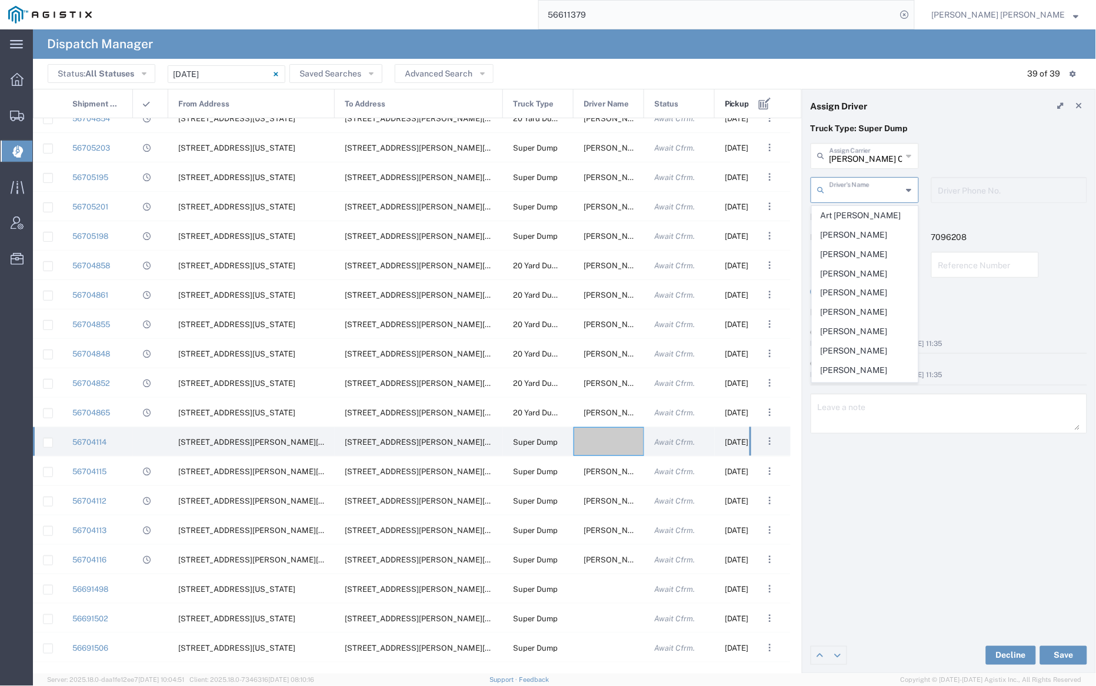
click at [872, 215] on span "Art [PERSON_NAME]" at bounding box center [864, 215] width 105 height 18
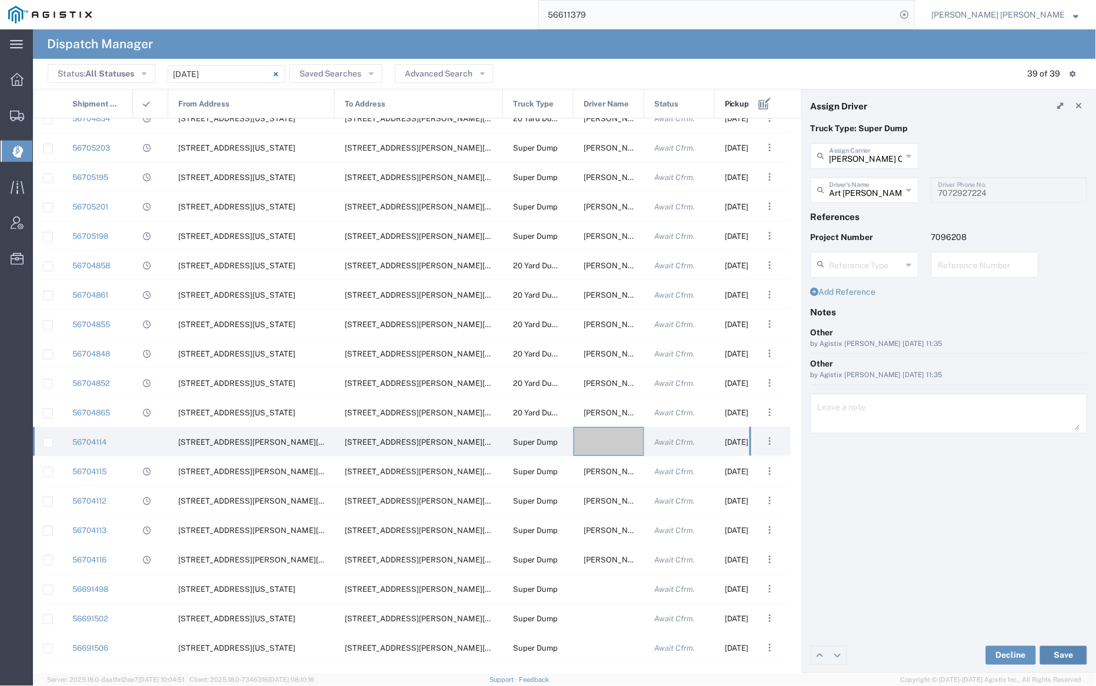
click at [1059, 654] on button "Save" at bounding box center [1063, 655] width 47 height 19
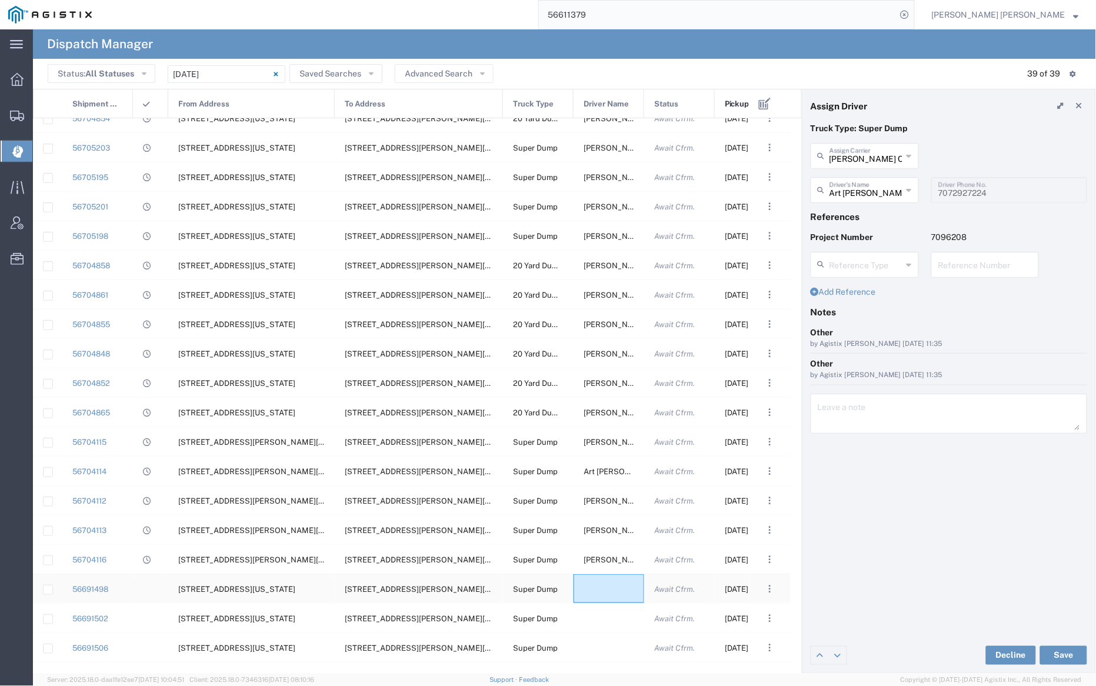
click at [607, 599] on div at bounding box center [608, 588] width 71 height 29
click at [862, 153] on input "text" at bounding box center [865, 155] width 73 height 21
click at [869, 178] on span "[PERSON_NAME] Trans Services" at bounding box center [864, 190] width 105 height 36
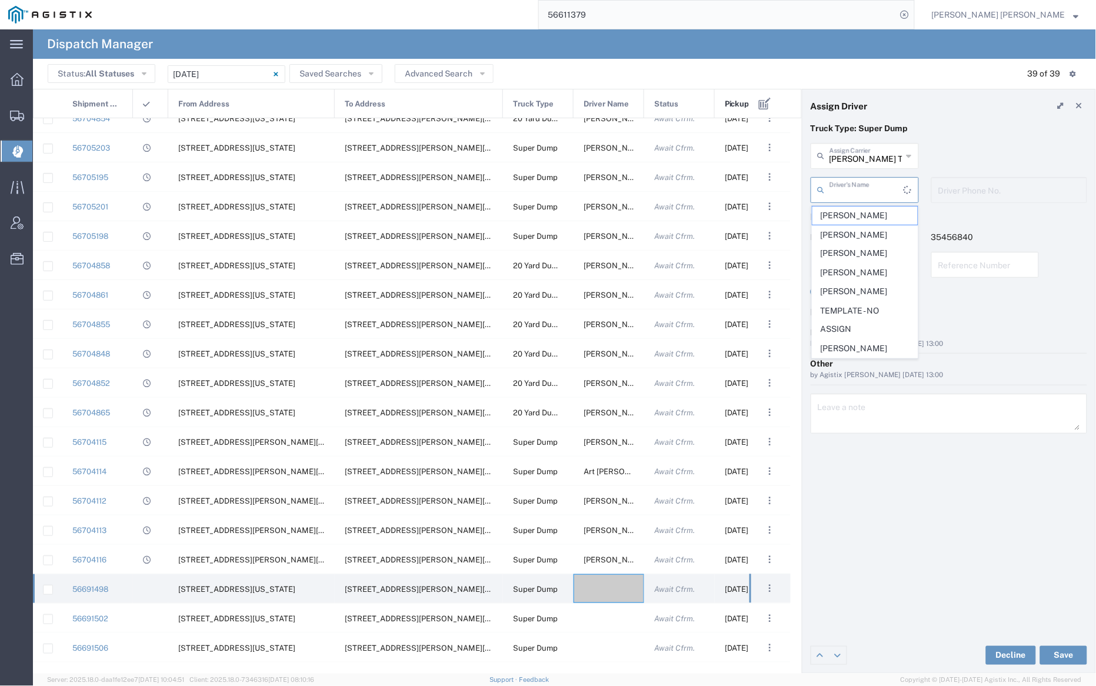
click at [870, 186] on input "text" at bounding box center [866, 189] width 74 height 21
click at [874, 289] on span "[PERSON_NAME]" at bounding box center [864, 292] width 105 height 18
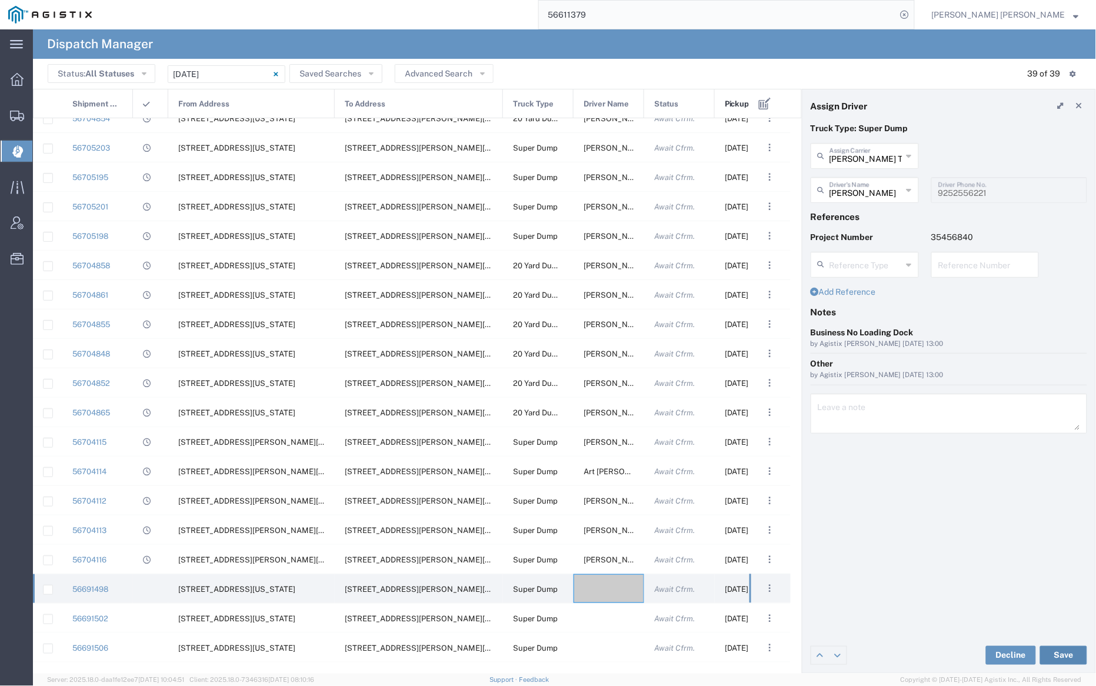
click at [1063, 655] on button "Save" at bounding box center [1063, 655] width 47 height 19
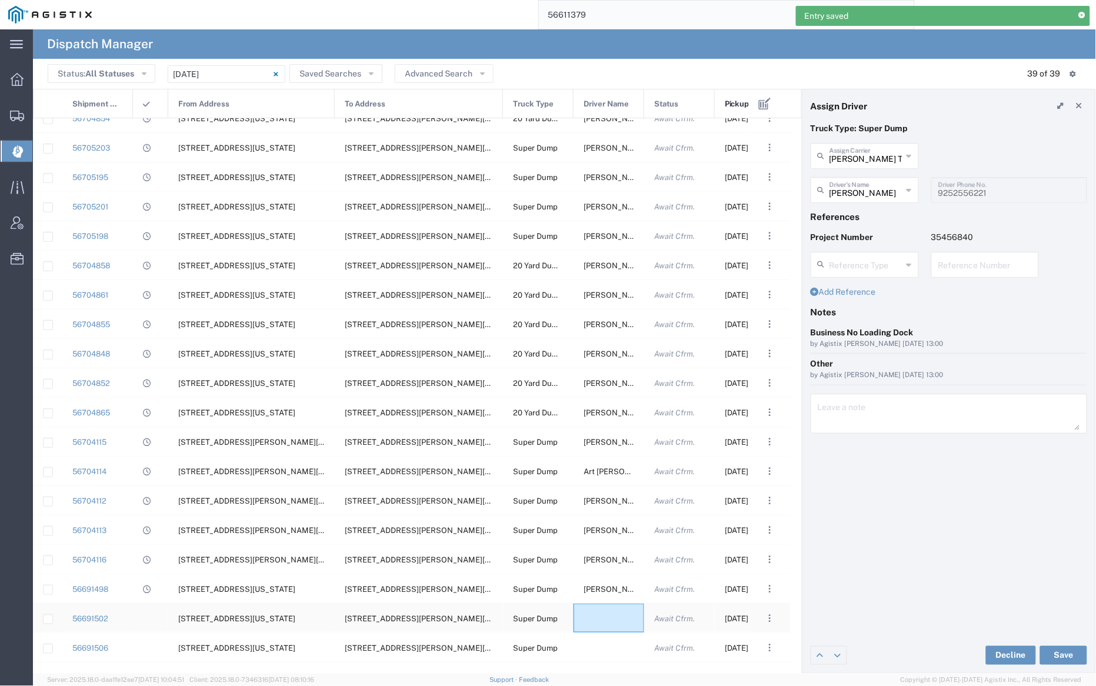
click at [609, 620] on div at bounding box center [608, 617] width 71 height 29
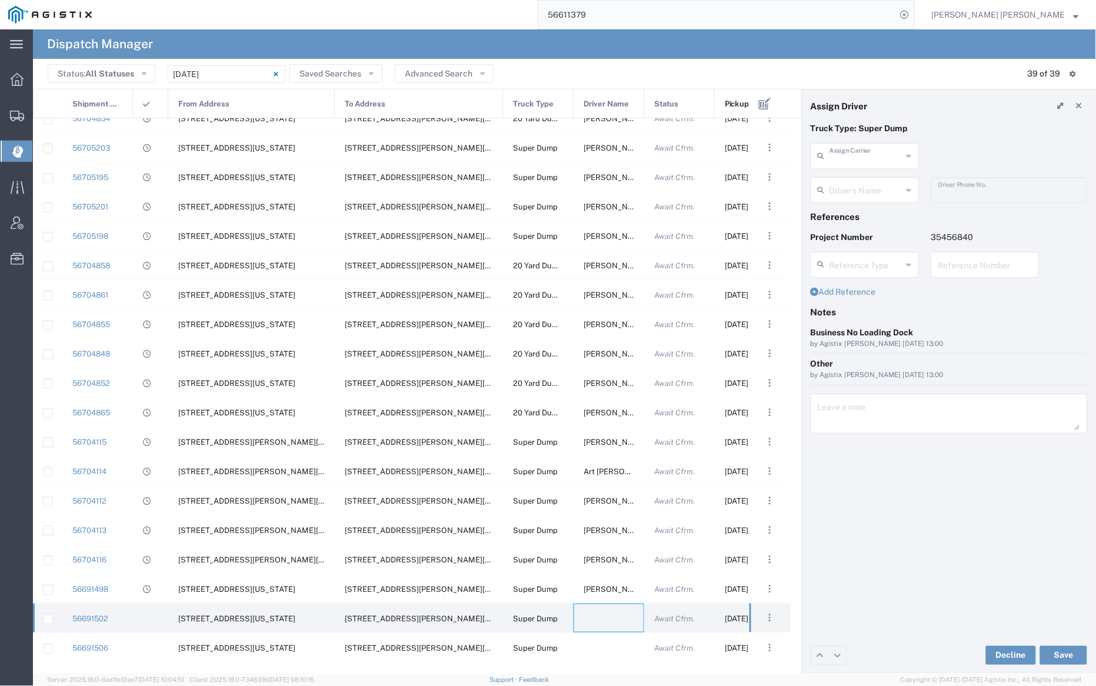
click at [865, 157] on input "text" at bounding box center [865, 155] width 73 height 21
click at [864, 184] on span "[PERSON_NAME] Trans Services" at bounding box center [864, 190] width 105 height 36
click at [862, 187] on input "text" at bounding box center [866, 189] width 74 height 21
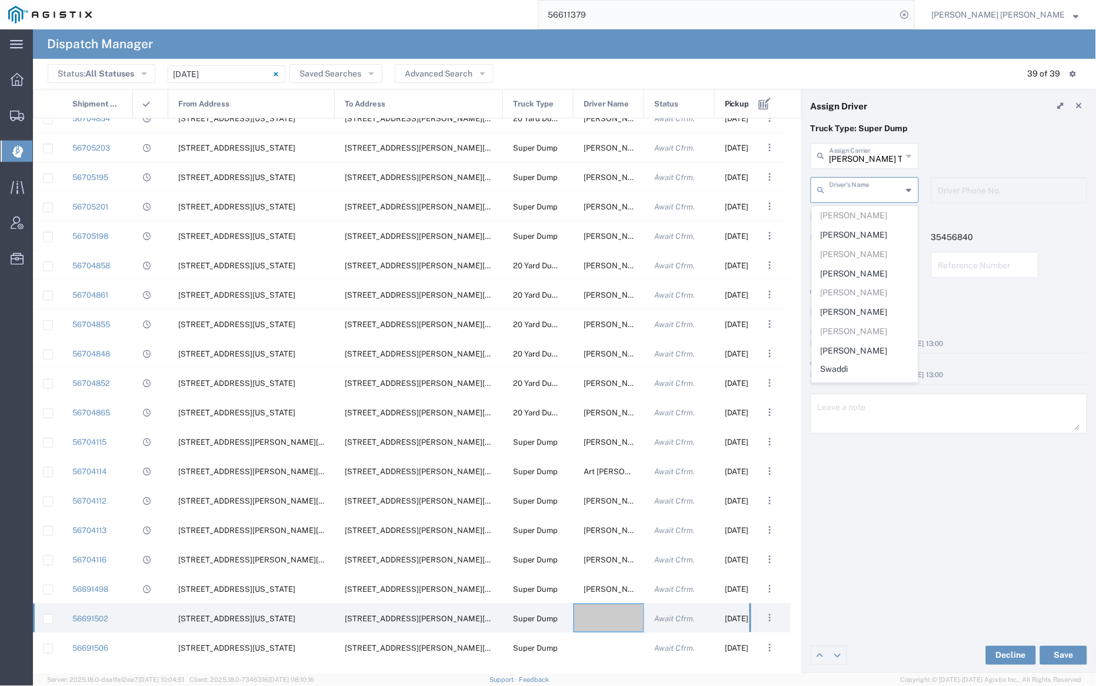
scroll to position [234, 0]
click at [856, 280] on span "[PERSON_NAME]" at bounding box center [864, 289] width 105 height 18
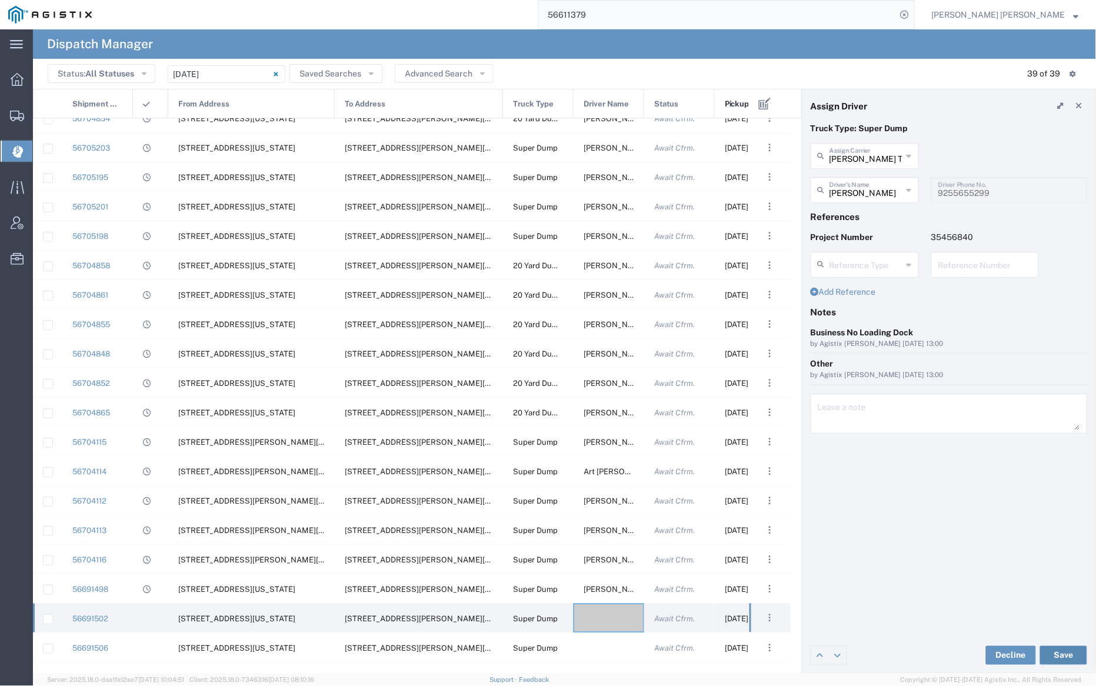
click at [1070, 657] on button "Save" at bounding box center [1063, 655] width 47 height 19
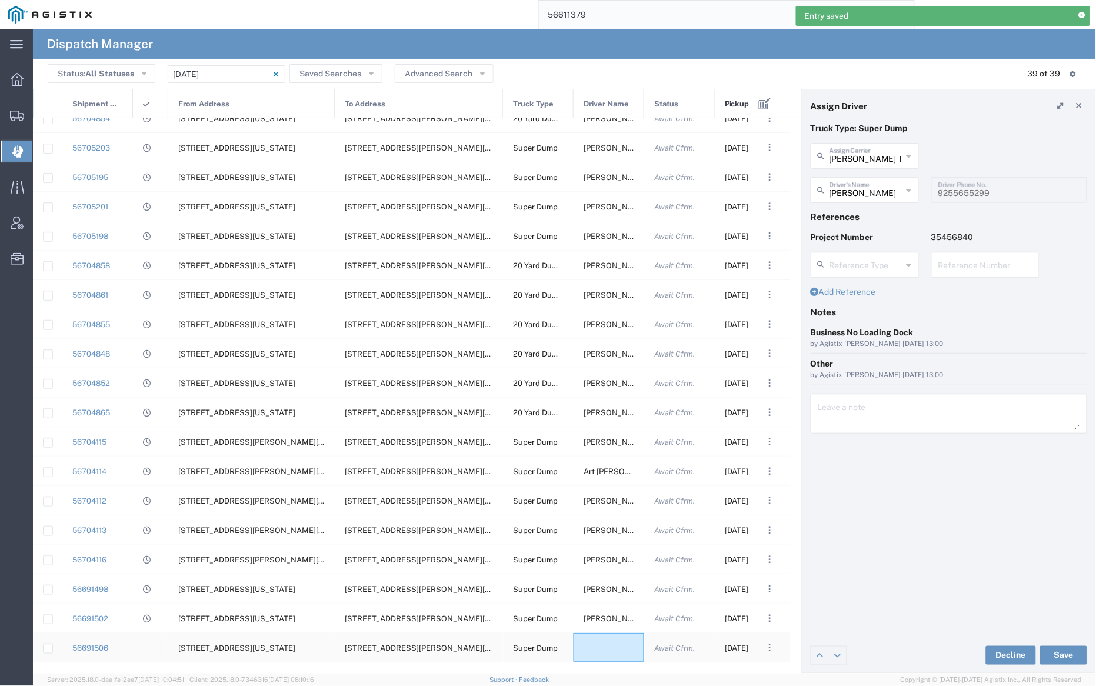
click at [609, 643] on div at bounding box center [608, 647] width 71 height 29
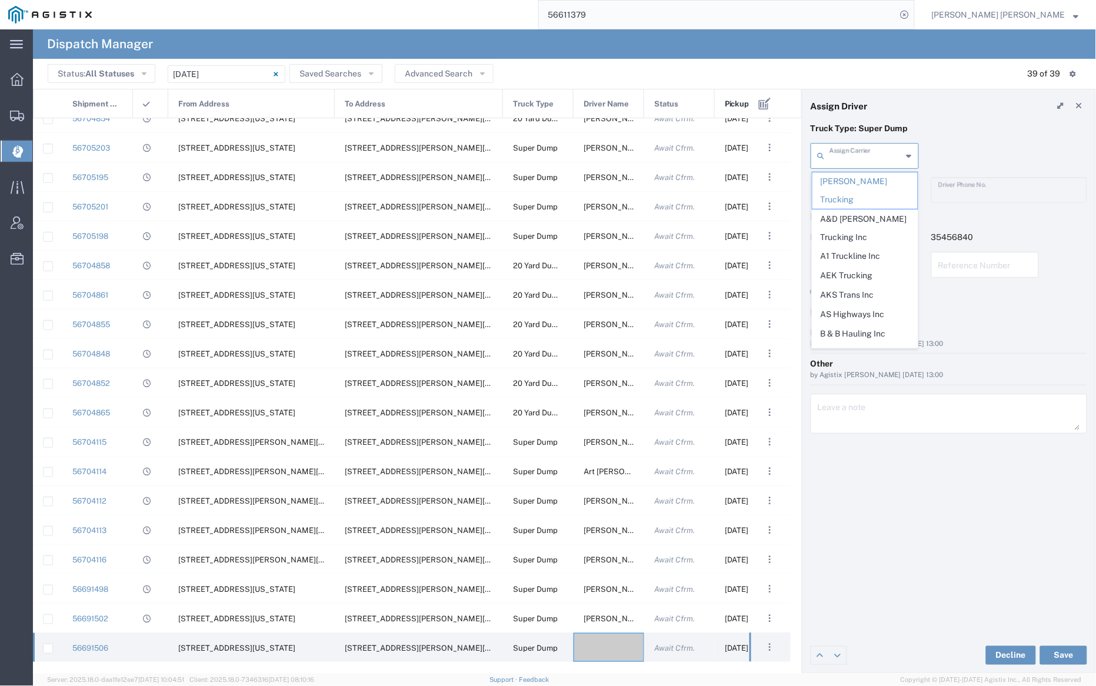
click at [857, 158] on input "text" at bounding box center [865, 155] width 73 height 21
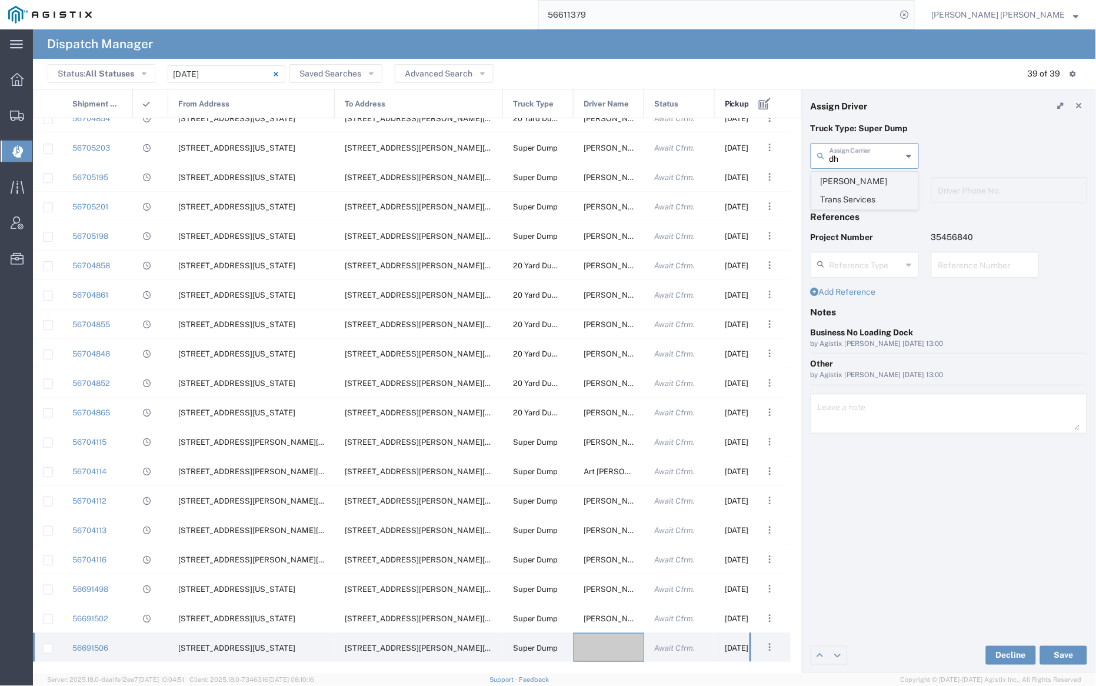
click at [859, 179] on span "[PERSON_NAME] Trans Services" at bounding box center [864, 190] width 105 height 36
click at [861, 187] on input "text" at bounding box center [866, 189] width 74 height 21
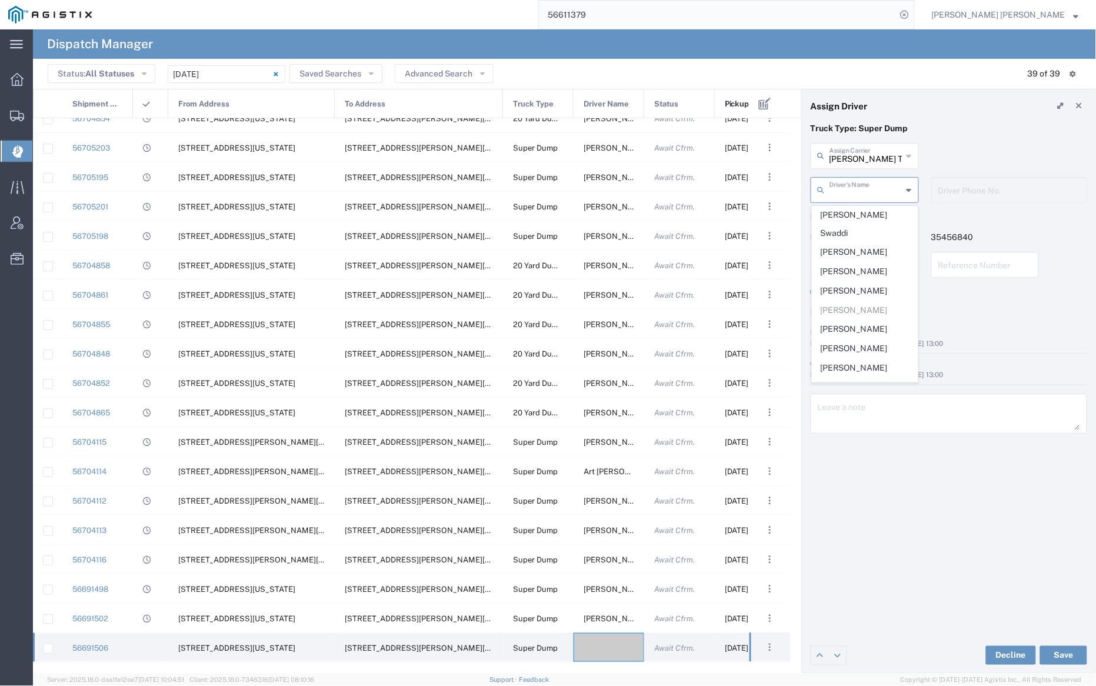
scroll to position [234, 0]
click at [855, 261] on span "[PERSON_NAME]" at bounding box center [864, 270] width 105 height 18
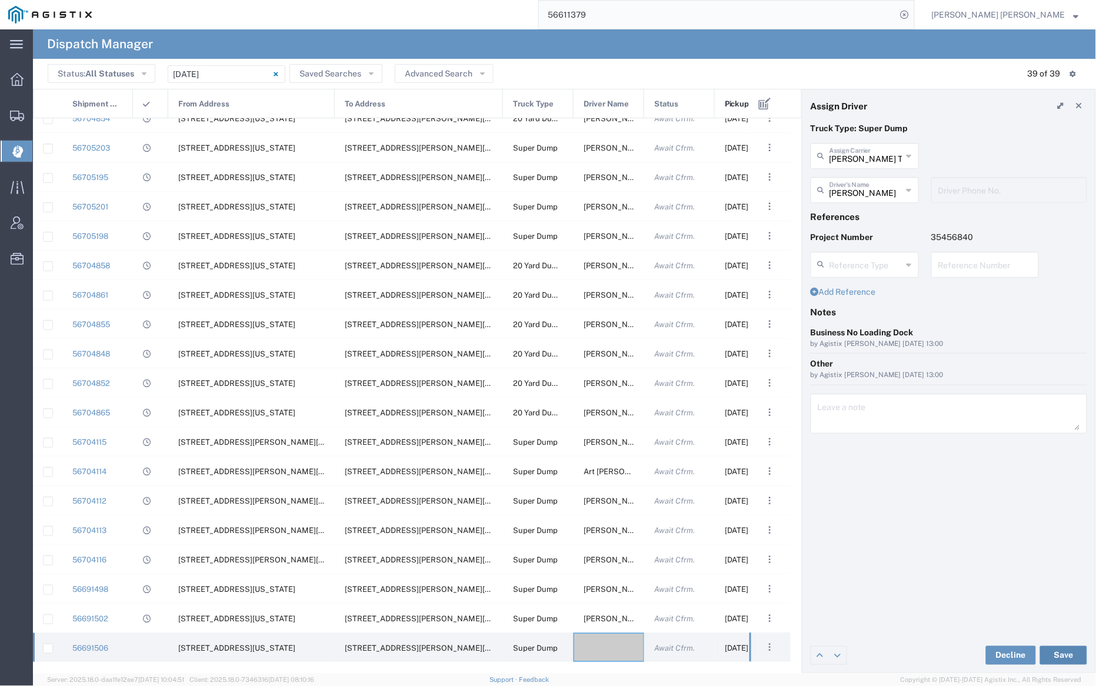
click at [1073, 654] on button "Save" at bounding box center [1063, 655] width 47 height 19
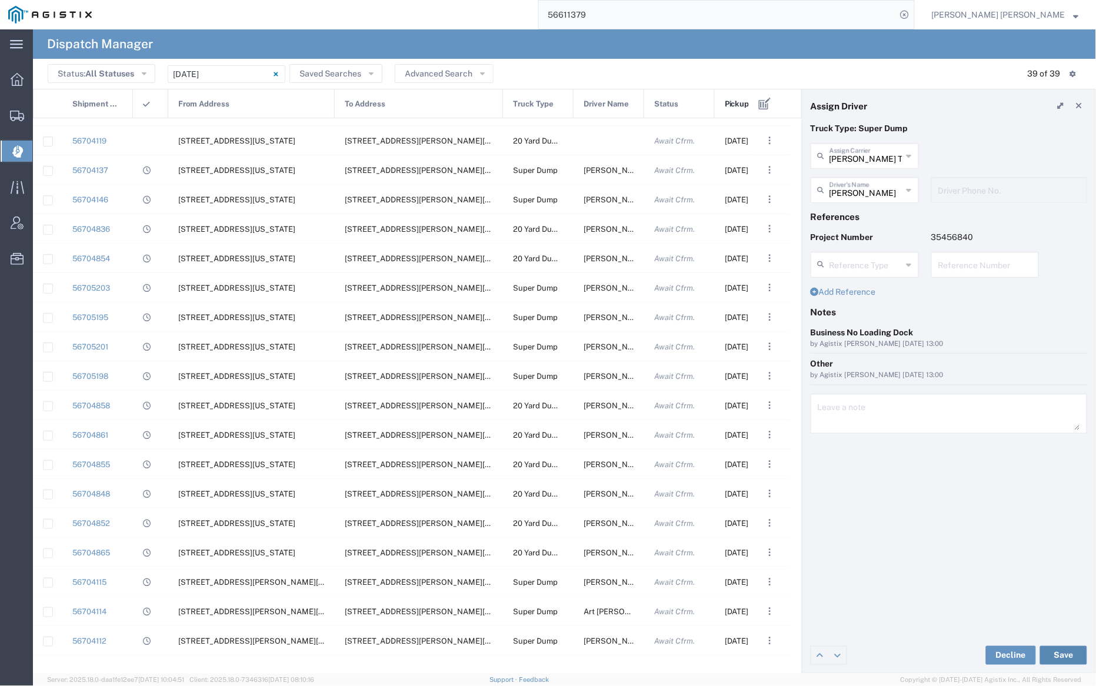
scroll to position [433, 0]
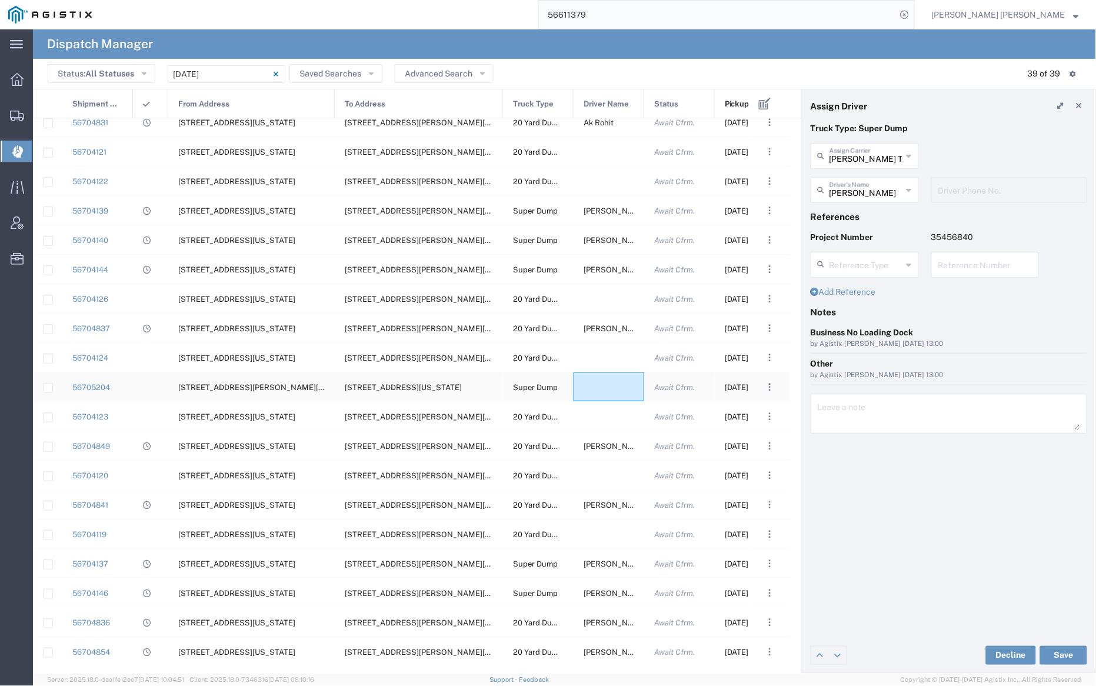
click at [599, 383] on div at bounding box center [608, 386] width 71 height 29
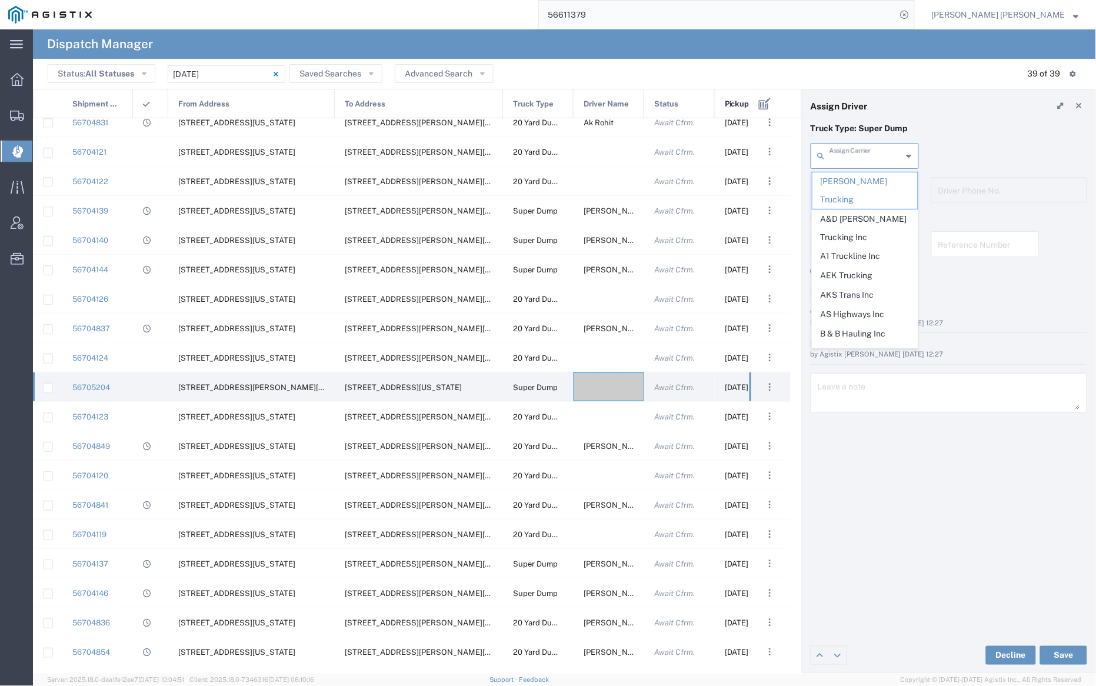
click at [852, 154] on input "text" at bounding box center [865, 155] width 73 height 21
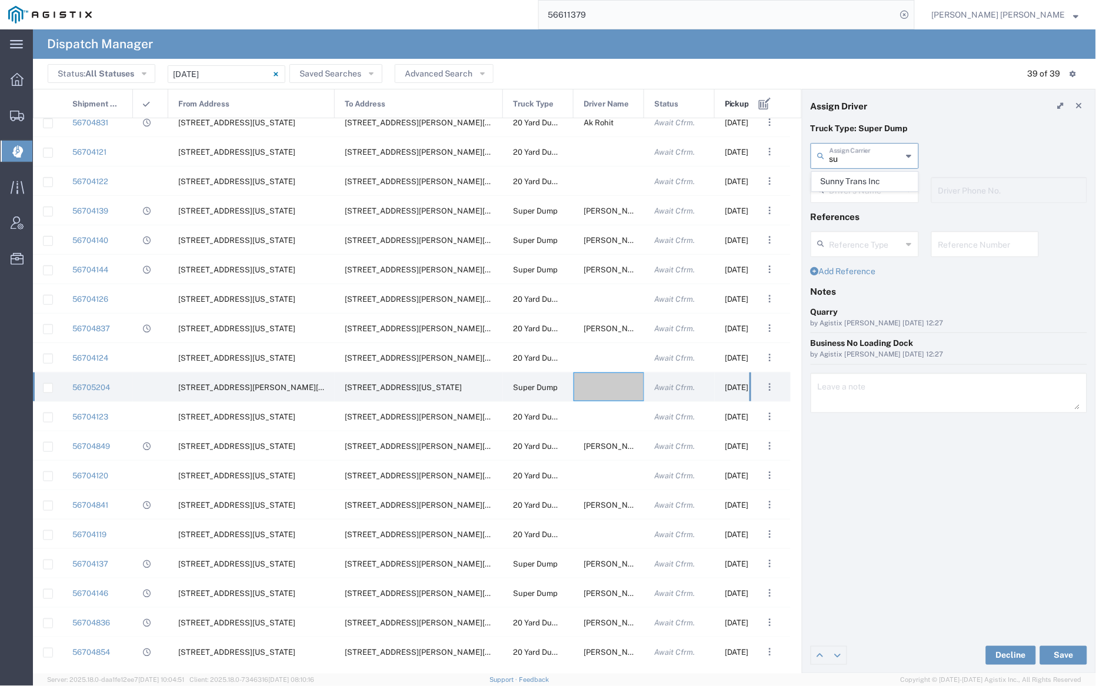
drag, startPoint x: 856, startPoint y: 175, endPoint x: 859, endPoint y: 183, distance: 8.7
click at [856, 175] on span "Sunny Trans Inc" at bounding box center [864, 181] width 105 height 18
click at [859, 185] on input "text" at bounding box center [866, 189] width 74 height 21
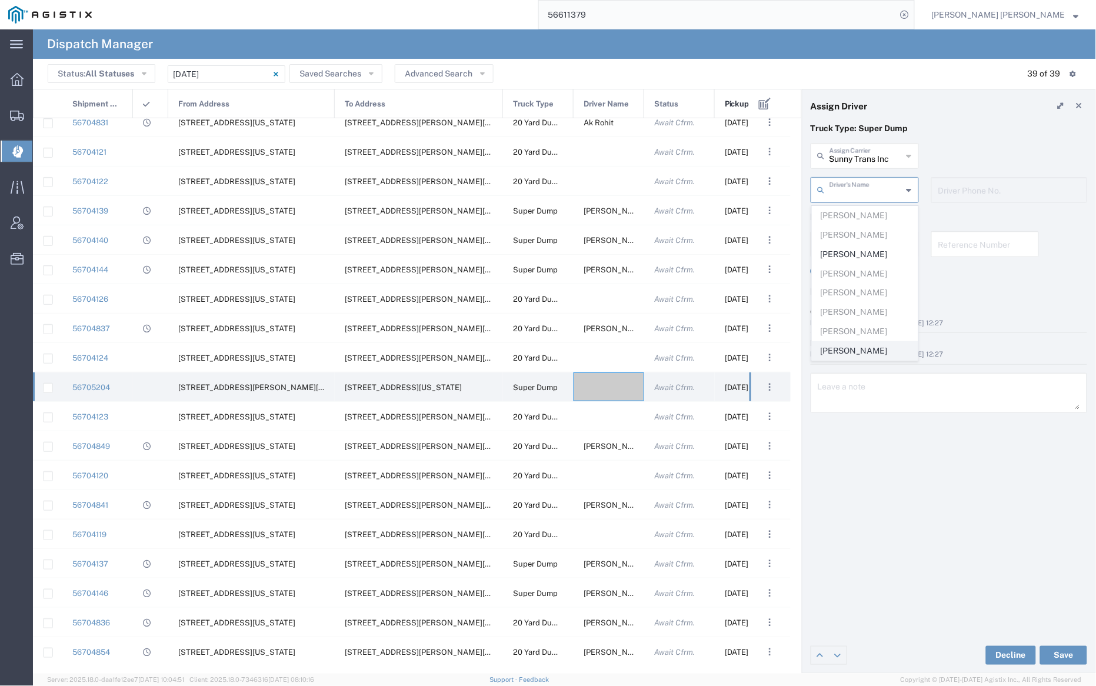
click at [858, 353] on span "[PERSON_NAME]" at bounding box center [864, 351] width 105 height 18
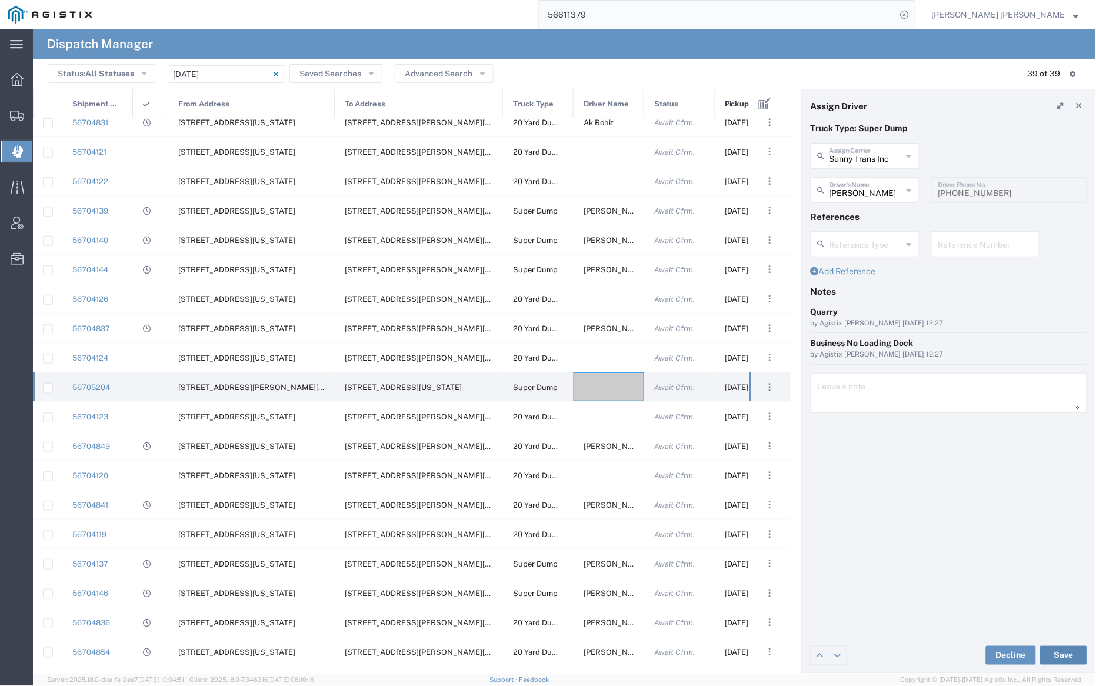
click at [1069, 653] on button "Save" at bounding box center [1063, 655] width 47 height 19
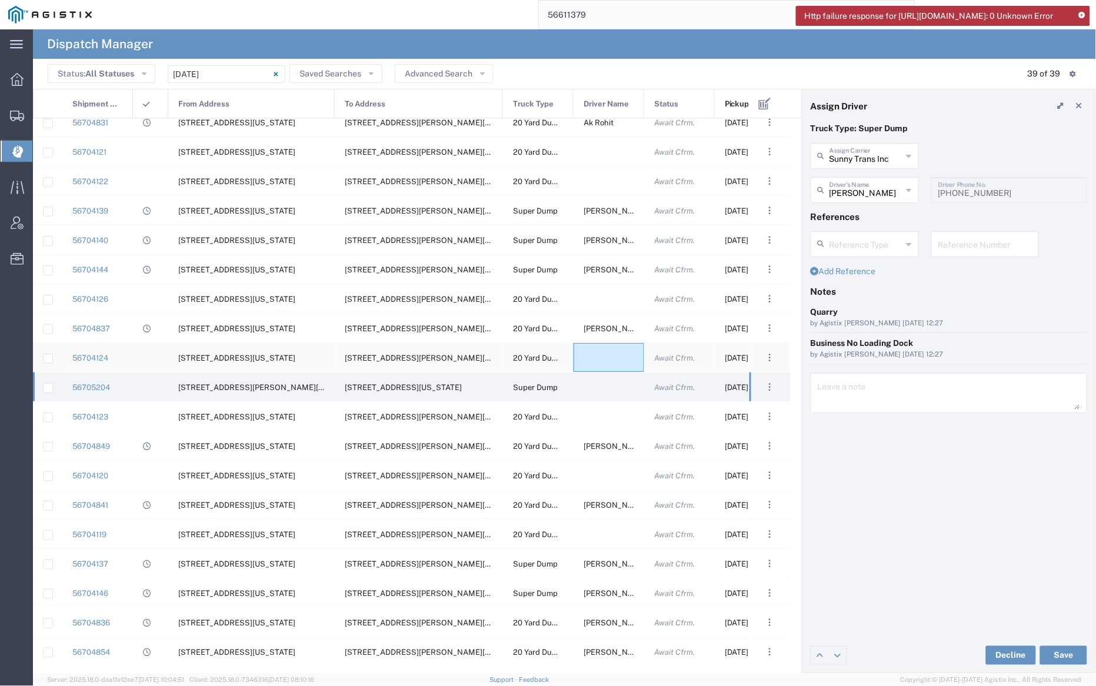
click at [592, 351] on div at bounding box center [608, 357] width 71 height 29
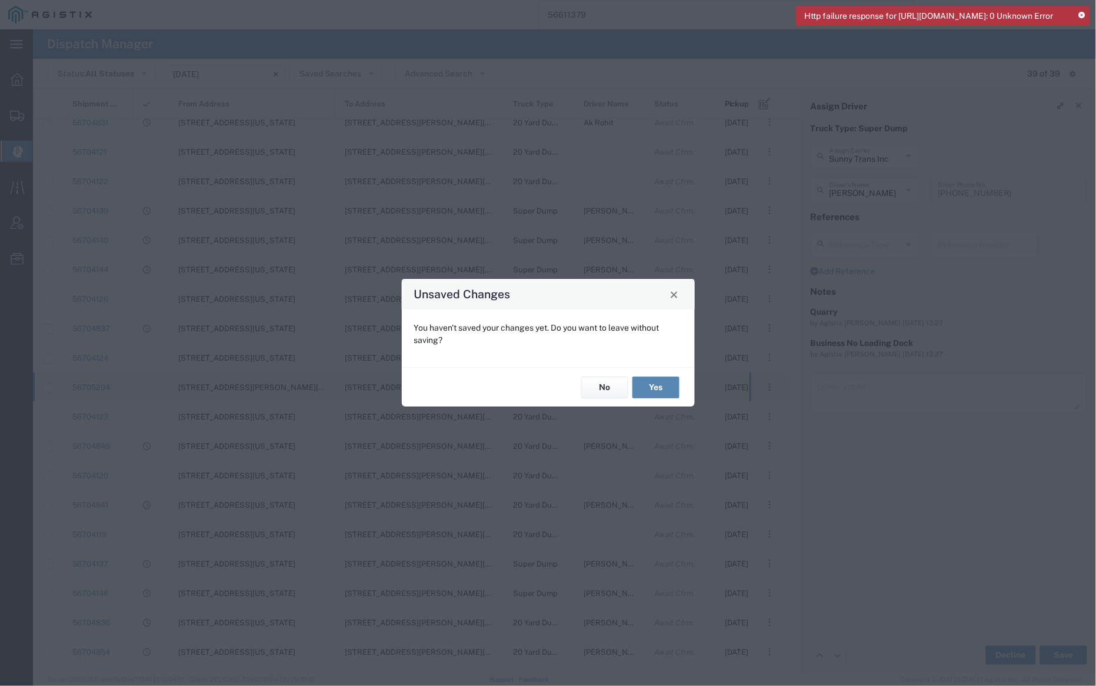
click at [668, 382] on button "Yes" at bounding box center [655, 387] width 47 height 22
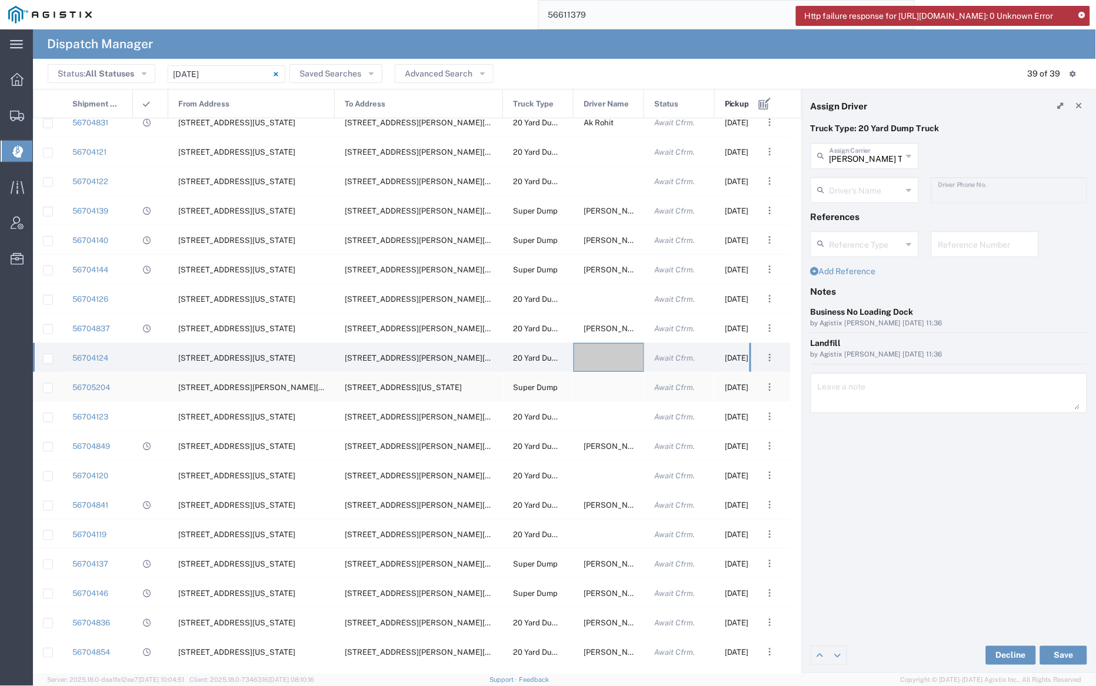
click at [617, 388] on div at bounding box center [608, 386] width 71 height 29
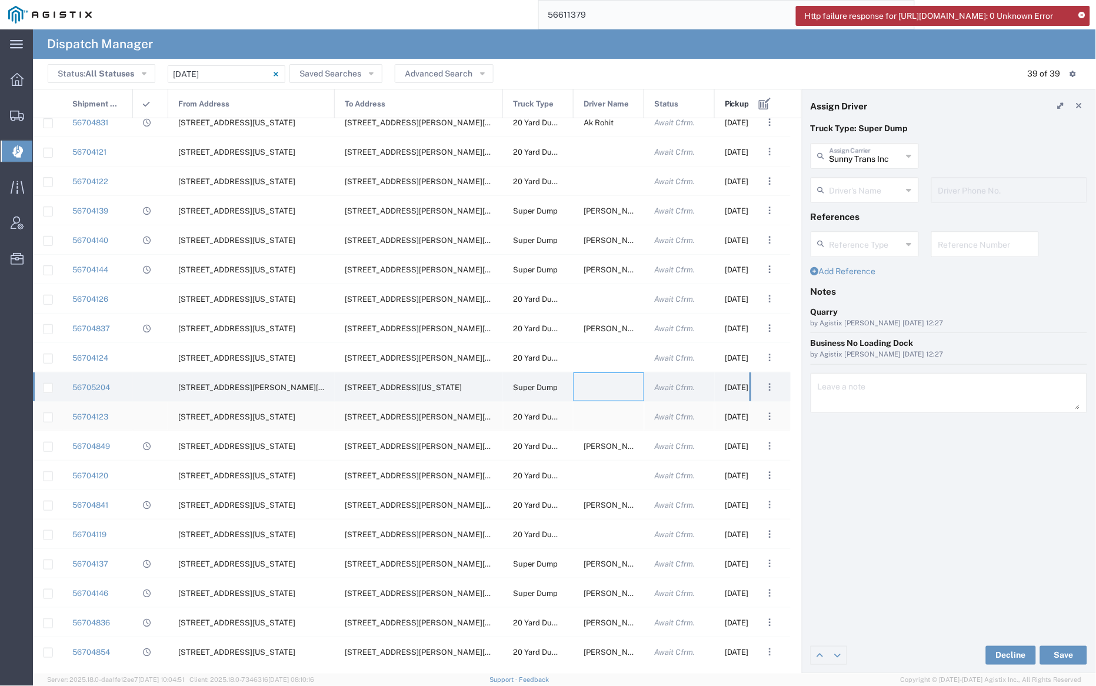
click at [604, 406] on div at bounding box center [608, 416] width 71 height 29
click at [602, 382] on div at bounding box center [608, 386] width 71 height 29
click at [850, 195] on input "text" at bounding box center [865, 189] width 73 height 21
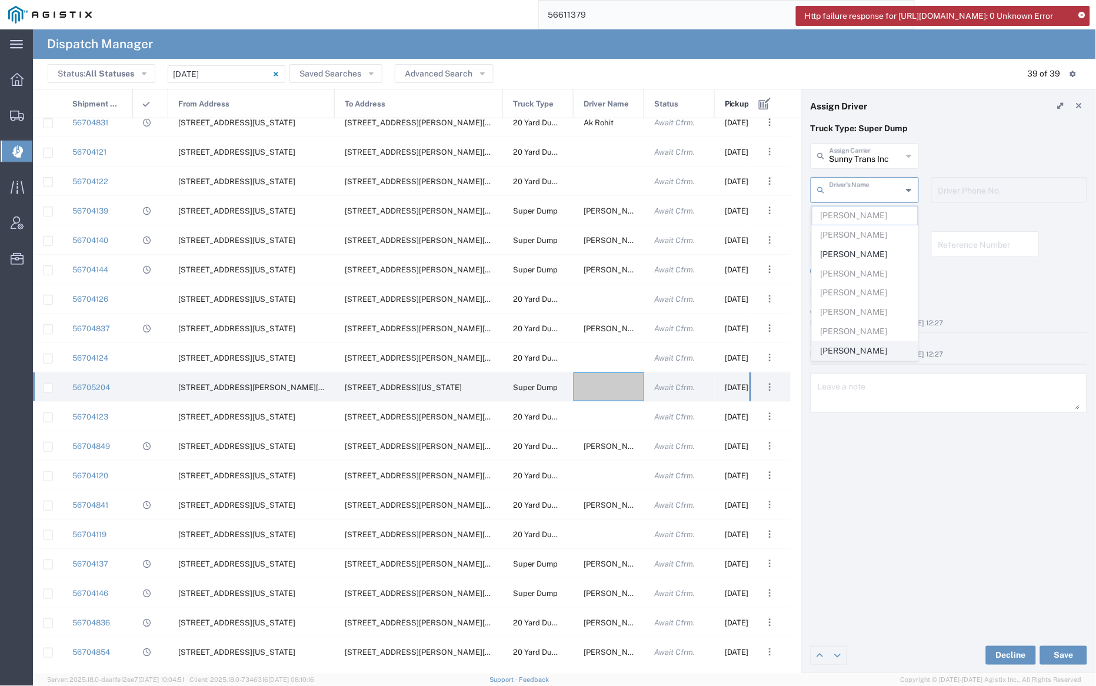
click at [843, 354] on span "[PERSON_NAME]" at bounding box center [864, 351] width 105 height 18
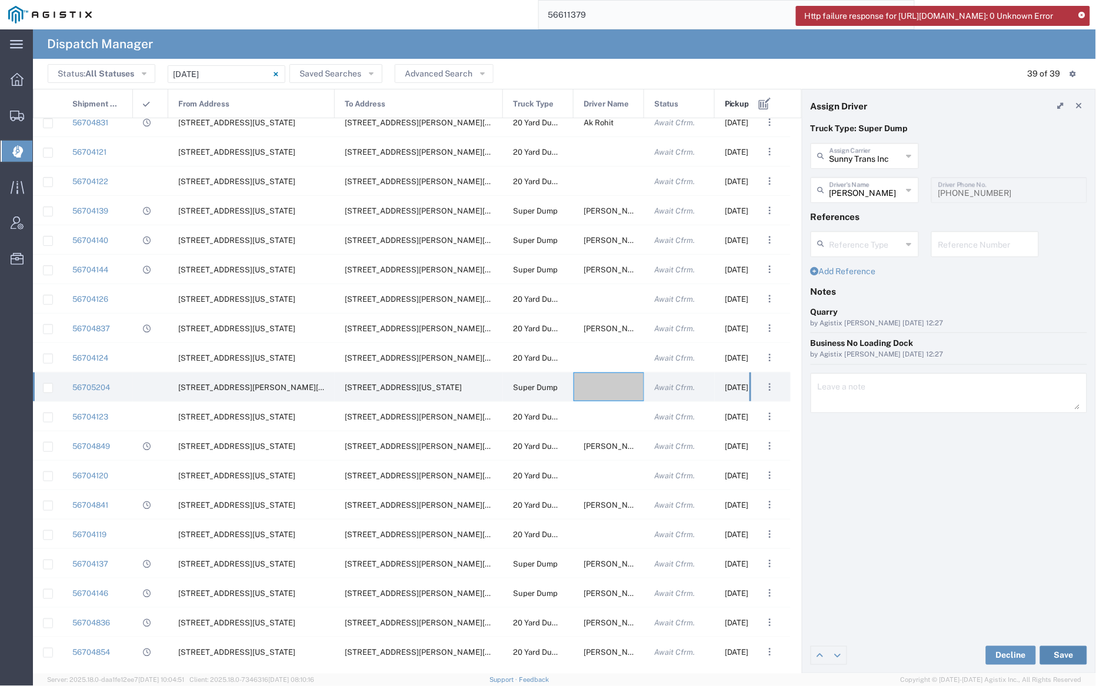
click at [1057, 650] on button "Save" at bounding box center [1063, 655] width 47 height 19
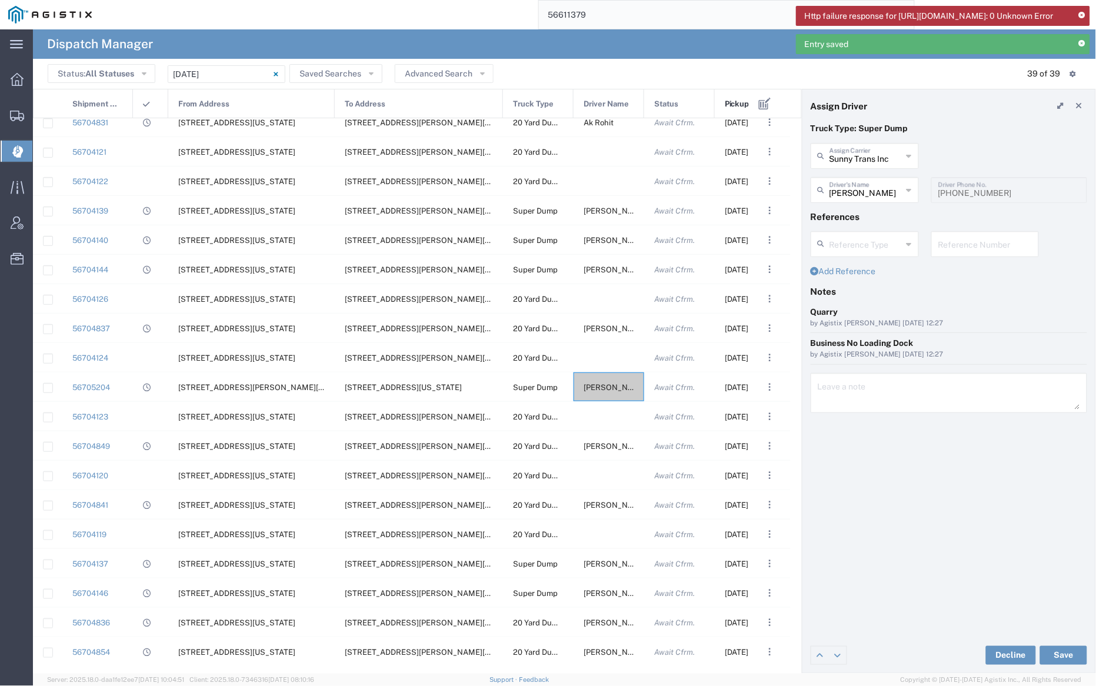
click at [1083, 15] on icon at bounding box center [1082, 15] width 6 height 6
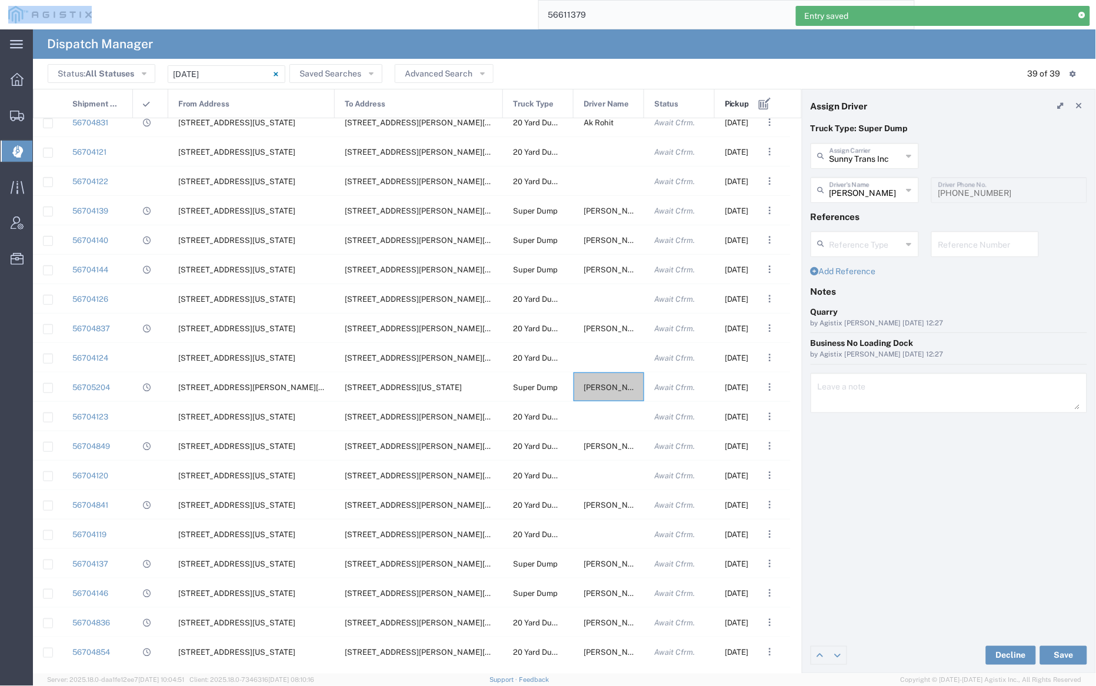
click at [1083, 15] on icon at bounding box center [1082, 15] width 6 height 6
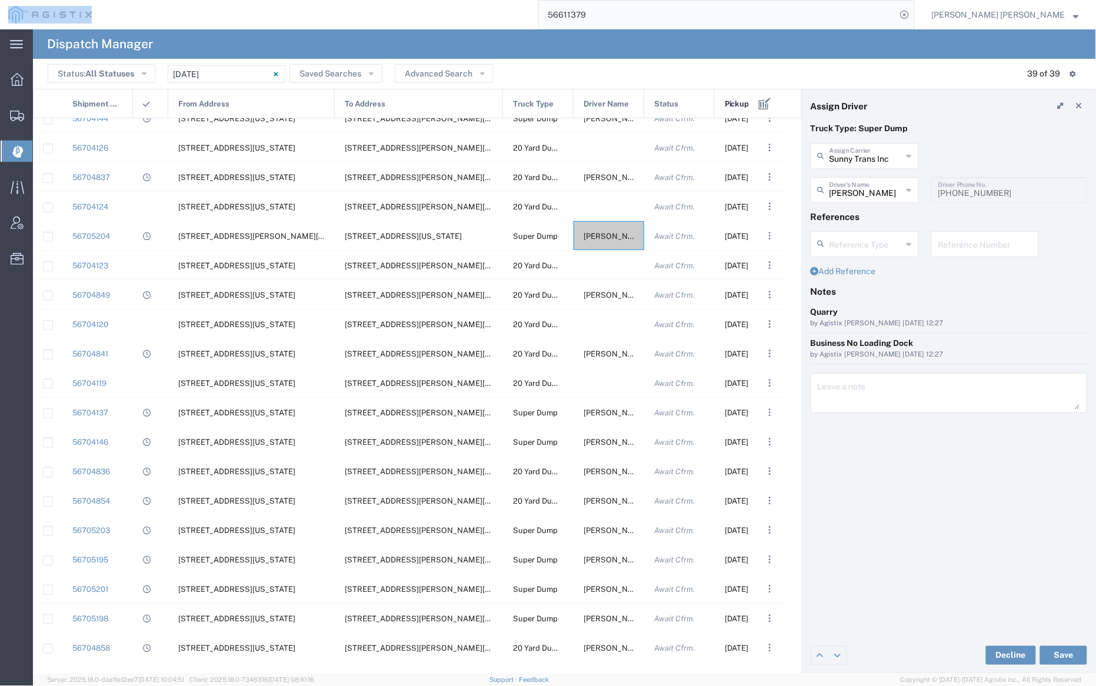
scroll to position [241, 0]
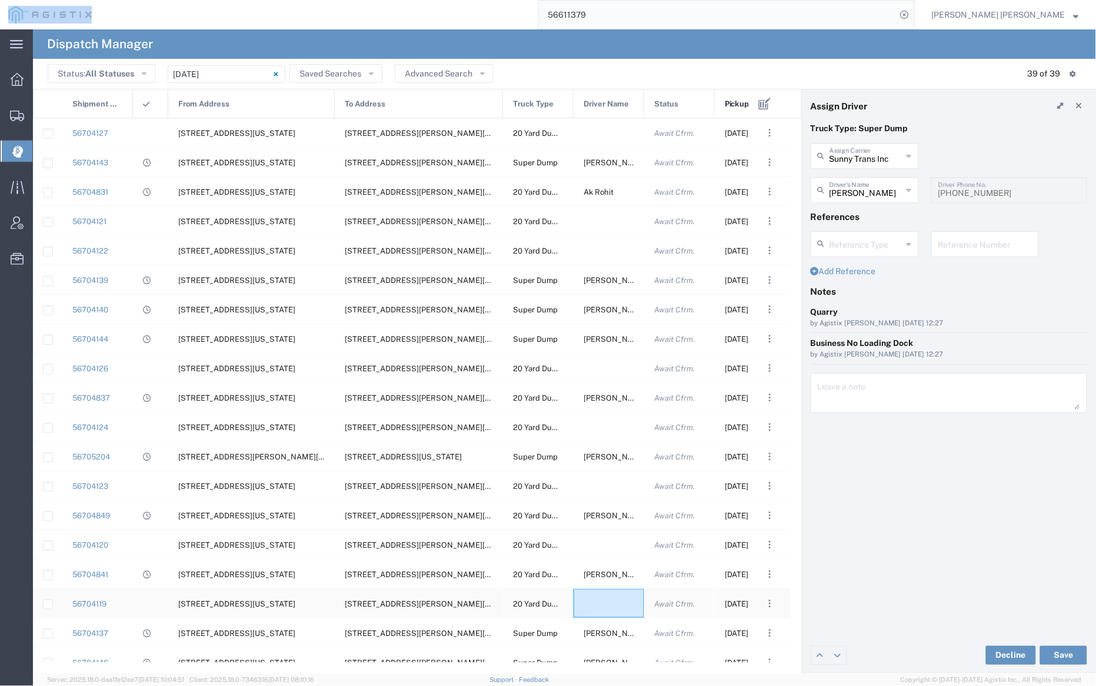
click at [605, 605] on div at bounding box center [608, 603] width 71 height 29
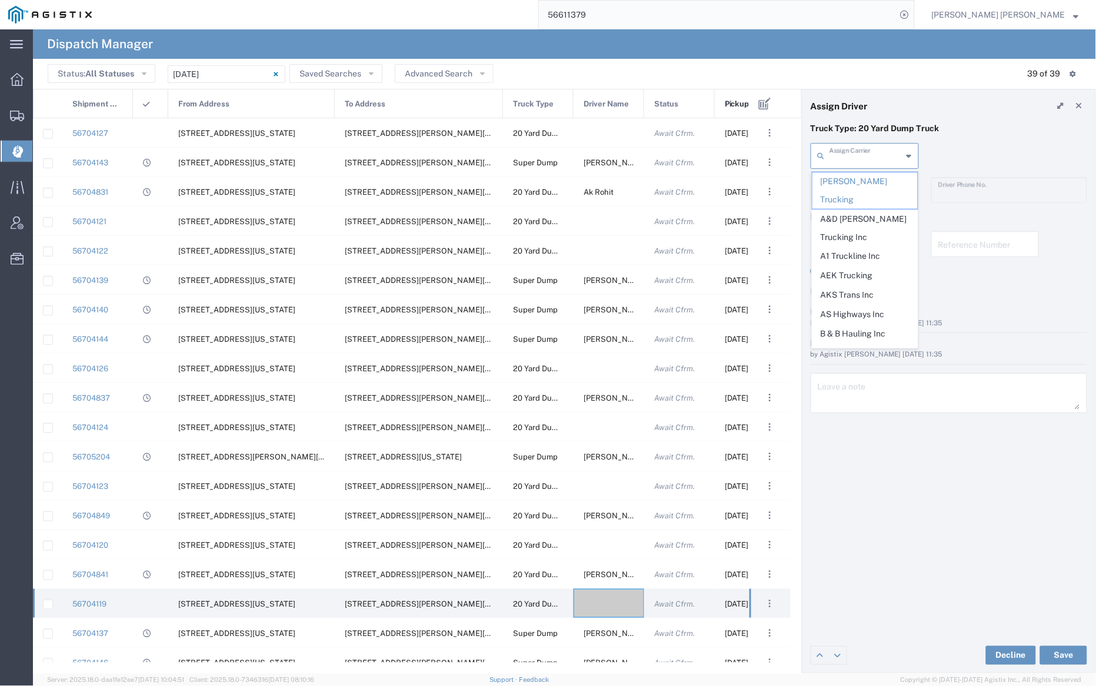
click at [845, 151] on input "text" at bounding box center [865, 155] width 73 height 21
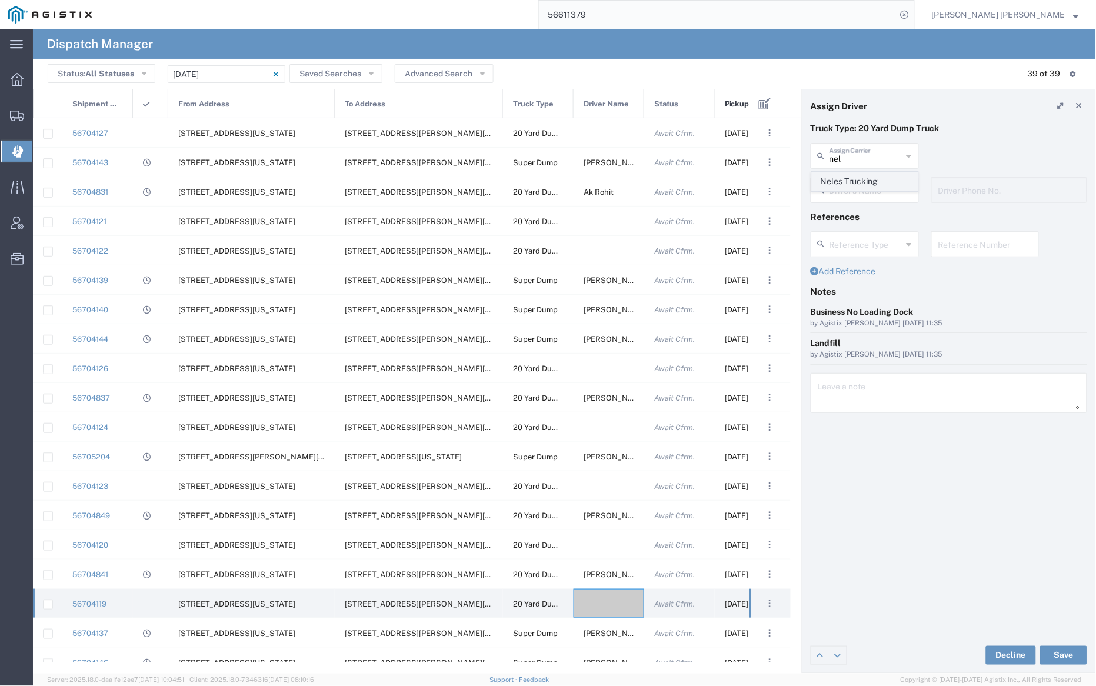
click at [857, 176] on span "Neles Trucking" at bounding box center [864, 181] width 105 height 18
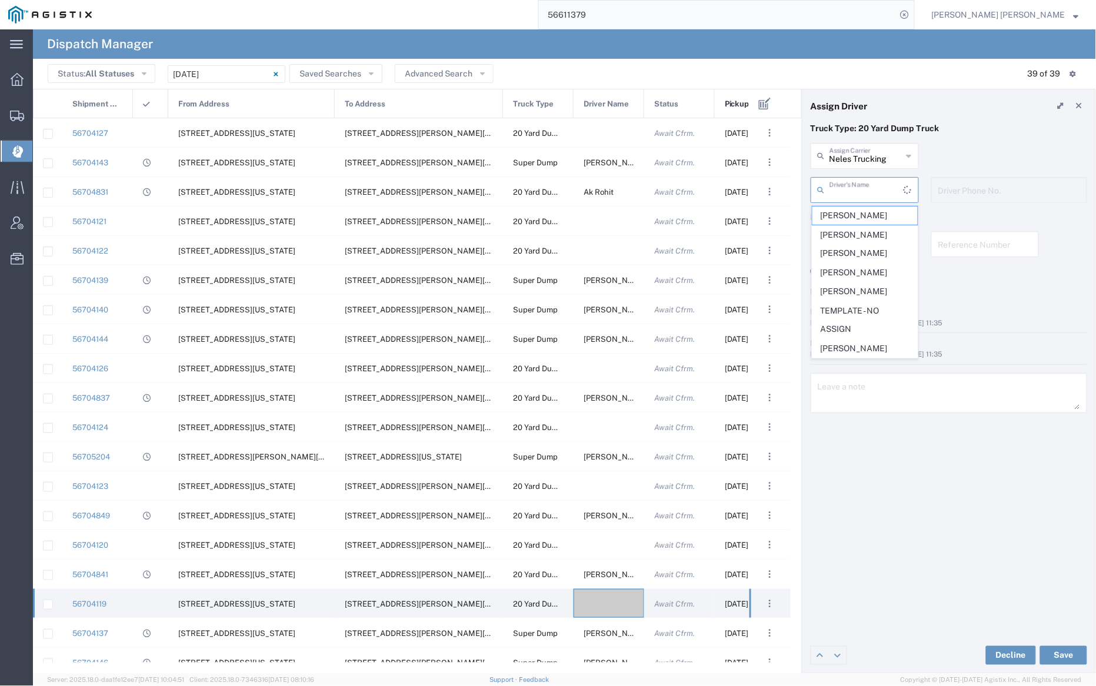
click at [859, 196] on input "text" at bounding box center [866, 189] width 74 height 21
click at [863, 217] on span "[PERSON_NAME]" at bounding box center [864, 215] width 105 height 18
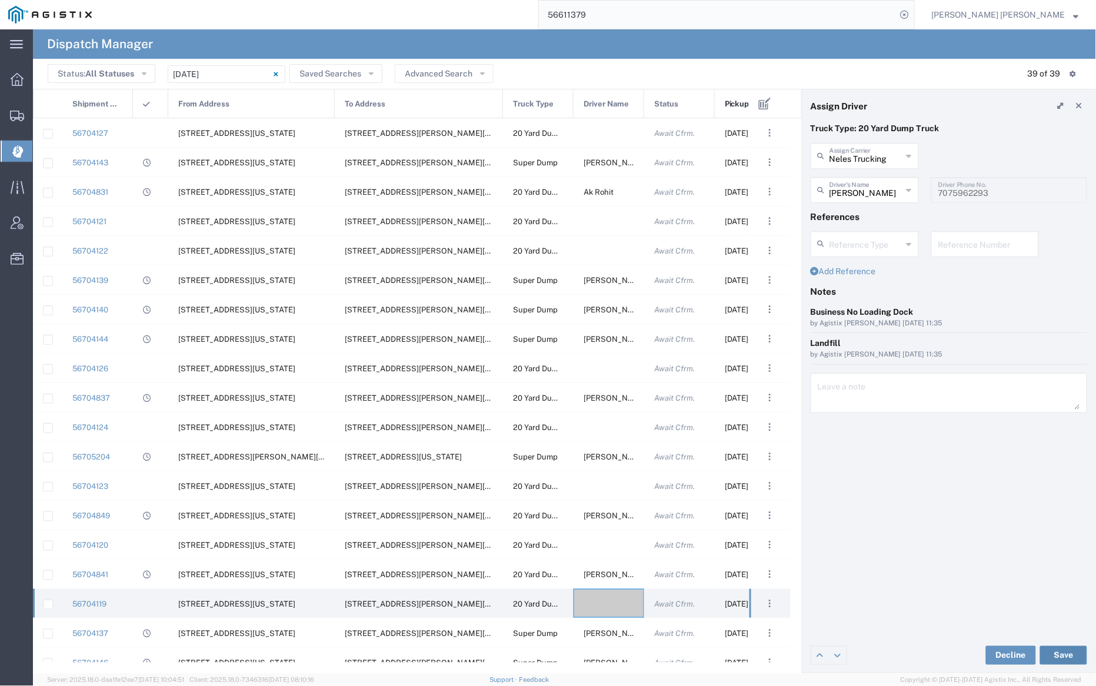
click at [1063, 653] on button "Save" at bounding box center [1063, 655] width 47 height 19
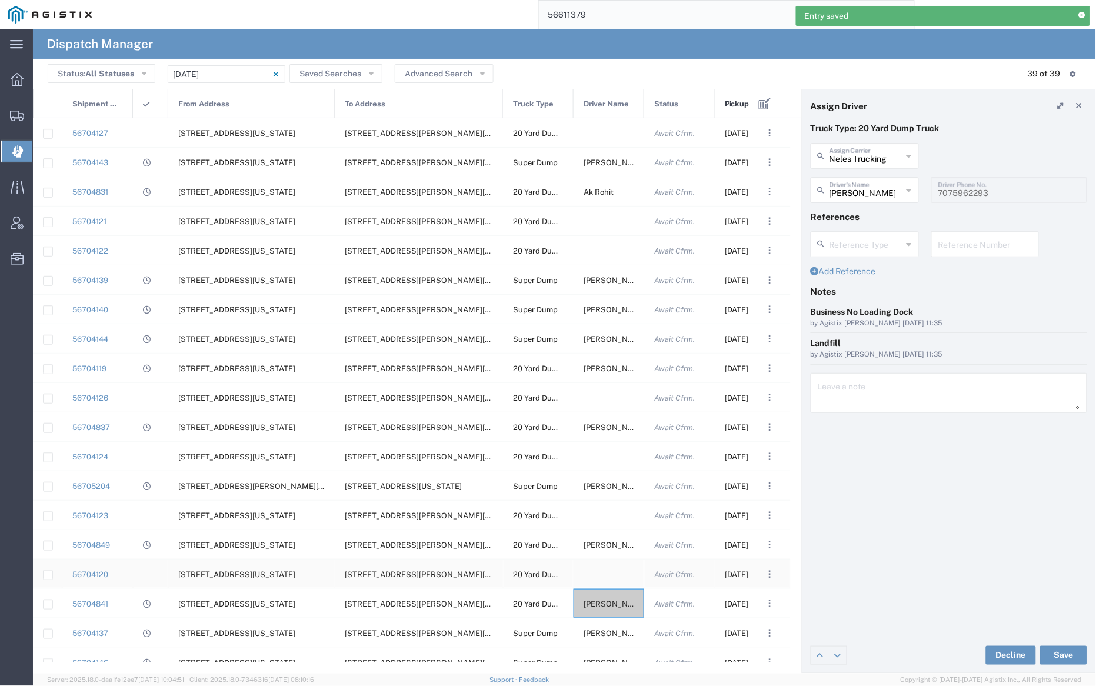
click at [609, 572] on div at bounding box center [608, 573] width 71 height 29
click at [862, 151] on input "text" at bounding box center [865, 155] width 73 height 21
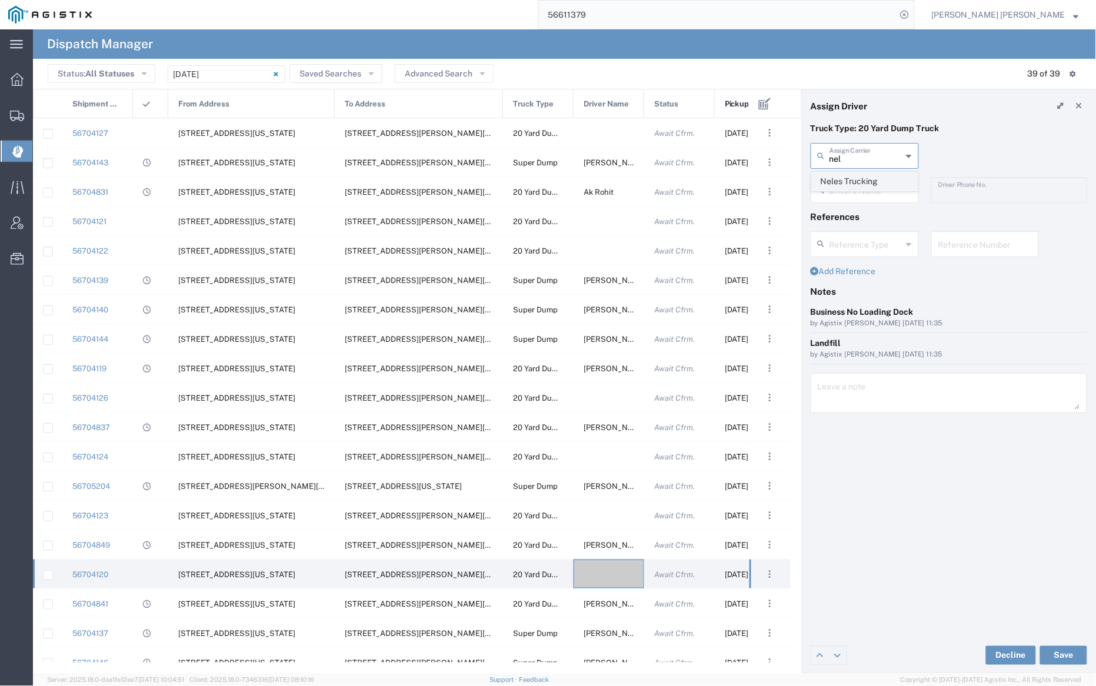
click at [866, 181] on span "Neles Trucking" at bounding box center [864, 181] width 105 height 18
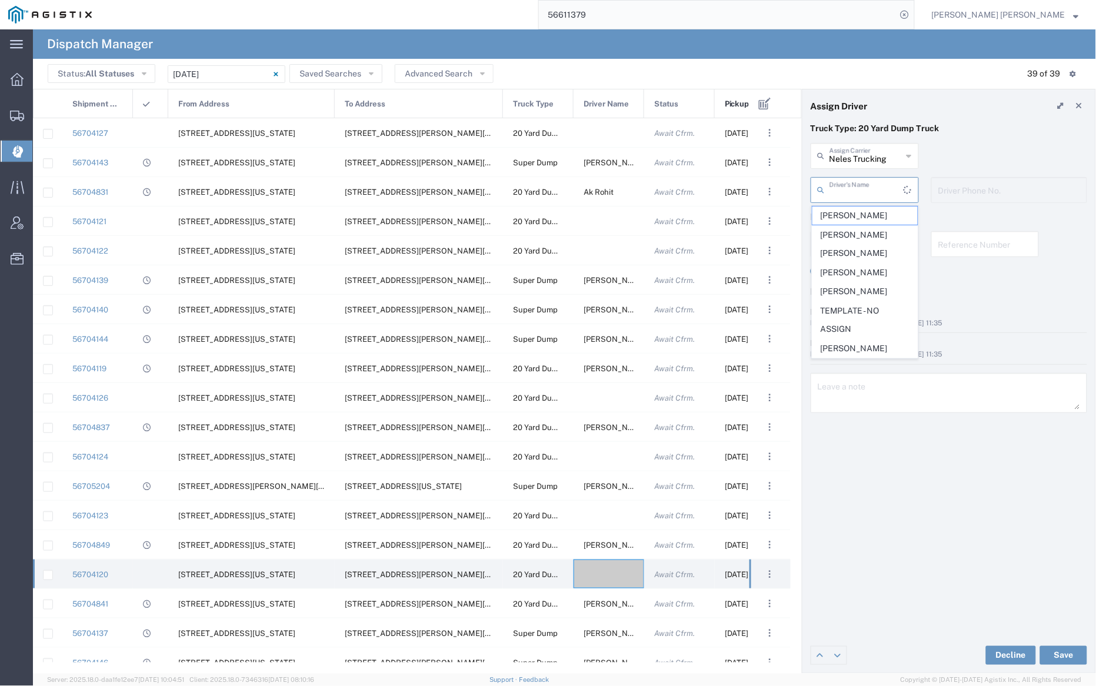
click at [866, 193] on input "text" at bounding box center [866, 189] width 74 height 21
click at [870, 251] on span "[PERSON_NAME]" at bounding box center [864, 254] width 105 height 18
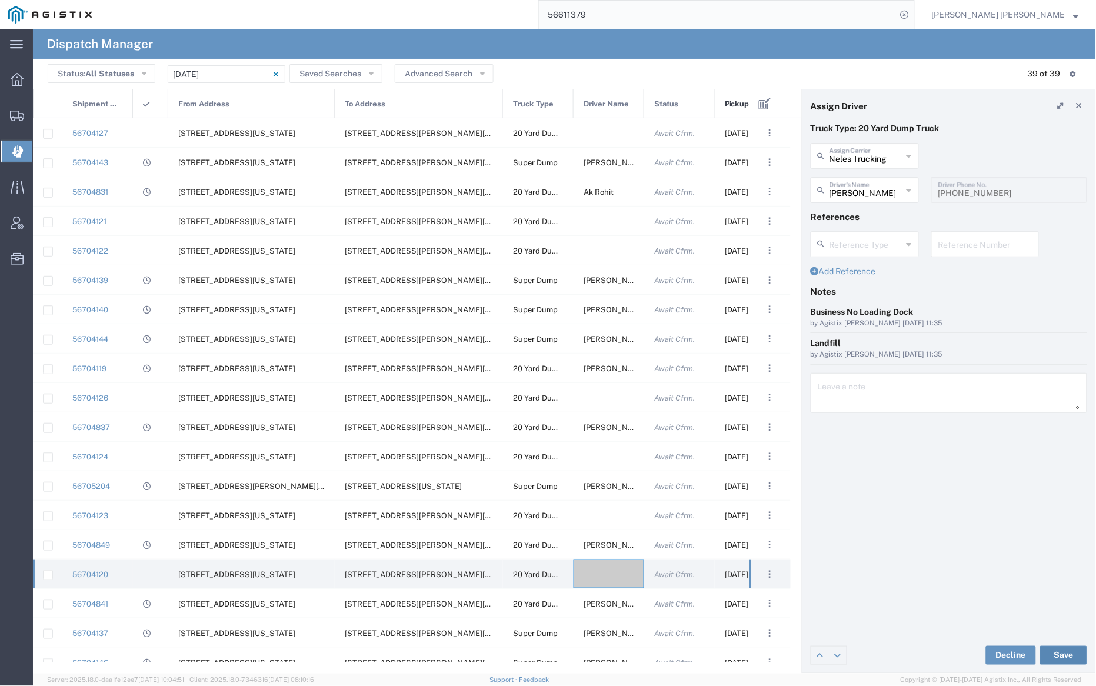
click at [1066, 654] on button "Save" at bounding box center [1063, 655] width 47 height 19
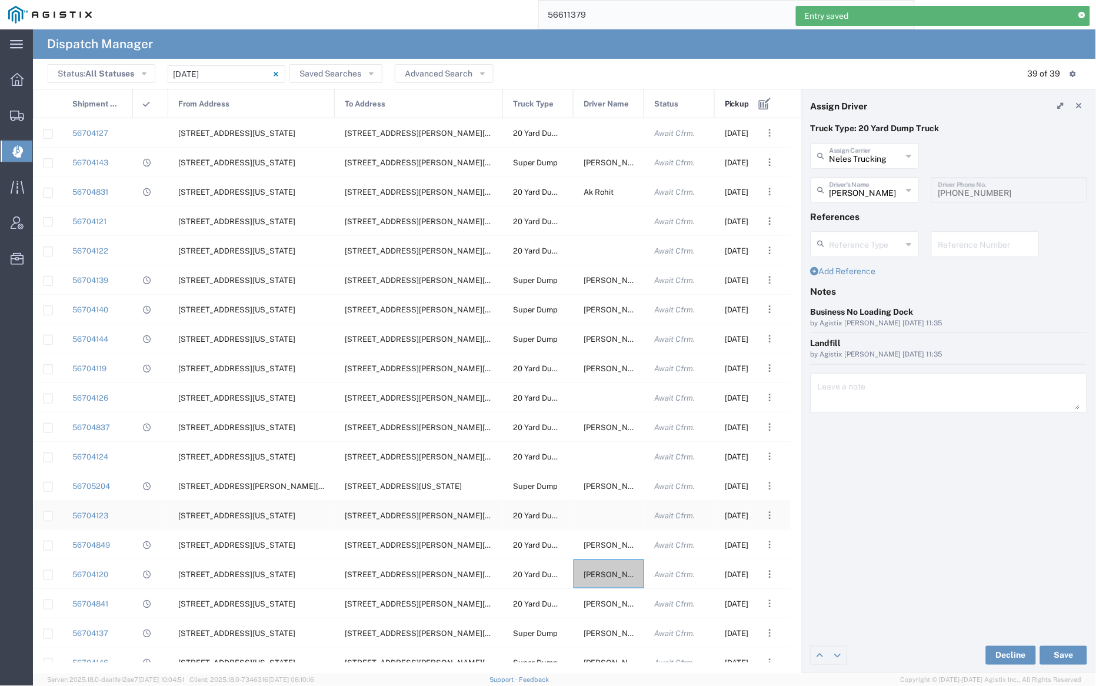
click at [603, 513] on div at bounding box center [608, 514] width 71 height 29
click at [873, 158] on input "text" at bounding box center [865, 155] width 73 height 21
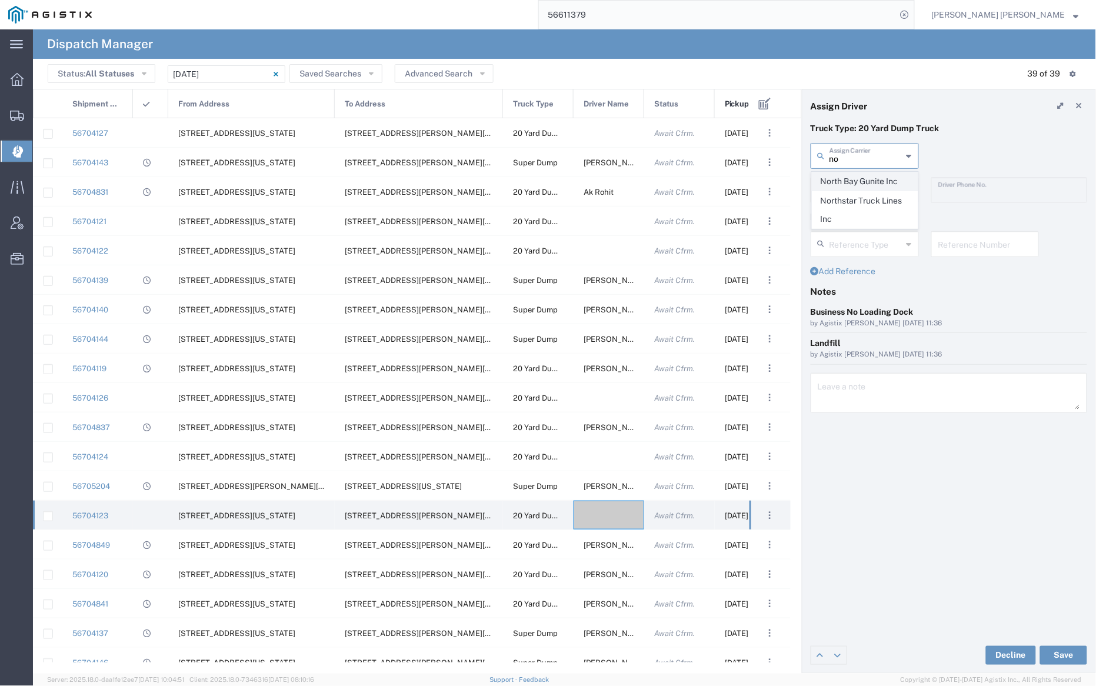
click at [877, 182] on span "North Bay Gunite Inc" at bounding box center [864, 181] width 105 height 18
click at [875, 186] on input "text" at bounding box center [866, 189] width 74 height 21
click at [875, 222] on span "[PERSON_NAME]" at bounding box center [864, 215] width 105 height 18
click at [1067, 653] on button "Save" at bounding box center [1063, 655] width 47 height 19
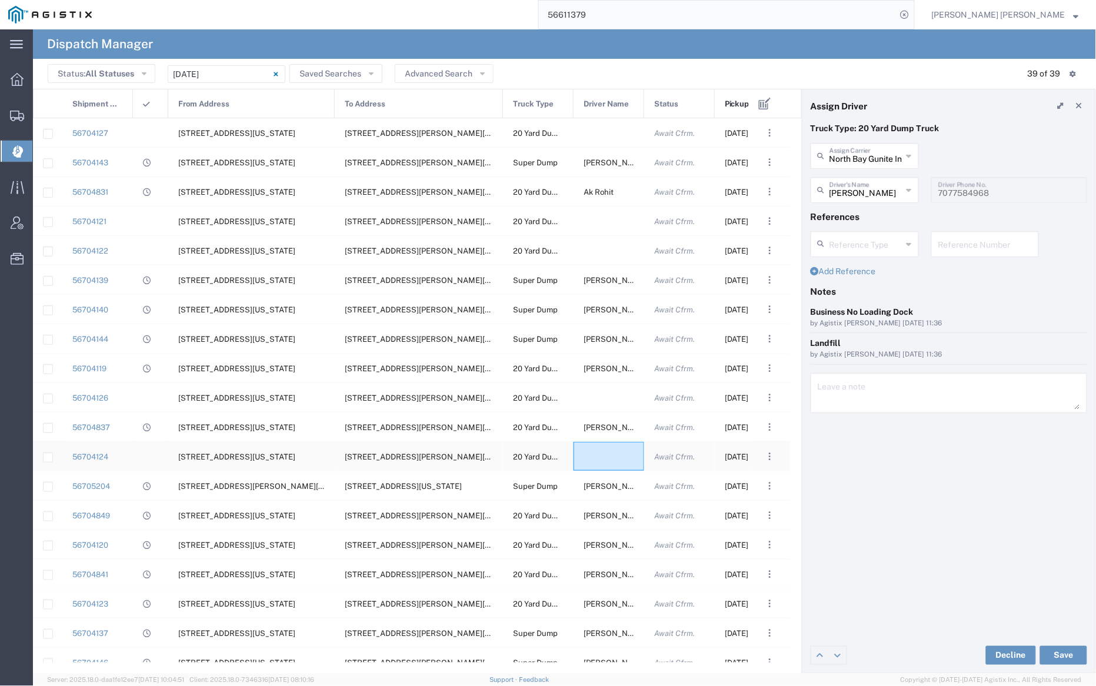
click at [599, 455] on div at bounding box center [608, 456] width 71 height 29
click at [852, 155] on input "text" at bounding box center [865, 155] width 73 height 21
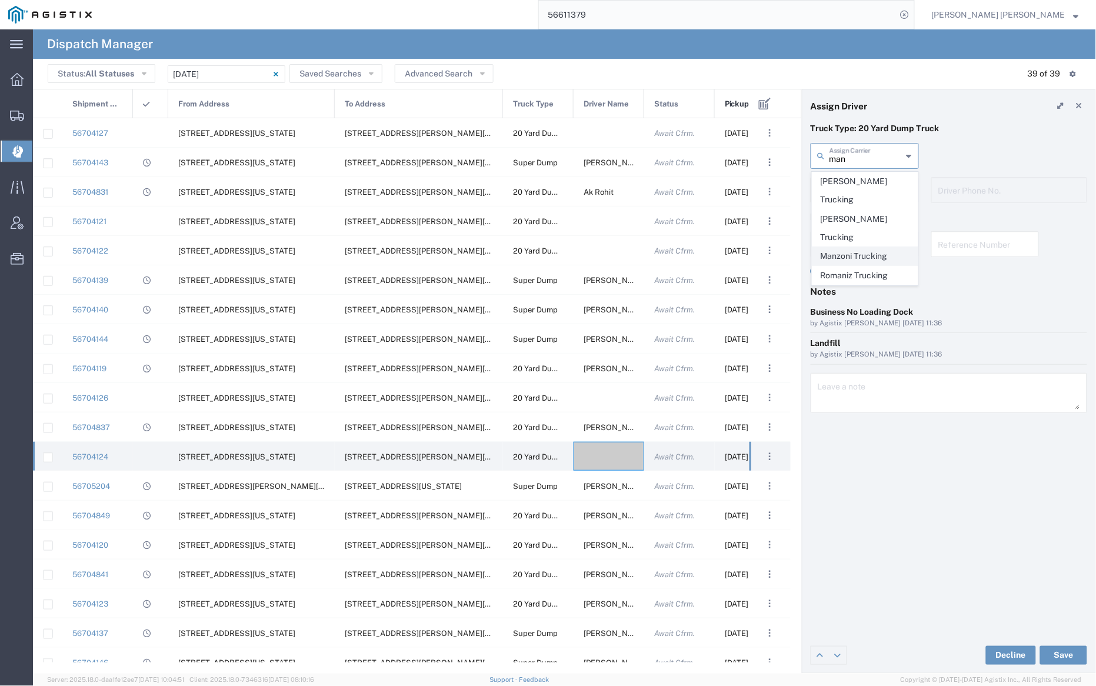
click at [864, 247] on span "Manzoni Trucking" at bounding box center [864, 256] width 105 height 18
click at [849, 188] on input "text" at bounding box center [865, 189] width 73 height 21
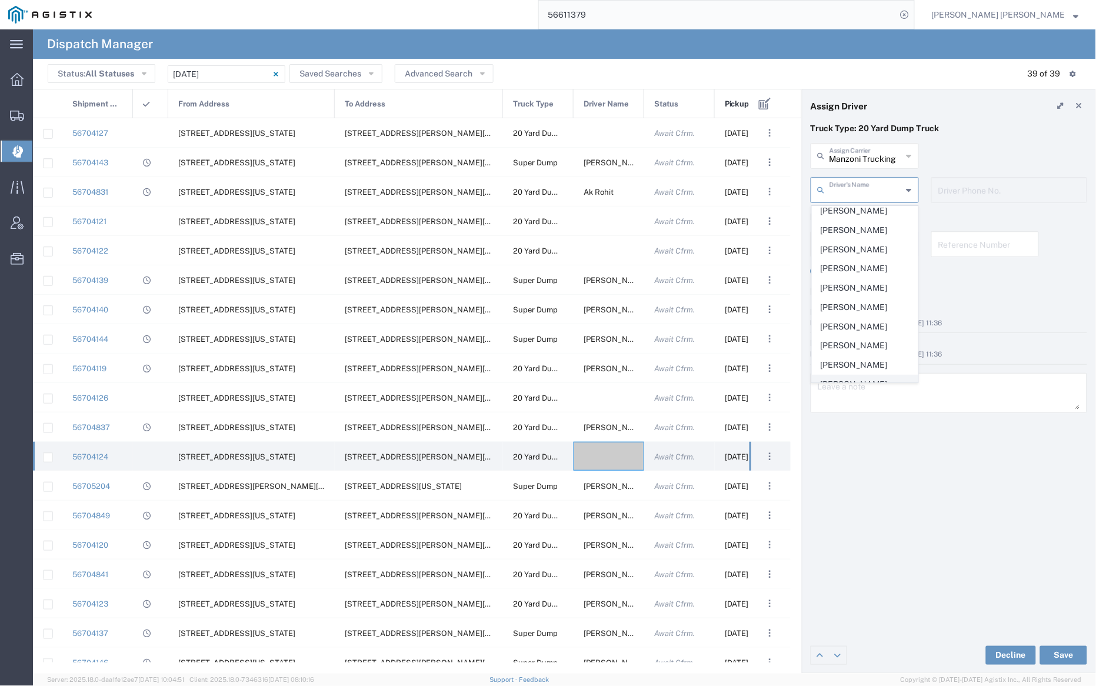
scroll to position [233, 0]
click at [861, 293] on span "[PERSON_NAME]" at bounding box center [864, 295] width 105 height 18
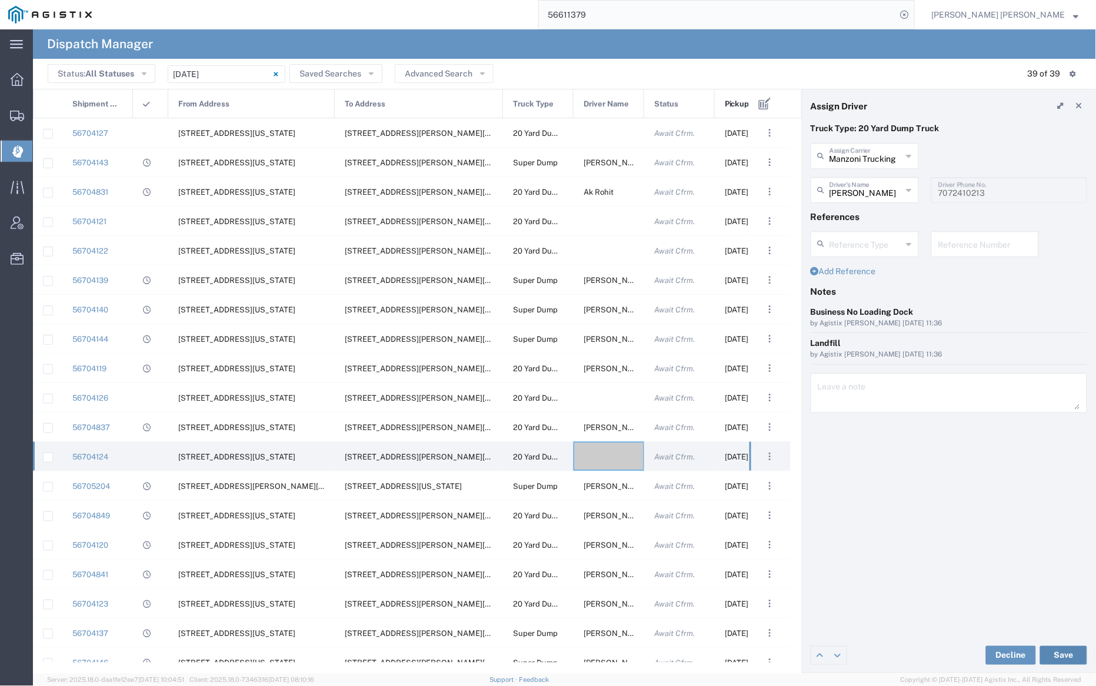
click at [1068, 652] on button "Save" at bounding box center [1063, 655] width 47 height 19
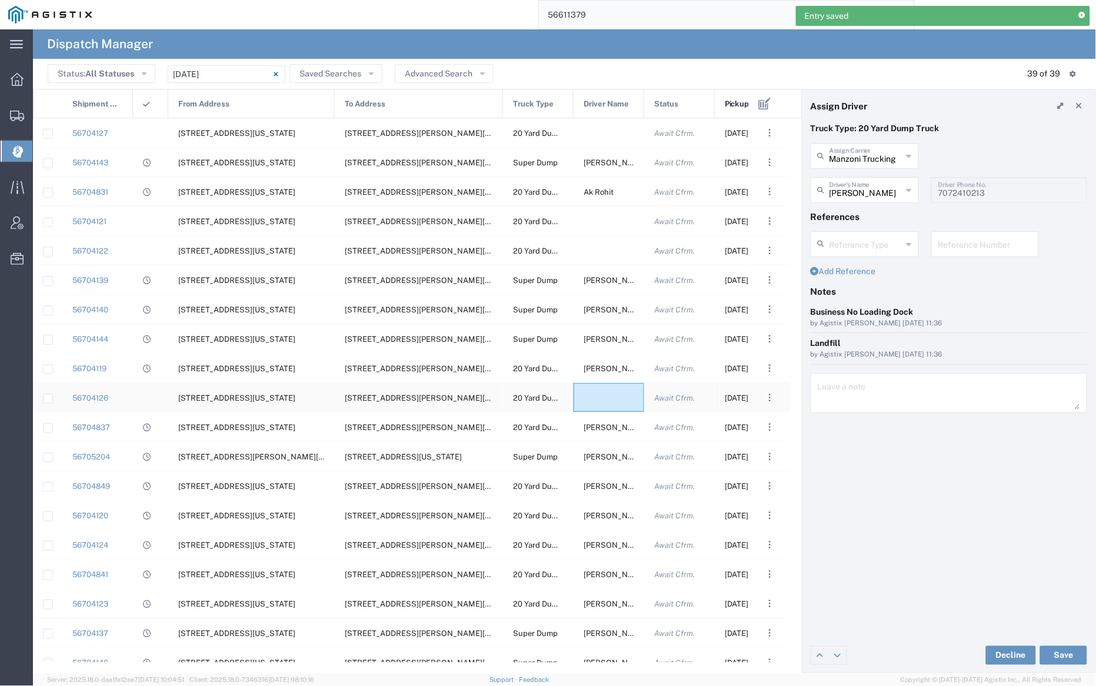
click at [604, 395] on div at bounding box center [608, 397] width 71 height 29
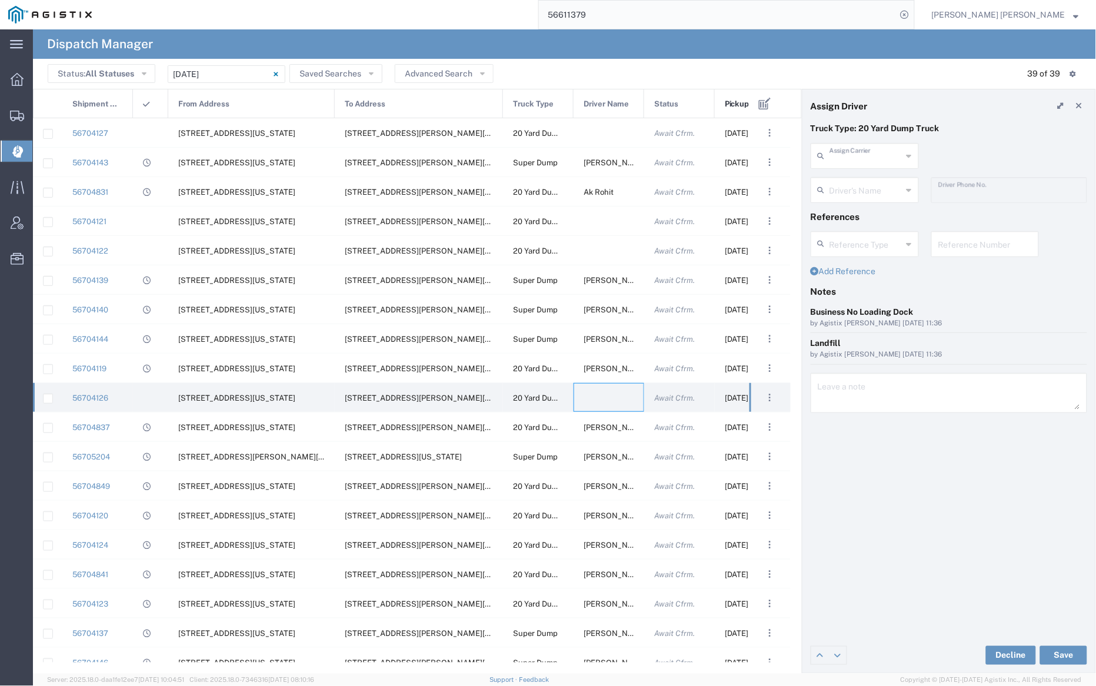
click at [862, 157] on input "text" at bounding box center [865, 155] width 73 height 21
click at [872, 247] on span "Manzoni Trucking" at bounding box center [864, 256] width 105 height 18
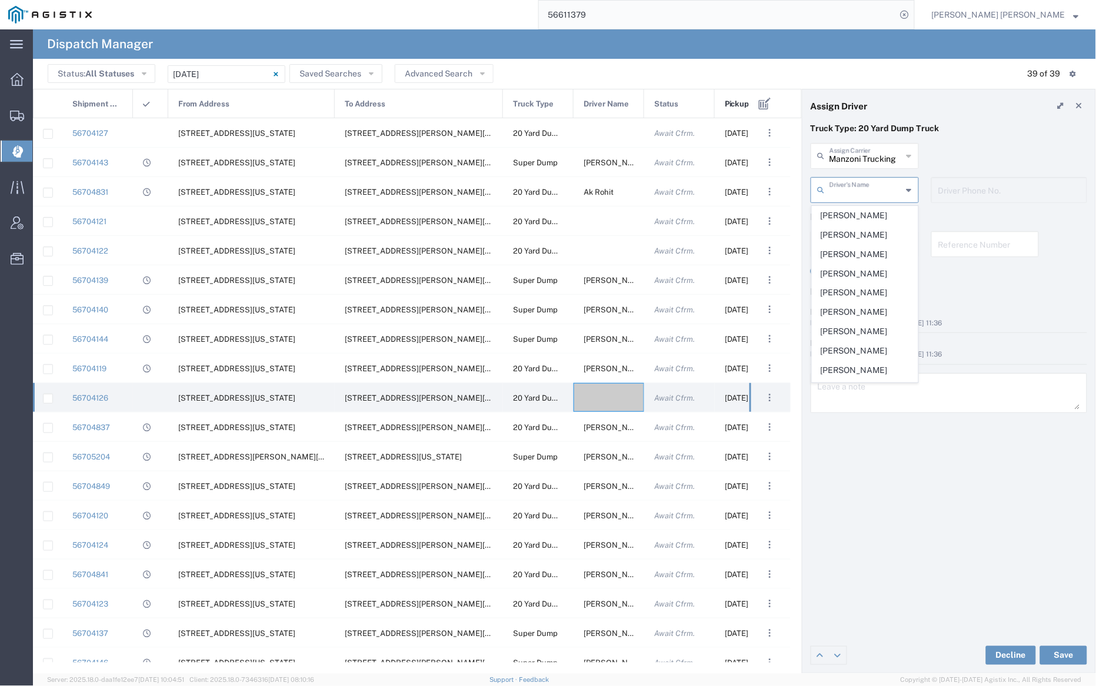
click at [865, 187] on input "text" at bounding box center [865, 189] width 73 height 21
click at [869, 274] on span "[PERSON_NAME]" at bounding box center [864, 276] width 105 height 18
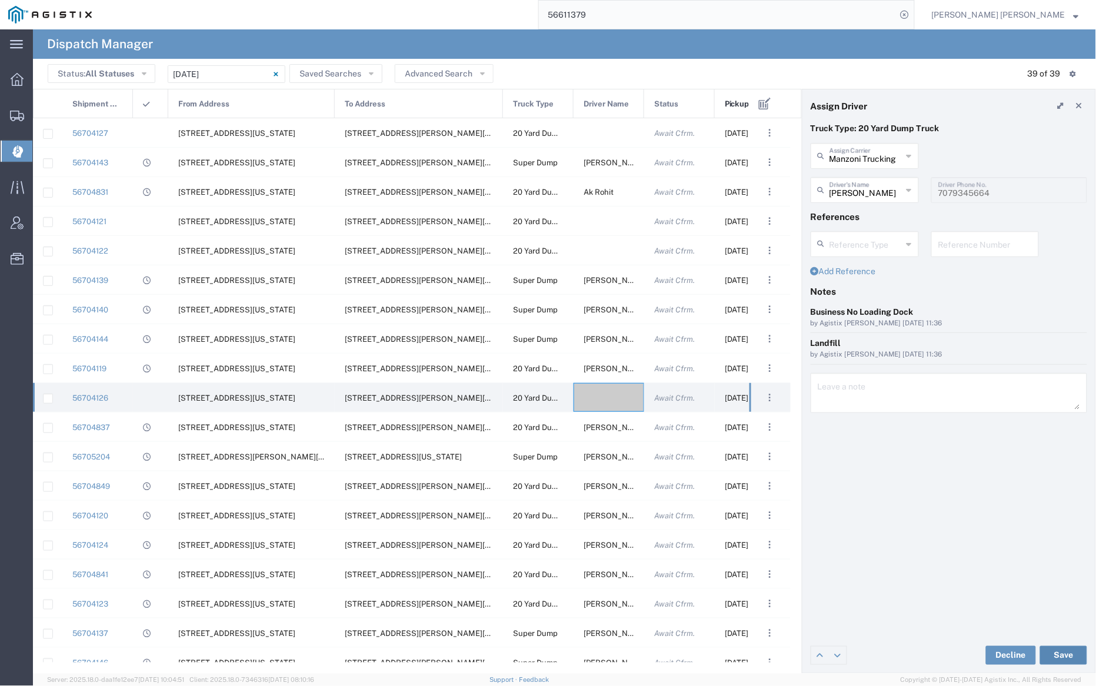
click at [1067, 652] on button "Save" at bounding box center [1063, 655] width 47 height 19
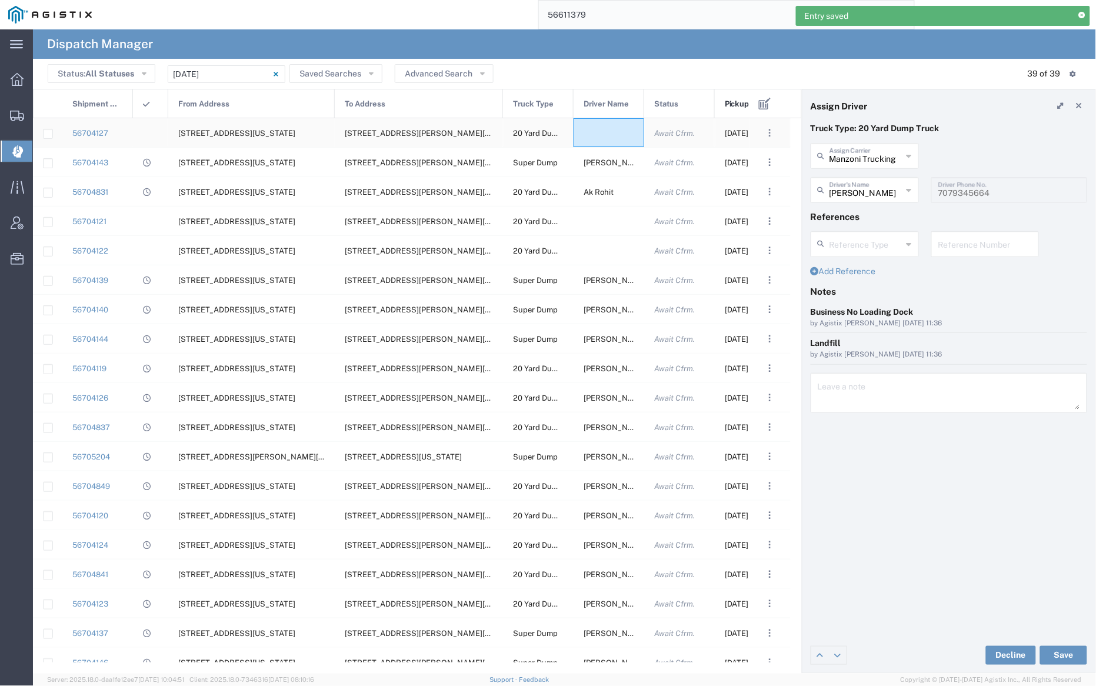
click at [598, 132] on div at bounding box center [608, 132] width 71 height 29
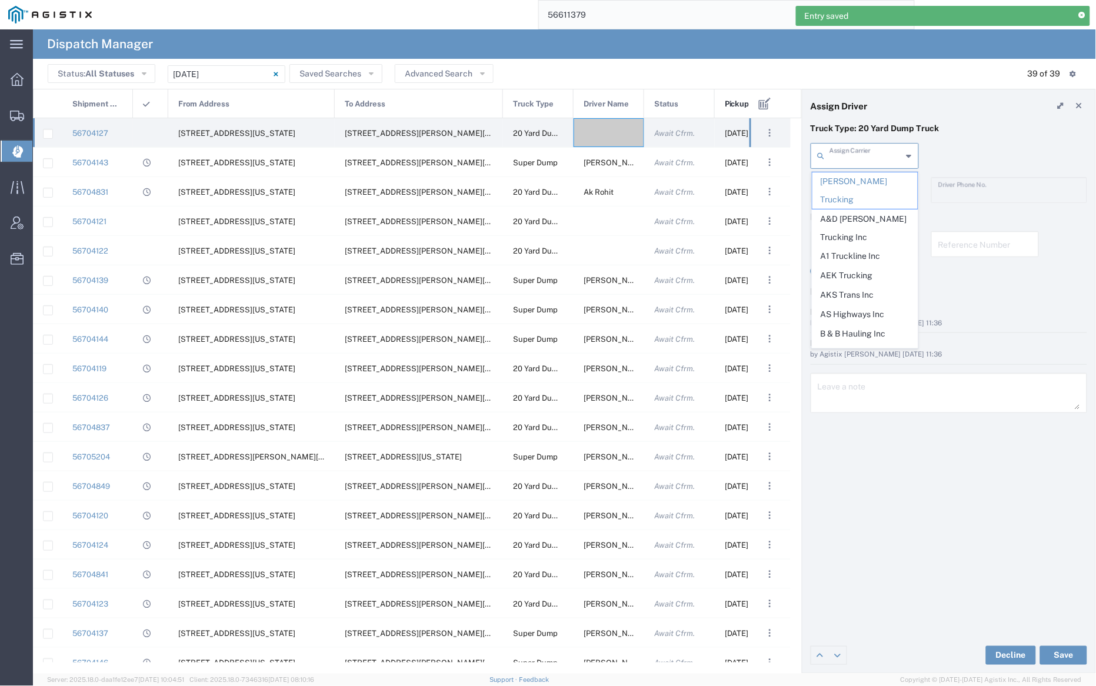
click at [865, 153] on input "text" at bounding box center [865, 155] width 73 height 21
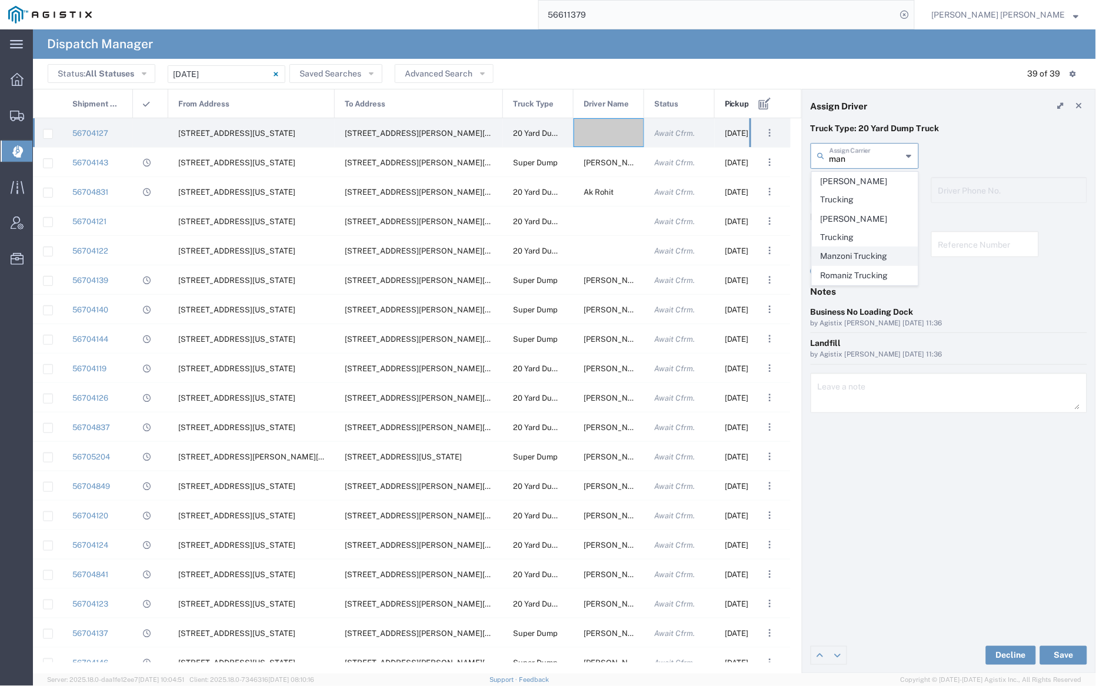
click at [871, 247] on span "Manzoni Trucking" at bounding box center [864, 256] width 105 height 18
click at [866, 188] on input "text" at bounding box center [865, 189] width 73 height 21
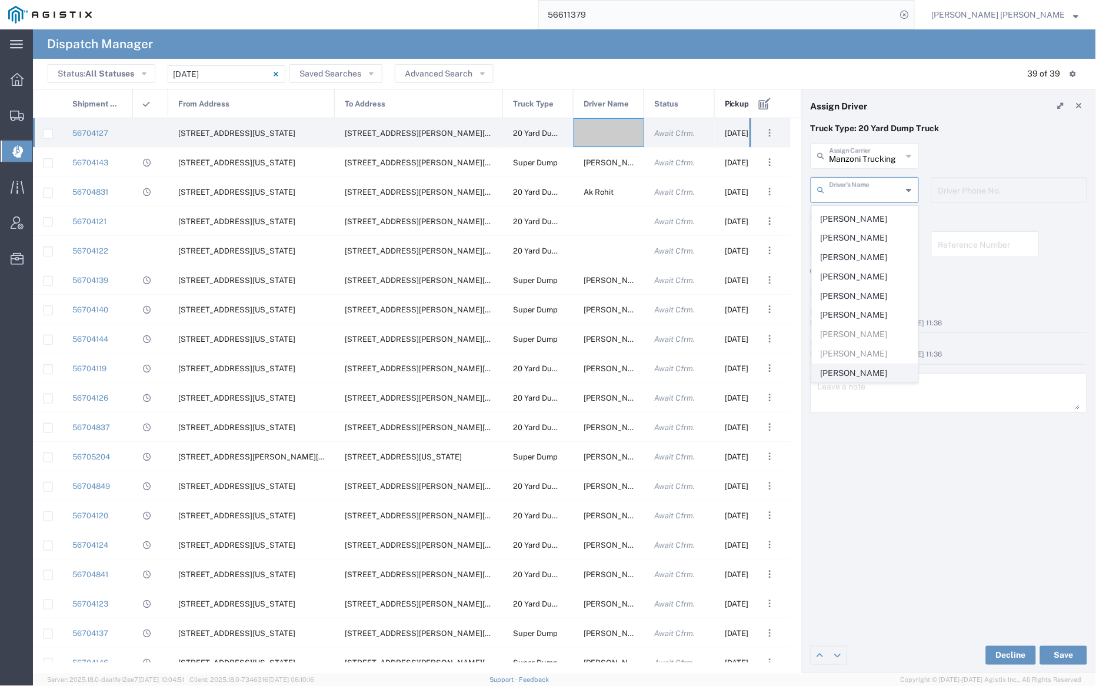
scroll to position [233, 0]
click at [873, 369] on span "[PERSON_NAME]" at bounding box center [864, 372] width 105 height 18
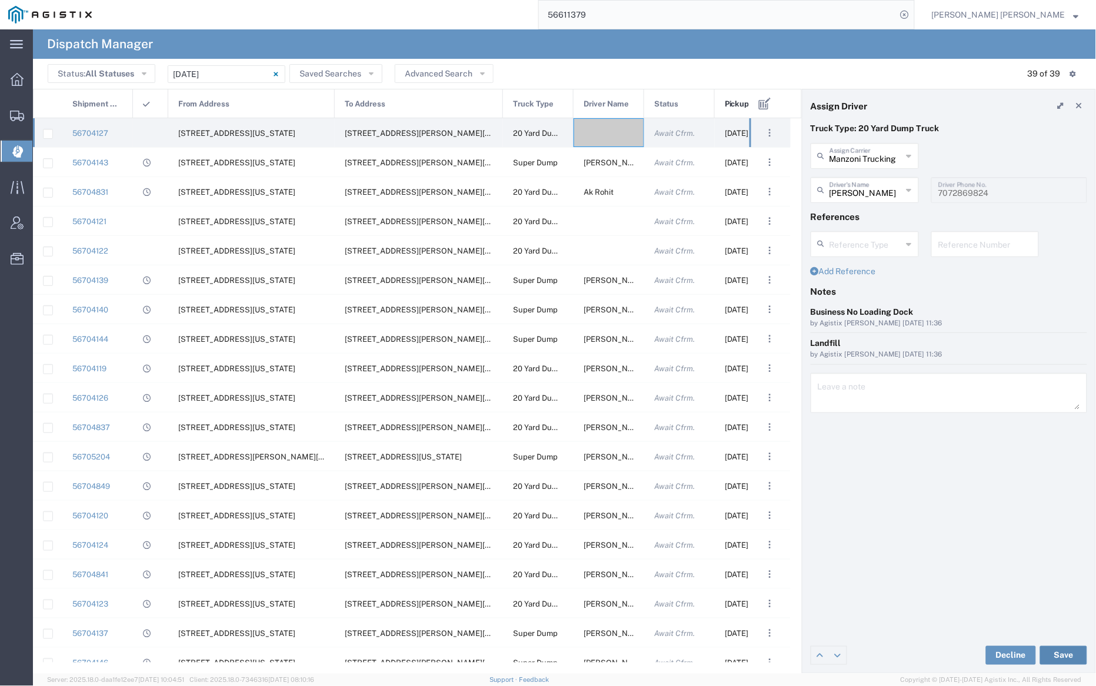
click at [1063, 655] on button "Save" at bounding box center [1063, 655] width 47 height 19
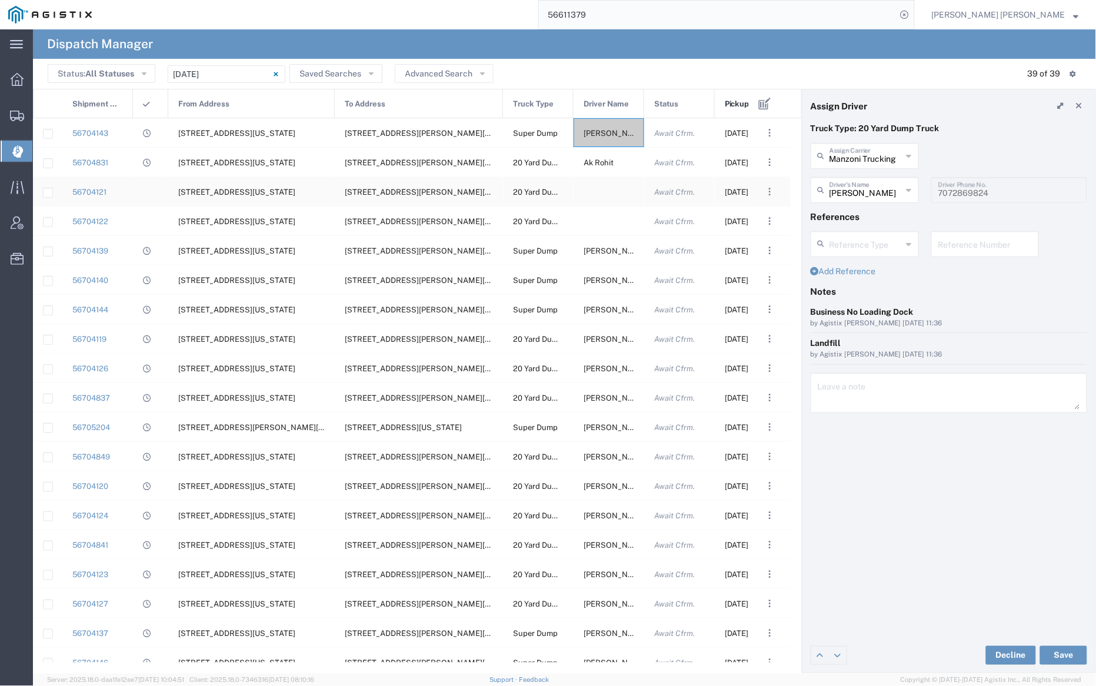
click at [605, 193] on div at bounding box center [608, 191] width 71 height 29
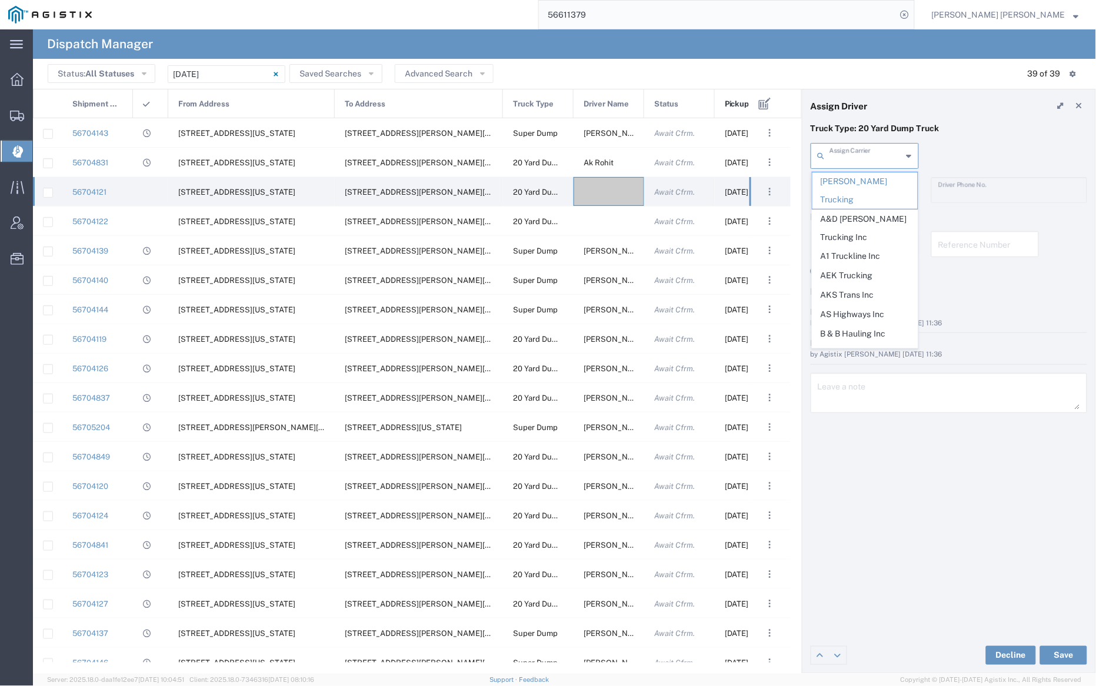
click at [874, 162] on input "text" at bounding box center [865, 155] width 73 height 21
click at [878, 210] on span "Jovan Trucking" at bounding box center [864, 219] width 105 height 18
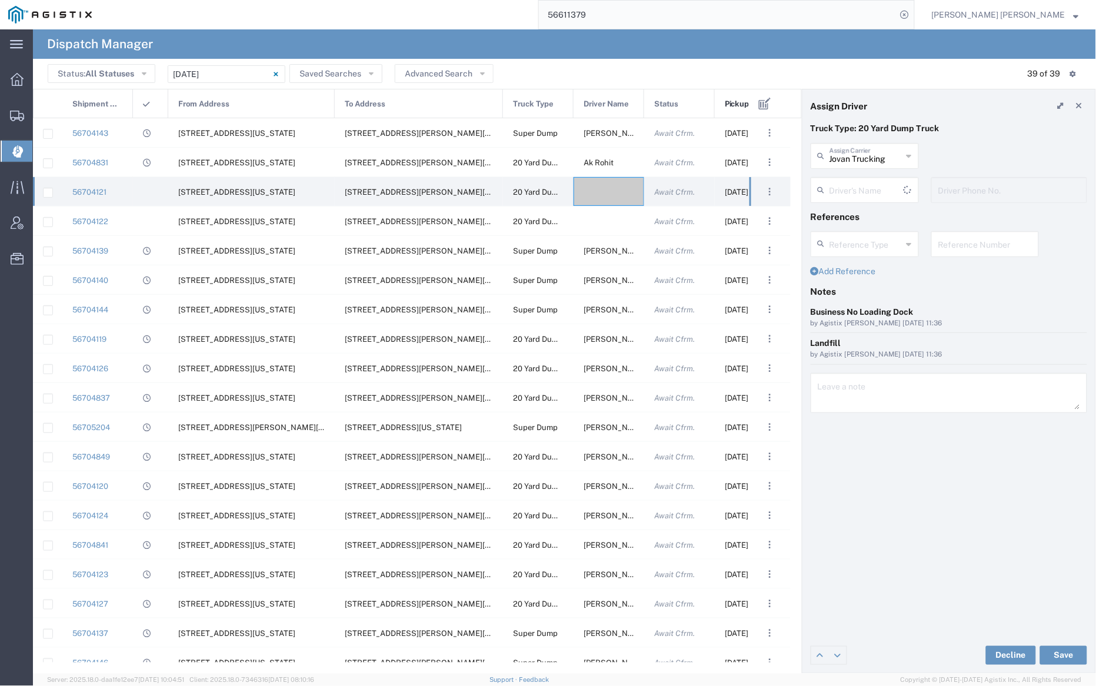
click at [866, 179] on input "text" at bounding box center [866, 189] width 74 height 21
click at [868, 158] on input "Jovan Trucking" at bounding box center [865, 155] width 73 height 21
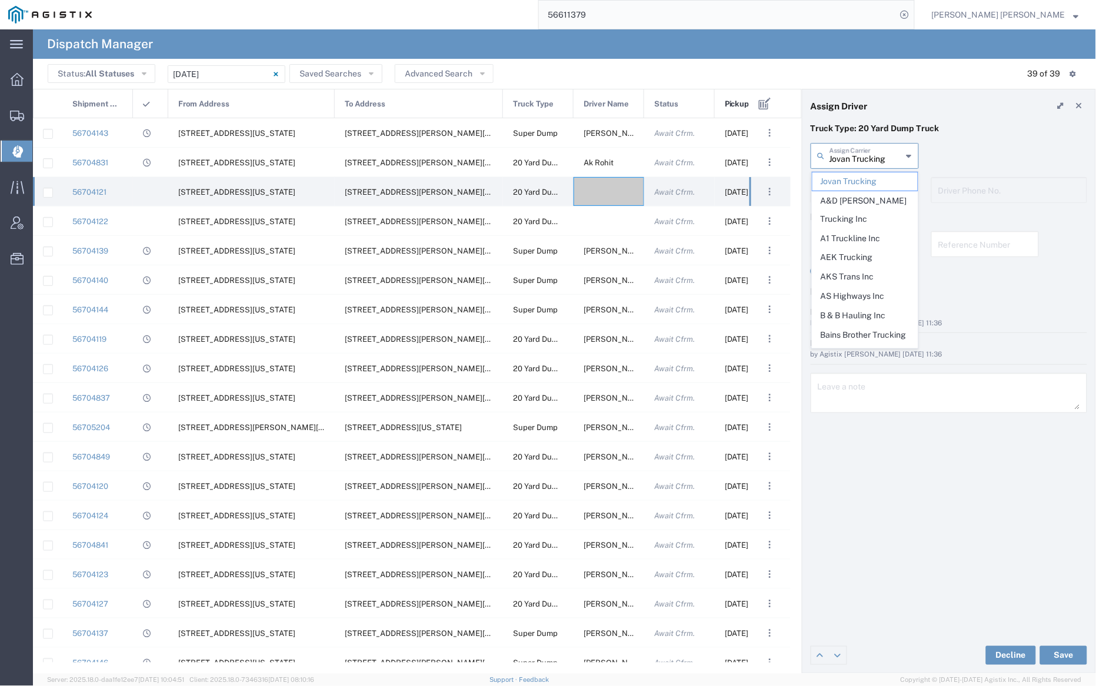
click at [868, 158] on input "Jovan Trucking" at bounding box center [865, 155] width 73 height 21
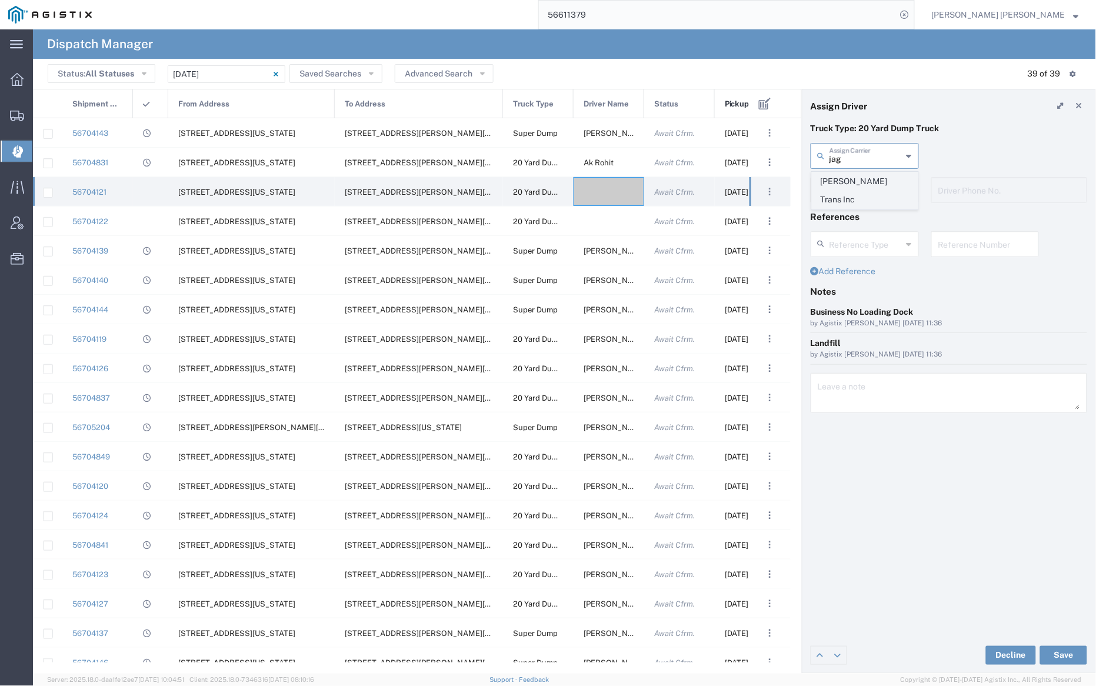
click at [869, 178] on span "[PERSON_NAME] Trans Inc" at bounding box center [864, 190] width 105 height 36
click at [867, 181] on input "text" at bounding box center [866, 189] width 74 height 21
click at [868, 218] on span "[PERSON_NAME]" at bounding box center [864, 215] width 105 height 18
click at [1064, 650] on button "Save" at bounding box center [1063, 655] width 47 height 19
click at [603, 192] on div at bounding box center [608, 191] width 71 height 29
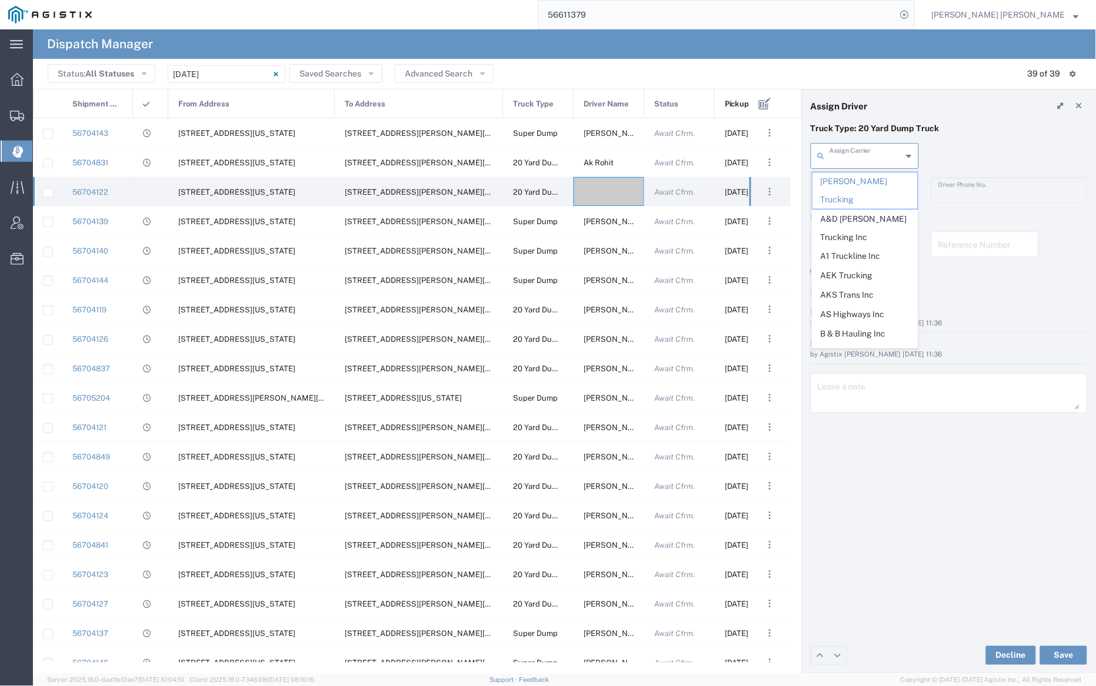
click at [851, 154] on input "text" at bounding box center [865, 155] width 73 height 21
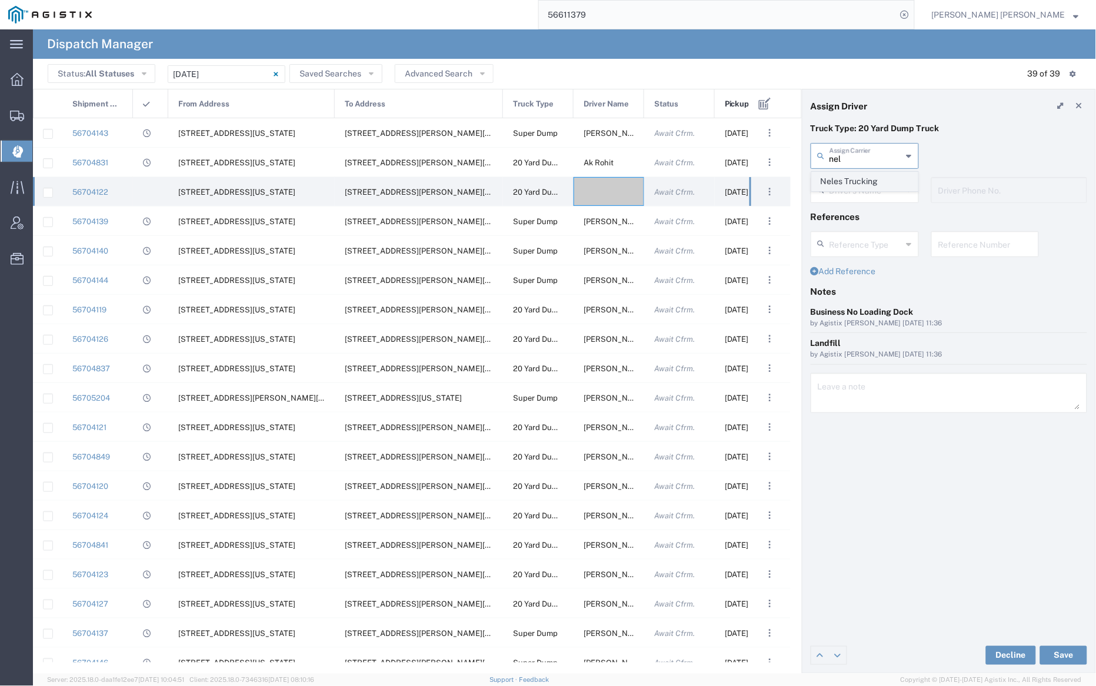
click at [859, 184] on span "Neles Trucking" at bounding box center [864, 181] width 105 height 18
click at [859, 184] on input "text" at bounding box center [866, 189] width 74 height 21
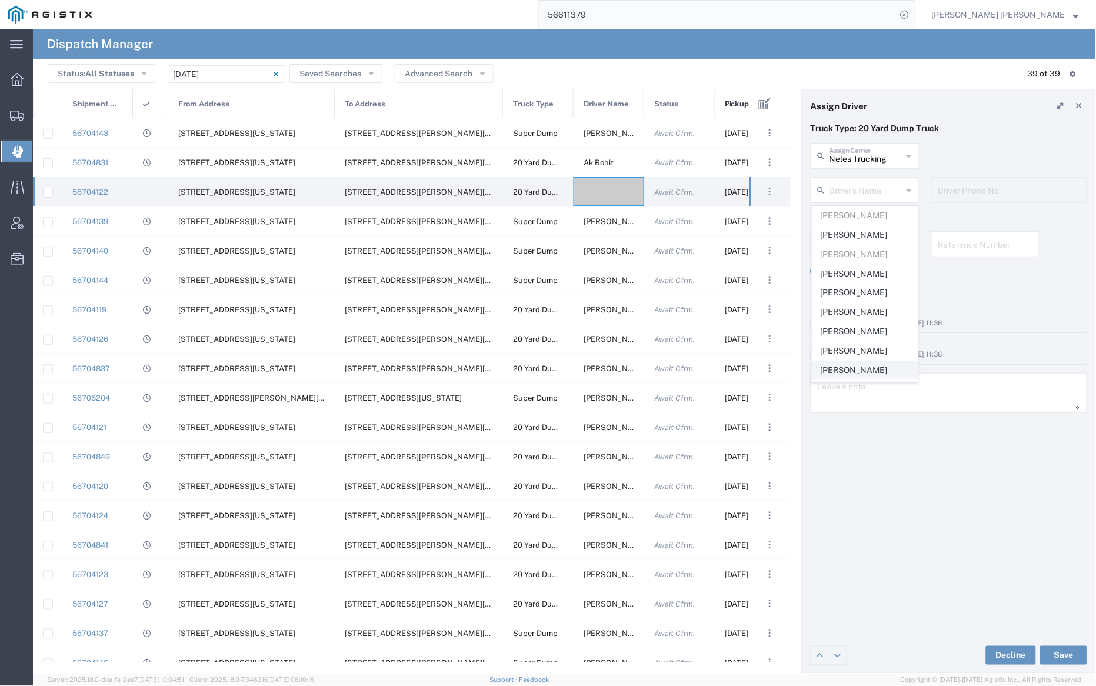
click at [874, 371] on span "[PERSON_NAME]" at bounding box center [864, 370] width 105 height 18
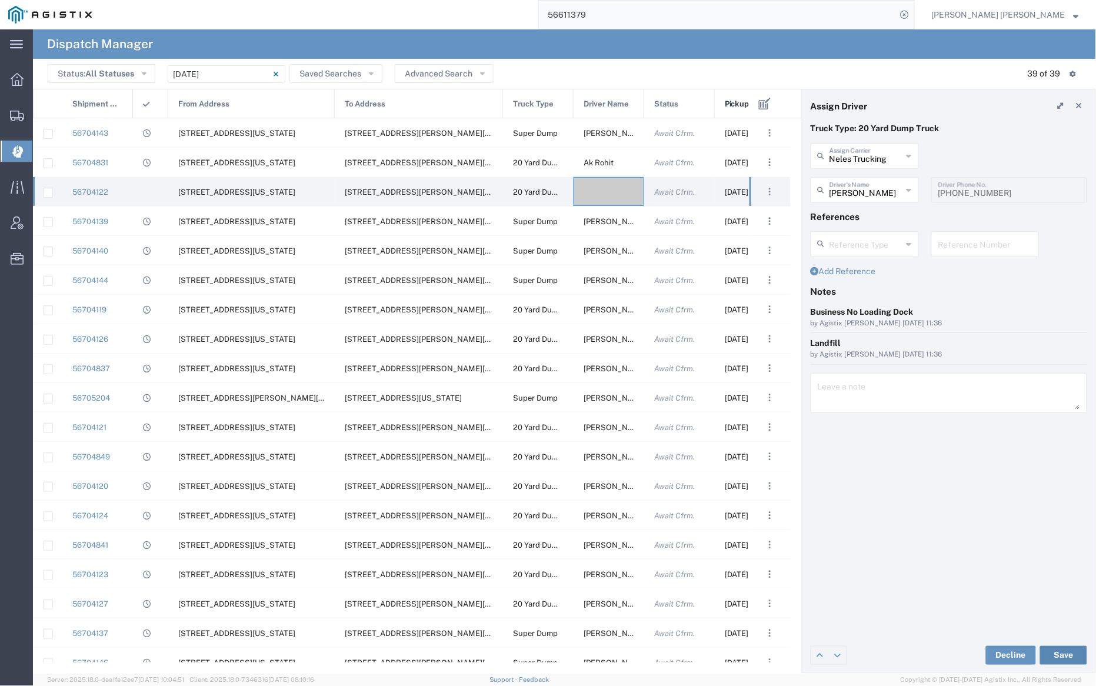
click at [1060, 652] on button "Save" at bounding box center [1063, 655] width 47 height 19
